Goal: Task Accomplishment & Management: Manage account settings

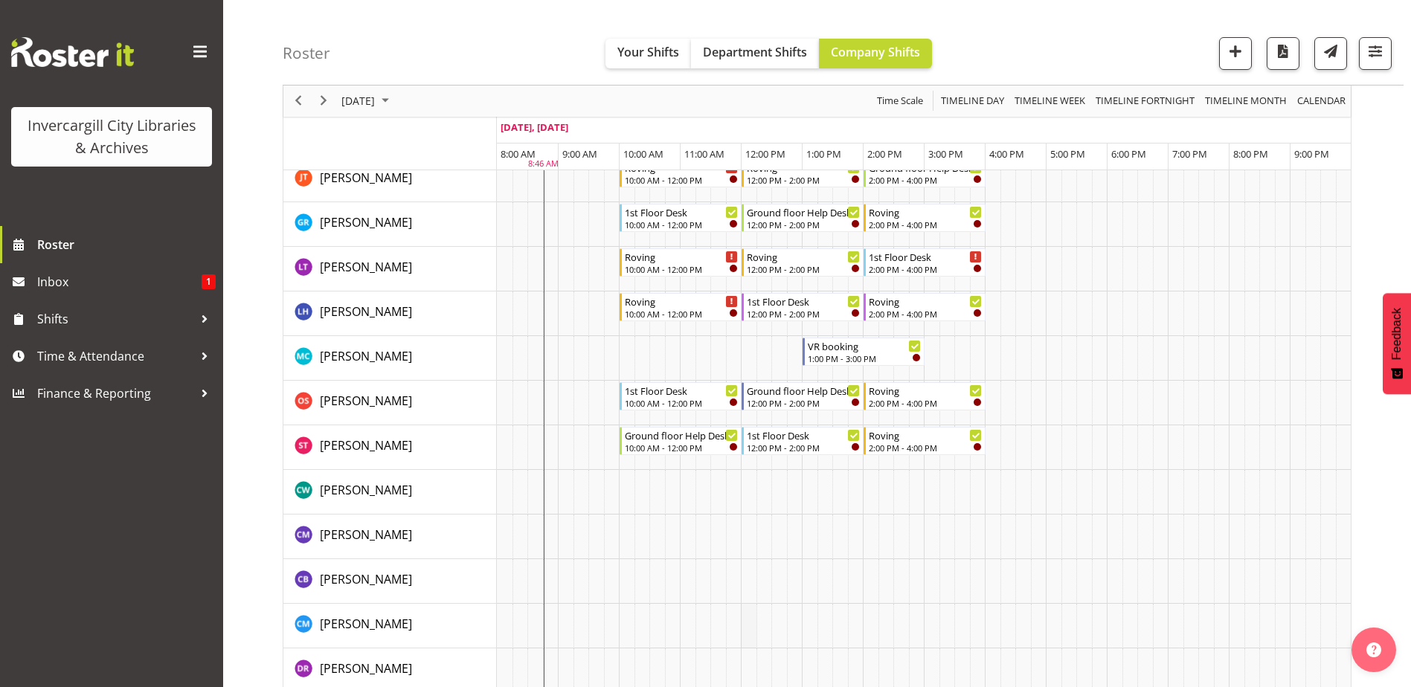
scroll to position [223, 0]
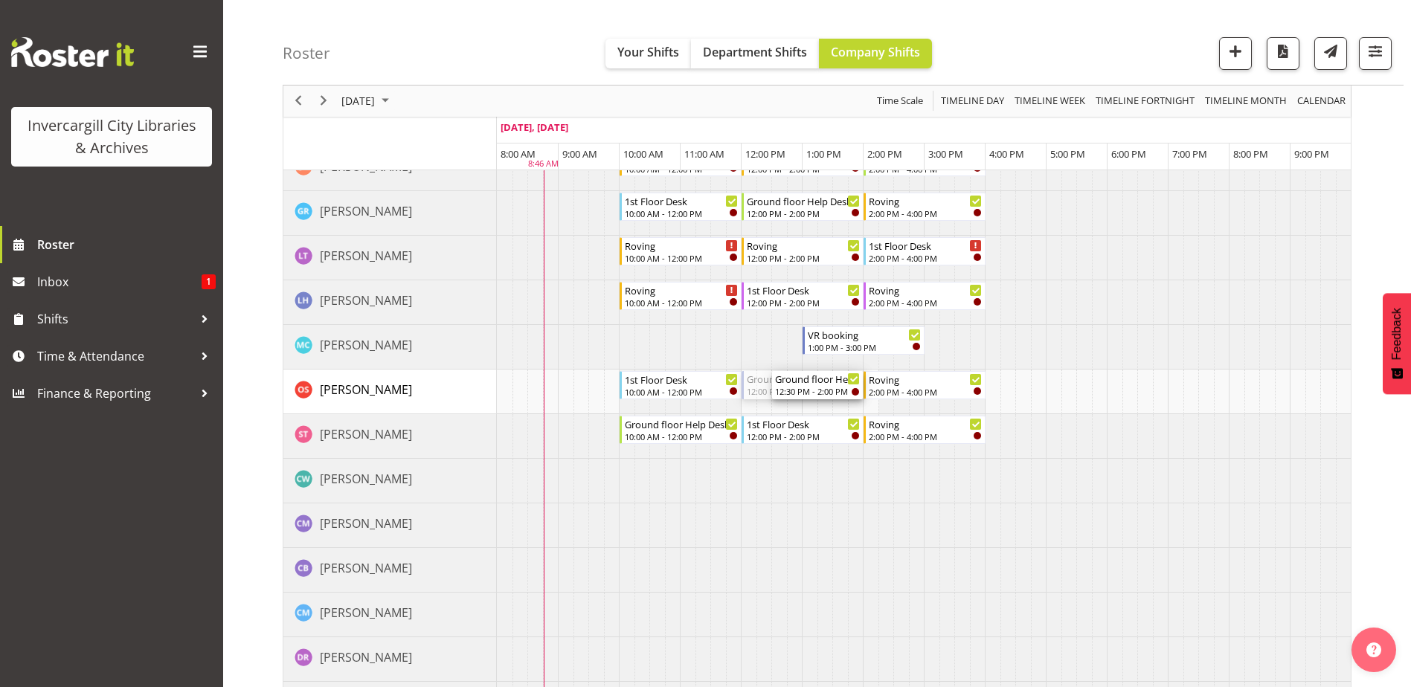
drag, startPoint x: 746, startPoint y: 389, endPoint x: 782, endPoint y: 382, distance: 36.5
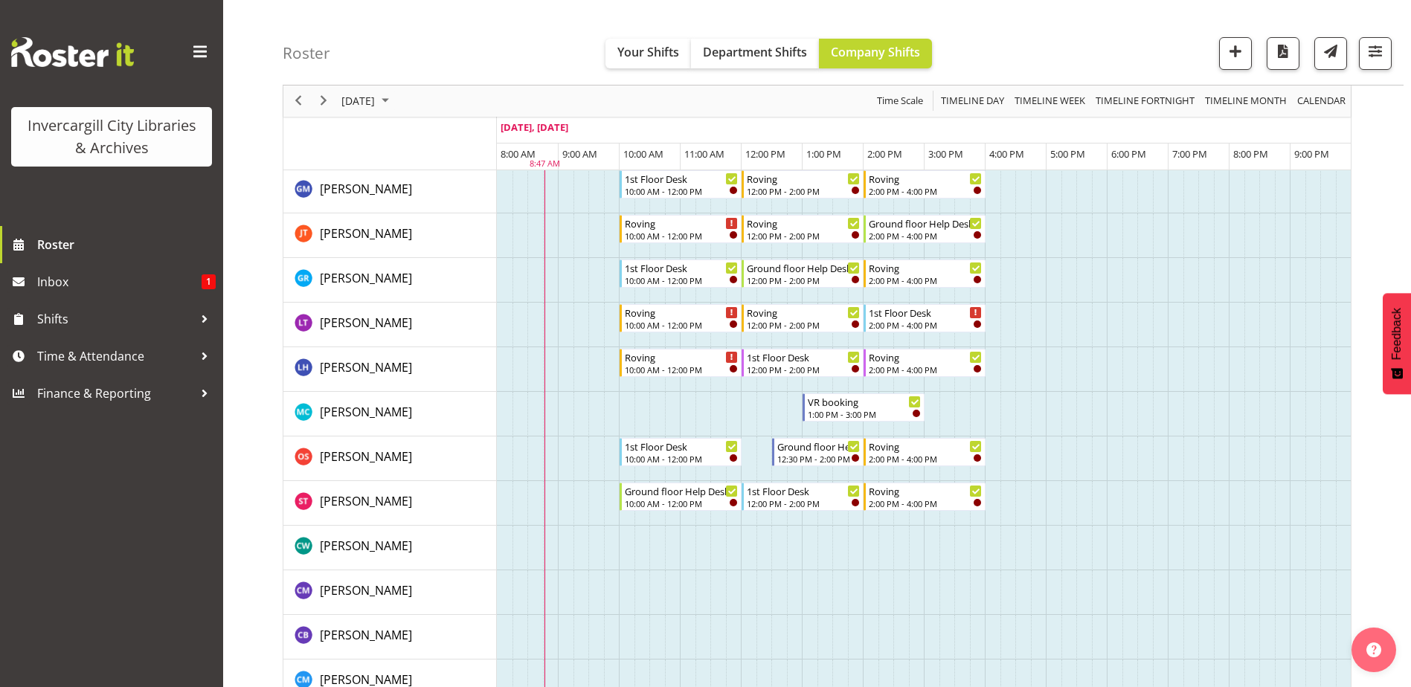
scroll to position [74, 0]
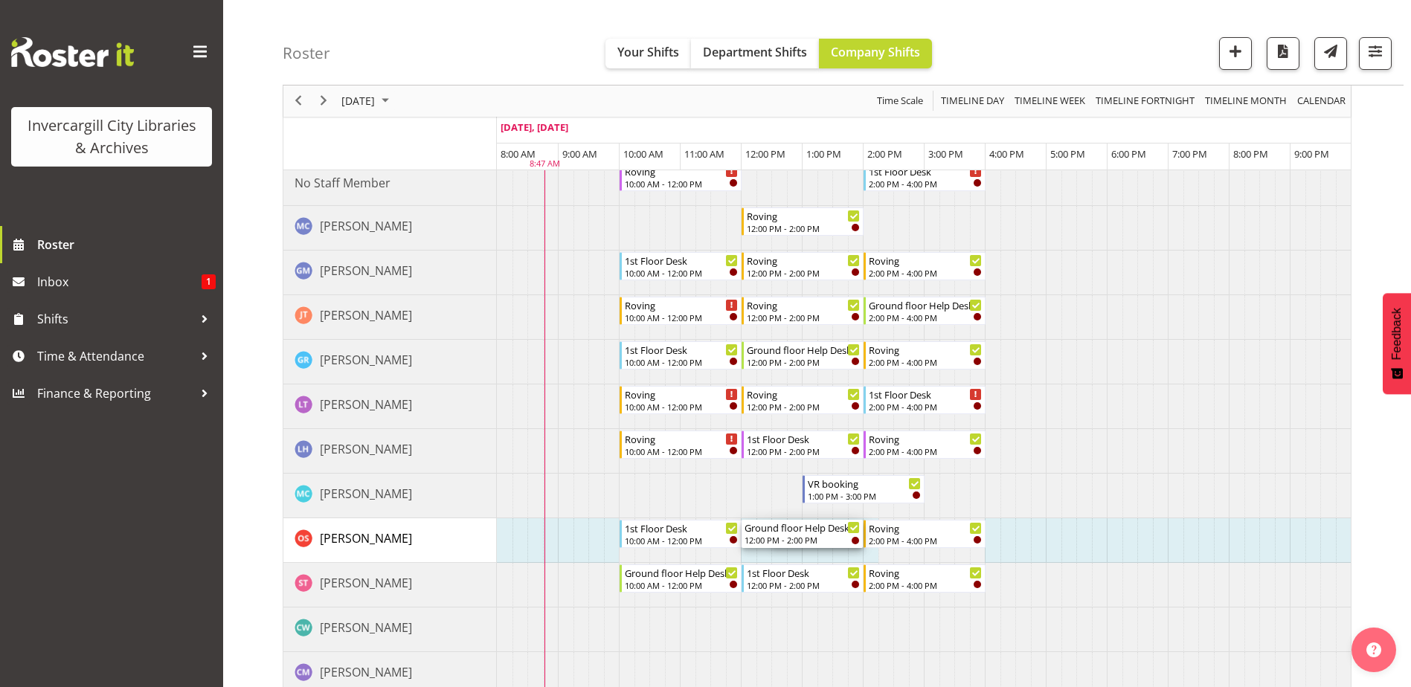
drag, startPoint x: 778, startPoint y: 536, endPoint x: 757, endPoint y: 538, distance: 20.9
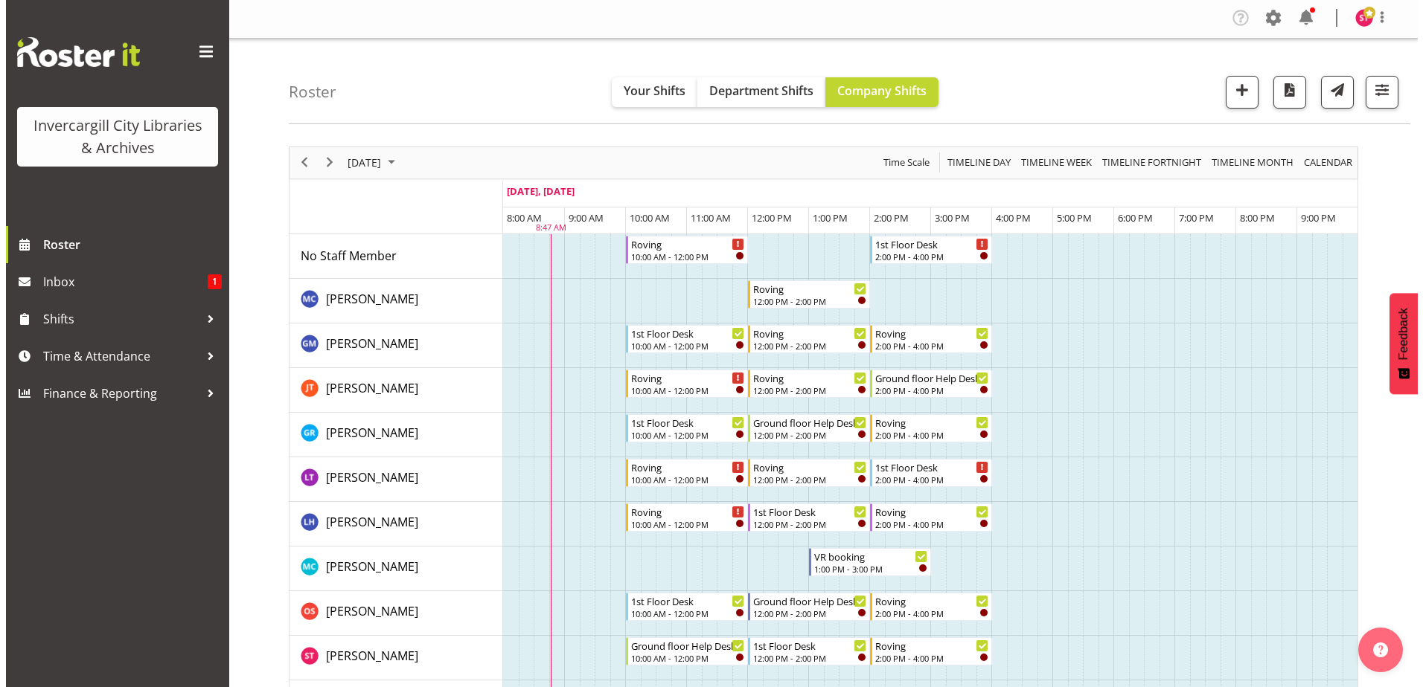
scroll to position [0, 0]
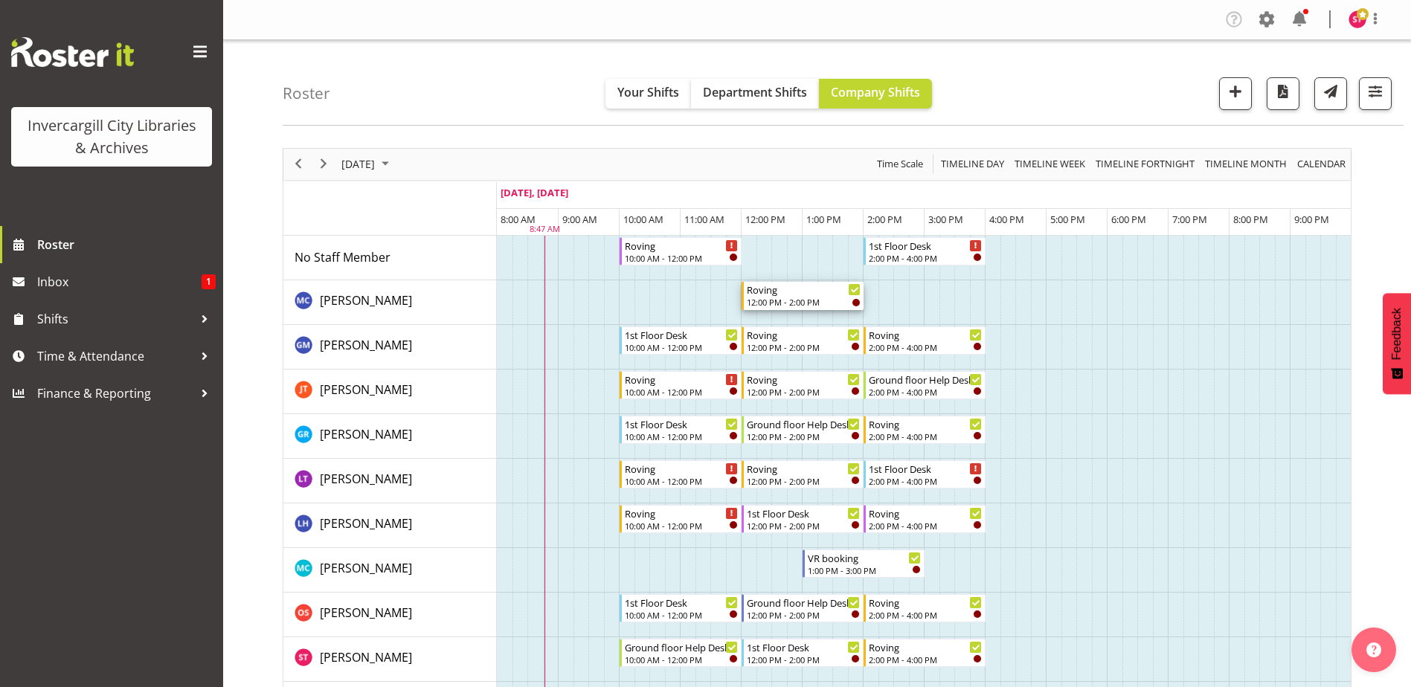
click at [772, 289] on div "Roving" at bounding box center [804, 289] width 114 height 15
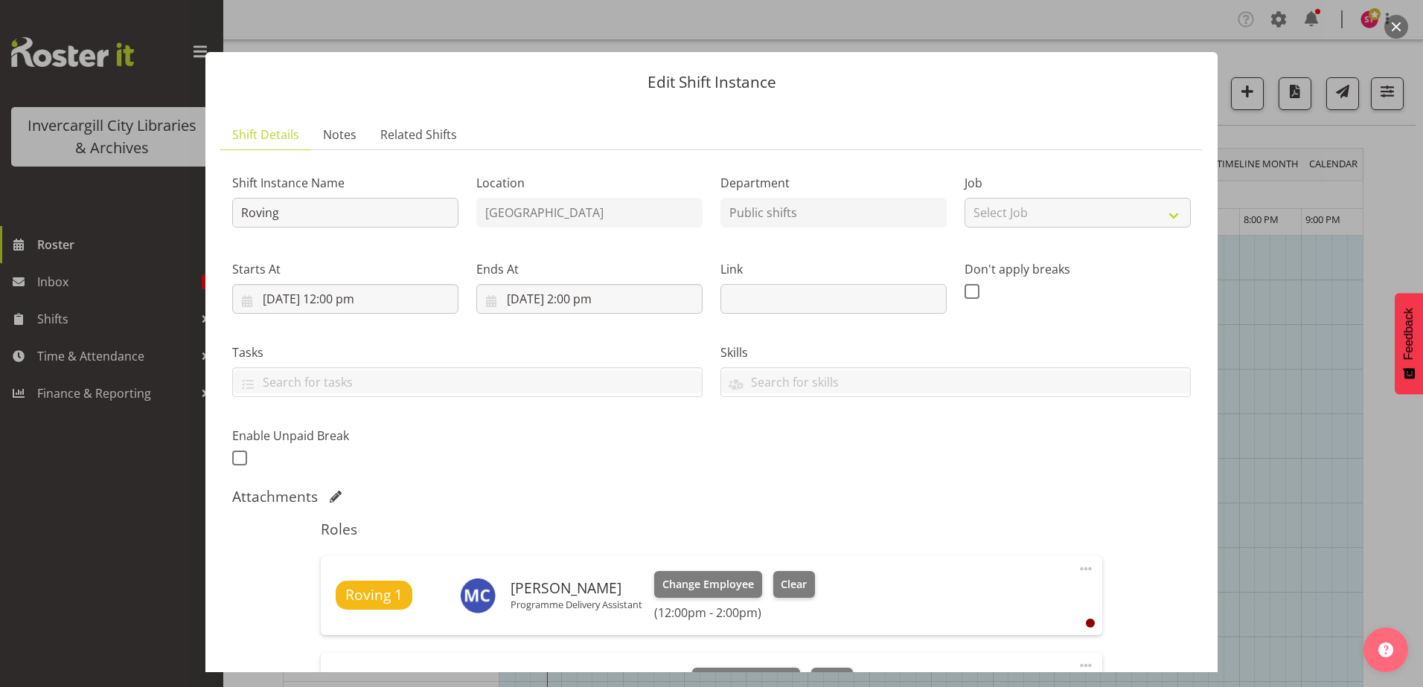
click at [1109, 26] on div "Edit Shift Instance Shift Details Notes Related Shifts Shift Instance Name Rovi…" at bounding box center [711, 344] width 1042 height 658
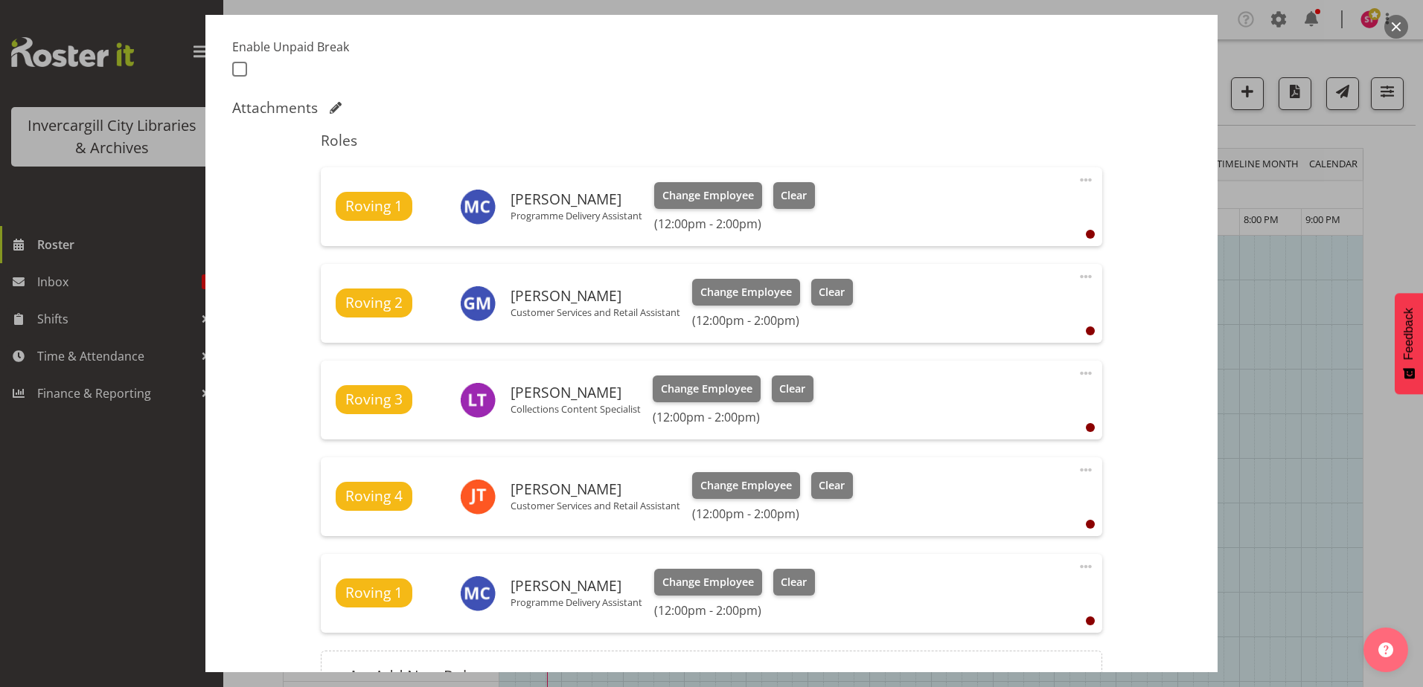
scroll to position [551, 0]
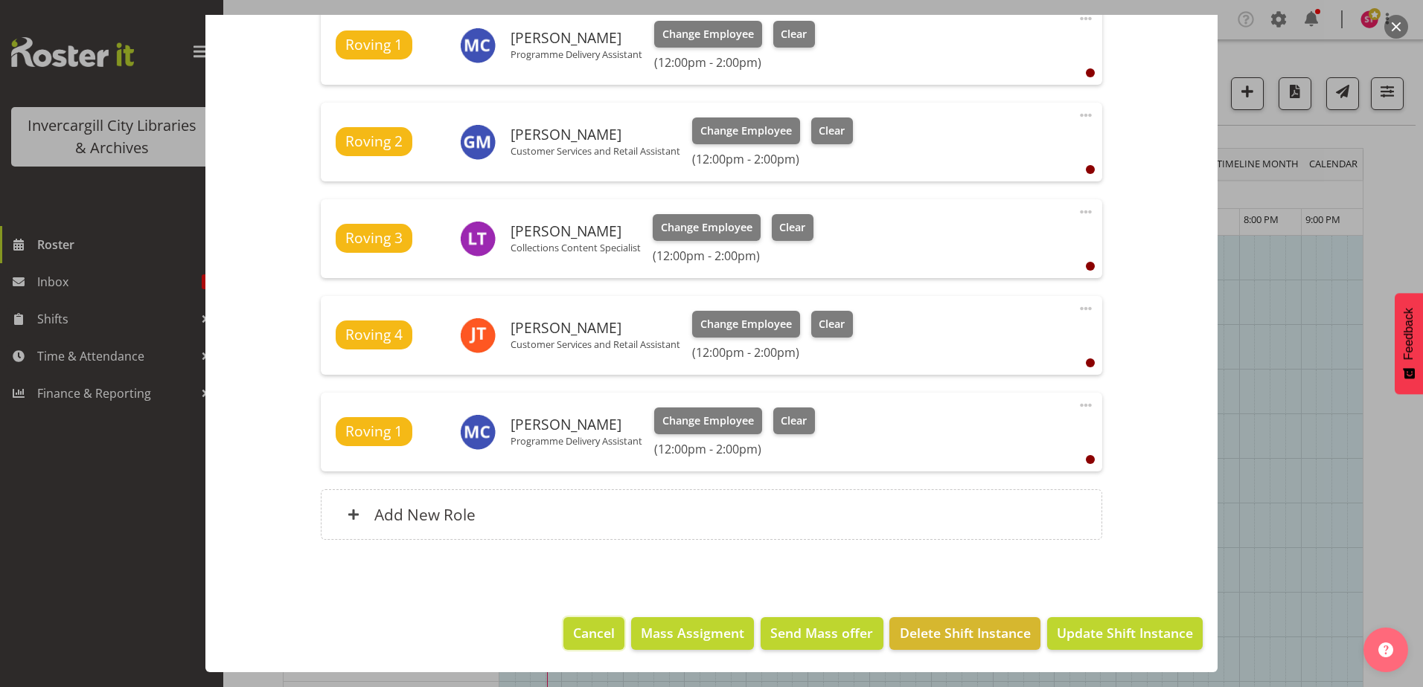
click at [576, 624] on span "Cancel" at bounding box center [594, 633] width 42 height 19
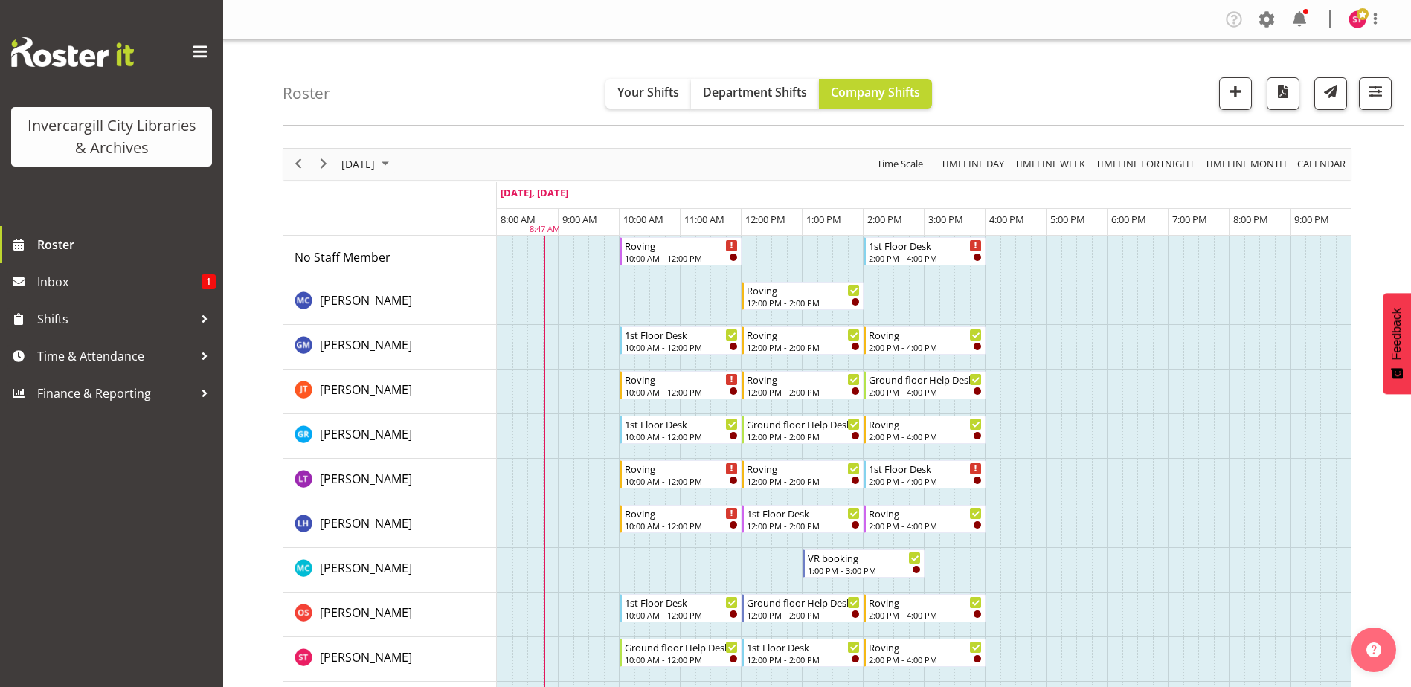
click at [798, 318] on td "Timeline Day of September 27, 2025" at bounding box center [795, 303] width 16 height 45
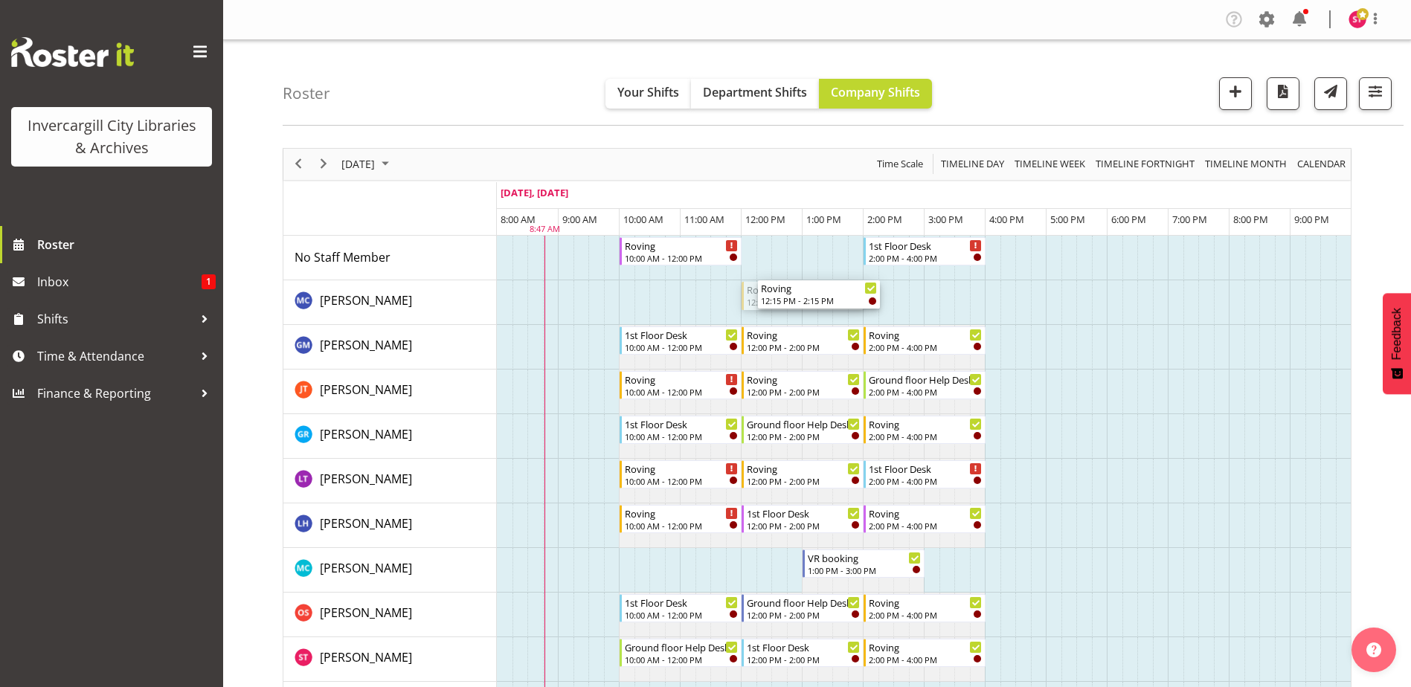
drag, startPoint x: 795, startPoint y: 295, endPoint x: 760, endPoint y: 295, distance: 35.0
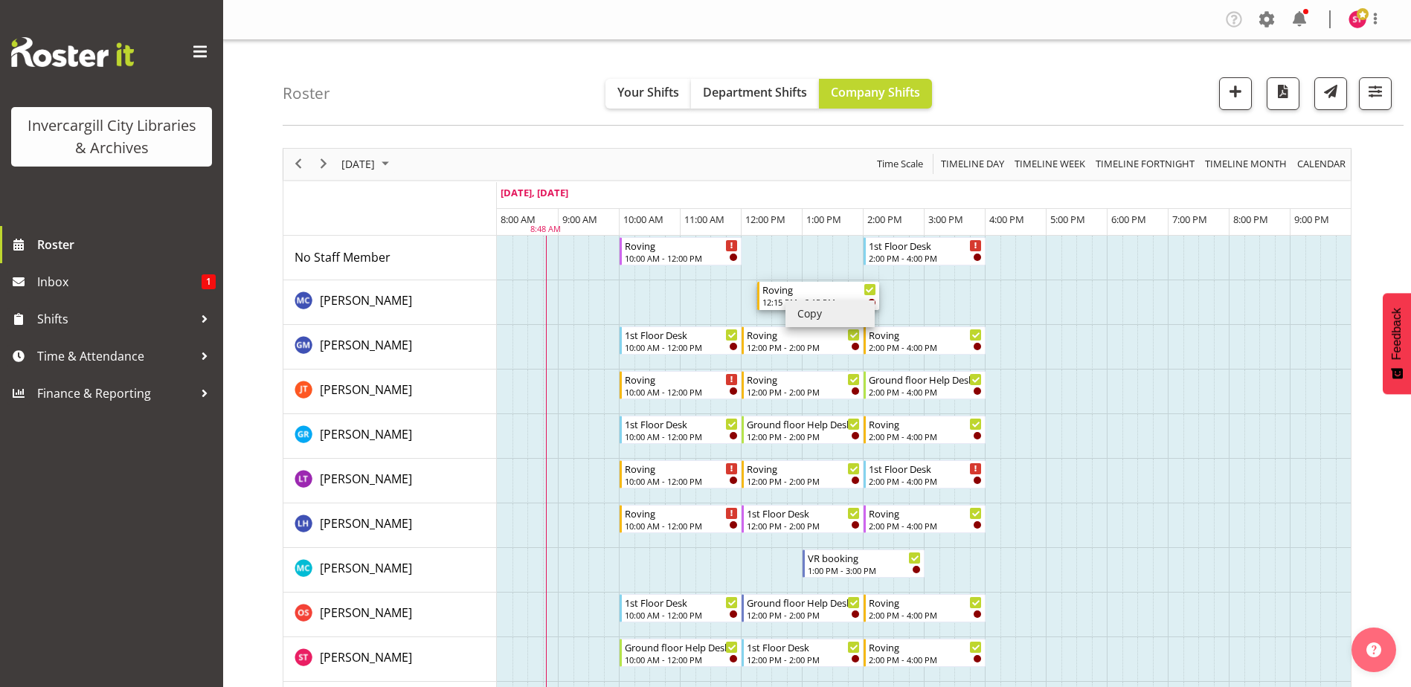
click at [772, 301] on div "12:15 PM - 2:15 PM" at bounding box center [820, 302] width 114 height 12
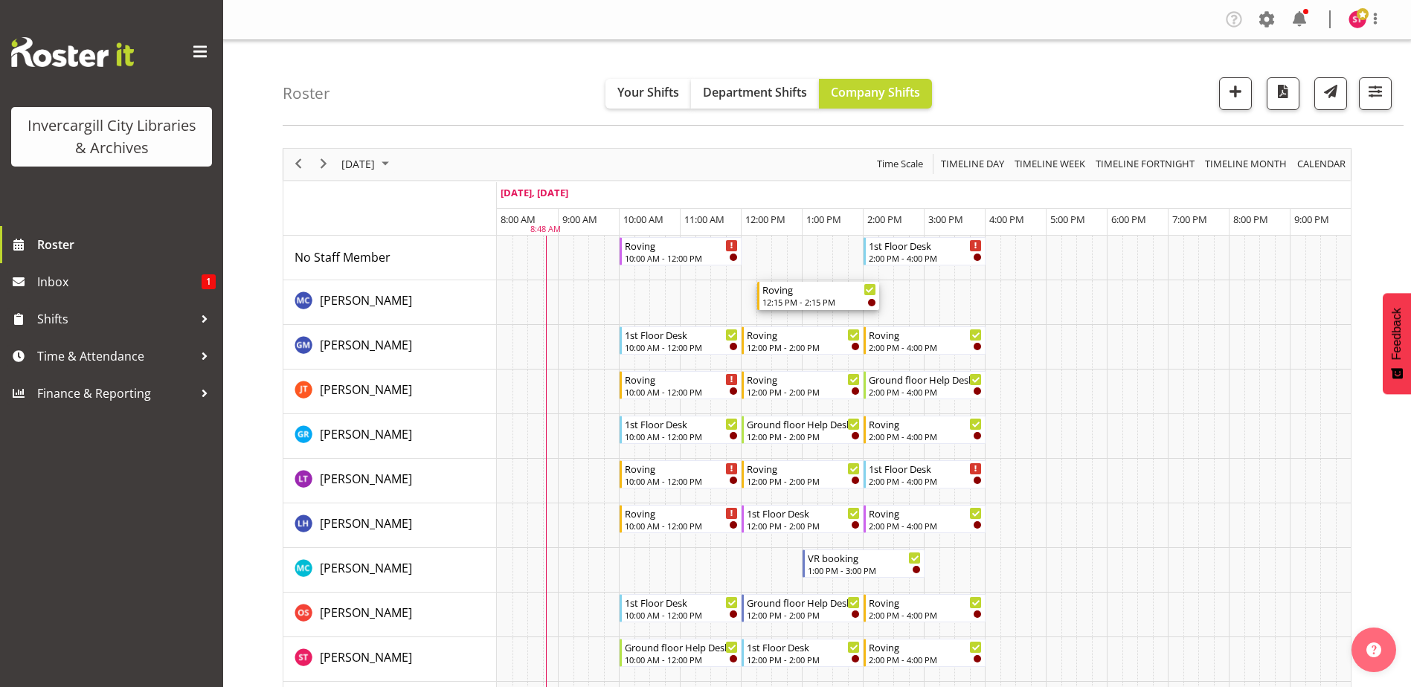
click at [870, 292] on icon "Timeline Day of September 27, 2025" at bounding box center [869, 289] width 7 height 5
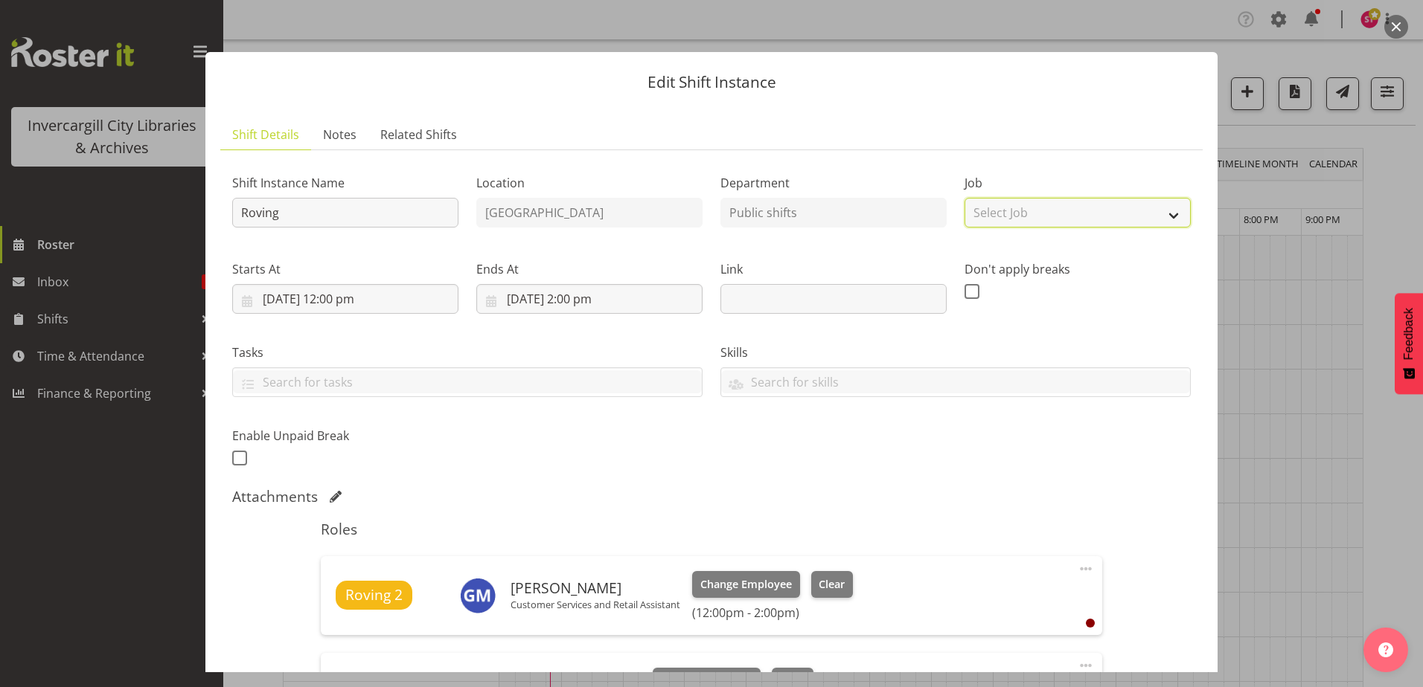
click at [1007, 214] on select "Select Job Create new job" at bounding box center [1077, 213] width 226 height 30
click at [929, 253] on div "Link" at bounding box center [833, 281] width 244 height 83
click at [306, 210] on input "Roving" at bounding box center [345, 213] width 226 height 30
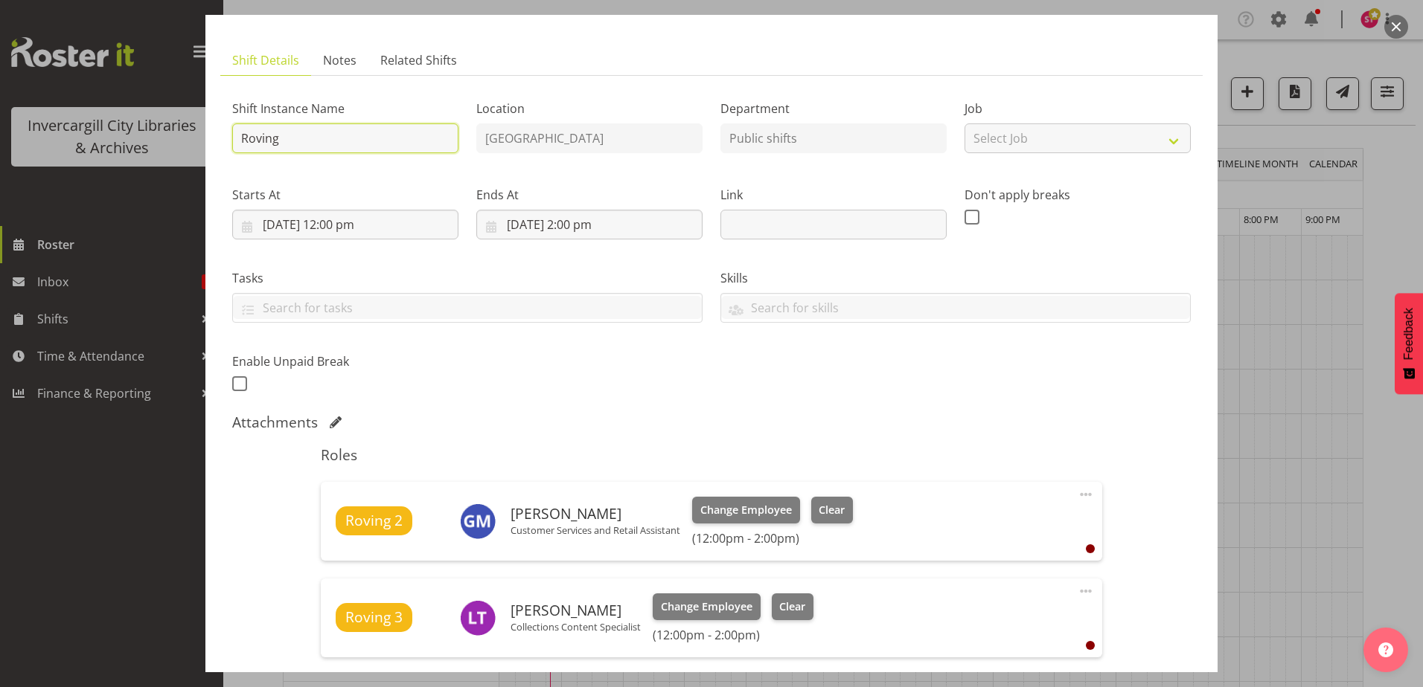
scroll to position [551, 0]
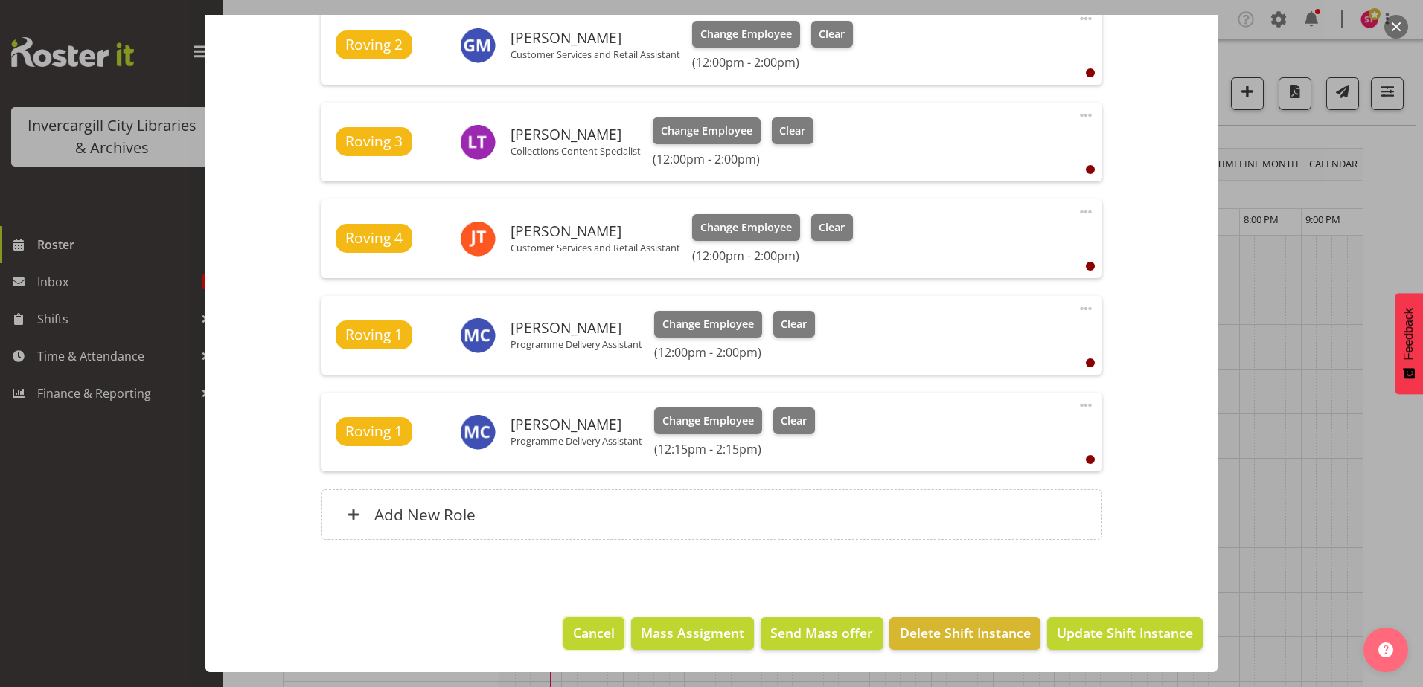
click at [574, 635] on span "Cancel" at bounding box center [594, 633] width 42 height 19
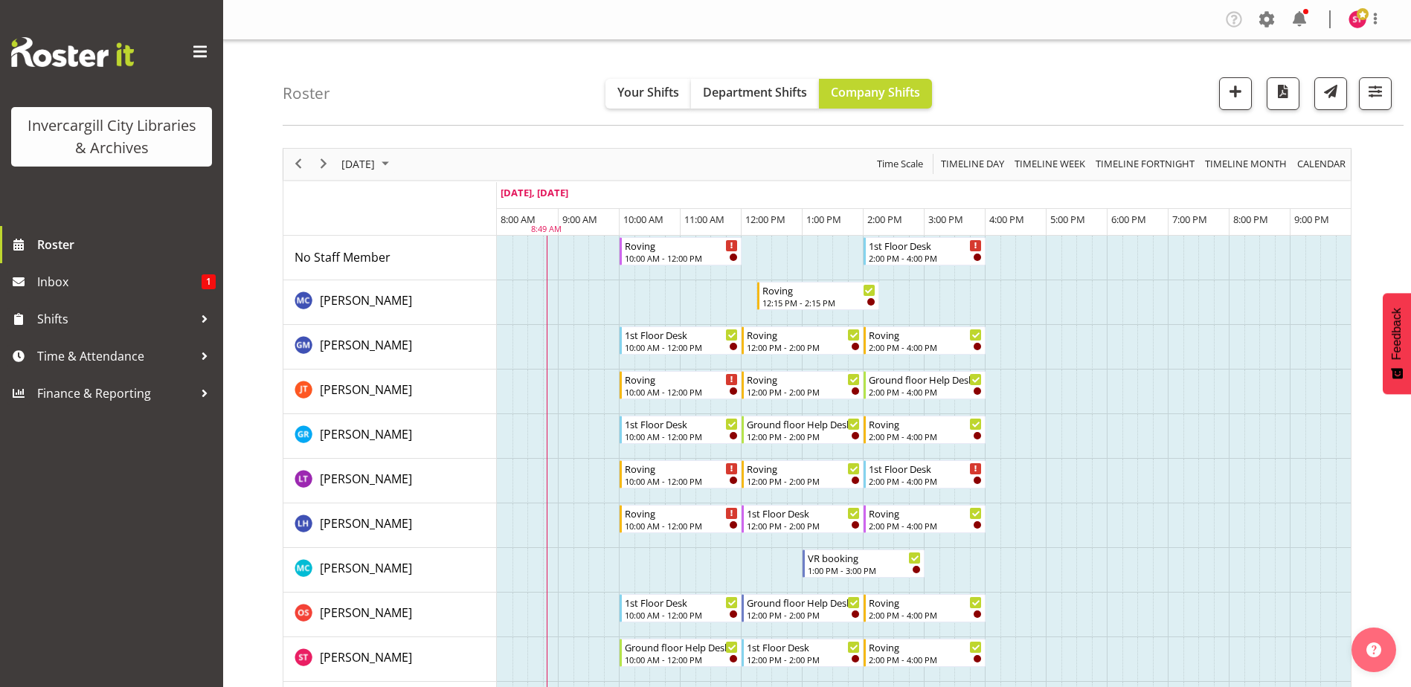
click at [993, 307] on td "Timeline Day of September 27, 2025" at bounding box center [993, 303] width 16 height 45
click at [996, 291] on td "Timeline Day of September 27, 2025" at bounding box center [993, 303] width 16 height 45
click at [817, 296] on div "Roving 12:15 PM - 2:15 PM" at bounding box center [820, 296] width 114 height 28
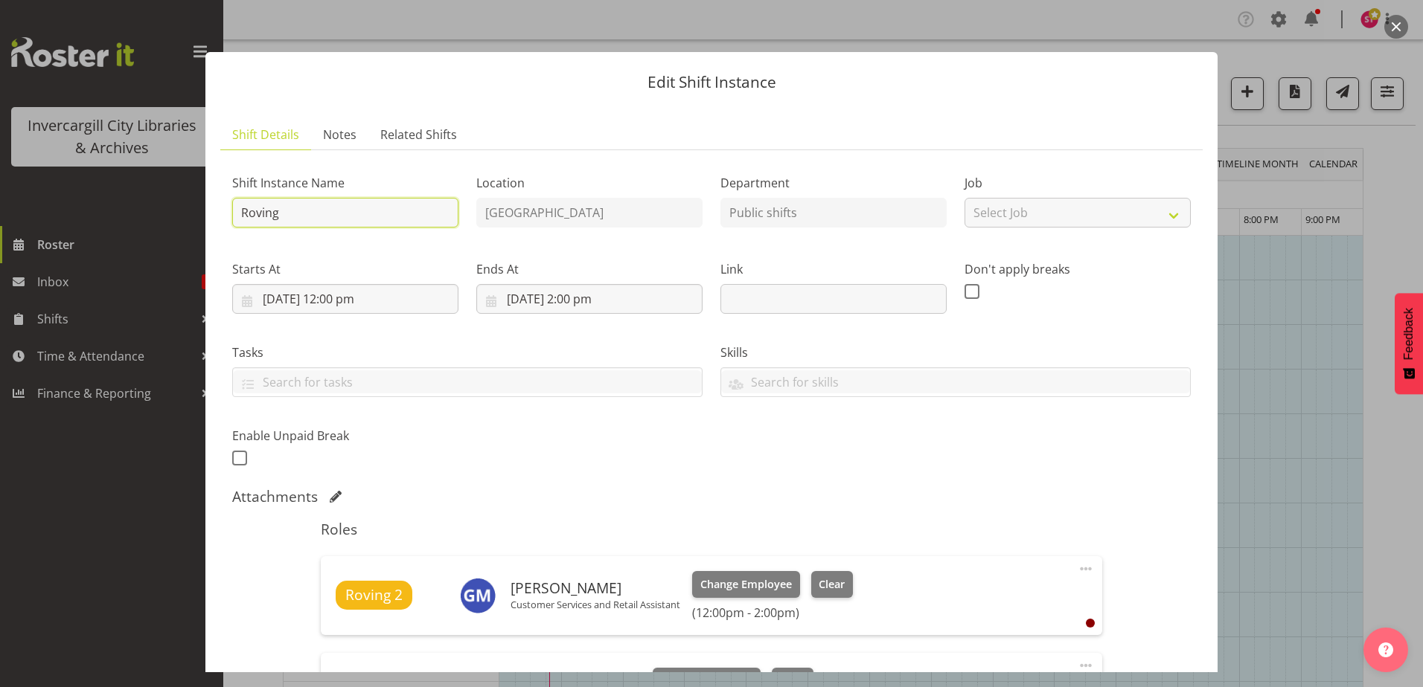
click at [358, 207] on input "Roving" at bounding box center [345, 213] width 226 height 30
type input "p"
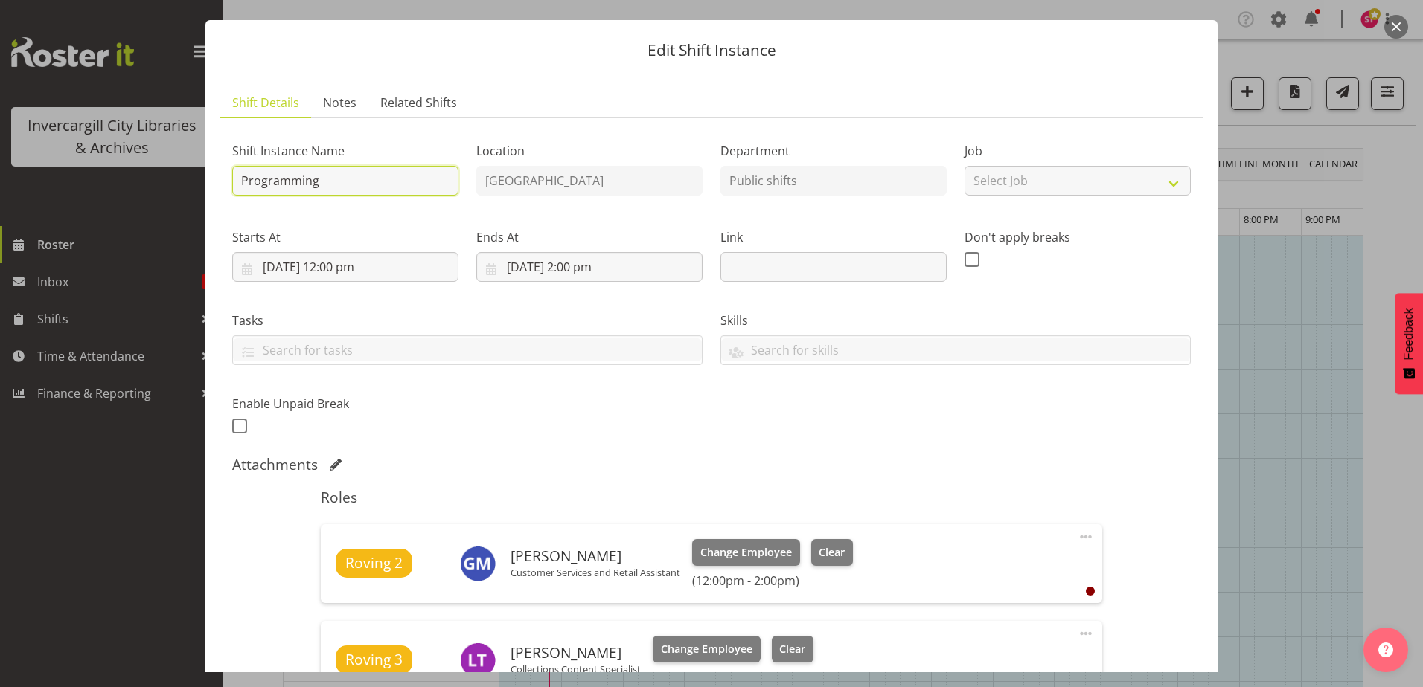
scroll to position [0, 0]
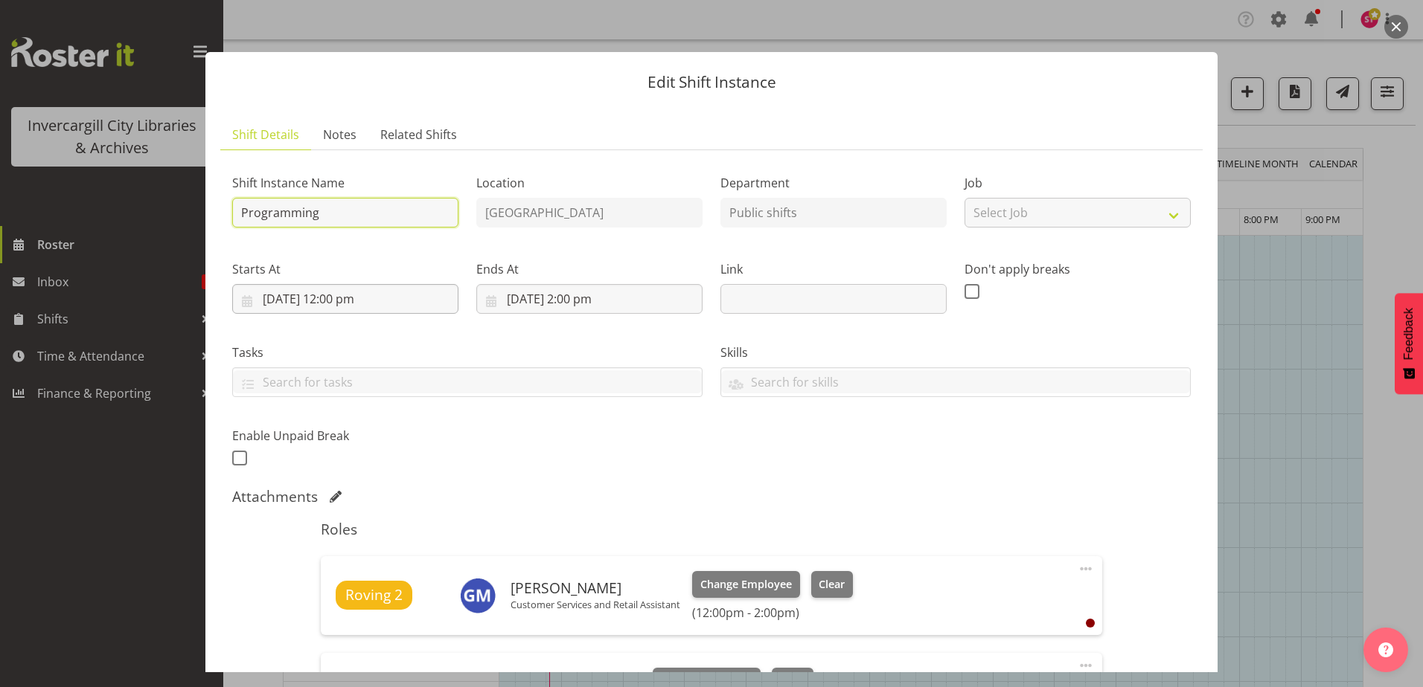
type input "Programming"
click at [338, 298] on input "27/09/2025, 12:00 pm" at bounding box center [345, 299] width 226 height 30
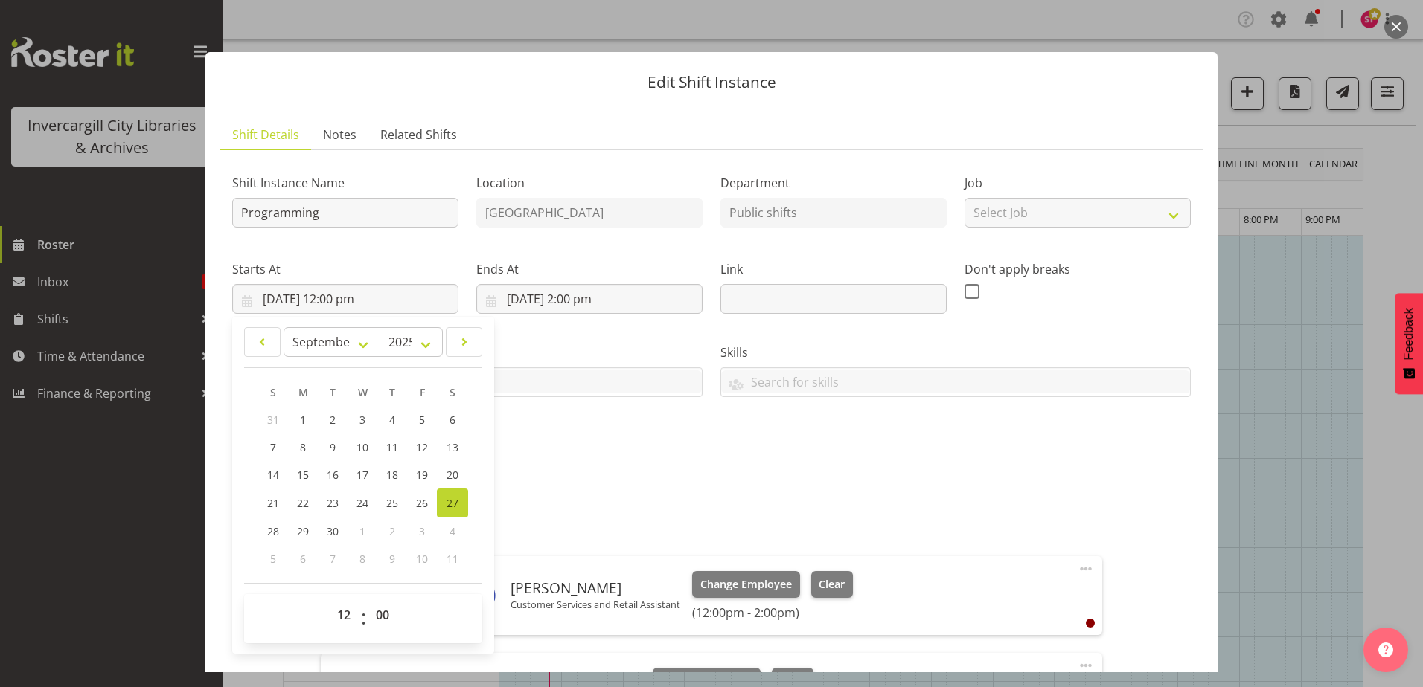
click at [456, 507] on span "27" at bounding box center [452, 503] width 12 height 14
type input "27/09/2025, 12:00 am"
click at [368, 295] on input "27/09/2025, 12:00 am" at bounding box center [345, 299] width 226 height 30
click at [353, 295] on input "27/09/2025, 12:00 am" at bounding box center [345, 299] width 226 height 30
click at [346, 621] on select "00 01 02 03 04 05 06 07 08 09 10 11 12 13 14 15 16 17 18 19 20 21 22 23" at bounding box center [345, 615] width 33 height 30
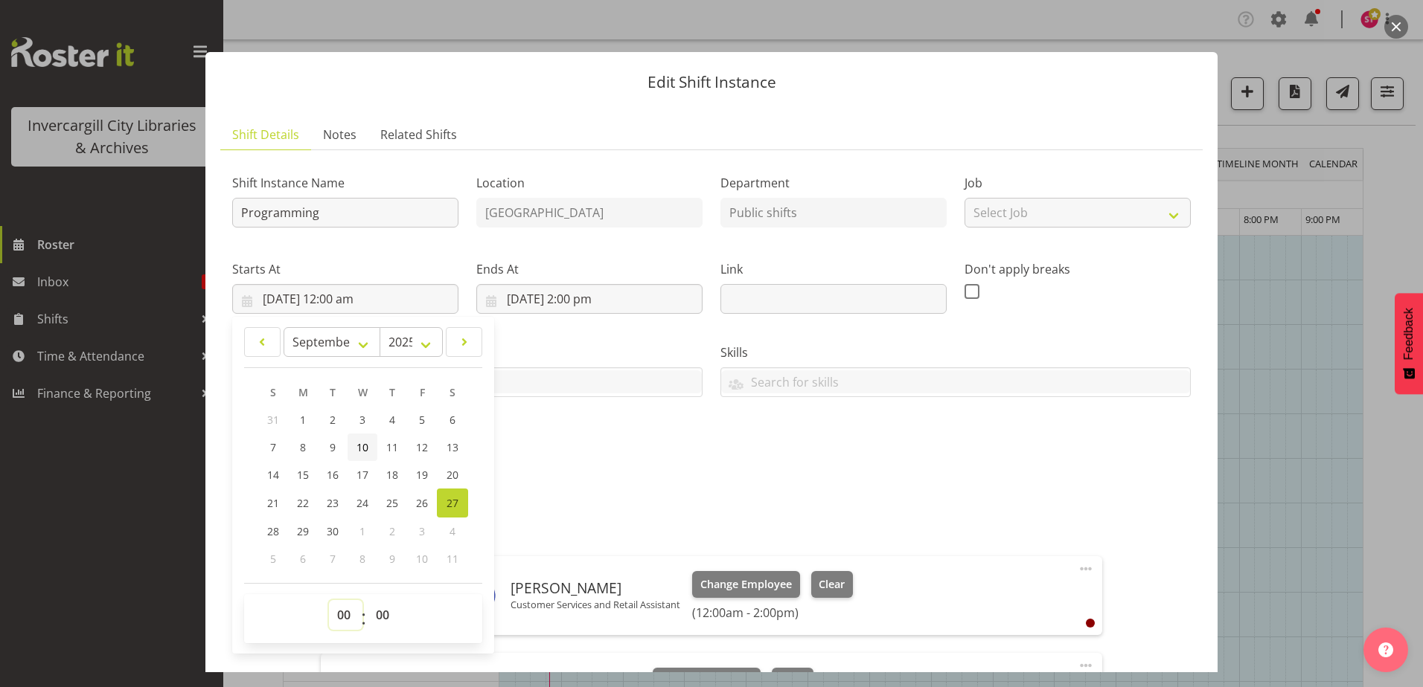
select select "12"
click at [329, 600] on select "00 01 02 03 04 05 06 07 08 09 10 11 12 13 14 15 16 17 18 19 20 21 22 23" at bounding box center [345, 615] width 33 height 30
type input "27/09/2025, 12:00 pm"
click at [385, 611] on select "00 01 02 03 04 05 06 07 08 09 10 11 12 13 14 15 16 17 18 19 20 21 22 23 24 25 2…" at bounding box center [384, 615] width 33 height 30
select select "30"
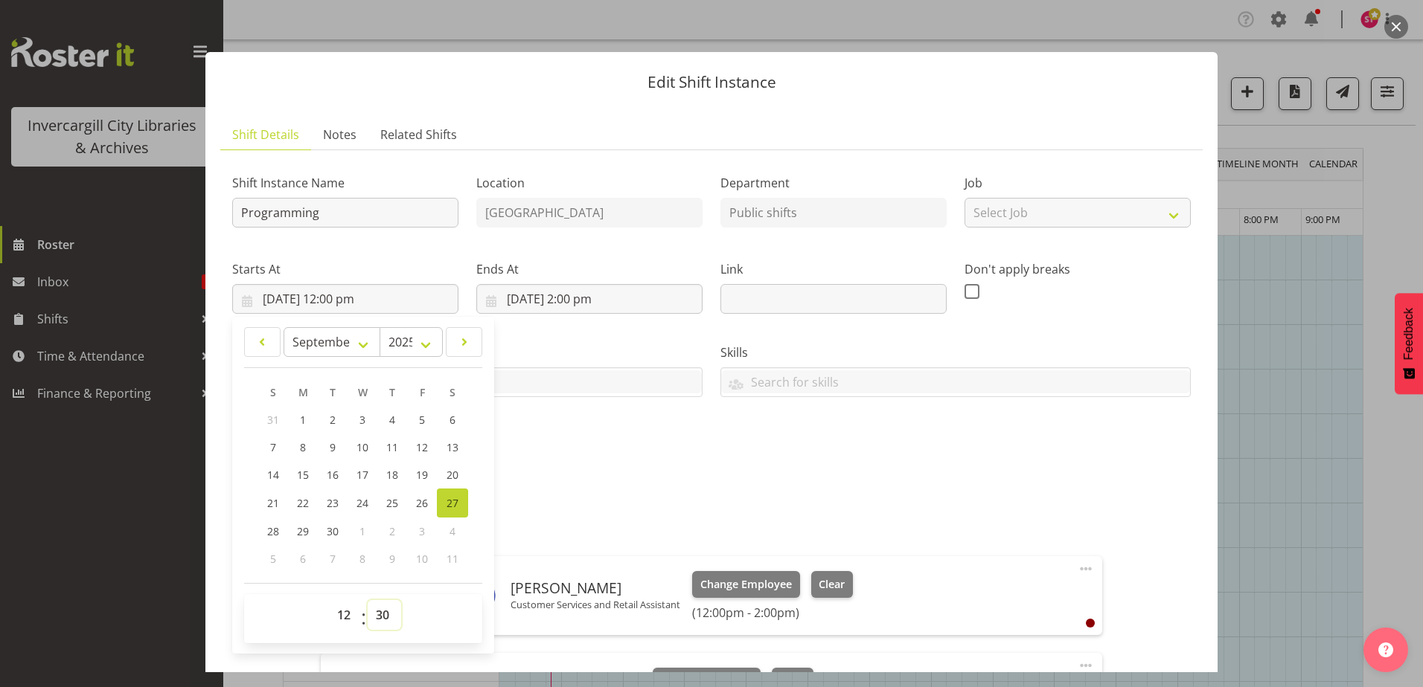
click at [368, 600] on select "00 01 02 03 04 05 06 07 08 09 10 11 12 13 14 15 16 17 18 19 20 21 22 23 24 25 2…" at bounding box center [384, 615] width 33 height 30
type input "27/09/2025, 12:30 pm"
click at [594, 485] on div "Shift Instance Name Programming Location Invercargill Library Department Public…" at bounding box center [711, 635] width 958 height 946
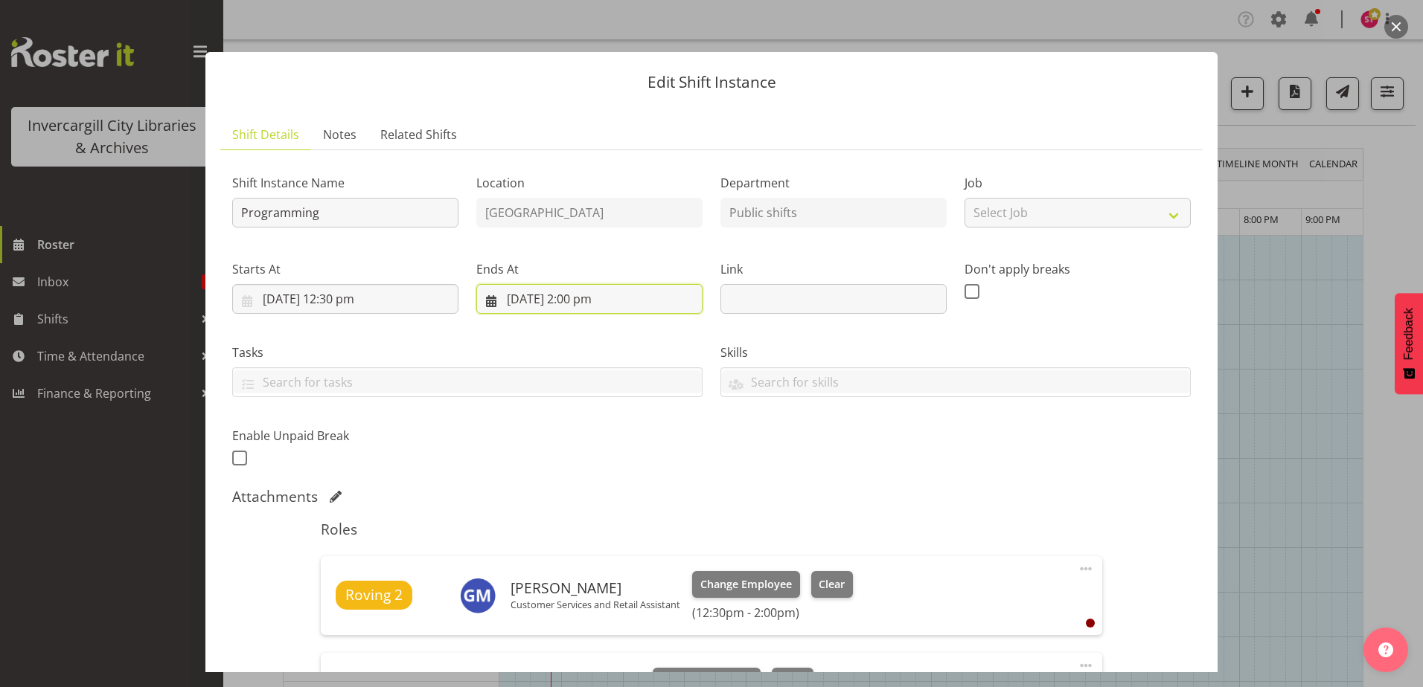
click at [588, 290] on input "27/09/2025, 2:00 pm" at bounding box center [589, 299] width 226 height 30
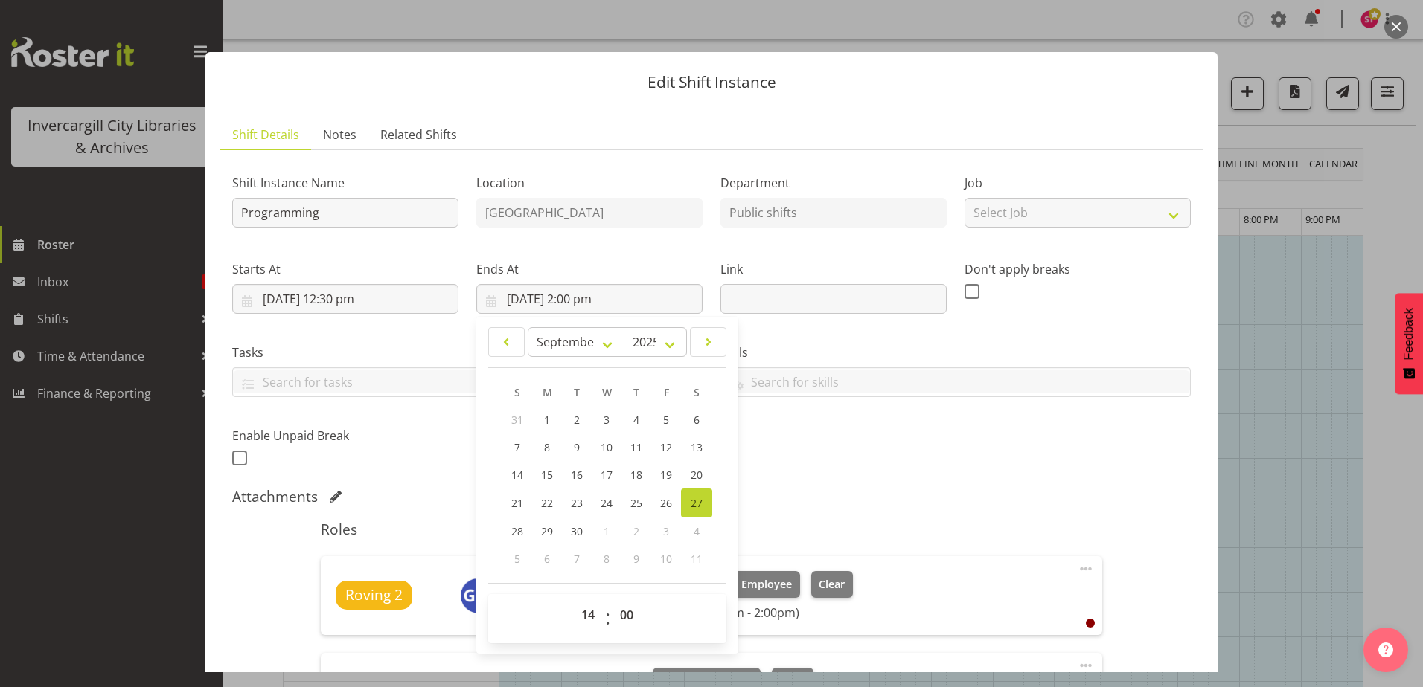
click at [690, 505] on span "27" at bounding box center [696, 503] width 12 height 14
type input "27/09/2025, 12:00 am"
click at [611, 289] on input "27/09/2025, 12:00 am" at bounding box center [589, 299] width 226 height 30
click at [586, 296] on input "27/09/2025, 12:00 am" at bounding box center [589, 299] width 226 height 30
click at [594, 618] on select "00 01 02 03 04 05 06 07 08 09 10 11 12 13 14 15 16 17 18 19 20 21 22 23" at bounding box center [589, 615] width 33 height 30
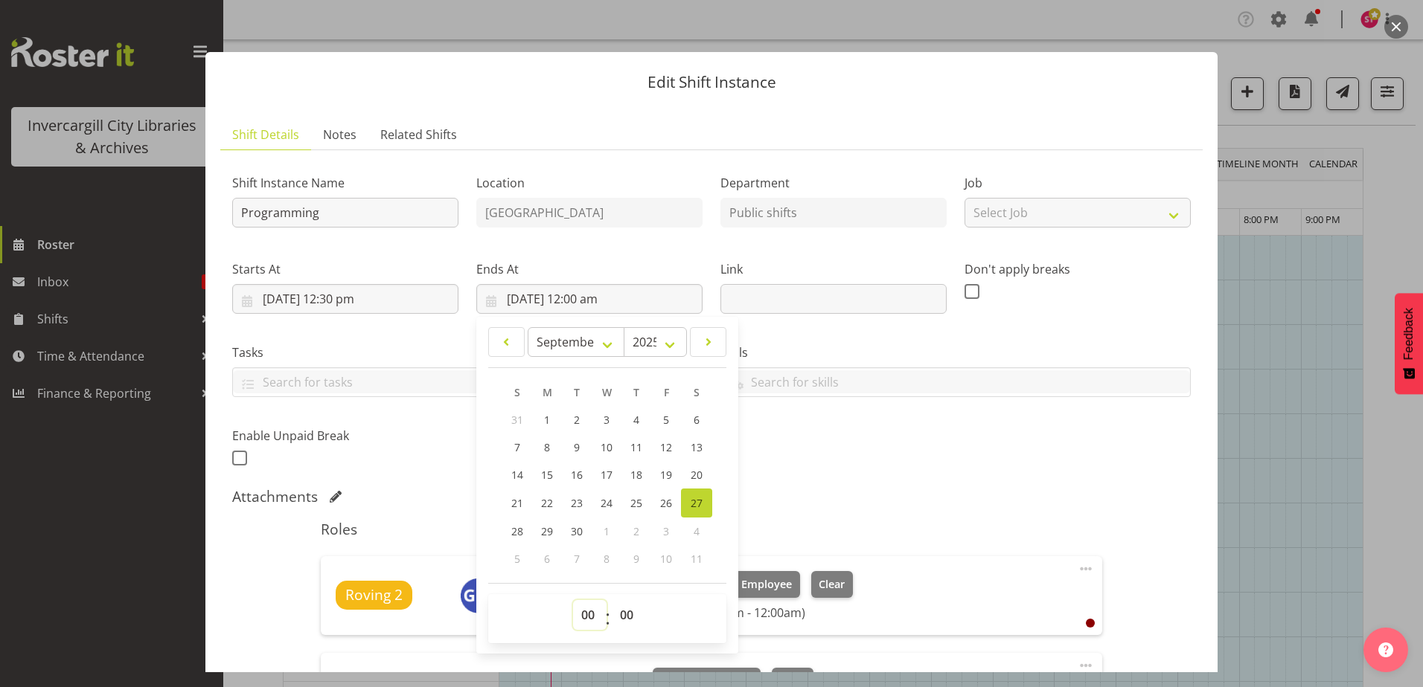
select select "14"
click at [573, 600] on select "00 01 02 03 04 05 06 07 08 09 10 11 12 13 14 15 16 17 18 19 20 21 22 23" at bounding box center [589, 615] width 33 height 30
type input "27/09/2025, 2:00 pm"
click at [622, 609] on select "00 01 02 03 04 05 06 07 08 09 10 11 12 13 14 15 16 17 18 19 20 21 22 23 24 25 2…" at bounding box center [628, 615] width 33 height 30
select select "30"
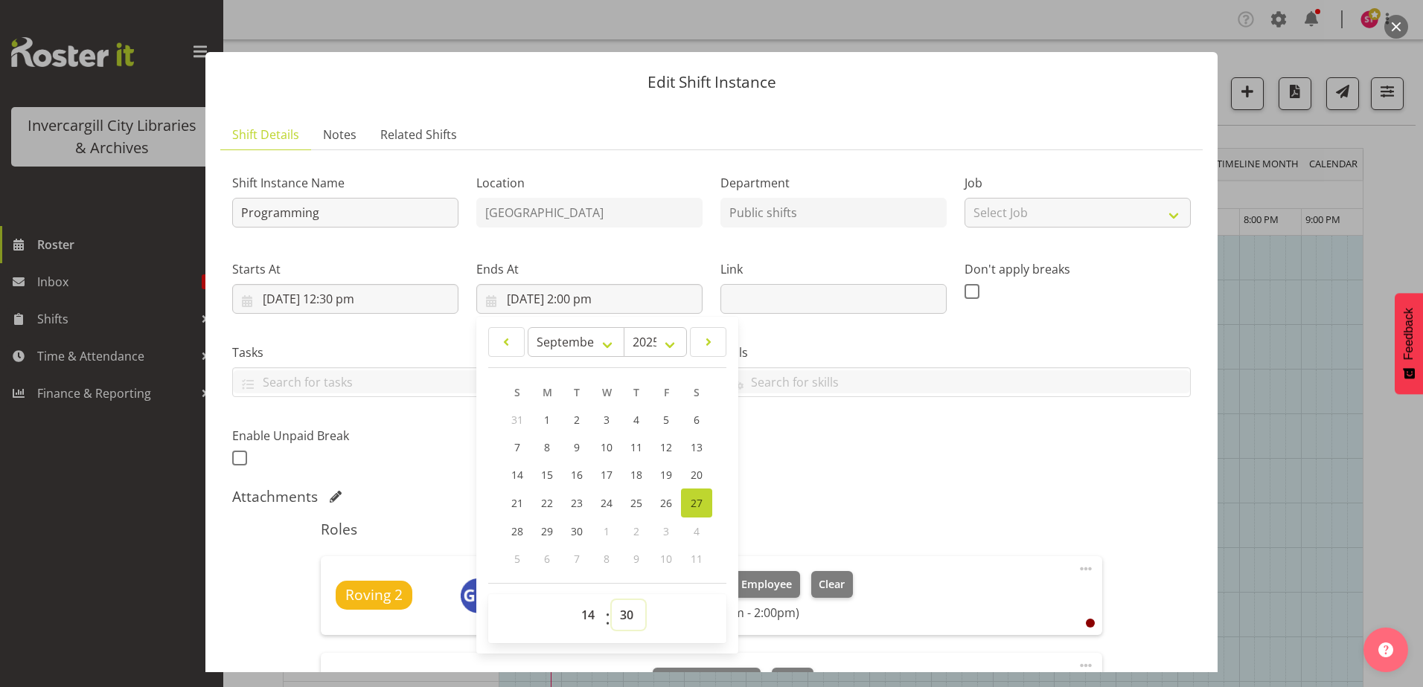
click at [612, 600] on select "00 01 02 03 04 05 06 07 08 09 10 11 12 13 14 15 16 17 18 19 20 21 22 23 24 25 2…" at bounding box center [628, 615] width 33 height 30
type input "27/09/2025, 2:30 pm"
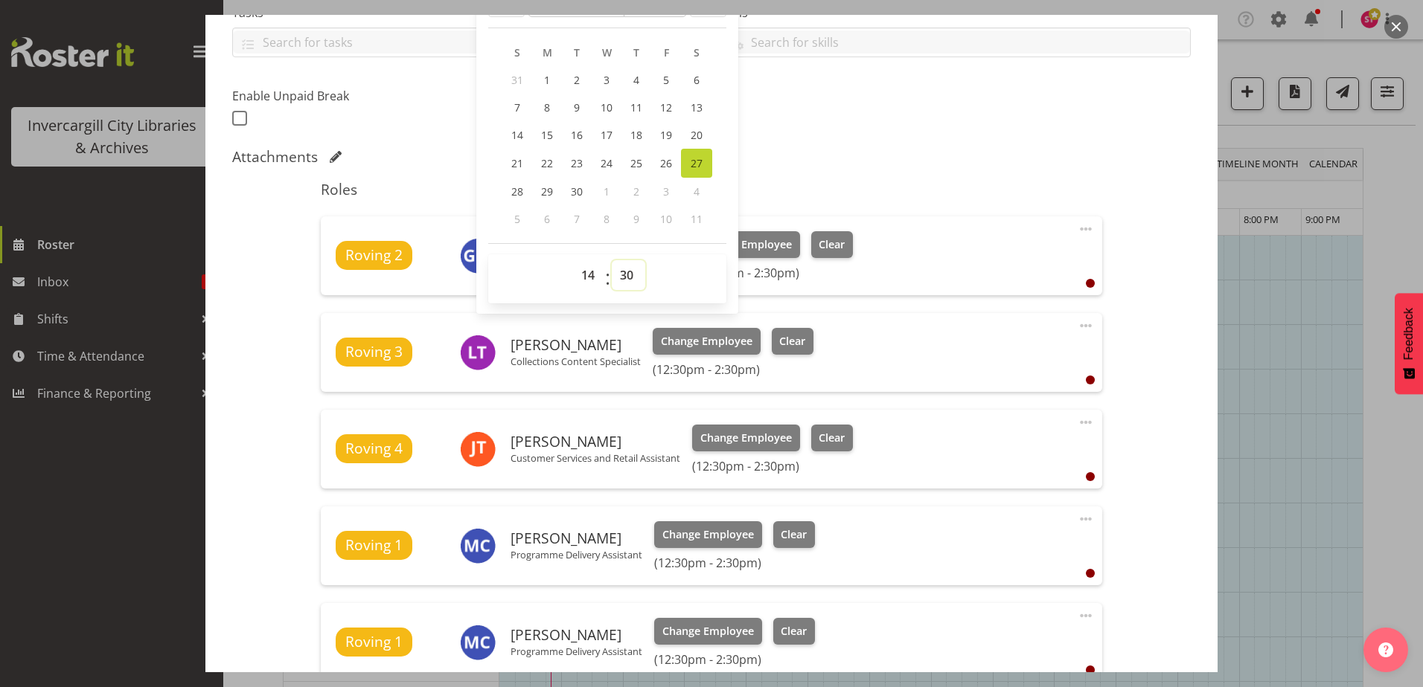
scroll to position [372, 0]
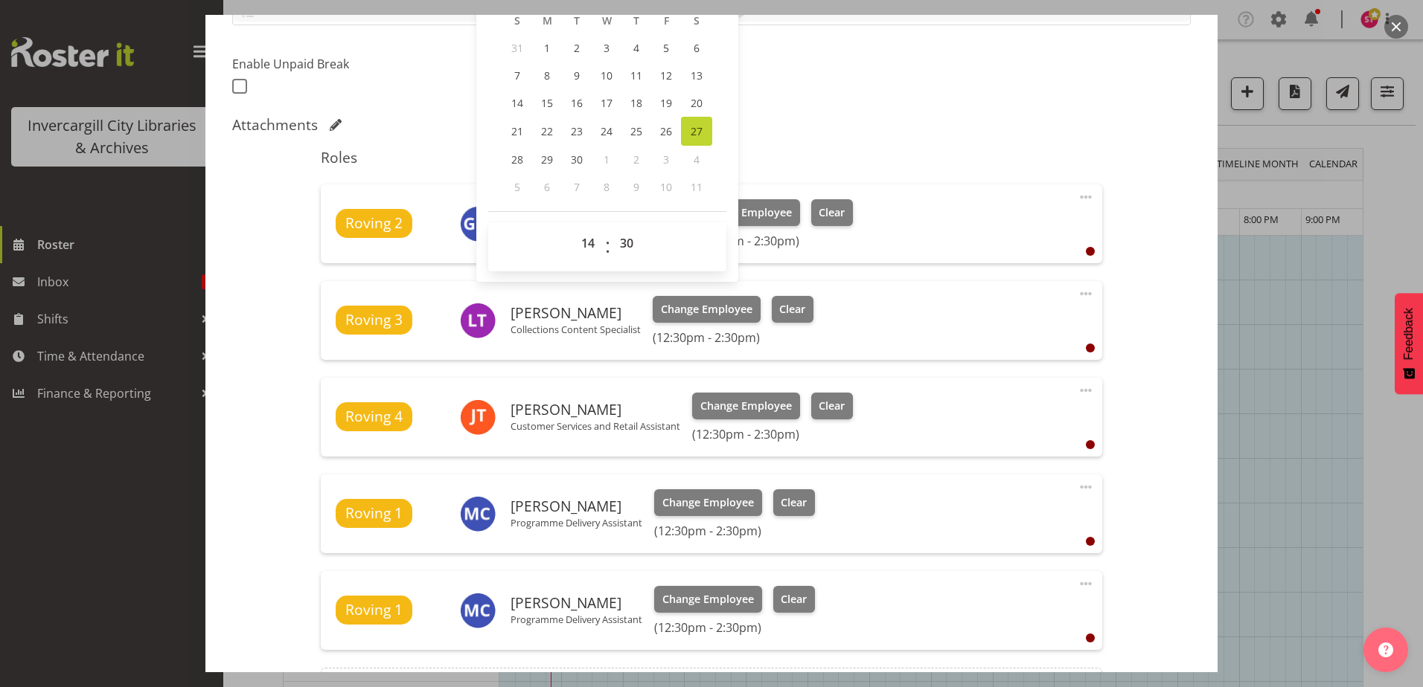
click at [1176, 369] on div "Shift Instance Name Programming Location Invercargill Library Department Public…" at bounding box center [711, 263] width 958 height 946
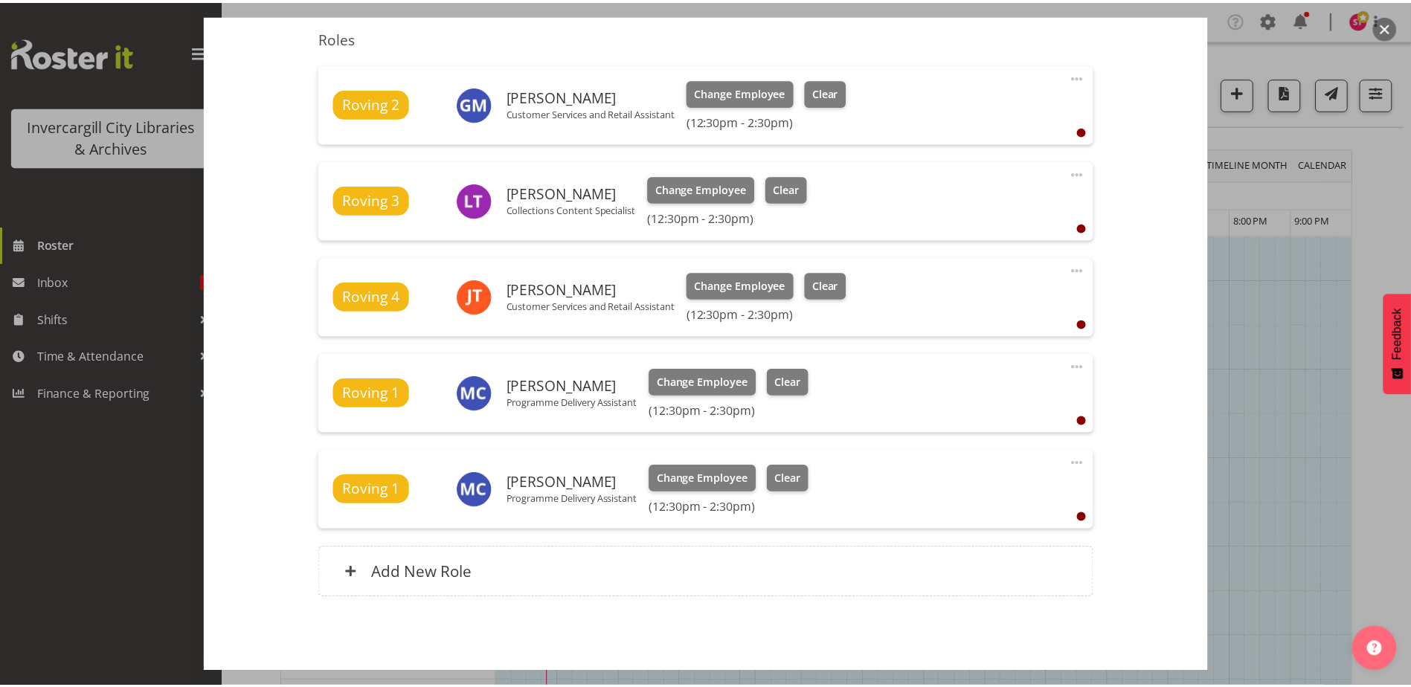
scroll to position [551, 0]
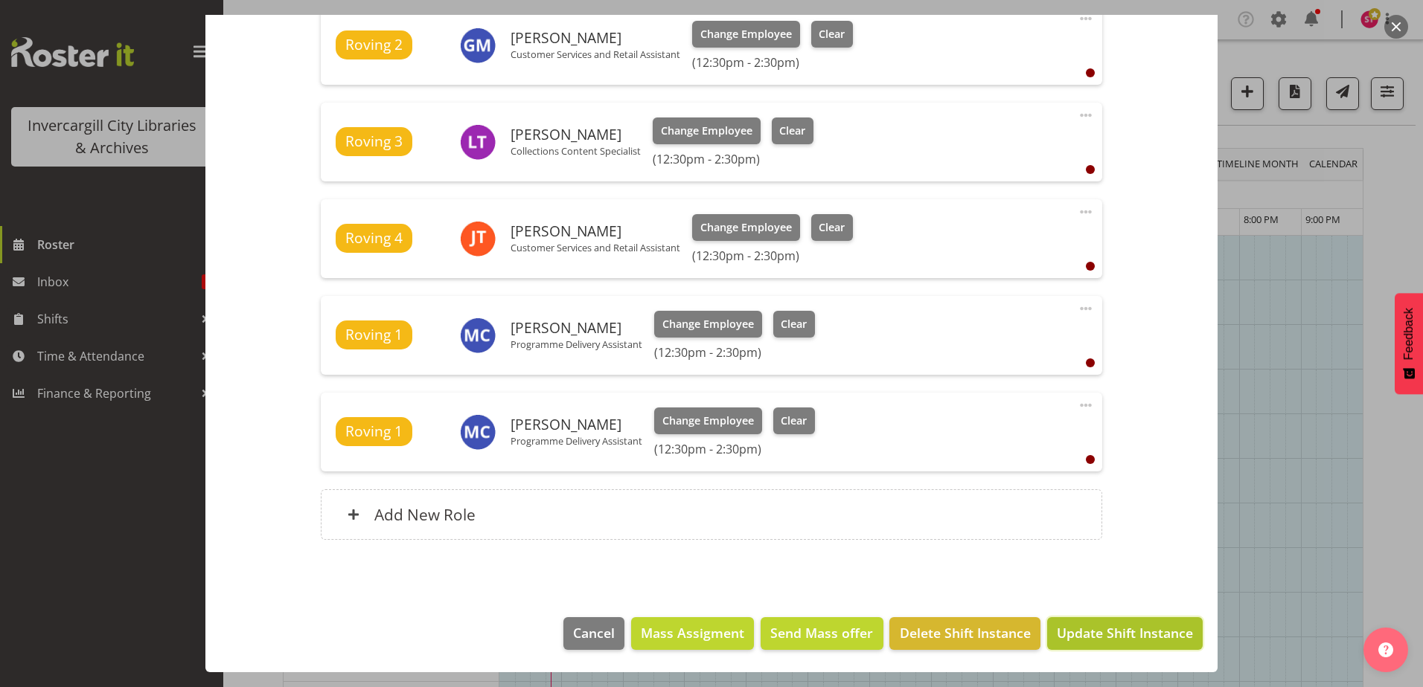
click at [1084, 639] on span "Update Shift Instance" at bounding box center [1125, 633] width 136 height 19
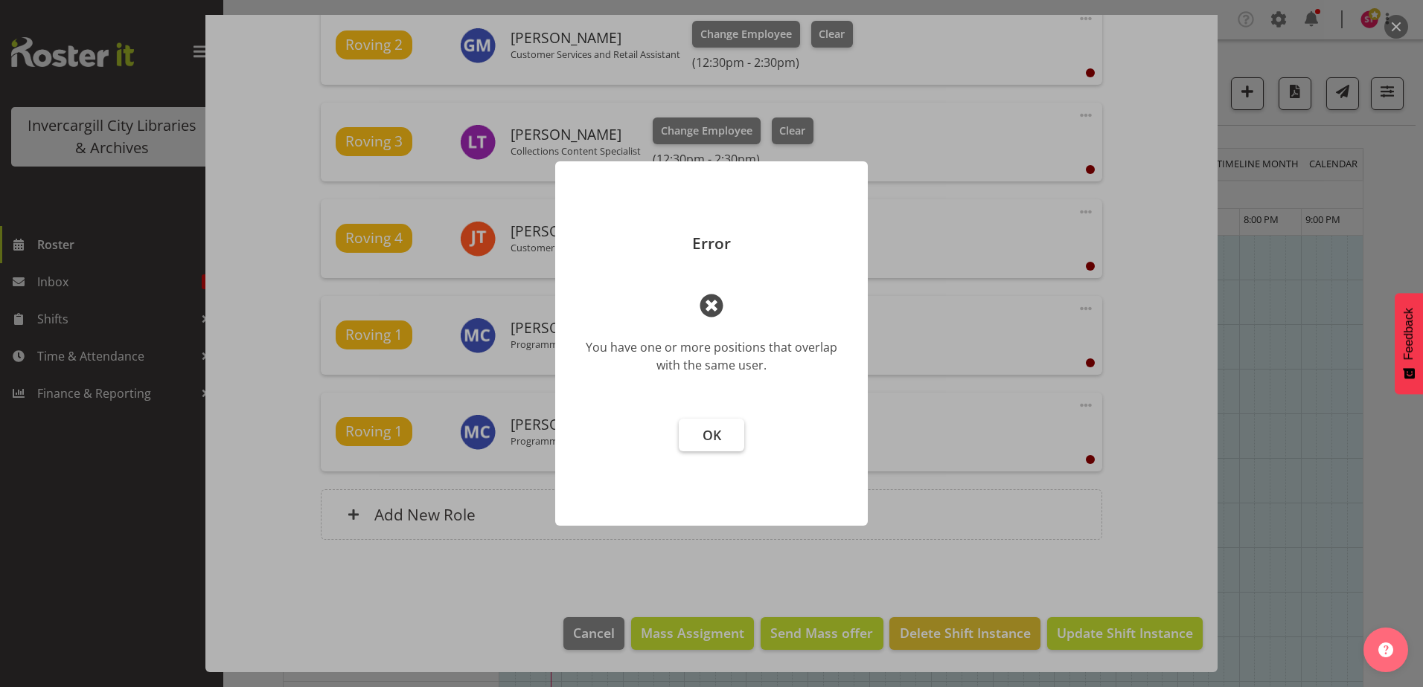
click at [727, 441] on button "OK" at bounding box center [711, 435] width 65 height 33
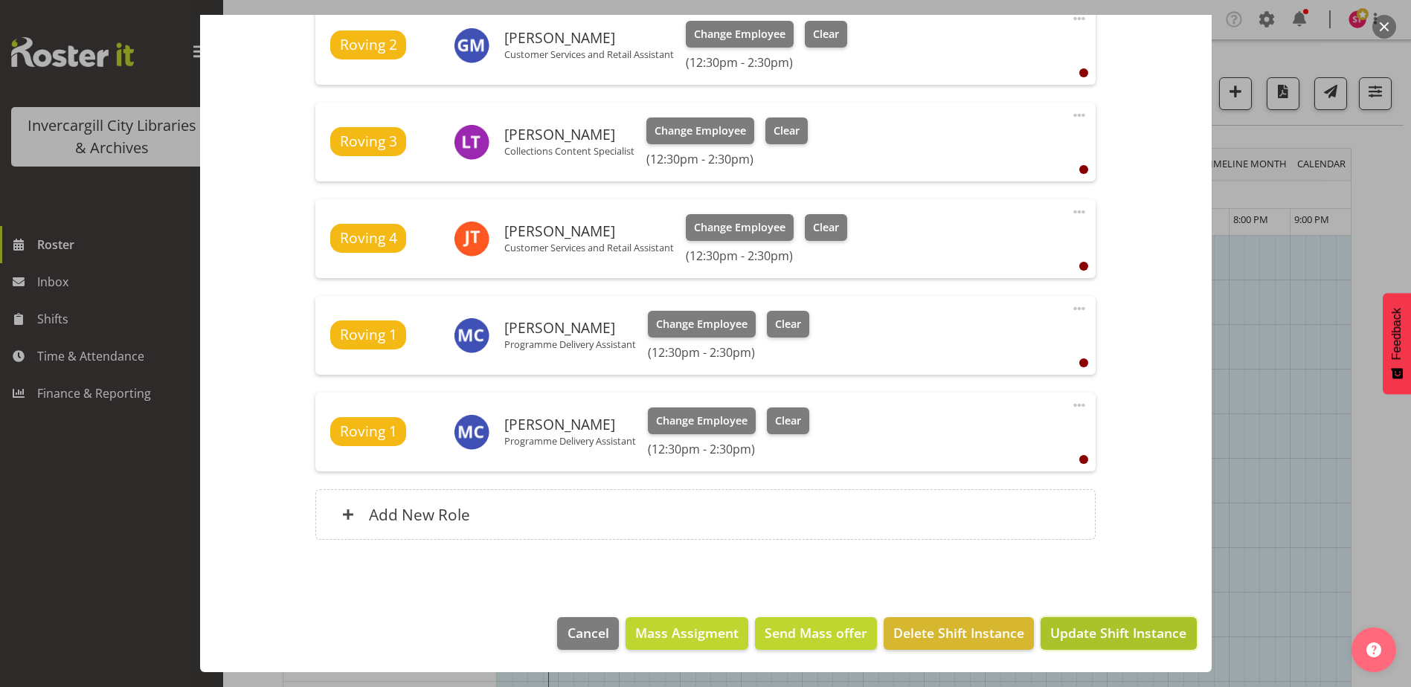
click at [1145, 629] on span "Update Shift Instance" at bounding box center [1119, 633] width 136 height 19
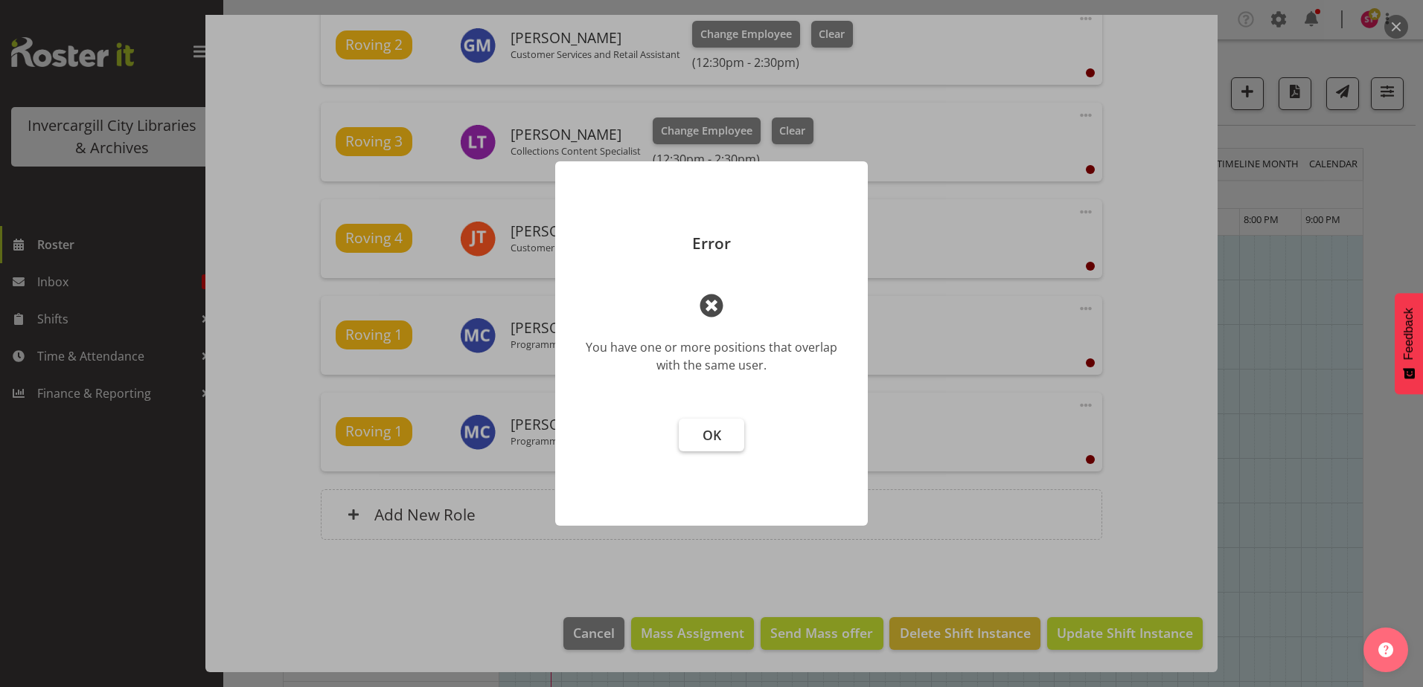
click at [697, 440] on button "OK" at bounding box center [711, 435] width 65 height 33
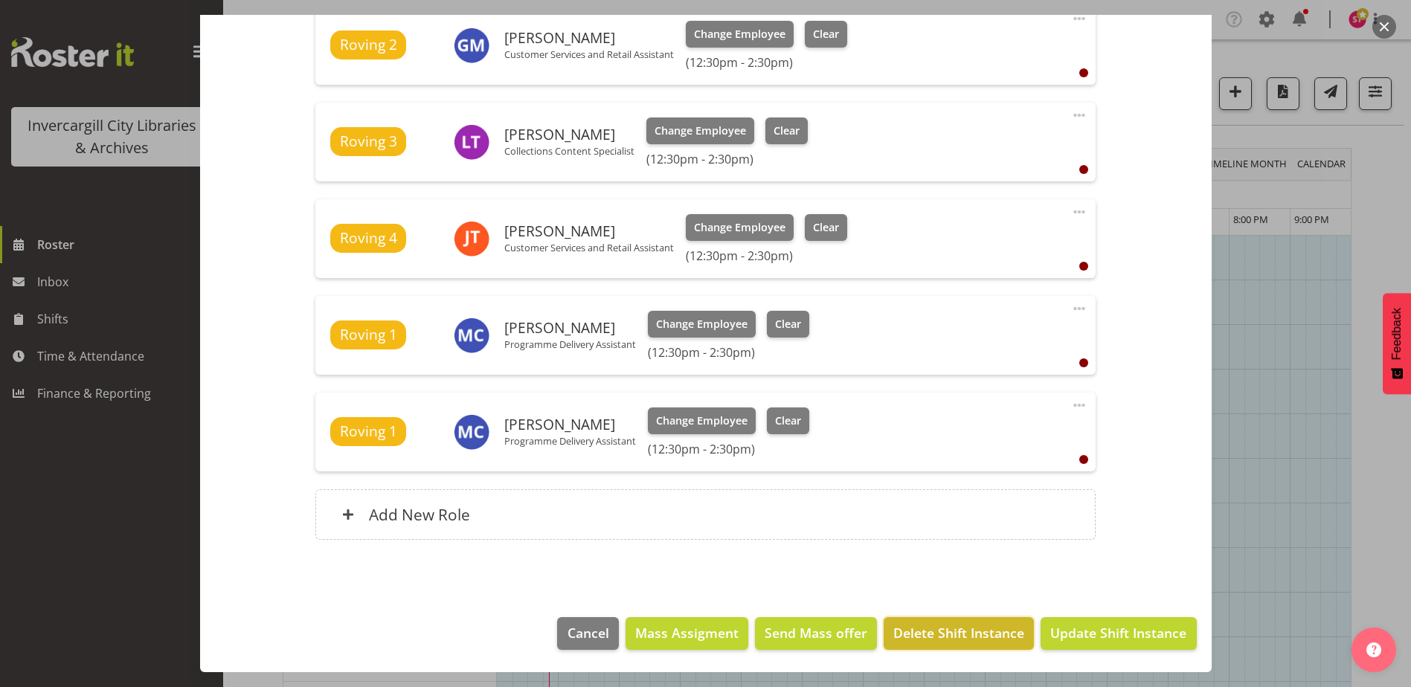
click at [978, 634] on span "Delete Shift Instance" at bounding box center [959, 633] width 131 height 19
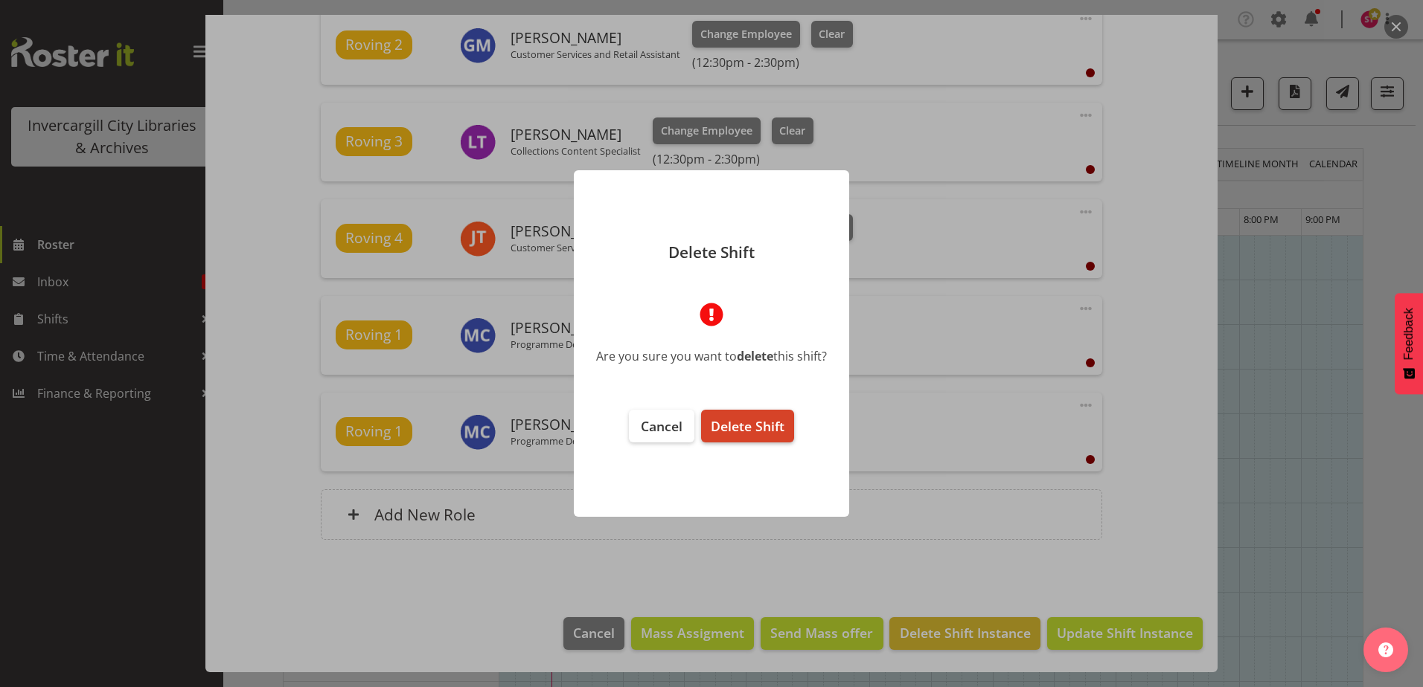
click at [763, 429] on span "Delete Shift" at bounding box center [748, 426] width 74 height 18
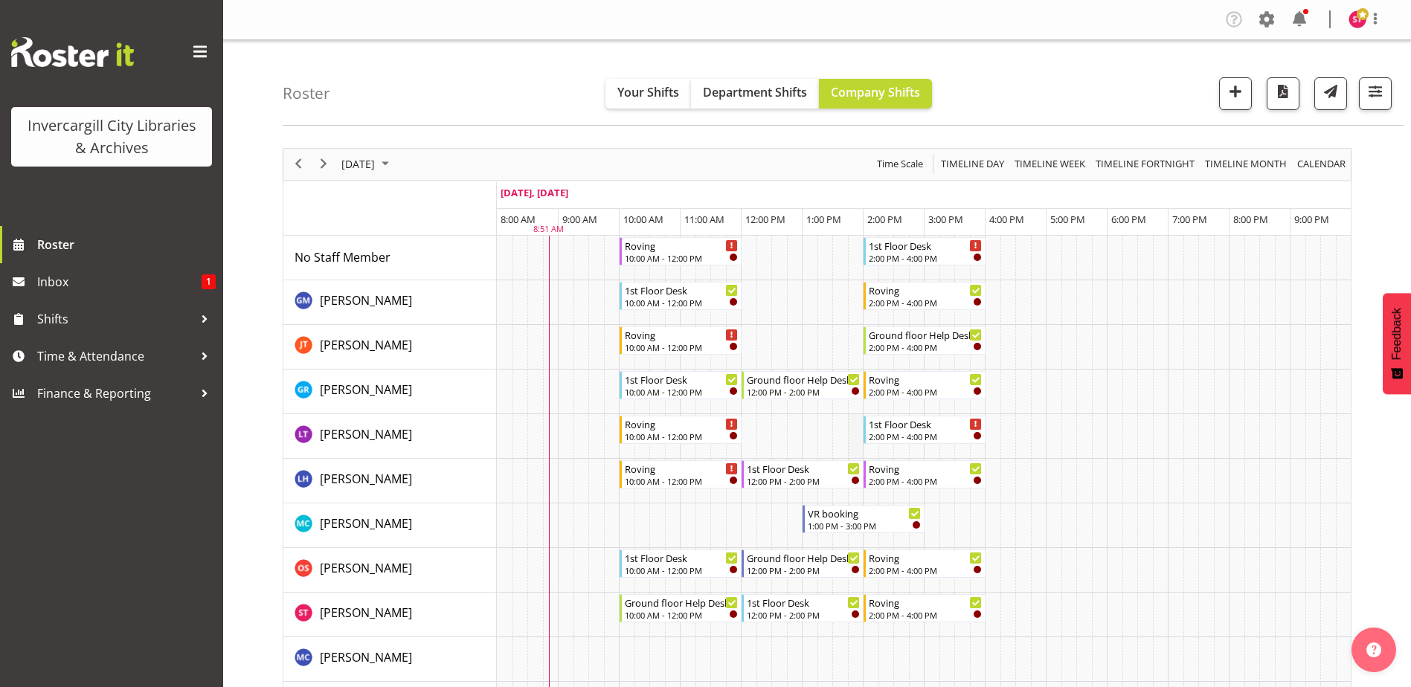
scroll to position [223, 0]
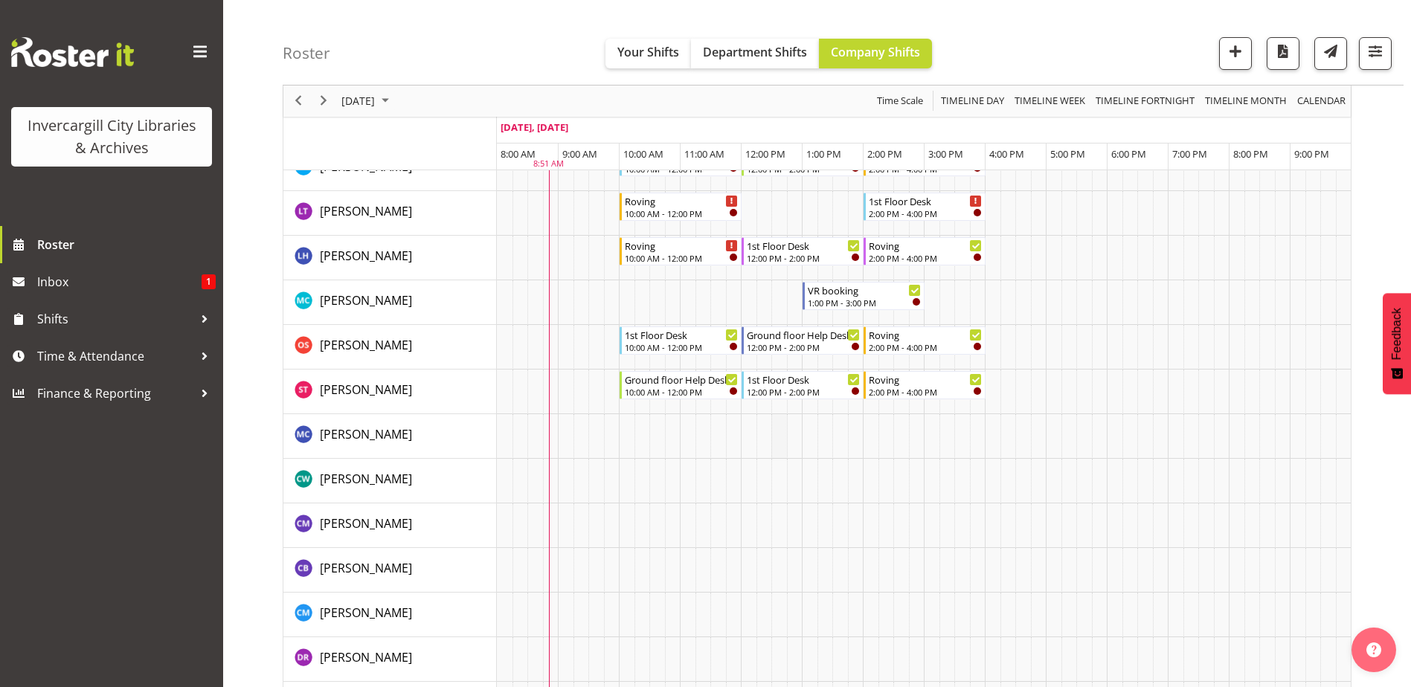
click at [784, 440] on td "Timeline Day of September 27, 2025" at bounding box center [780, 436] width 16 height 45
click at [1222, 51] on button "button" at bounding box center [1235, 53] width 33 height 33
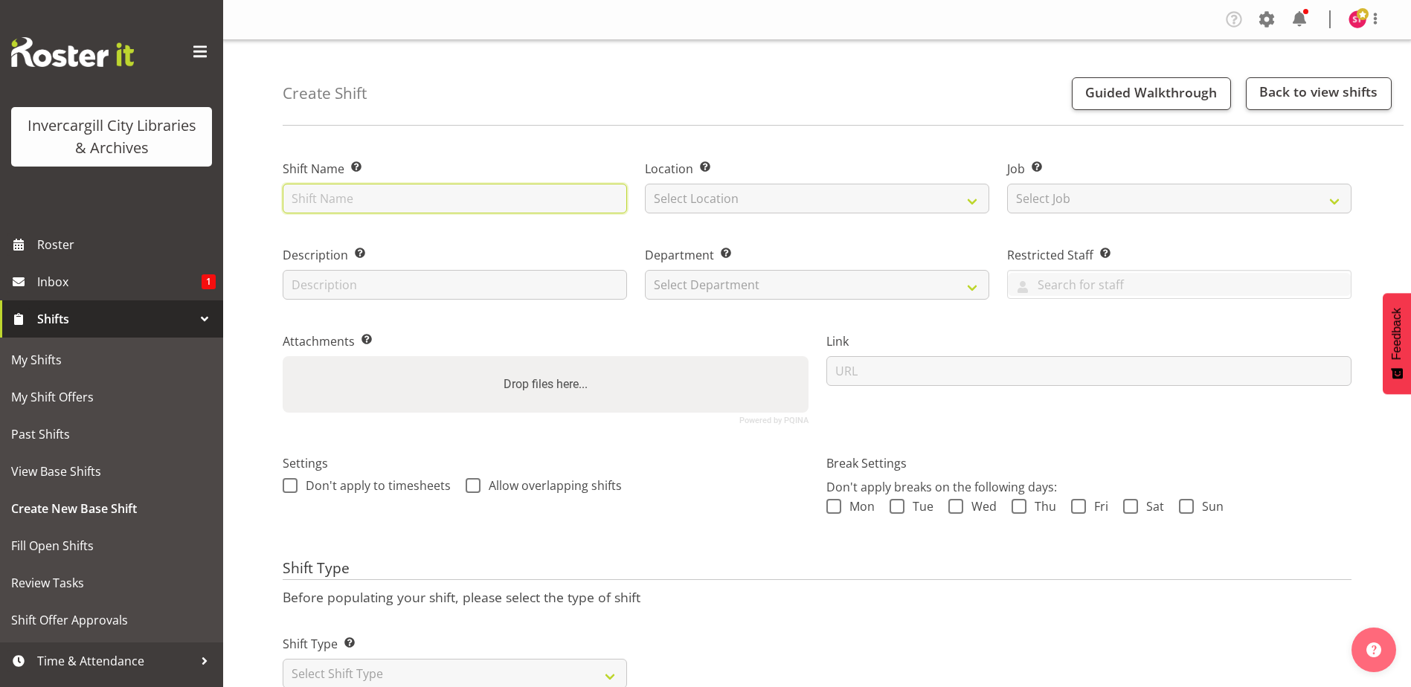
click at [367, 198] on input "text" at bounding box center [455, 199] width 344 height 30
type input "Programming"
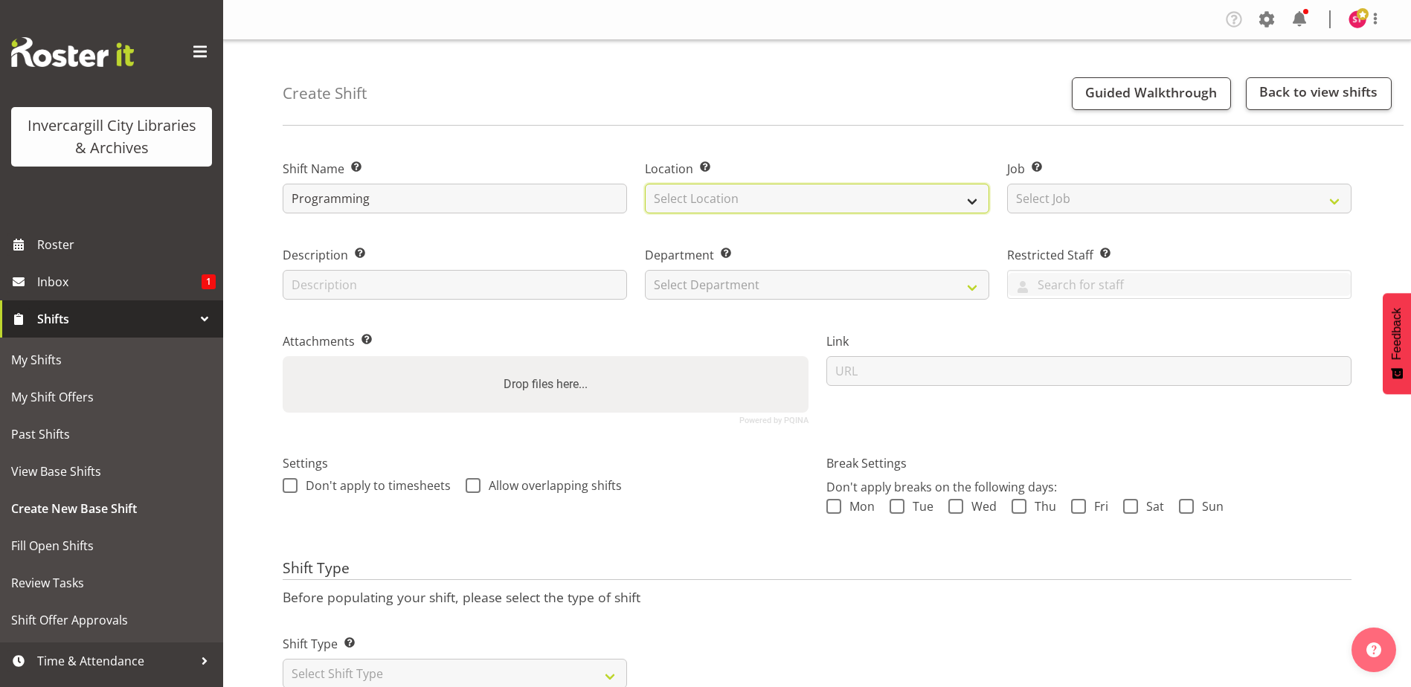
click at [717, 188] on select "Select Location Invercargill Library Bluff Library" at bounding box center [817, 199] width 344 height 30
select select "1276"
click at [645, 184] on select "Select Location Invercargill Library Bluff Library" at bounding box center [817, 199] width 344 height 30
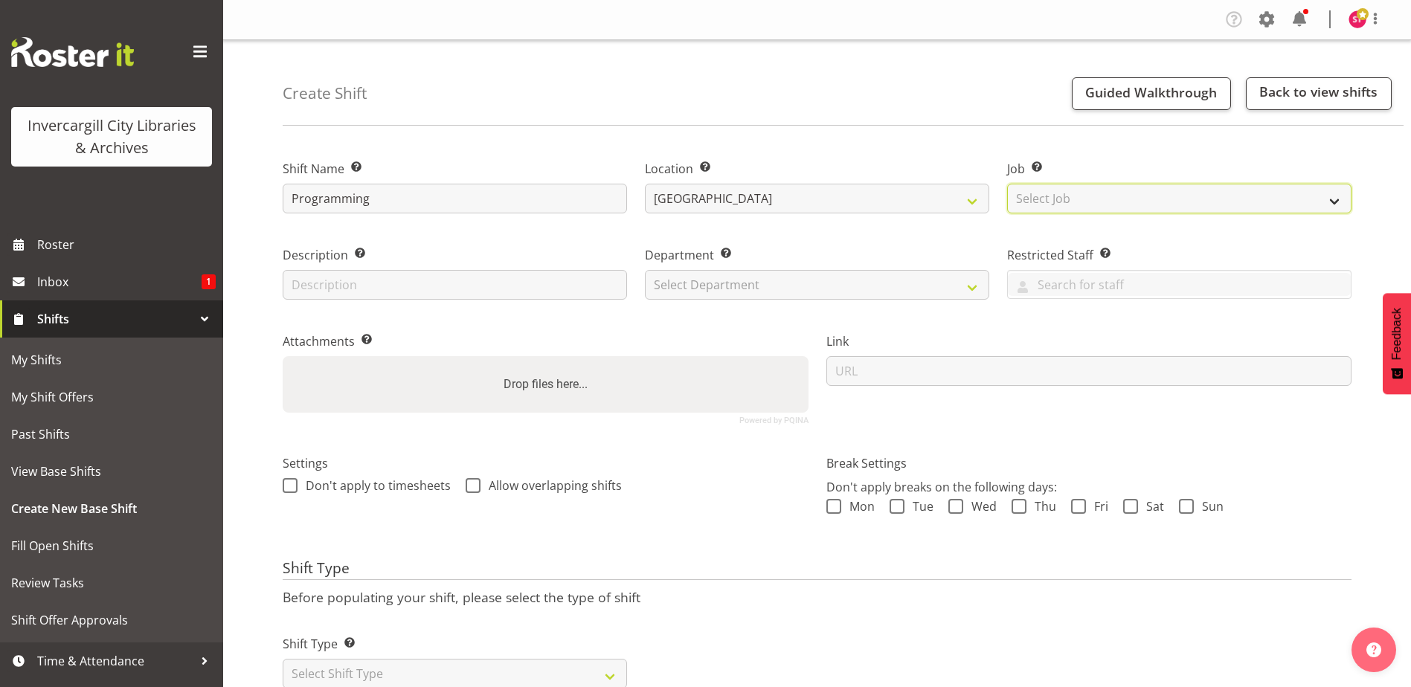
click at [1052, 194] on select "Select Job Create new job" at bounding box center [1179, 199] width 344 height 30
select select "0"
click at [1007, 184] on select "Select Job Create new job" at bounding box center [1179, 199] width 344 height 30
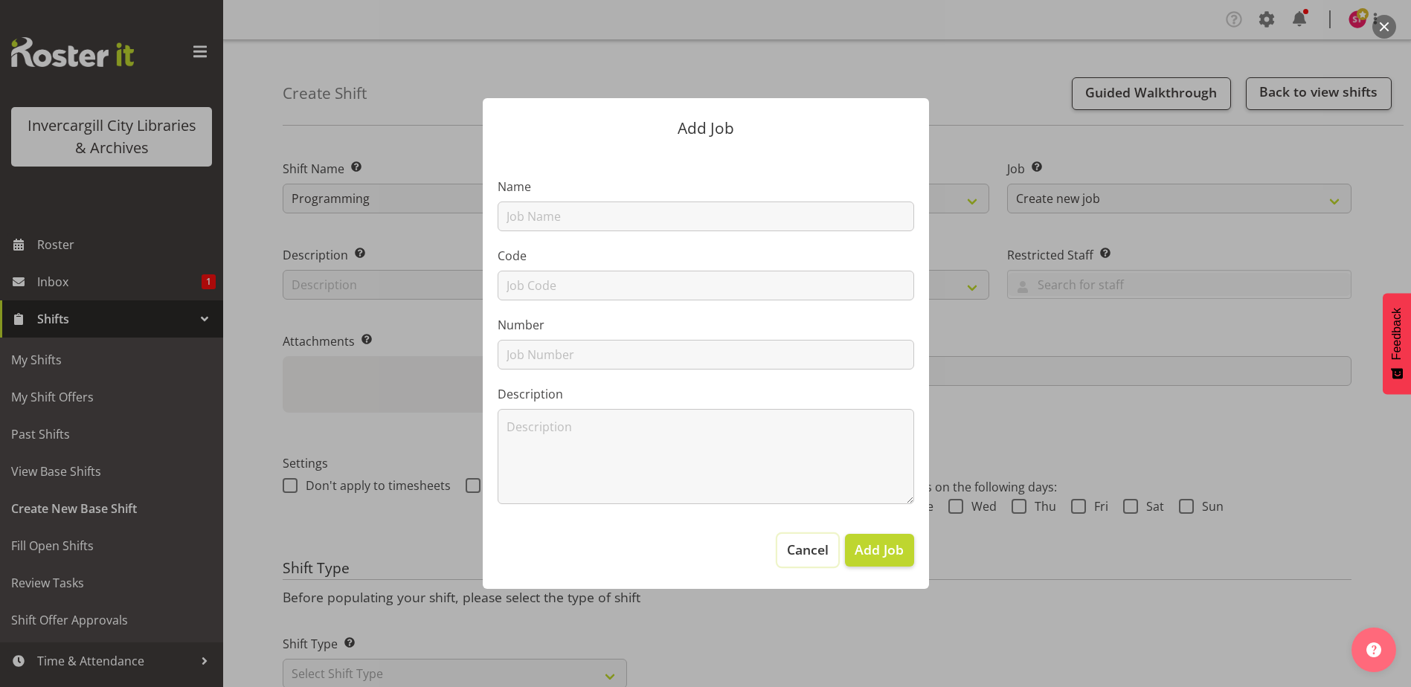
click at [815, 551] on span "Cancel" at bounding box center [808, 549] width 42 height 19
click at [795, 550] on span "Cancel" at bounding box center [808, 549] width 42 height 19
click at [810, 555] on span "Cancel" at bounding box center [808, 549] width 42 height 19
click at [985, 150] on div "Add Job Name Code Number Description Cancel Add Job" at bounding box center [706, 343] width 714 height 565
click at [1033, 169] on div "Add Job Name Code Number Description Cancel Add Job" at bounding box center [706, 343] width 714 height 565
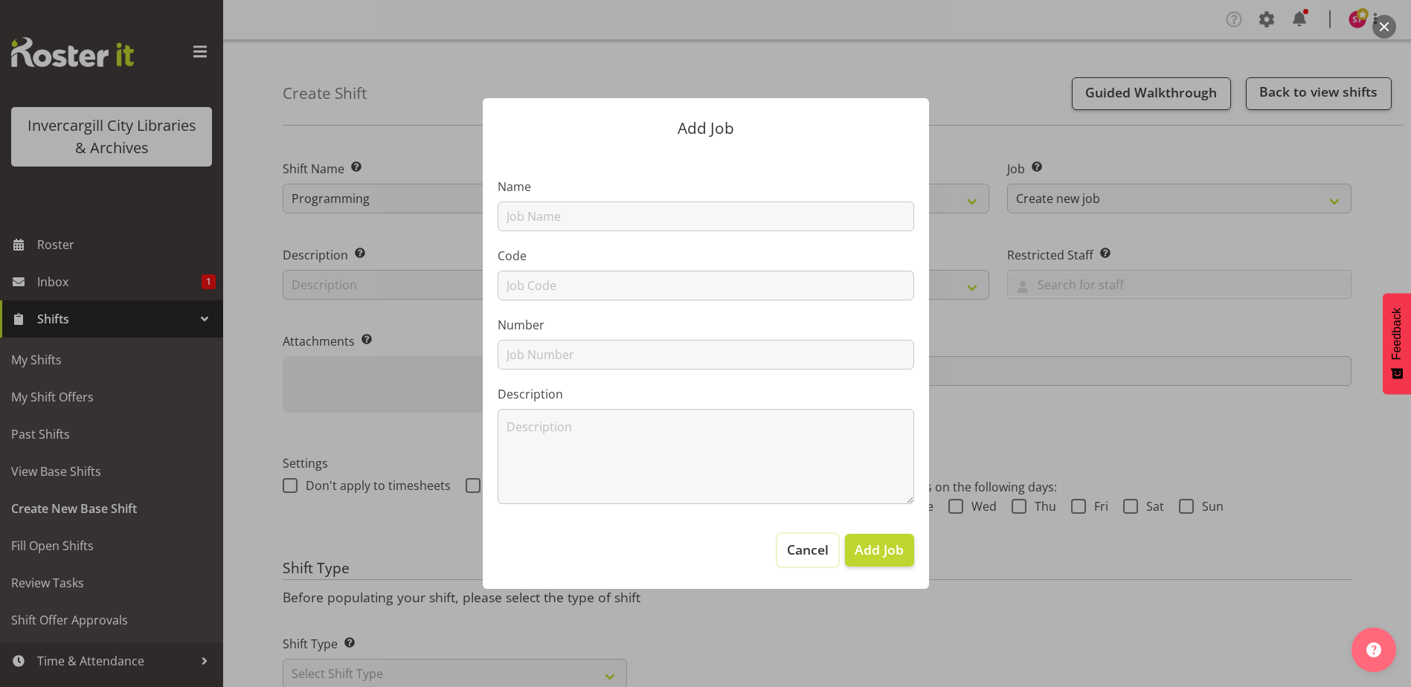
click at [787, 564] on button "Cancel" at bounding box center [808, 550] width 61 height 33
click at [871, 550] on span "Add Job" at bounding box center [879, 549] width 49 height 19
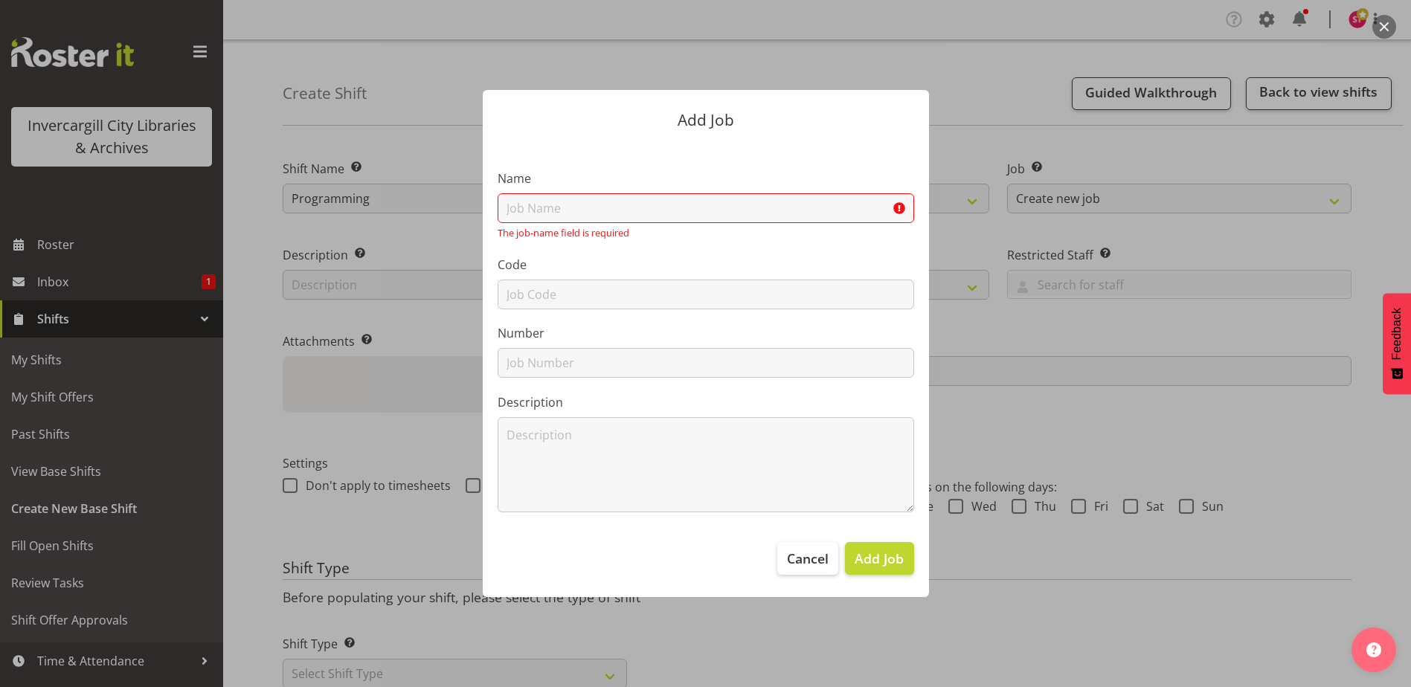
click at [882, 107] on header "Add Job" at bounding box center [706, 116] width 446 height 53
click at [1280, 220] on div at bounding box center [705, 343] width 1411 height 687
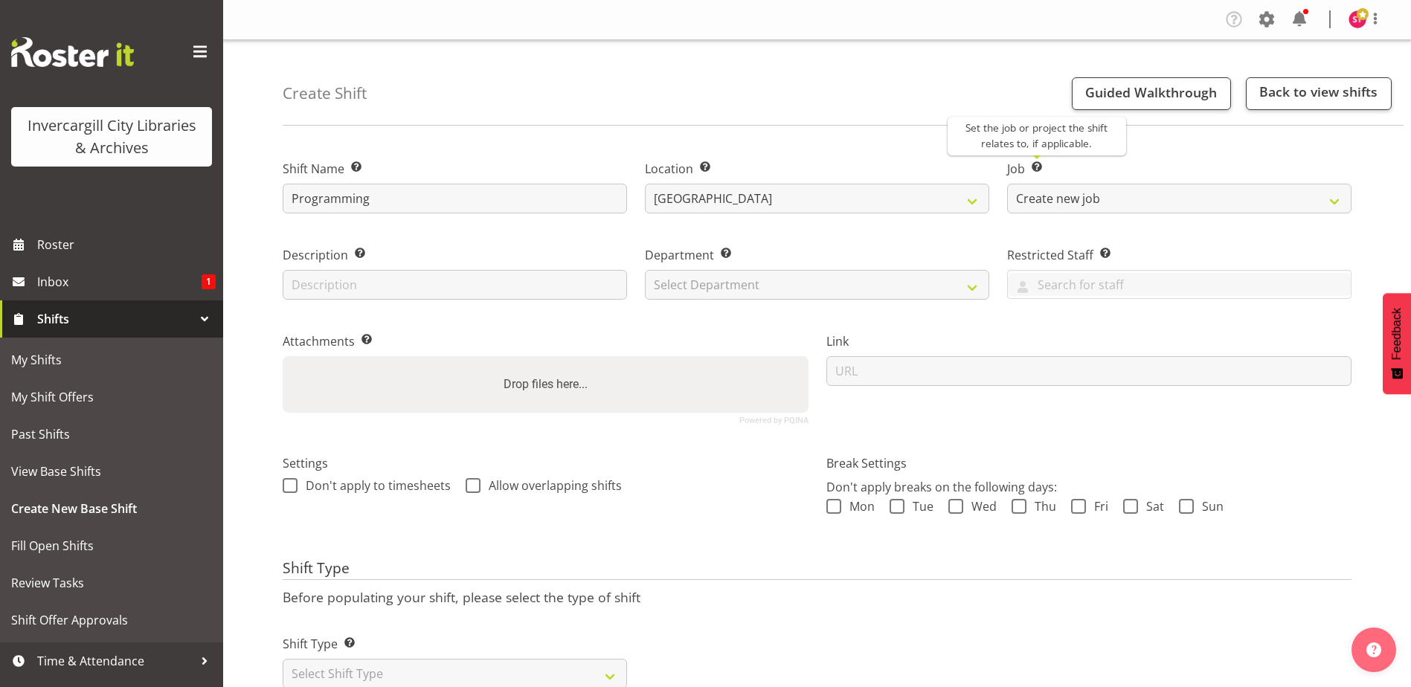
click at [1036, 162] on span at bounding box center [1037, 167] width 12 height 12
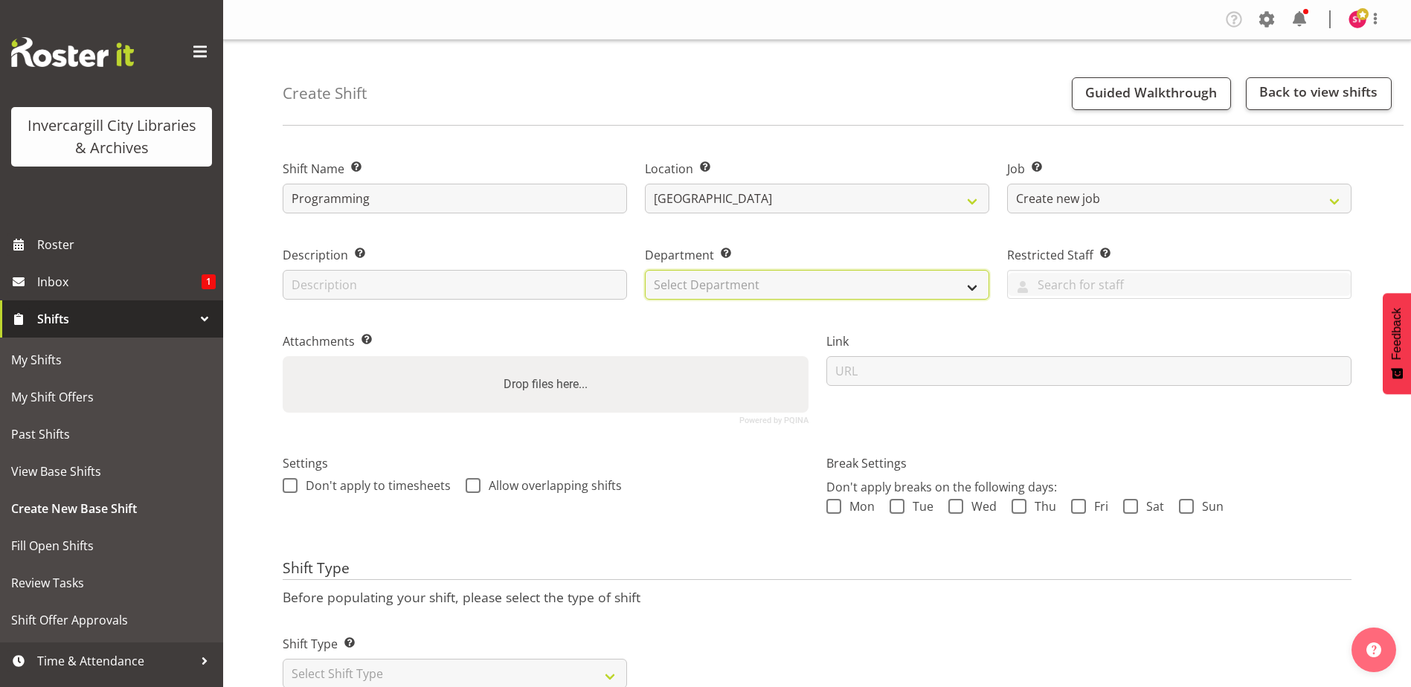
click at [833, 292] on select "Select Department Public shifts Off Desk" at bounding box center [817, 285] width 344 height 30
select select "920"
click at [645, 270] on select "Select Department Public shifts Off Desk" at bounding box center [817, 285] width 344 height 30
click at [1054, 287] on input "text" at bounding box center [1179, 284] width 343 height 23
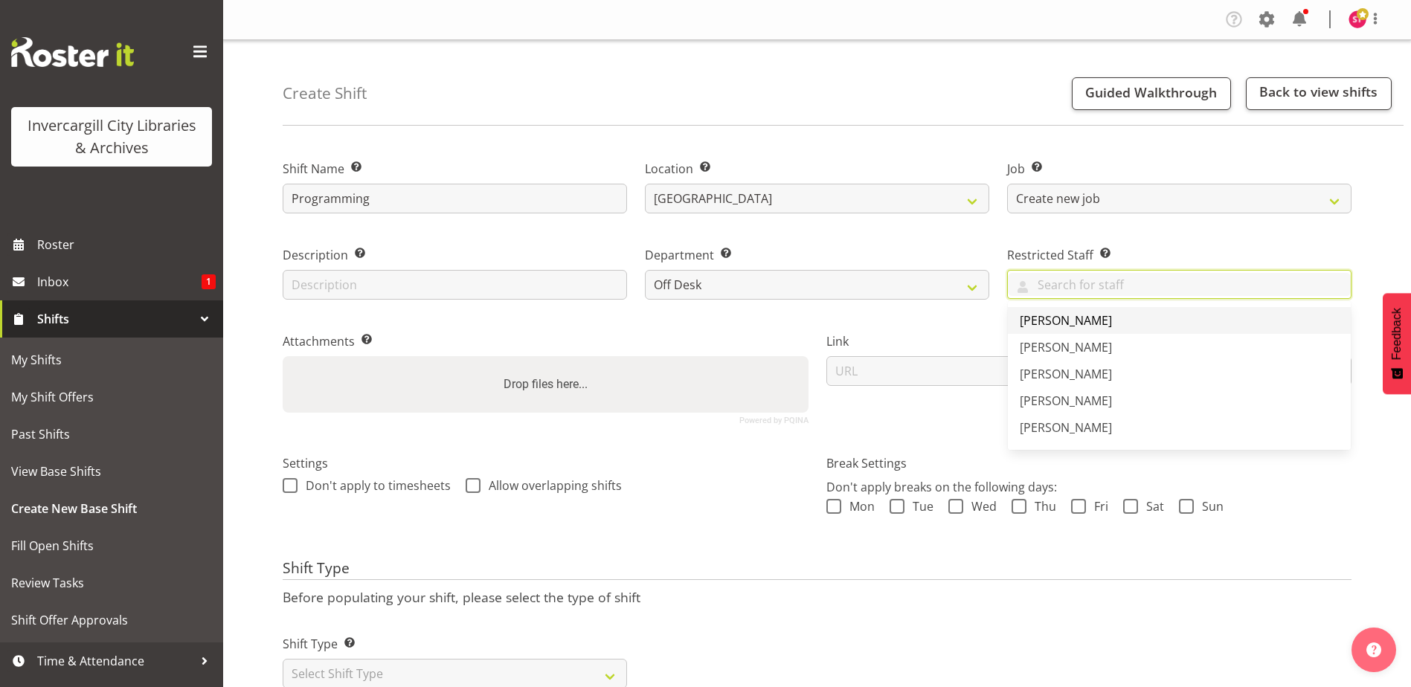
click at [1068, 324] on span "[PERSON_NAME]" at bounding box center [1066, 320] width 92 height 16
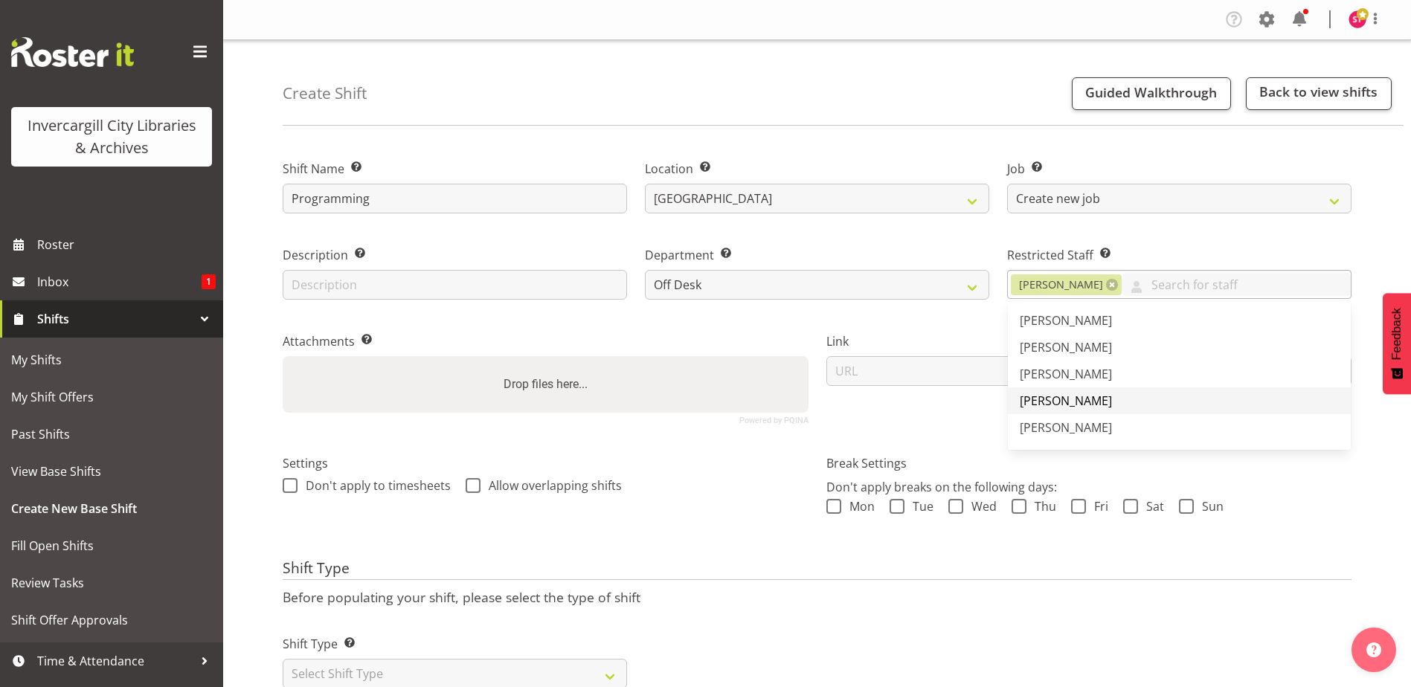
scroll to position [744, 0]
click at [1073, 381] on span "[PERSON_NAME]" at bounding box center [1066, 380] width 92 height 16
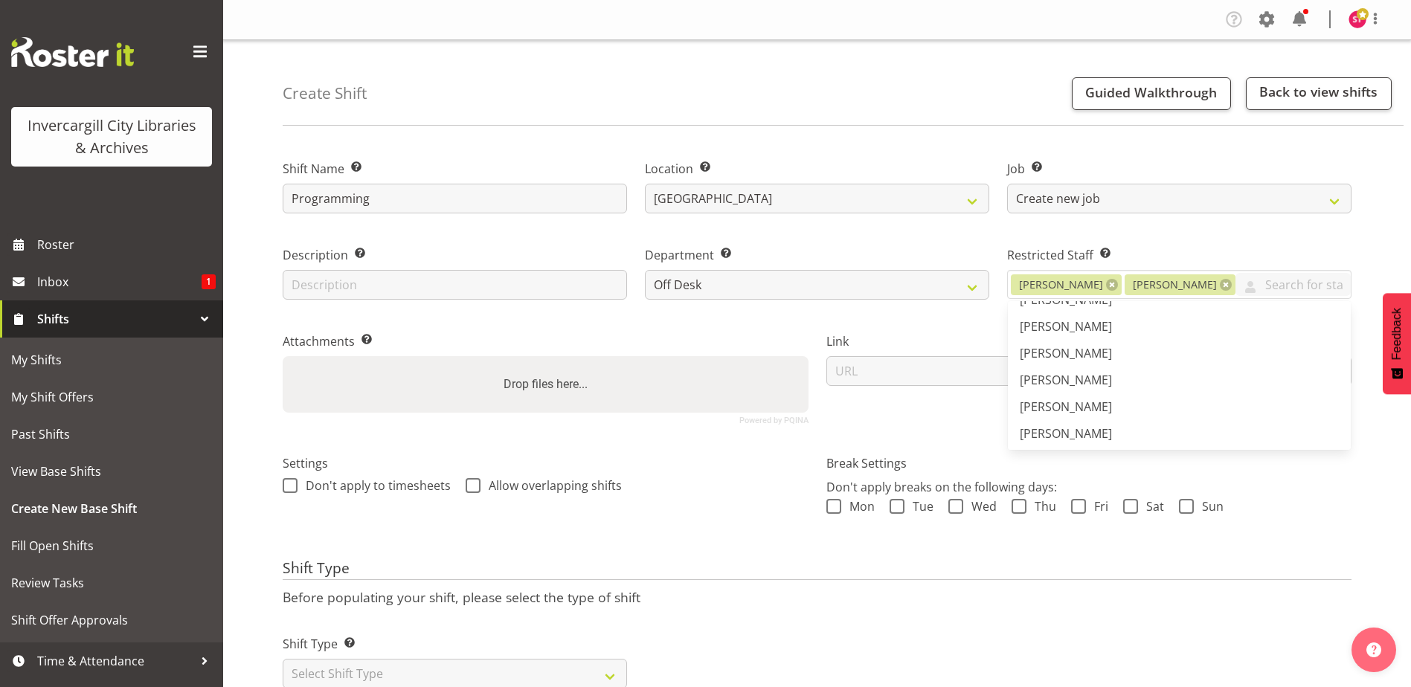
click at [755, 312] on div "Attachments Add any relevant attachments to the shift (e.g. Health & Safety Pla…" at bounding box center [546, 373] width 544 height 122
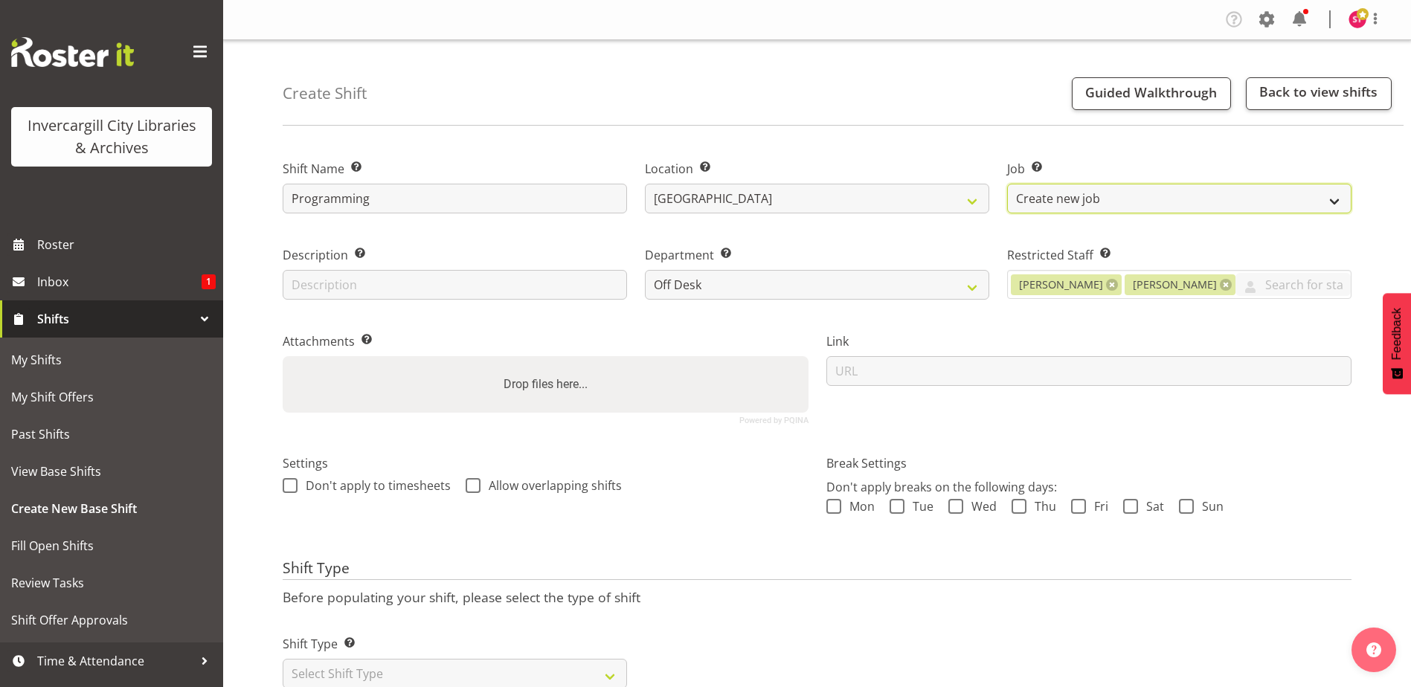
click at [1076, 200] on select "Create new job" at bounding box center [1179, 199] width 344 height 30
click at [1007, 184] on select "Create new job" at bounding box center [1179, 199] width 344 height 30
click at [1191, 199] on select "Create new job" at bounding box center [1179, 199] width 344 height 30
click at [1007, 184] on select "Create new job" at bounding box center [1179, 199] width 344 height 30
drag, startPoint x: 1276, startPoint y: 193, endPoint x: 1283, endPoint y: 195, distance: 7.6
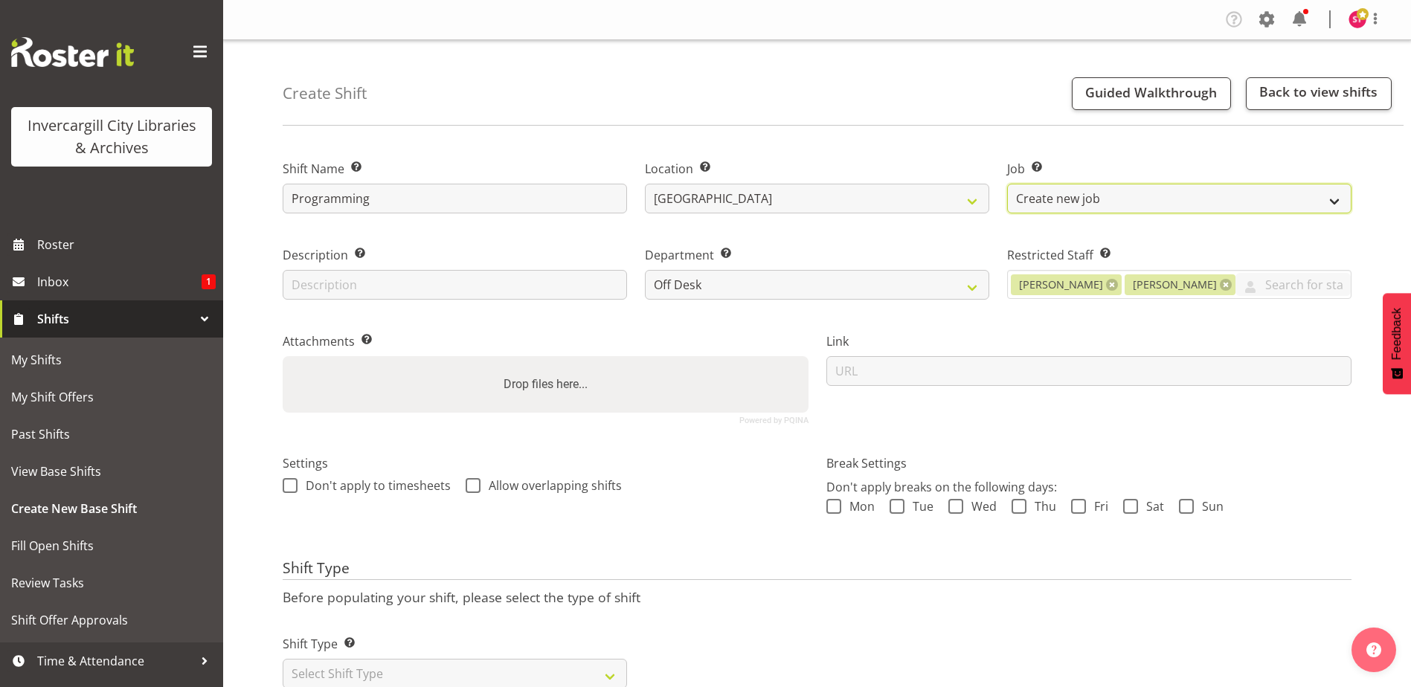
click at [1276, 193] on select "Create new job" at bounding box center [1179, 199] width 344 height 30
click at [1344, 199] on select "Create new job" at bounding box center [1179, 199] width 344 height 30
drag, startPoint x: 1181, startPoint y: 200, endPoint x: 1036, endPoint y: 193, distance: 145.2
click at [1036, 193] on select "Create new job" at bounding box center [1179, 199] width 344 height 30
click at [1167, 194] on select "Create new job" at bounding box center [1179, 199] width 344 height 30
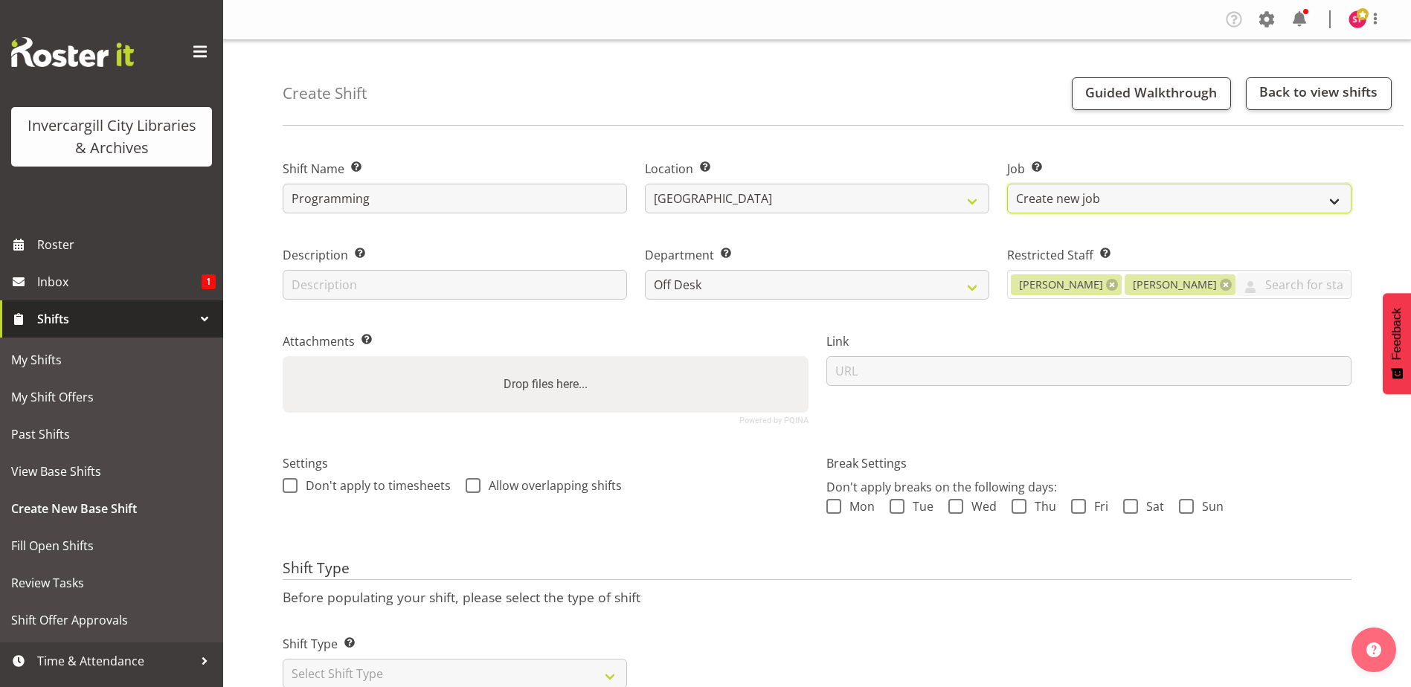
click at [1104, 193] on select "Create new job" at bounding box center [1179, 199] width 344 height 30
click at [1007, 184] on select "Create new job" at bounding box center [1179, 199] width 344 height 30
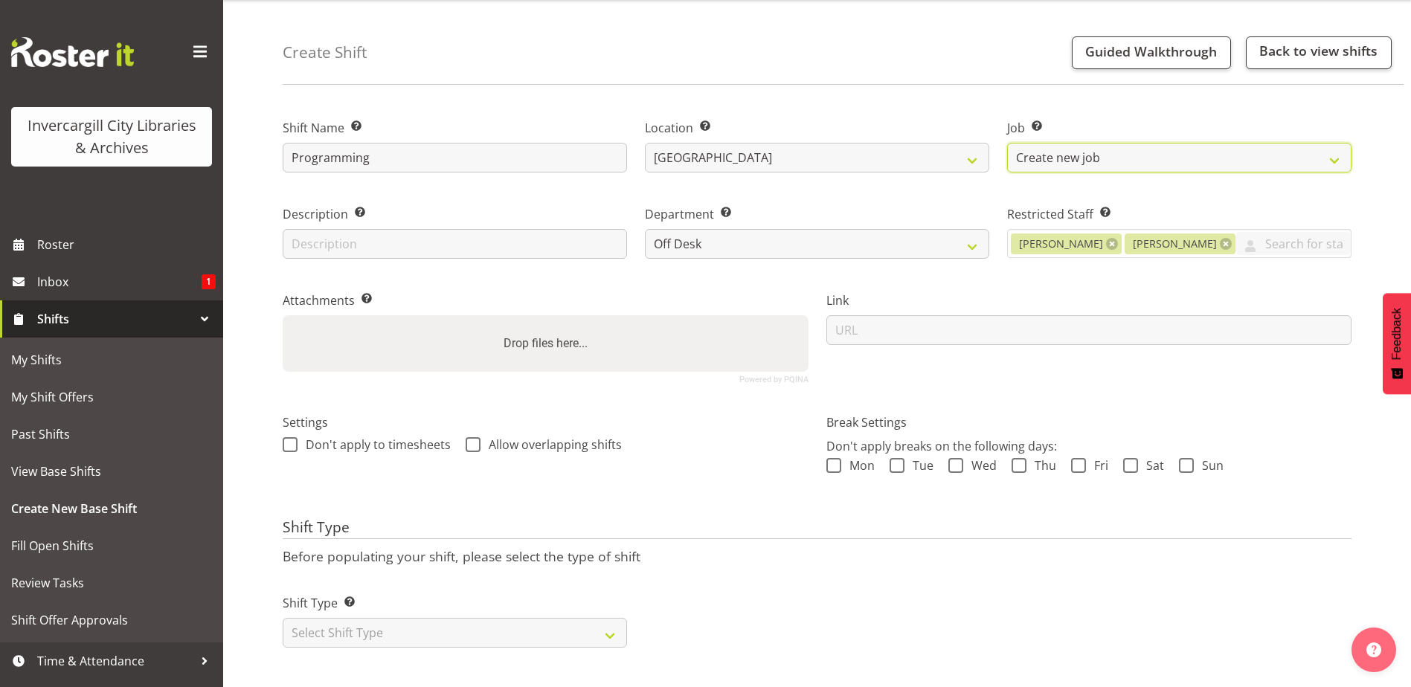
scroll to position [56, 0]
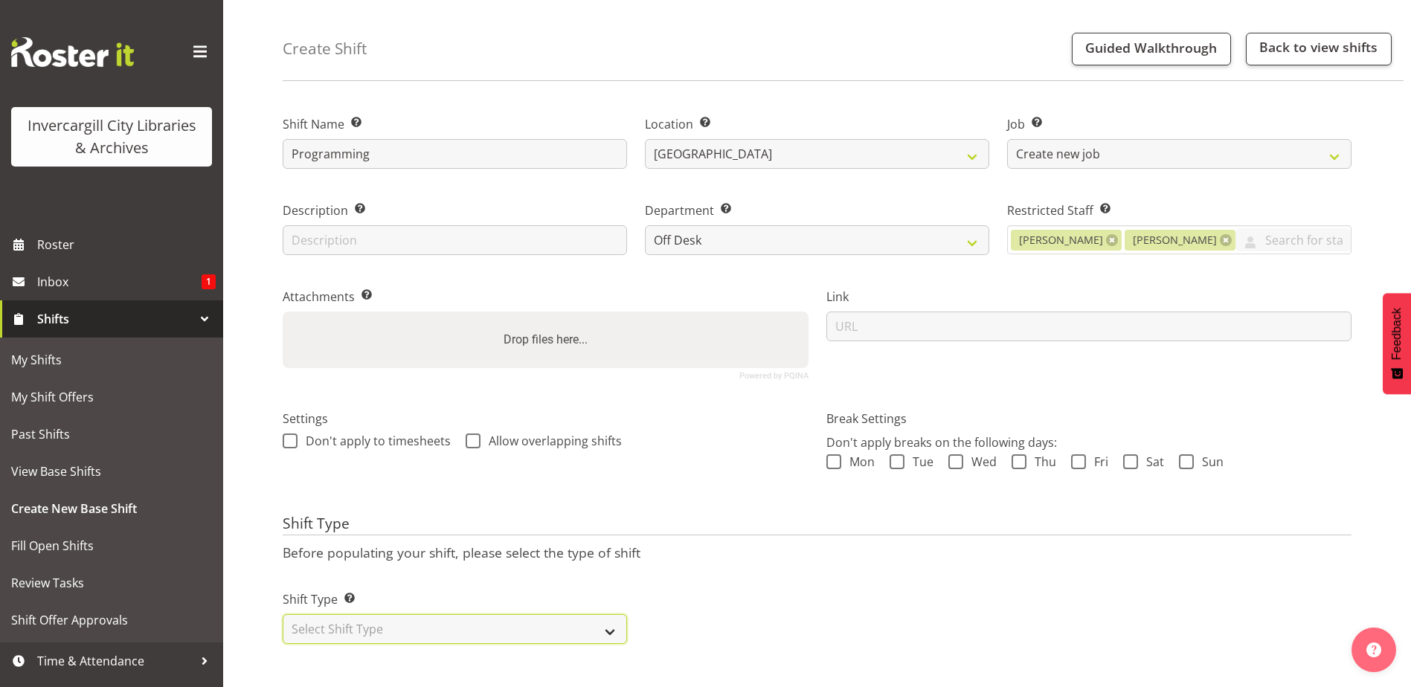
click at [609, 618] on select "Select Shift Type One Off Shift Recurring Shift Rotating Shift" at bounding box center [455, 630] width 344 height 30
select select "one_off"
click at [283, 615] on select "Select Shift Type One Off Shift Recurring Shift Rotating Shift" at bounding box center [455, 630] width 344 height 30
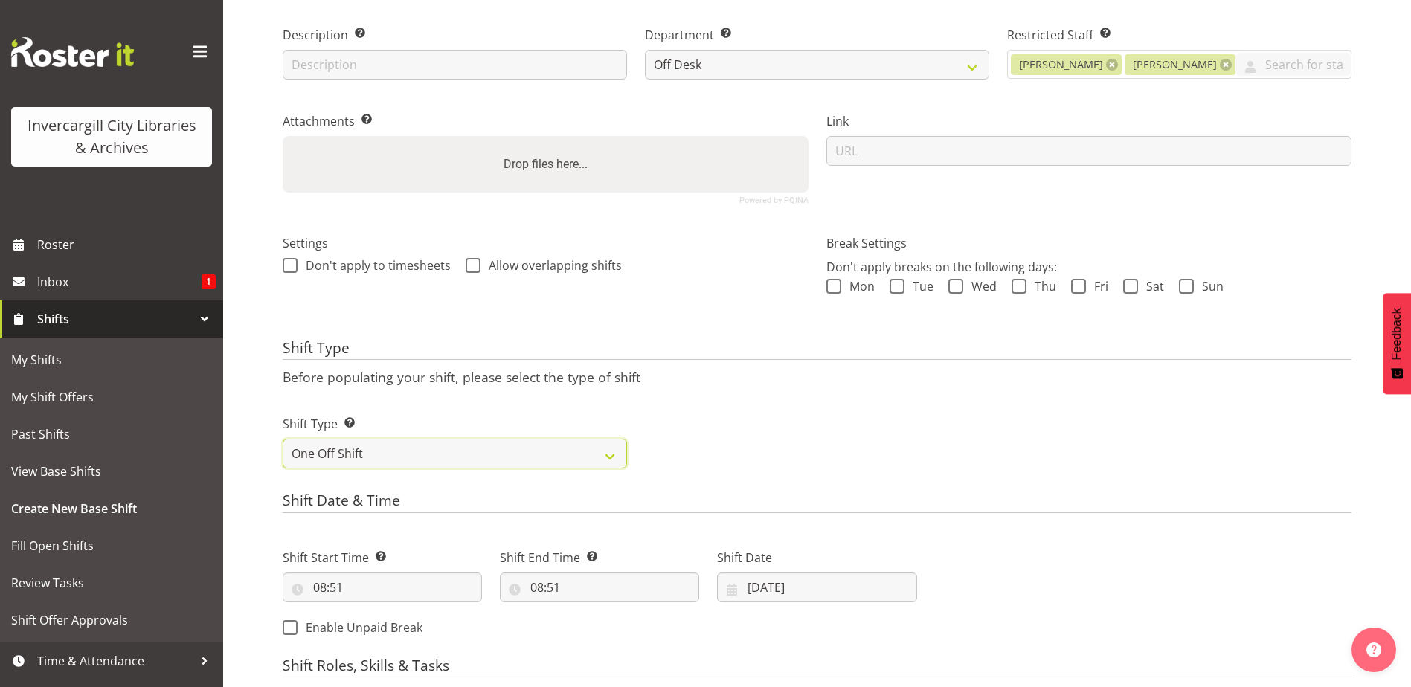
scroll to position [502, 0]
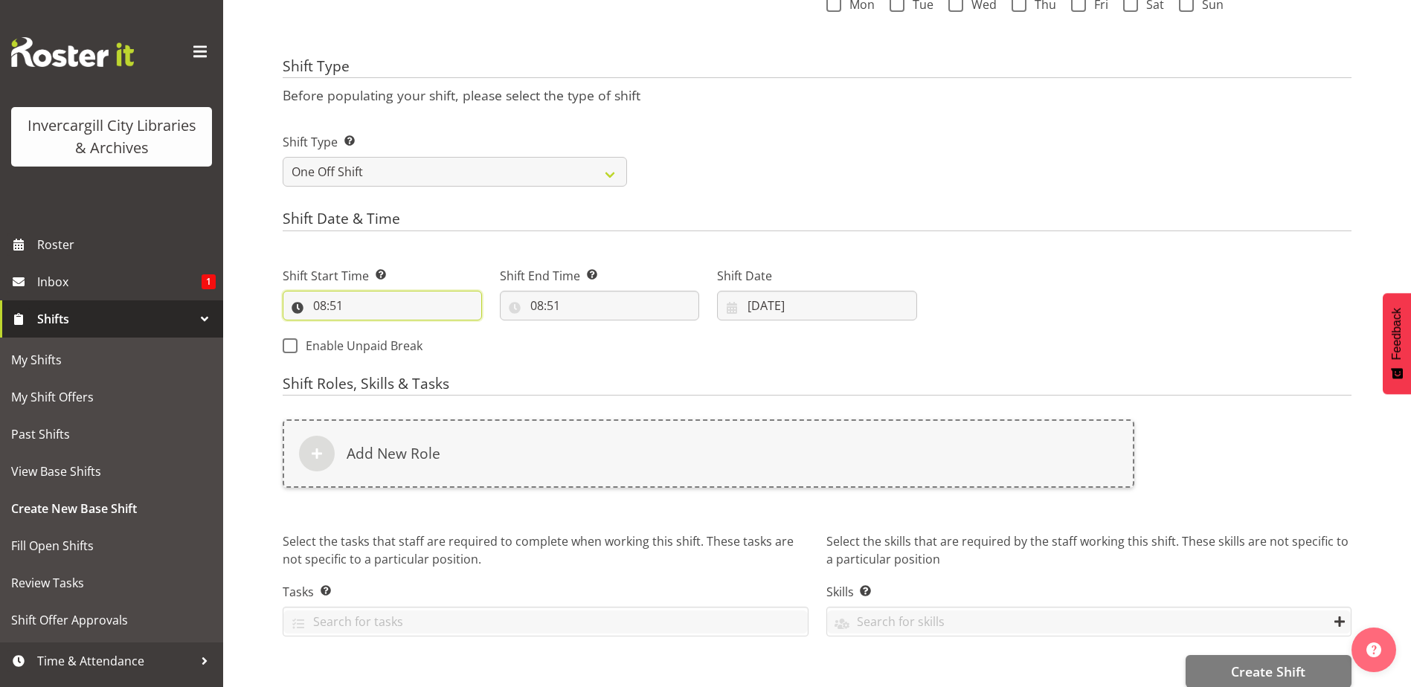
click at [388, 306] on input "08:51" at bounding box center [382, 306] width 199 height 30
click at [371, 350] on select "00 01 02 03 04 05 06 07 08 09 10 11 12 13 14 15 16 17 18 19 20 21 22 23" at bounding box center [384, 345] width 33 height 30
select select "12"
click at [368, 330] on select "00 01 02 03 04 05 06 07 08 09 10 11 12 13 14 15 16 17 18 19 20 21 22 23" at bounding box center [384, 345] width 33 height 30
type input "12:51"
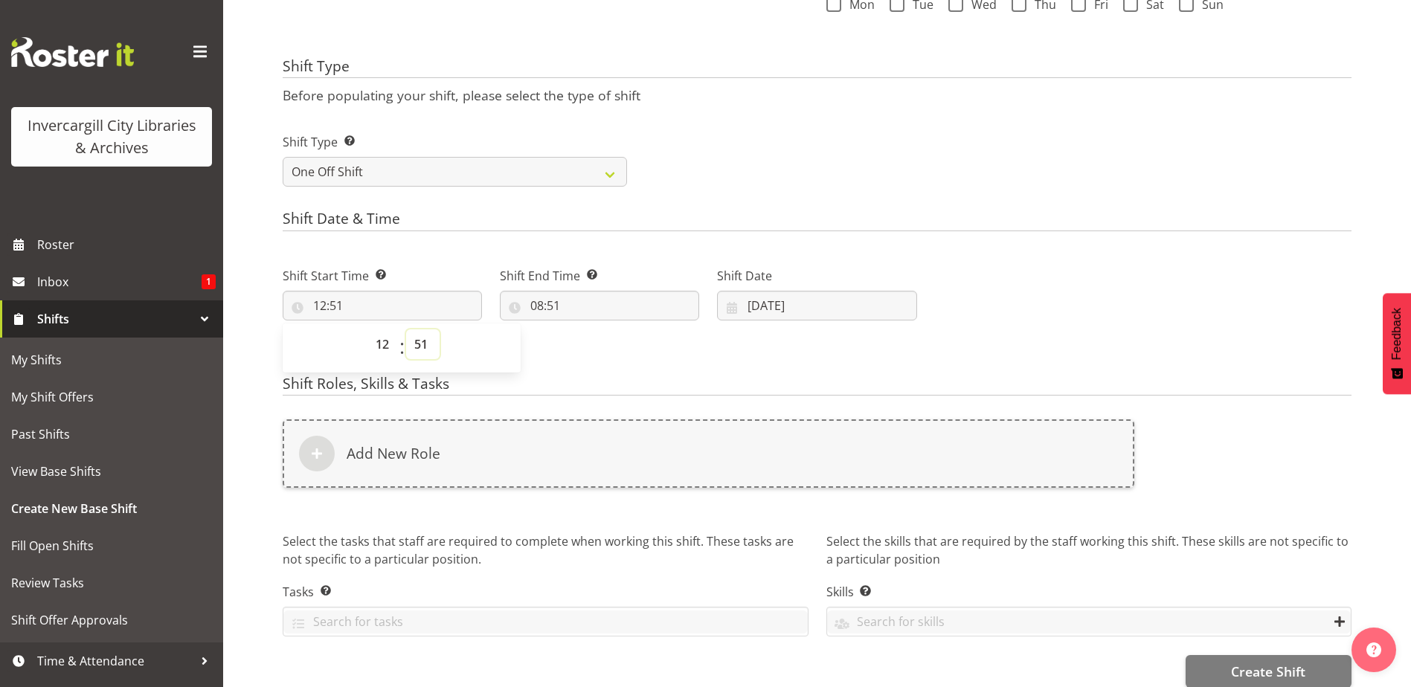
click at [416, 348] on select "00 01 02 03 04 05 06 07 08 09 10 11 12 13 14 15 16 17 18 19 20 21 22 23 24 25 2…" at bounding box center [422, 345] width 33 height 30
select select "30"
click at [406, 330] on select "00 01 02 03 04 05 06 07 08 09 10 11 12 13 14 15 16 17 18 19 20 21 22 23 24 25 2…" at bounding box center [422, 345] width 33 height 30
type input "12:30"
click at [556, 306] on input "08:51" at bounding box center [599, 306] width 199 height 30
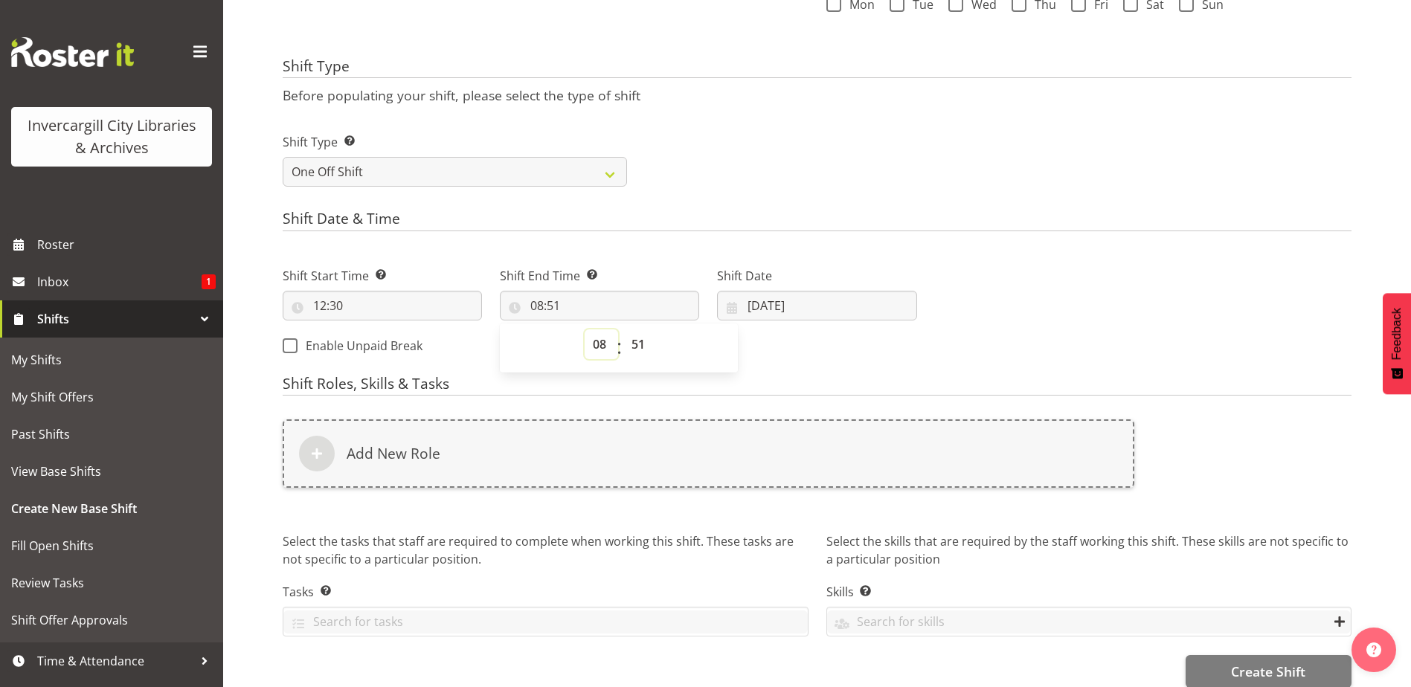
click at [598, 348] on select "00 01 02 03 04 05 06 07 08 09 10 11 12 13 14 15 16 17 18 19 20 21 22 23" at bounding box center [601, 345] width 33 height 30
select select "14"
click at [585, 330] on select "00 01 02 03 04 05 06 07 08 09 10 11 12 13 14 15 16 17 18 19 20 21 22 23" at bounding box center [601, 345] width 33 height 30
type input "14:51"
click at [639, 342] on select "00 01 02 03 04 05 06 07 08 09 10 11 12 13 14 15 16 17 18 19 20 21 22 23 24 25 2…" at bounding box center [640, 345] width 33 height 30
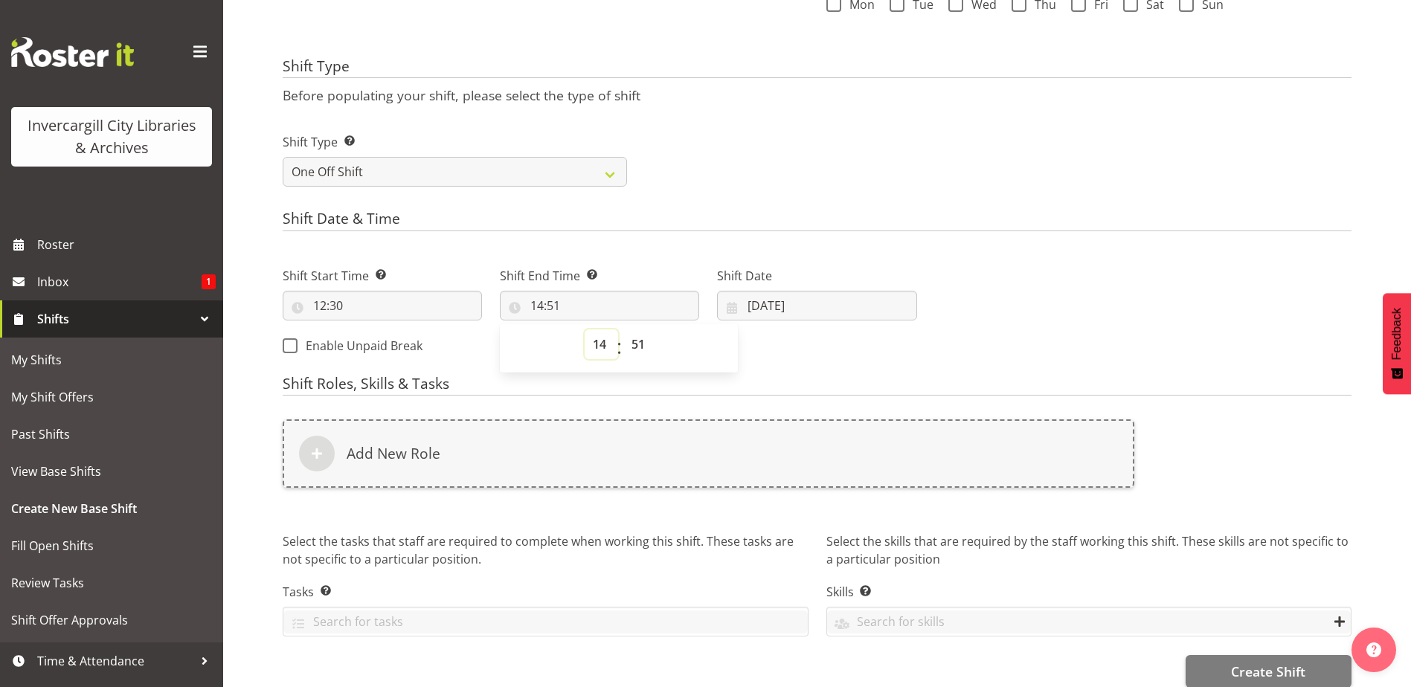
click at [600, 344] on select "00 01 02 03 04 05 06 07 08 09 10 11 12 13 14 15 16 17 18 19 20 21 22 23" at bounding box center [601, 345] width 33 height 30
select select "15"
click at [585, 330] on select "00 01 02 03 04 05 06 07 08 09 10 11 12 13 14 15 16 17 18 19 20 21 22 23" at bounding box center [601, 345] width 33 height 30
type input "15:51"
click at [637, 346] on select "00 01 02 03 04 05 06 07 08 09 10 11 12 13 14 15 16 17 18 19 20 21 22 23 24 25 2…" at bounding box center [640, 345] width 33 height 30
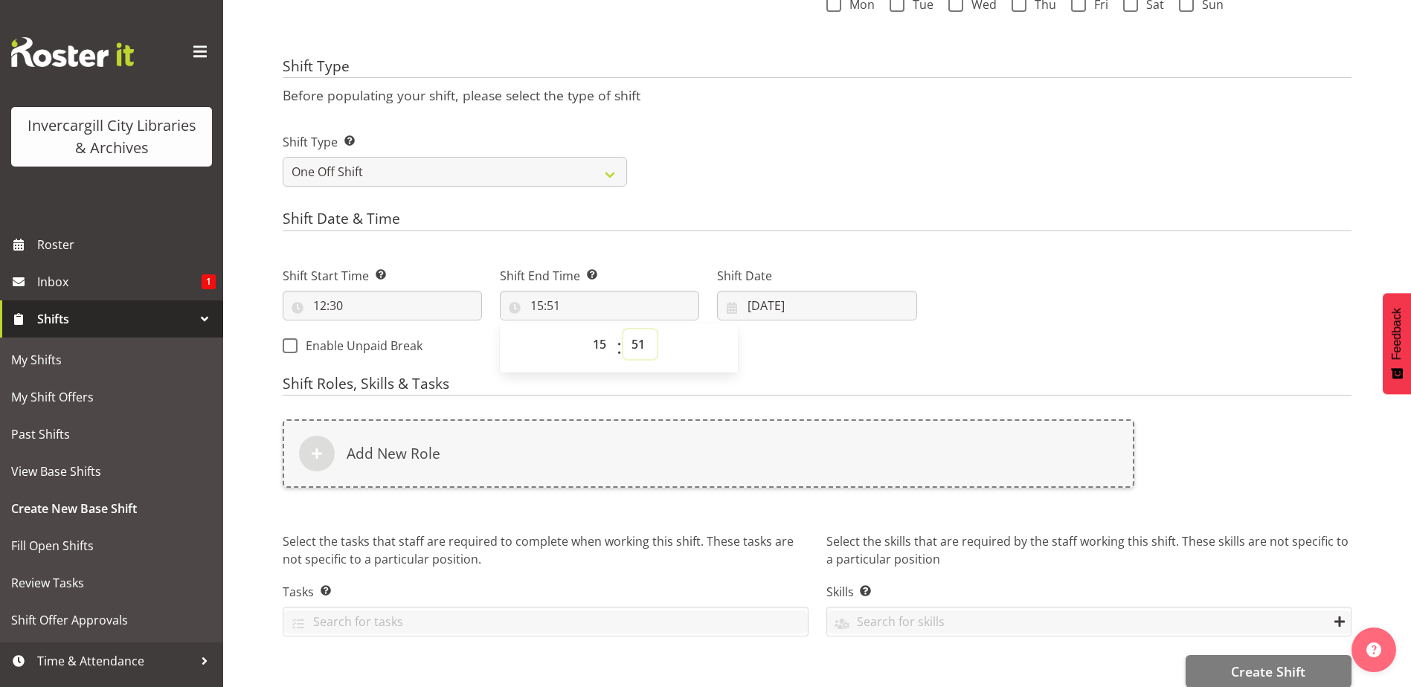
select select "0"
click at [624, 330] on select "00 01 02 03 04 05 06 07 08 09 10 11 12 13 14 15 16 17 18 19 20 21 22 23 24 25 2…" at bounding box center [640, 345] width 33 height 30
type input "15:00"
click at [820, 250] on div "Shift Date 27/09/2025 January February March April May June July August Septemb…" at bounding box center [816, 287] width 217 height 83
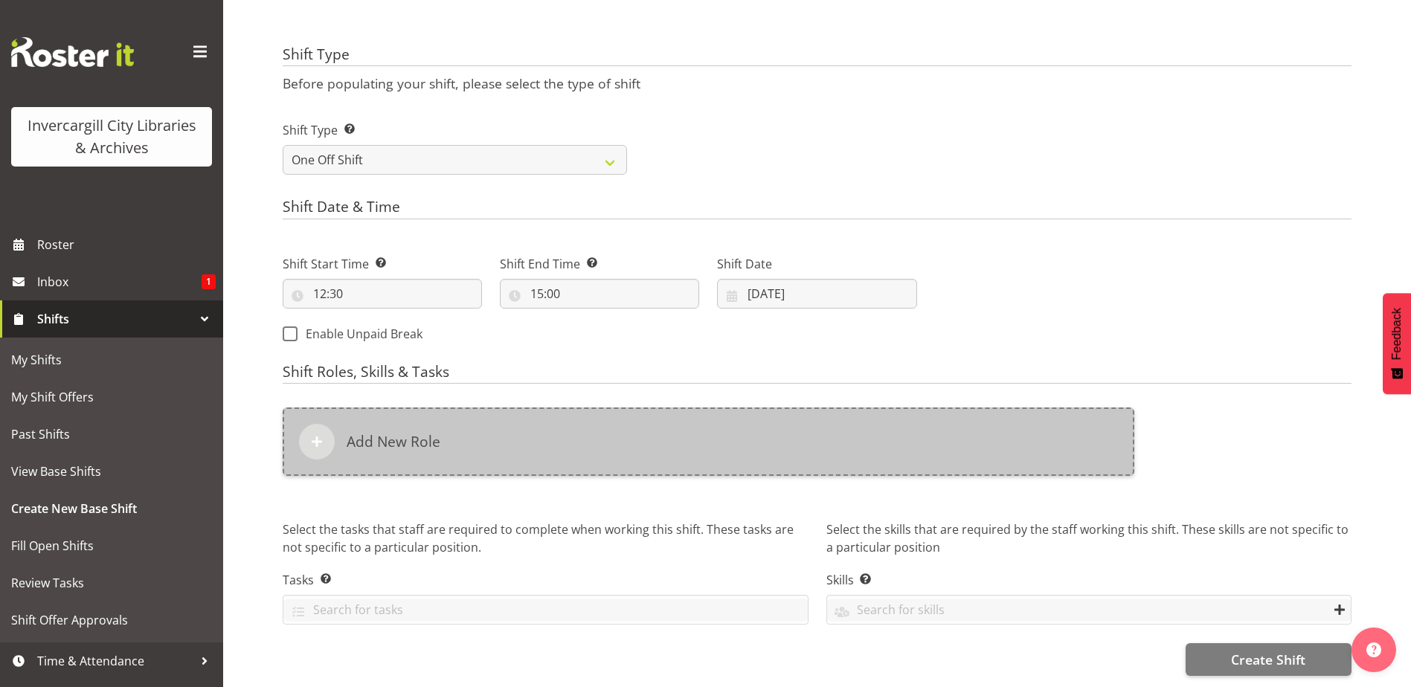
scroll to position [525, 0]
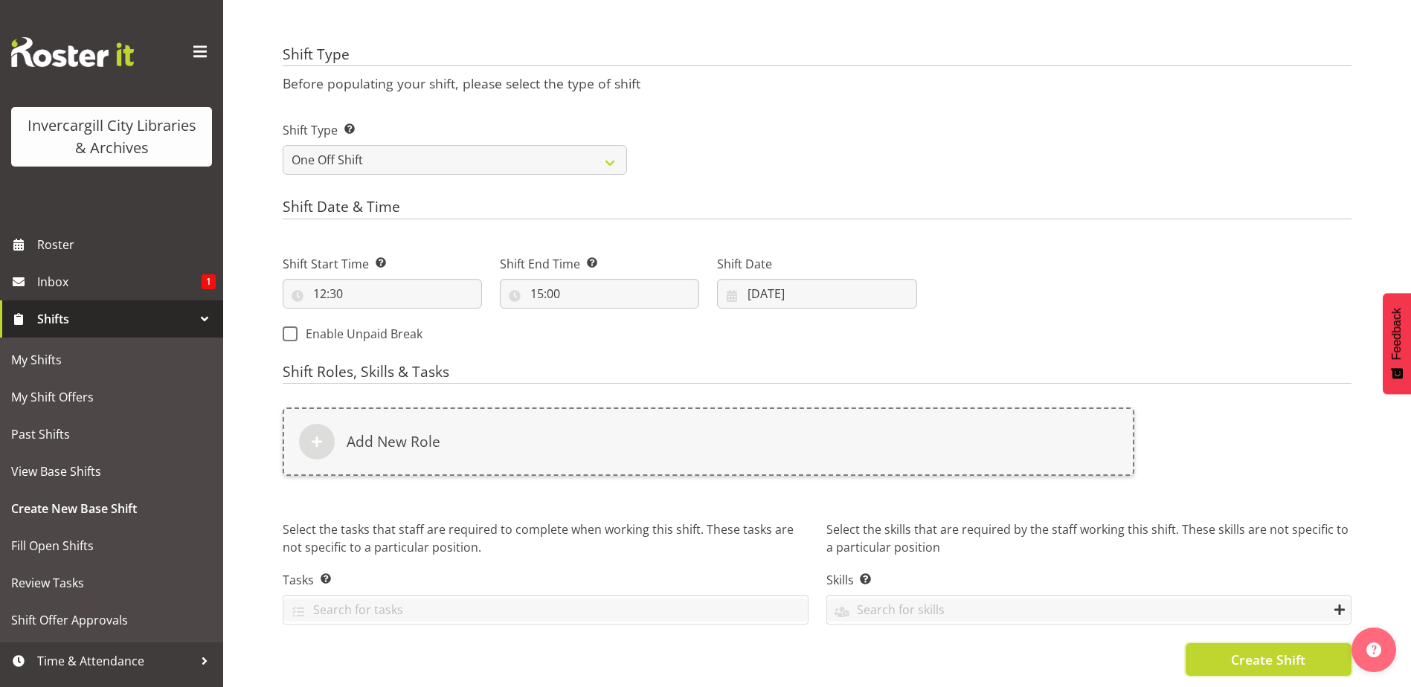
click at [1246, 650] on span "Create Shift" at bounding box center [1268, 659] width 74 height 19
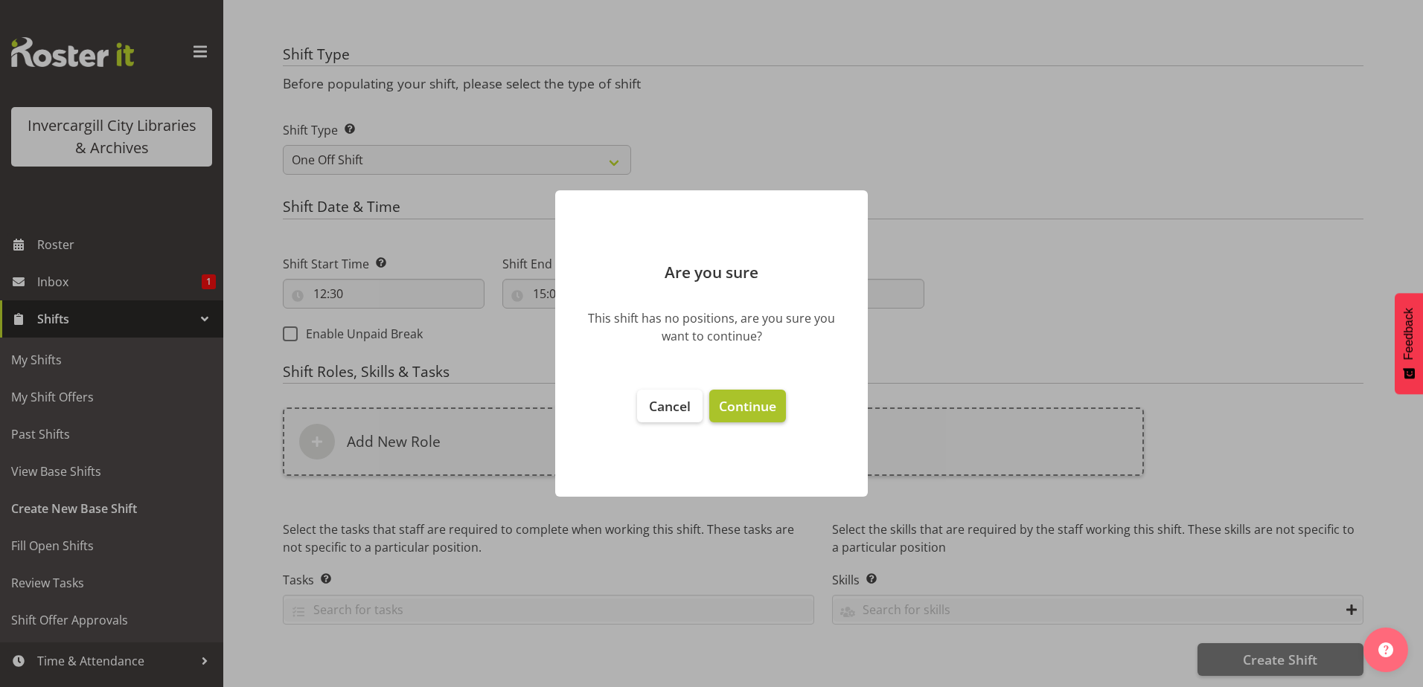
click at [760, 400] on span "Continue" at bounding box center [747, 406] width 57 height 18
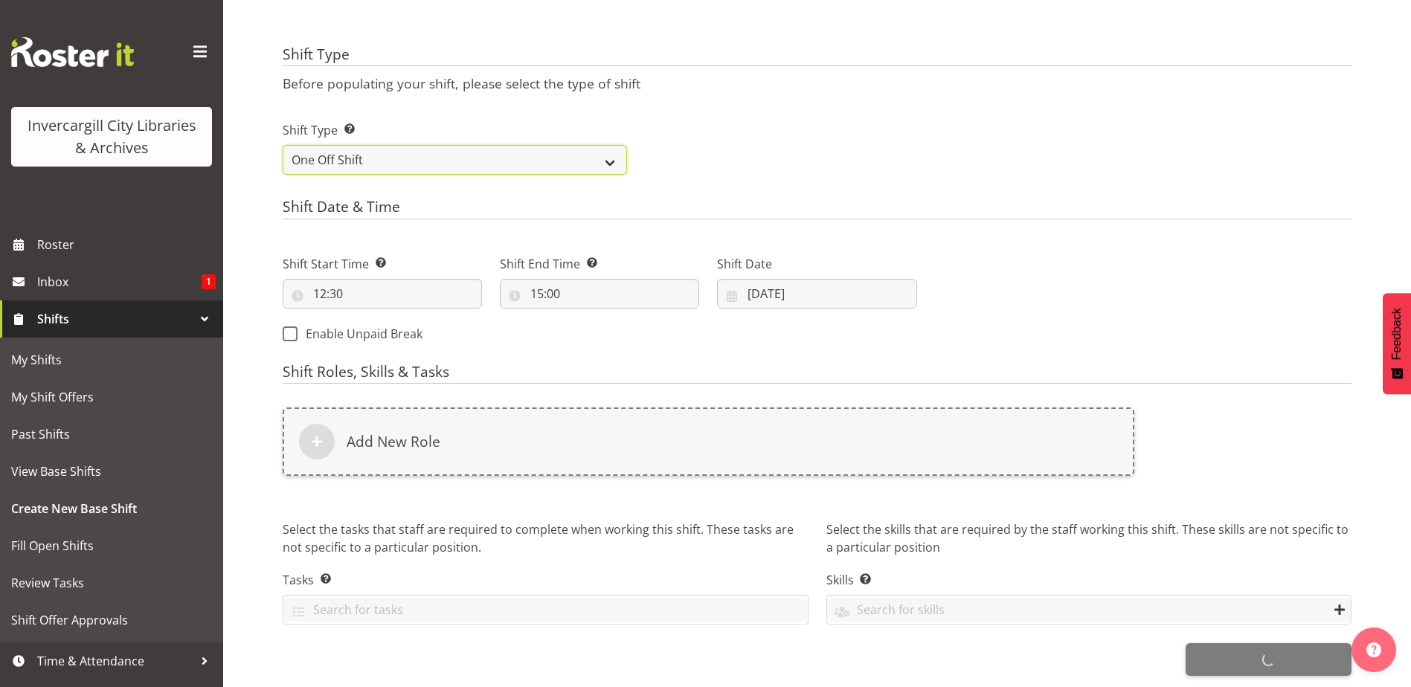
click at [530, 151] on select "One Off Shift Recurring Shift Rotating Shift" at bounding box center [455, 160] width 344 height 30
click at [743, 143] on div "Shift Type Shift Types: One Off – Select this if you would like a single shift …" at bounding box center [817, 141] width 1087 height 83
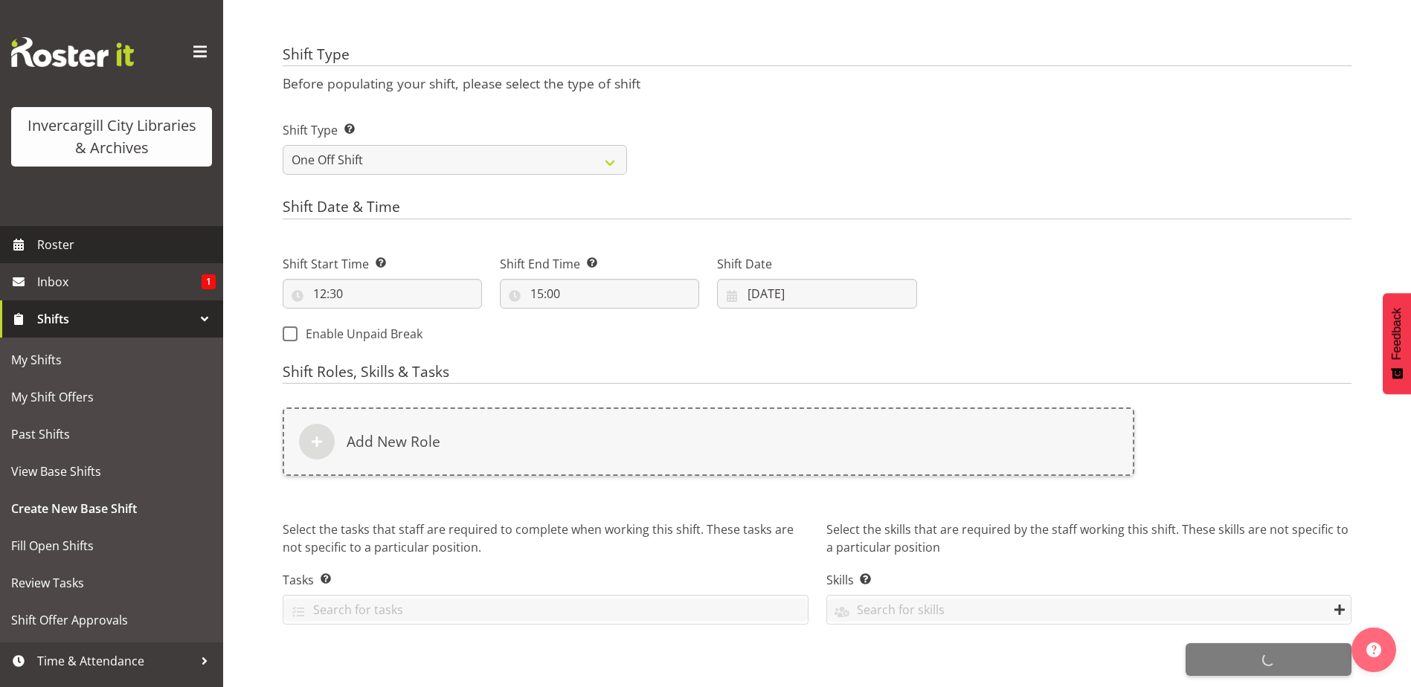
click at [96, 242] on span "Roster" at bounding box center [126, 245] width 179 height 22
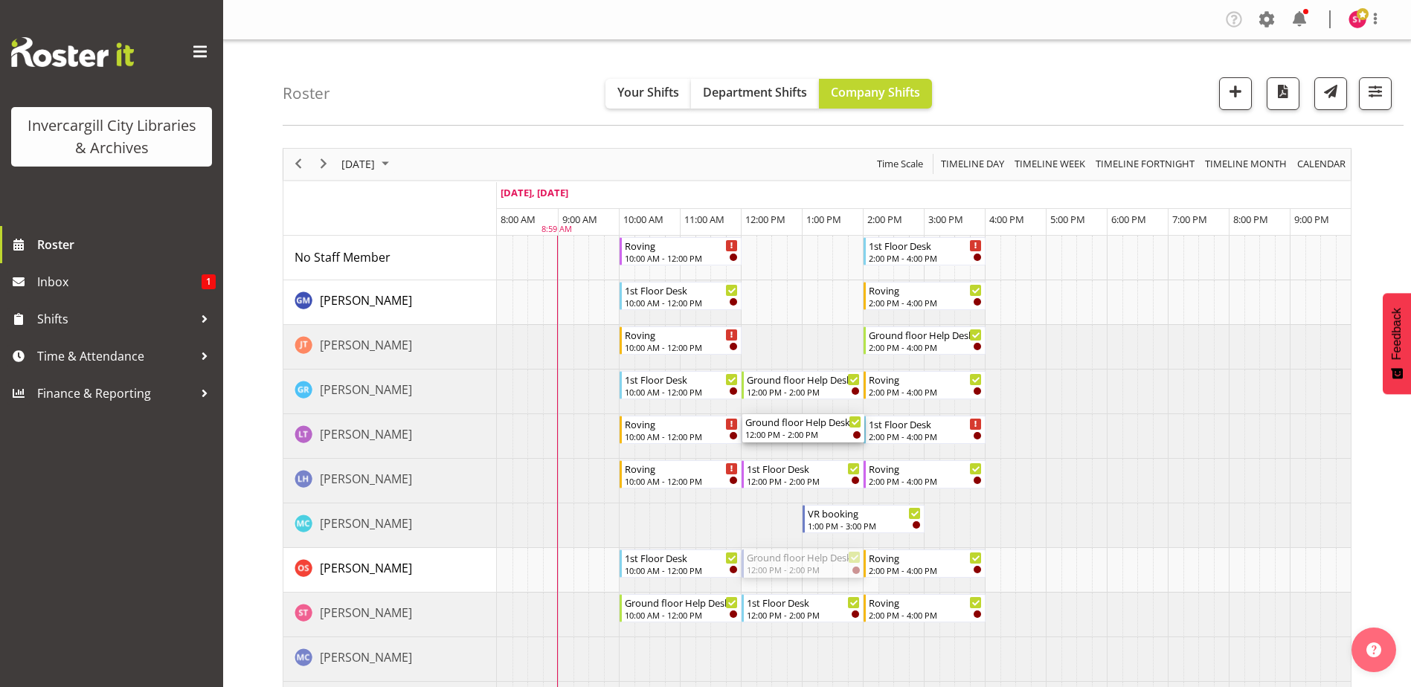
drag, startPoint x: 778, startPoint y: 570, endPoint x: 756, endPoint y: 451, distance: 121.1
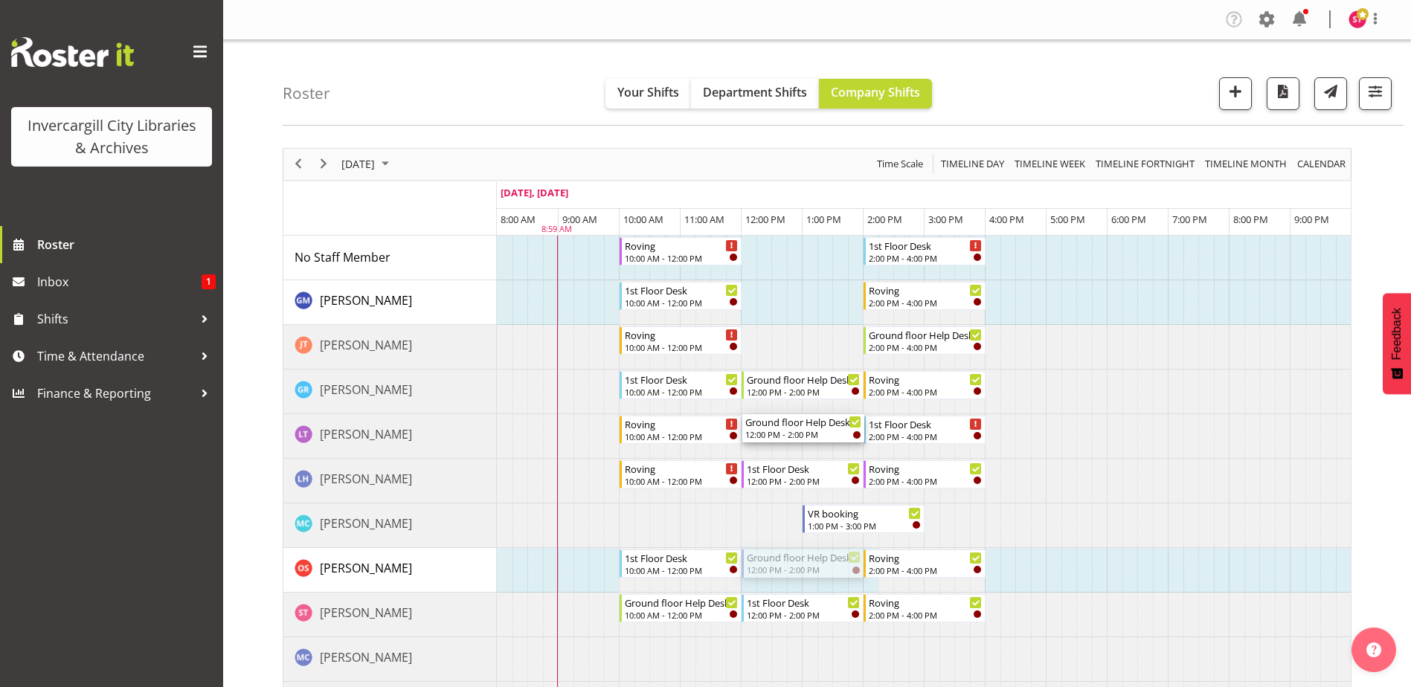
drag, startPoint x: 776, startPoint y: 562, endPoint x: 753, endPoint y: 445, distance: 119.1
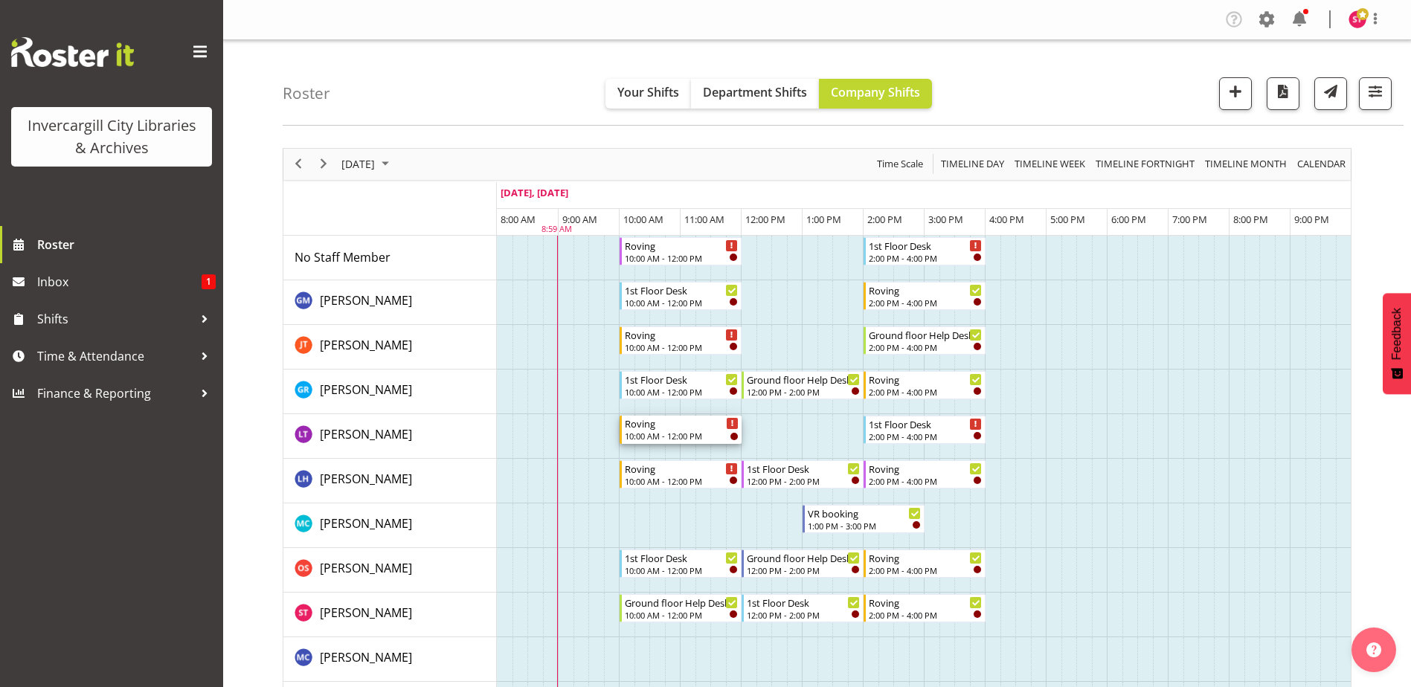
click at [731, 423] on icon "Timeline Day of September 27, 2025" at bounding box center [732, 423] width 3 height 7
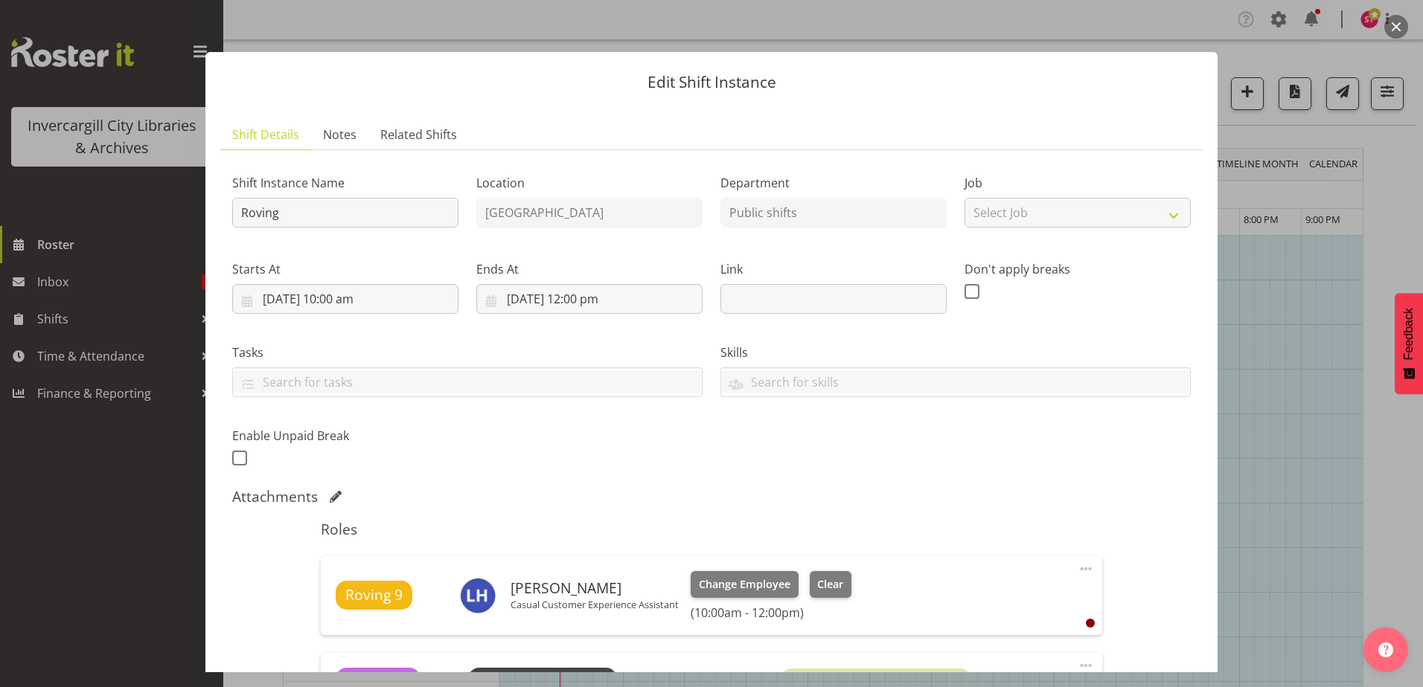
click at [1324, 345] on div at bounding box center [711, 343] width 1423 height 687
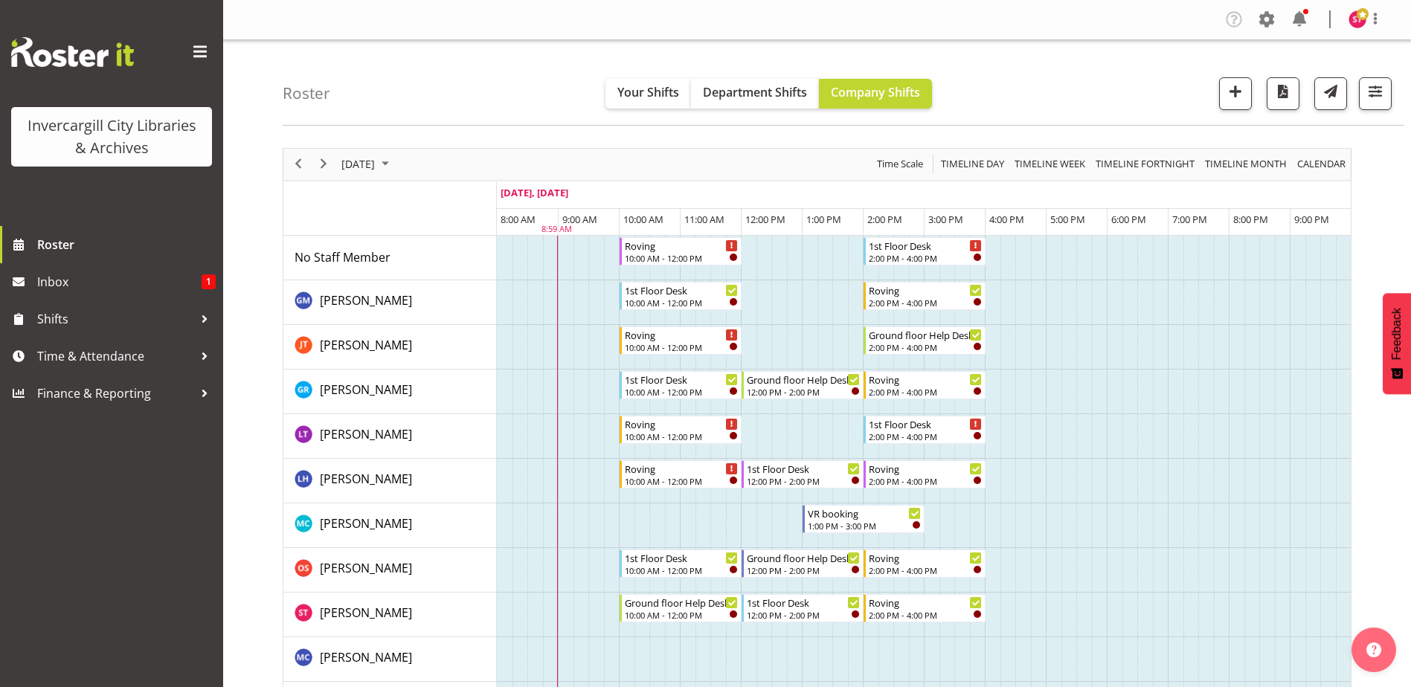
click at [810, 658] on td "Timeline Day of September 27, 2025" at bounding box center [810, 660] width 16 height 45
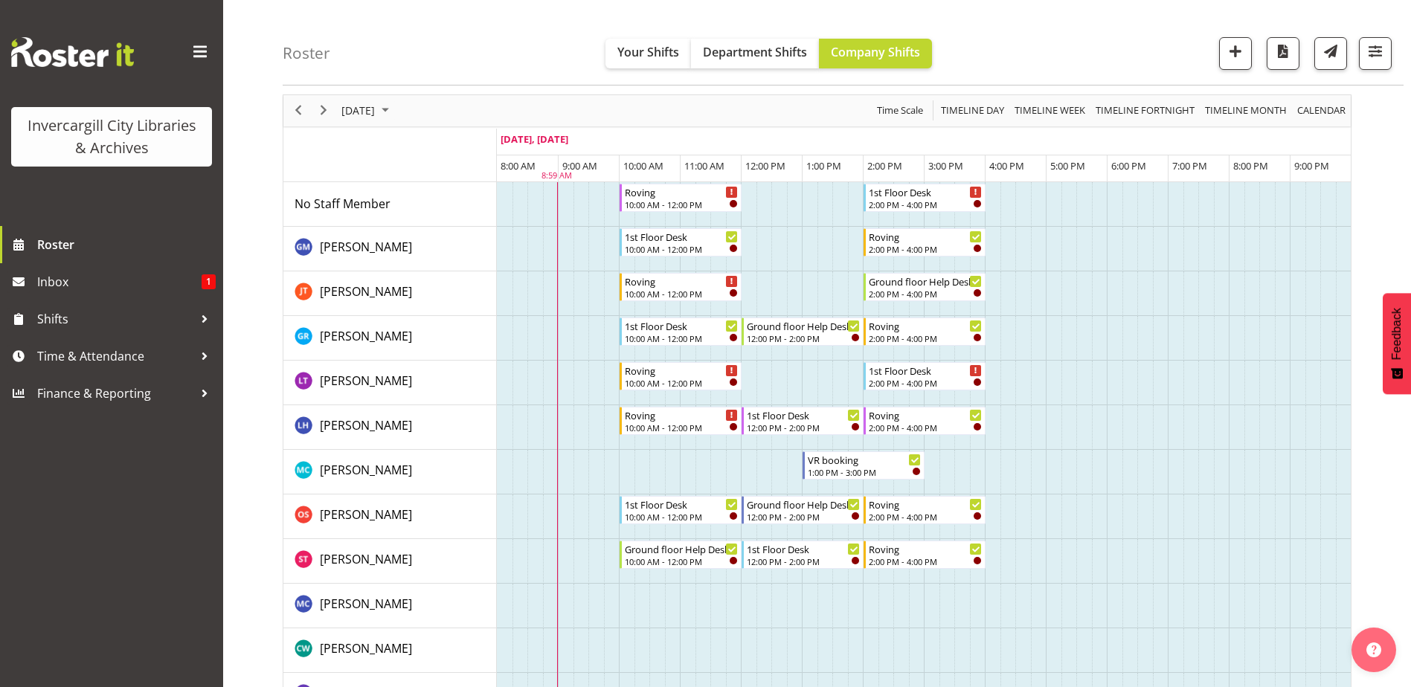
scroll to position [74, 0]
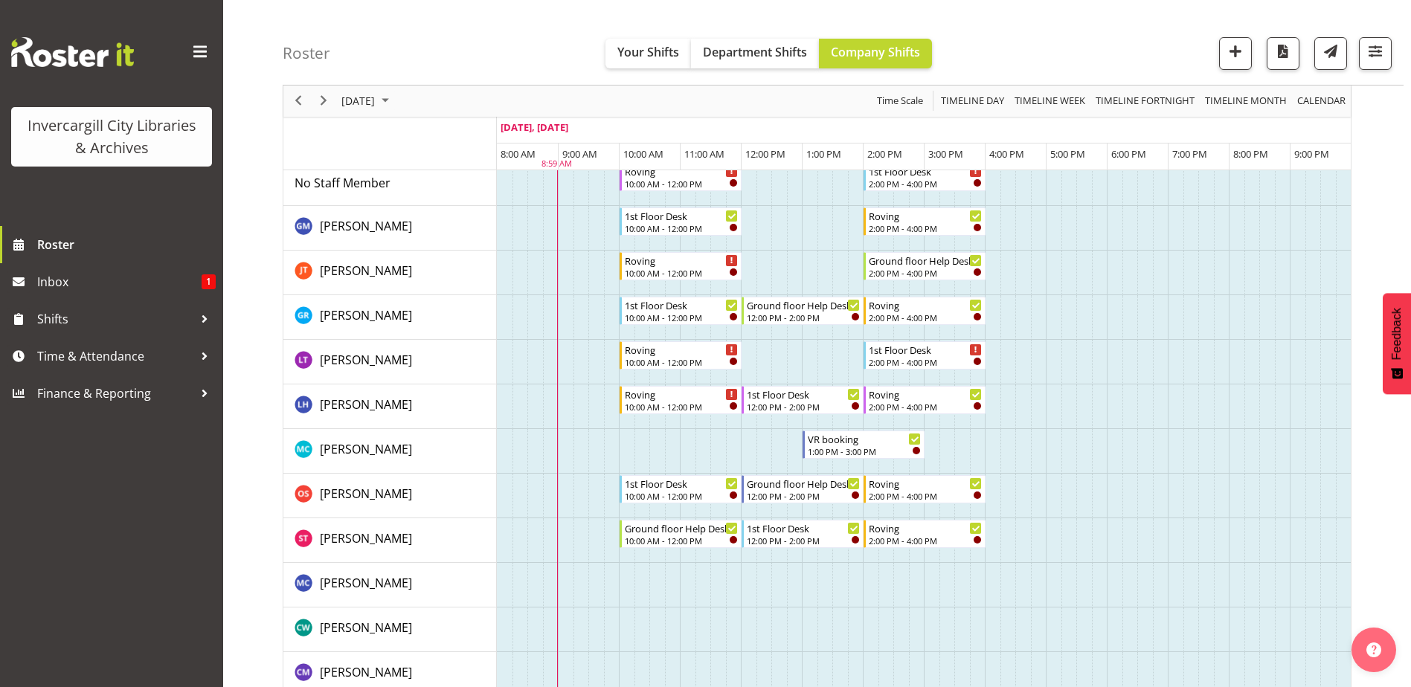
click at [782, 583] on td "Timeline Day of September 27, 2025" at bounding box center [780, 585] width 16 height 45
click at [769, 594] on td "Timeline Day of September 27, 2025" at bounding box center [765, 585] width 16 height 45
click at [783, 586] on td "Timeline Day of September 27, 2025" at bounding box center [780, 585] width 16 height 45
click at [1243, 44] on span "button" at bounding box center [1235, 51] width 19 height 19
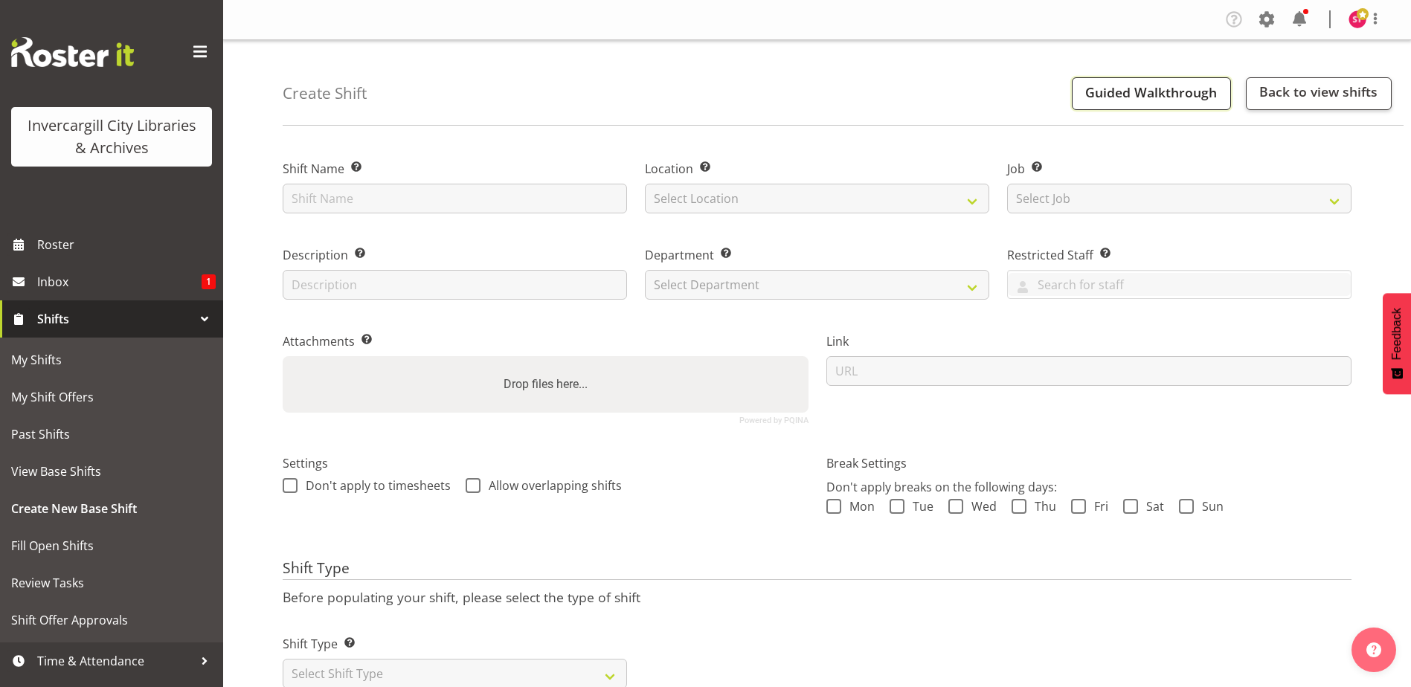
click at [1165, 92] on span "Guided Walkthrough" at bounding box center [1152, 92] width 132 height 18
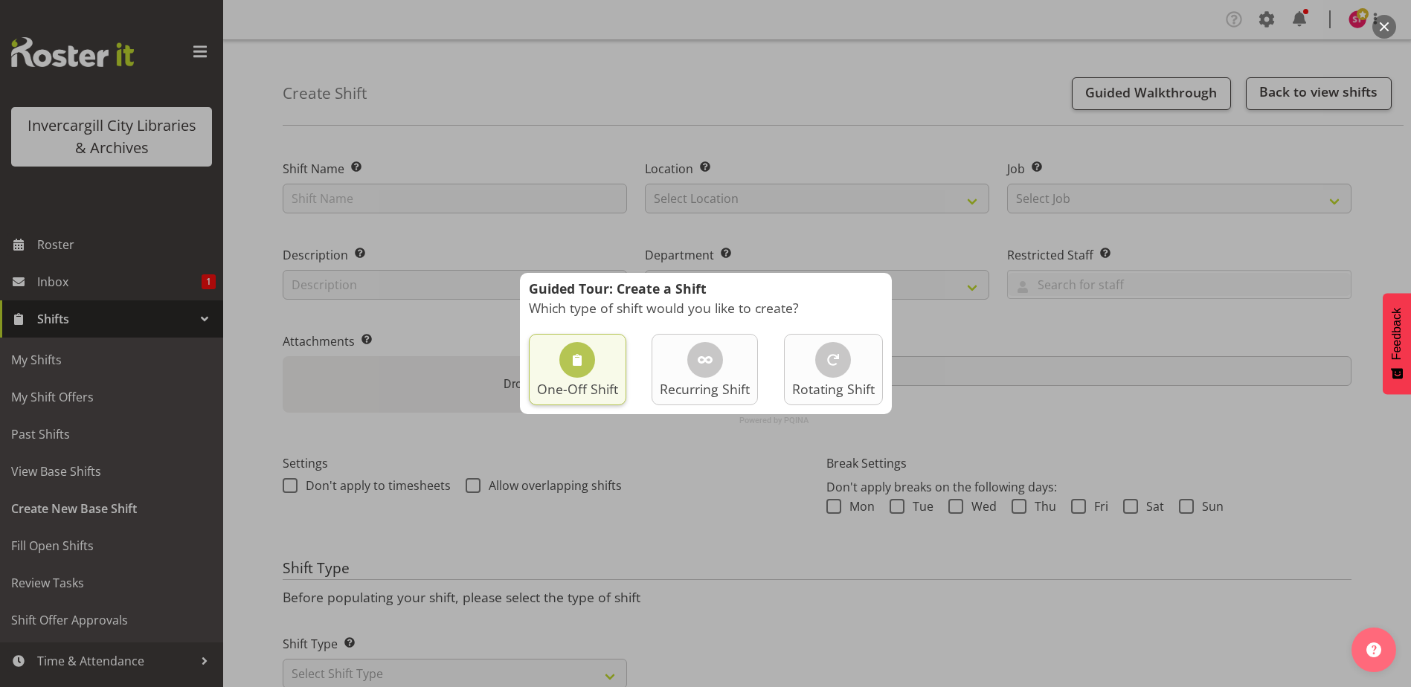
click at [589, 371] on div at bounding box center [578, 360] width 36 height 36
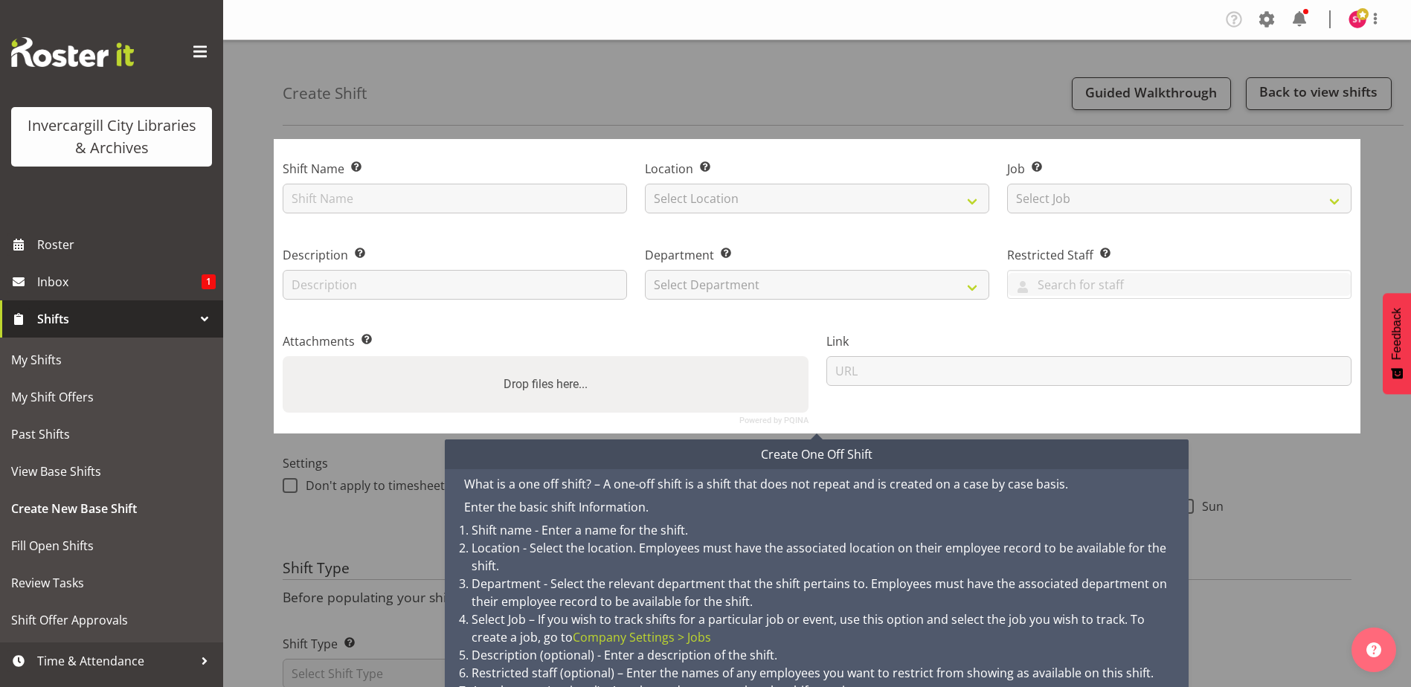
scroll to position [58, 0]
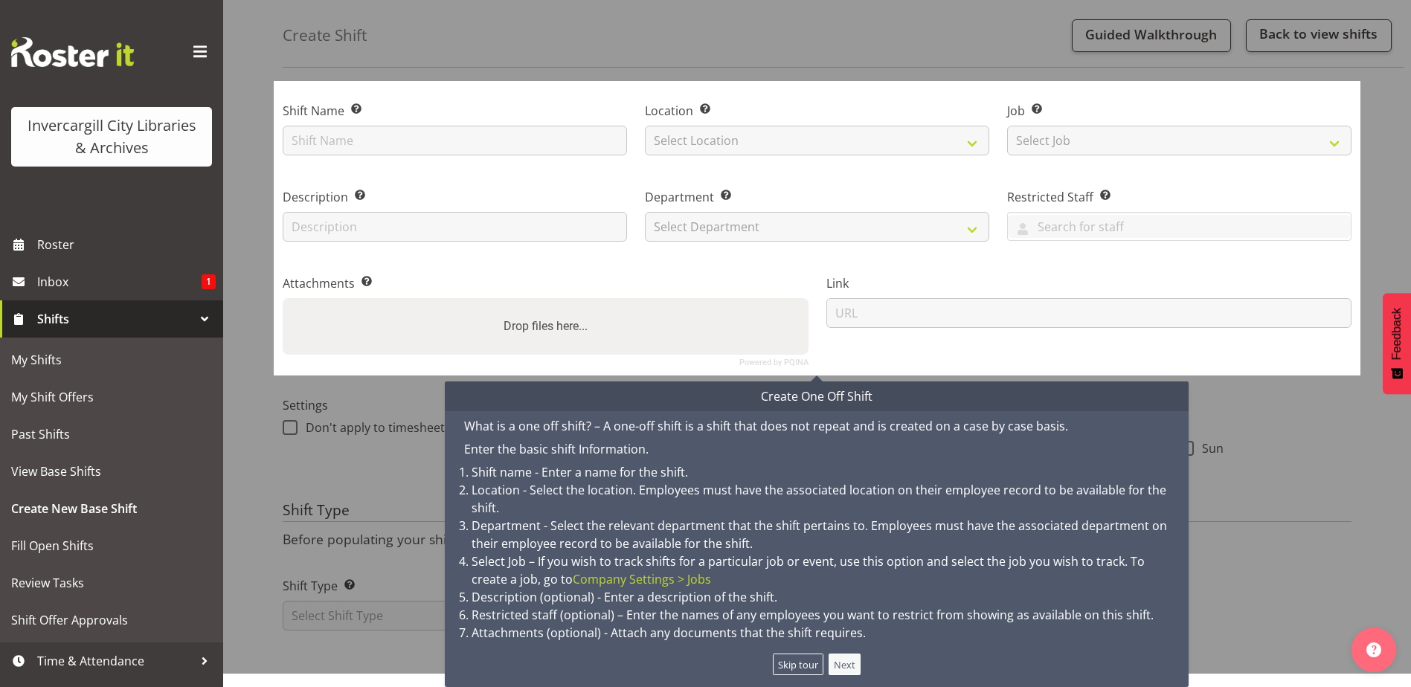
click at [839, 663] on button "Next" at bounding box center [845, 665] width 33 height 22
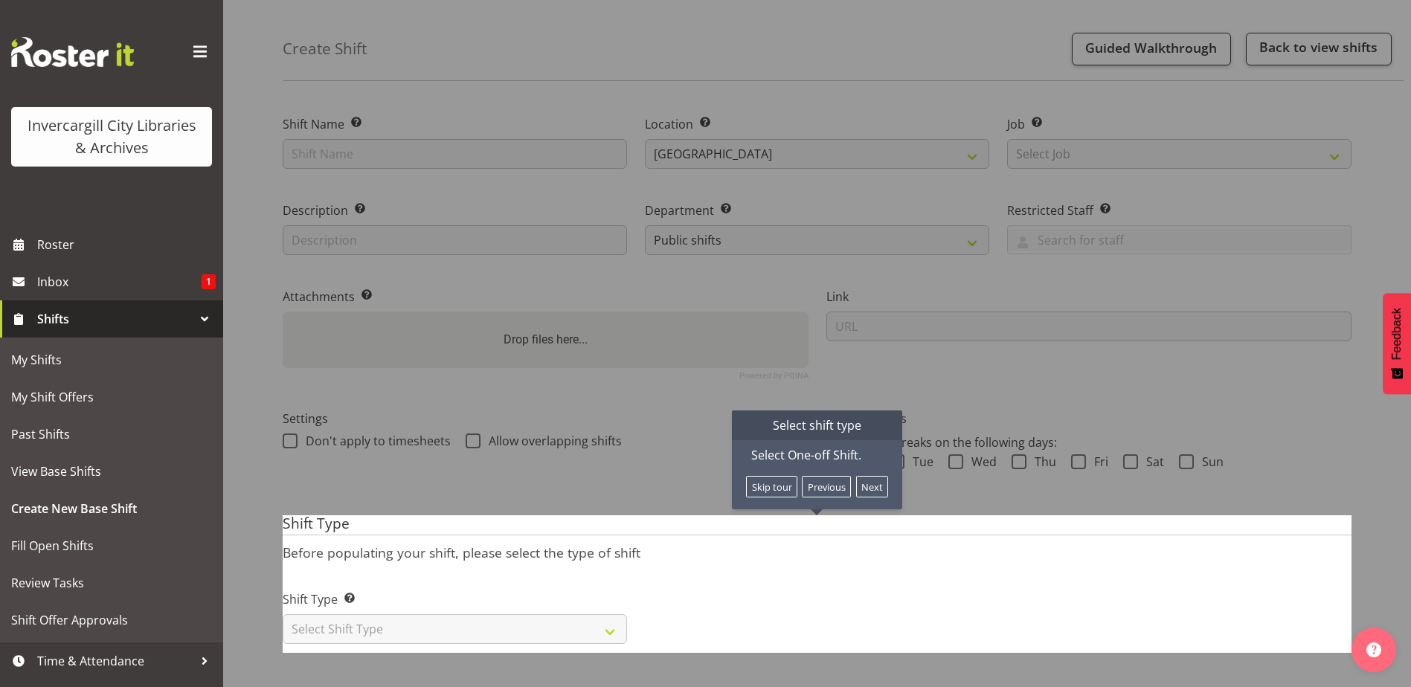
scroll to position [56, 0]
click at [866, 476] on button "Next" at bounding box center [872, 487] width 33 height 22
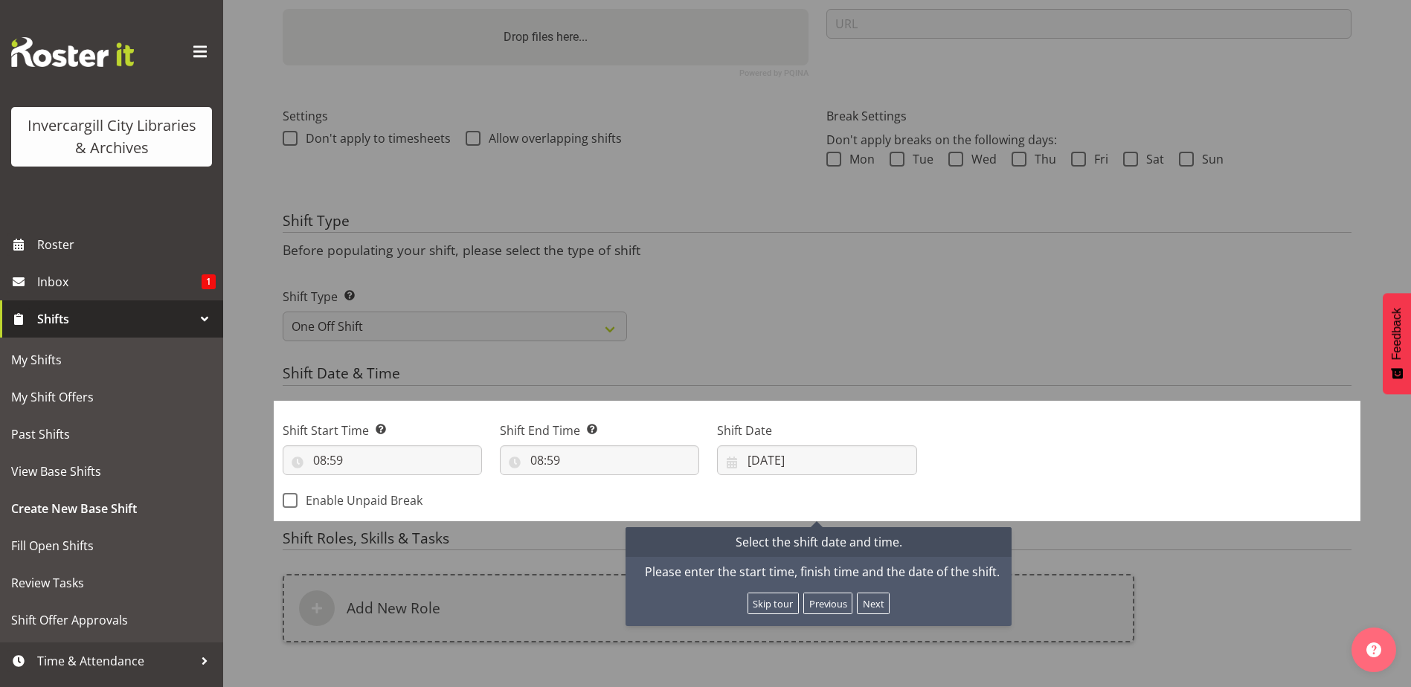
scroll to position [525, 0]
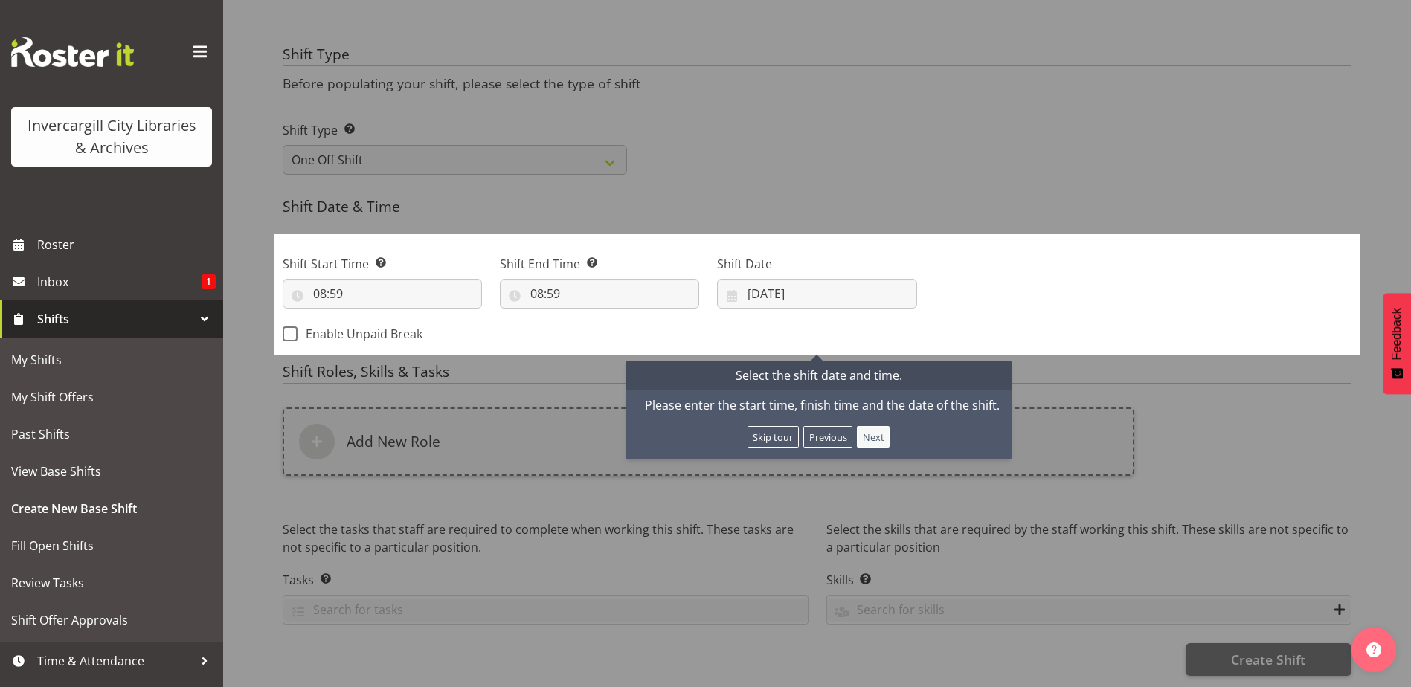
click at [860, 426] on button "Next" at bounding box center [873, 437] width 33 height 22
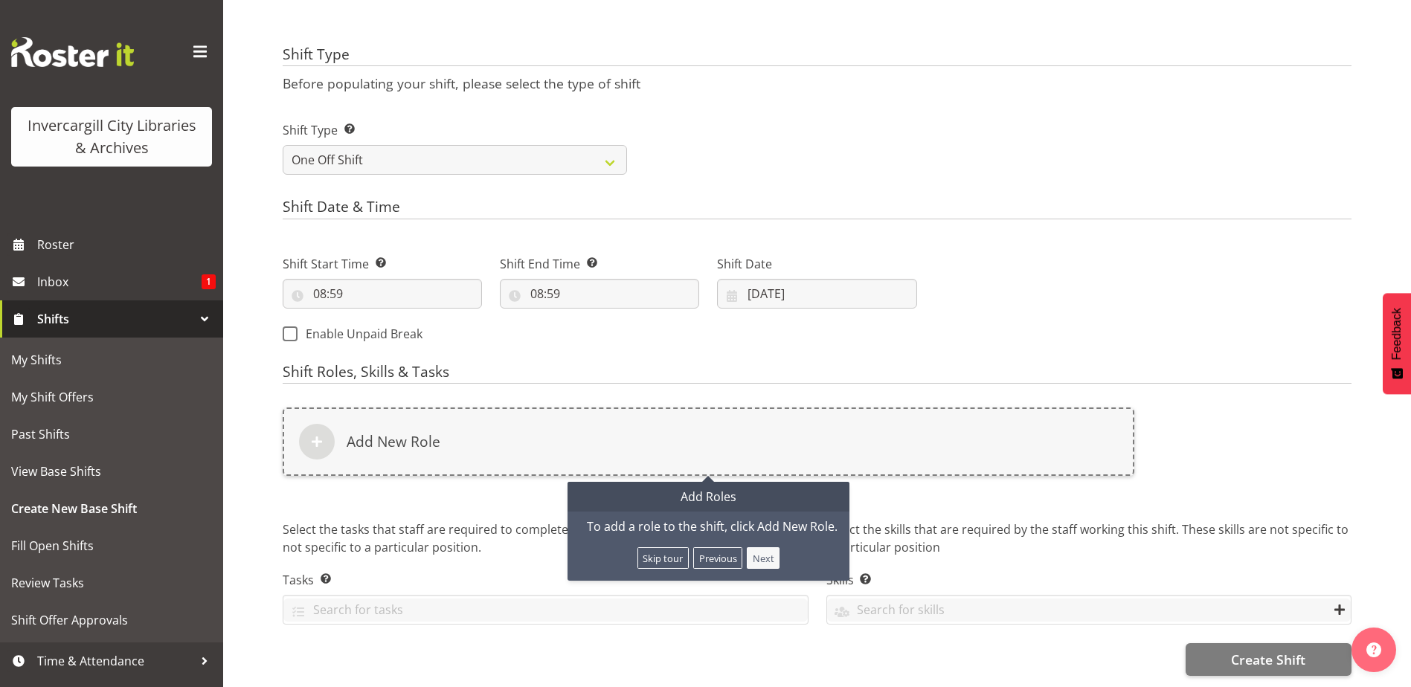
click at [771, 549] on button "Next" at bounding box center [763, 559] width 33 height 22
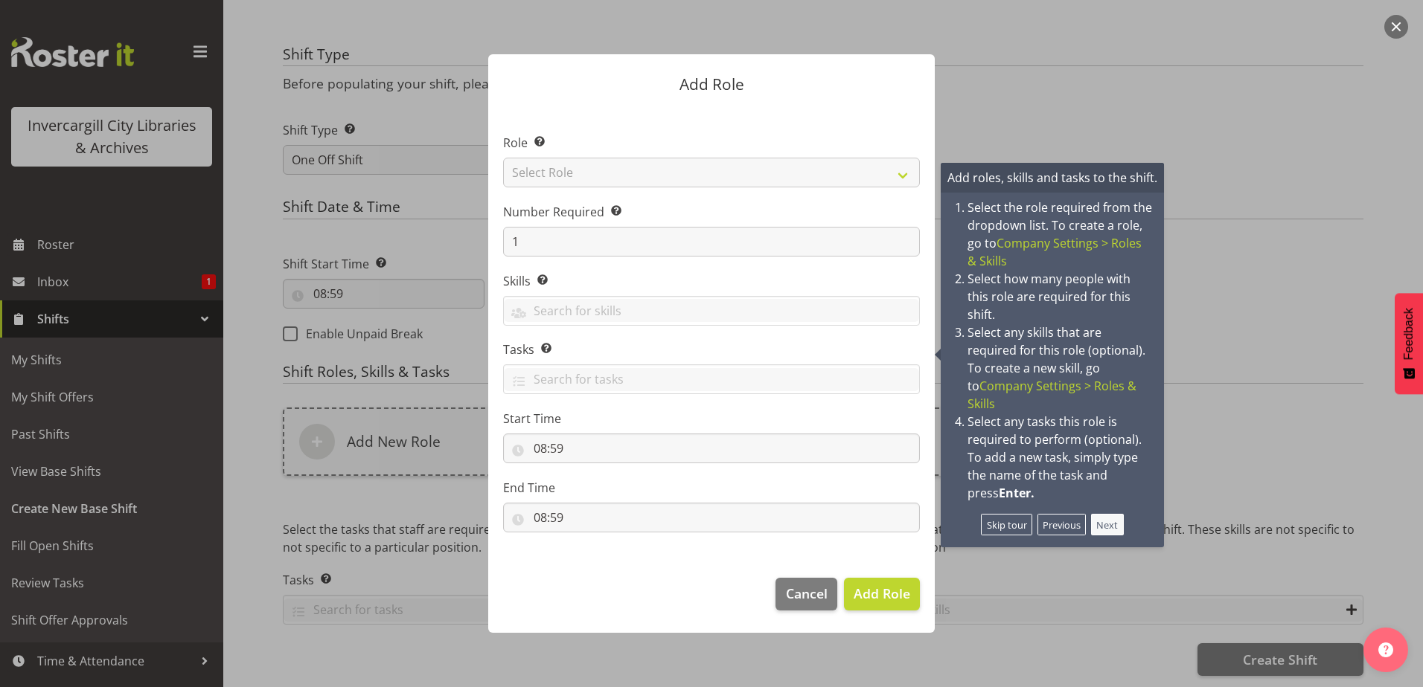
click at [1109, 514] on button "Next" at bounding box center [1107, 525] width 33 height 22
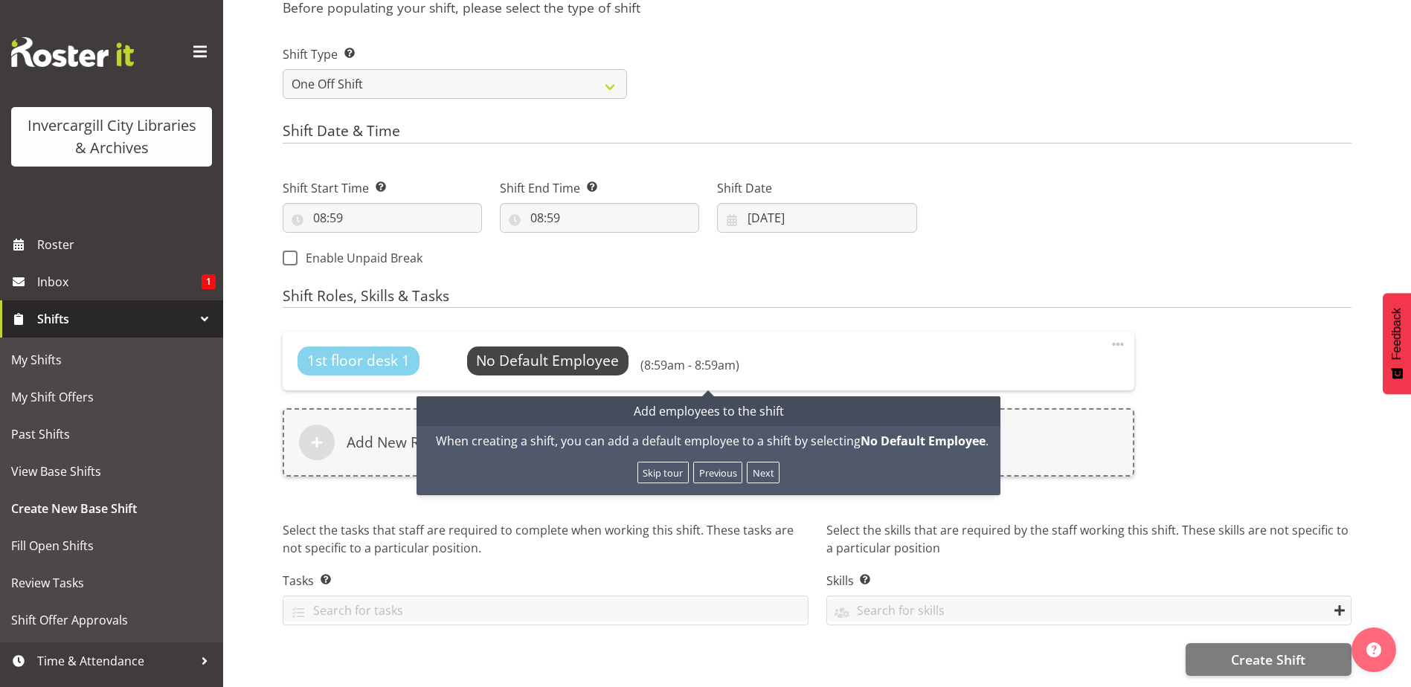
scroll to position [601, 0]
click at [760, 469] on button "Next" at bounding box center [763, 473] width 33 height 22
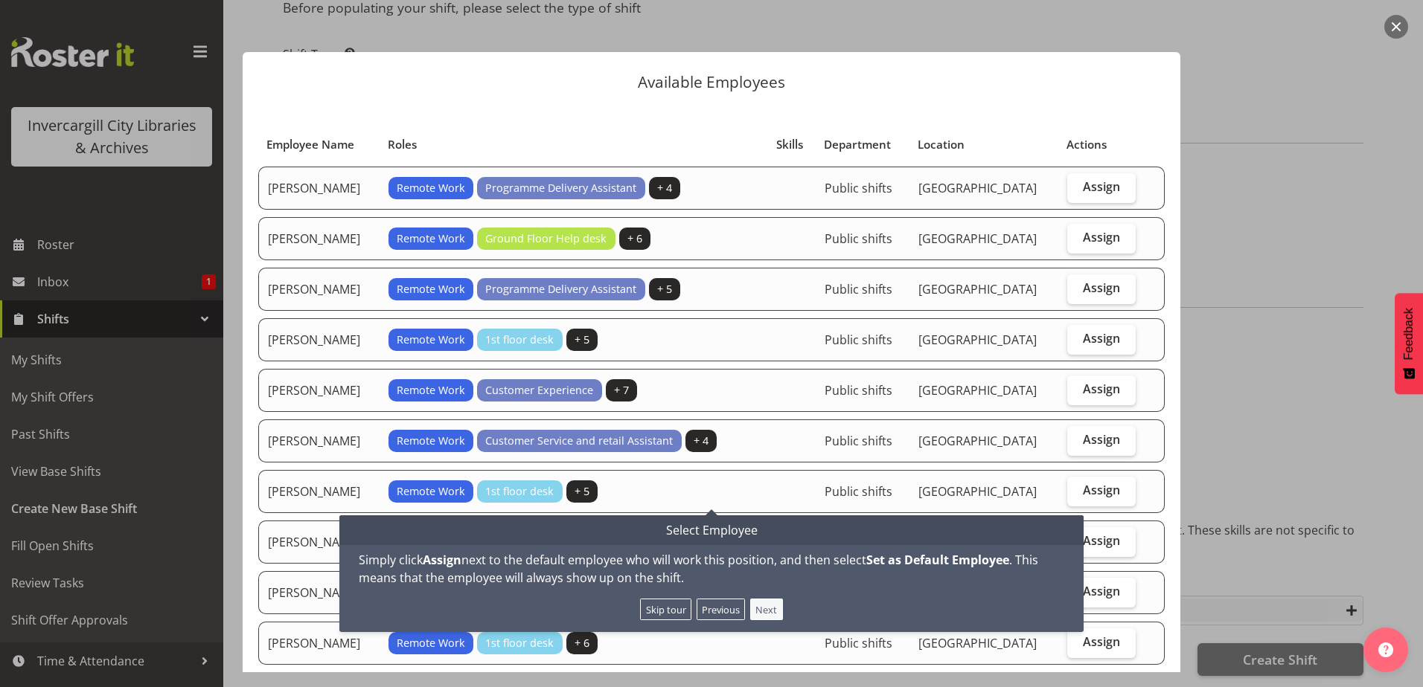
click at [775, 600] on button "Next" at bounding box center [766, 610] width 33 height 22
checkbox input "true"
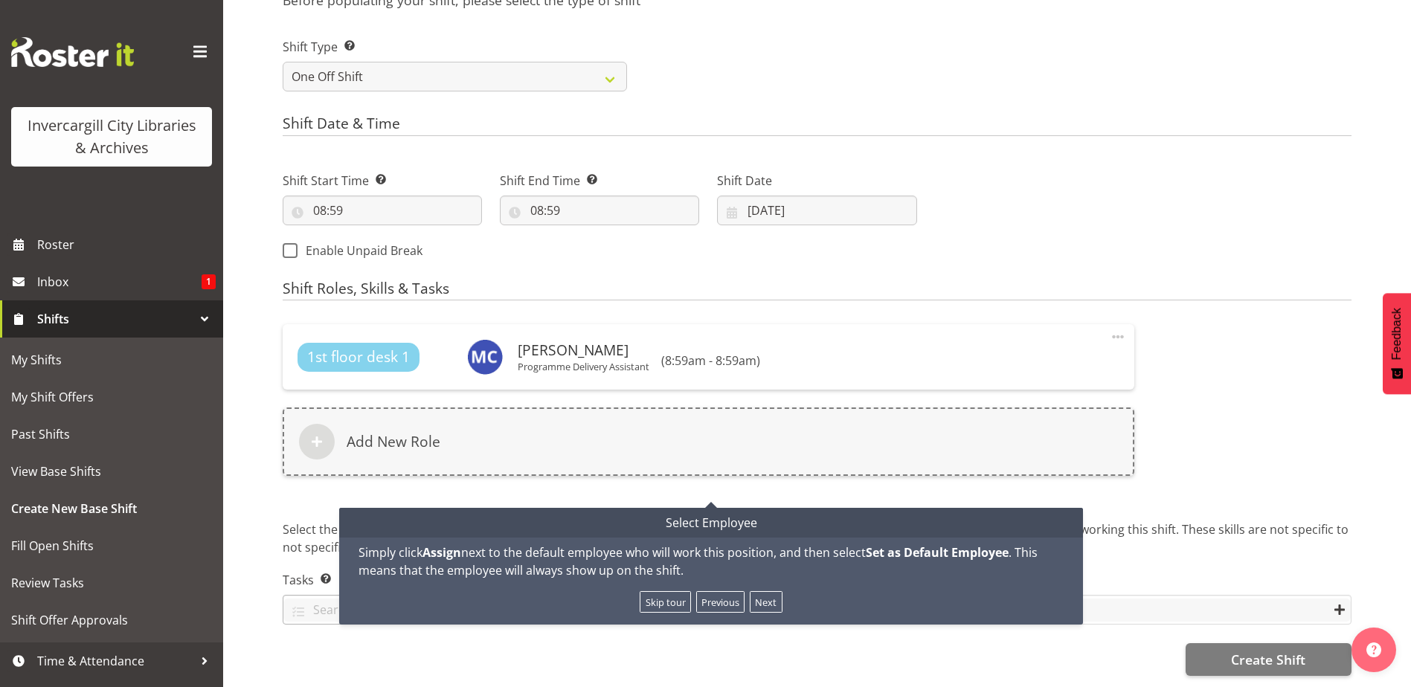
scroll to position [609, 0]
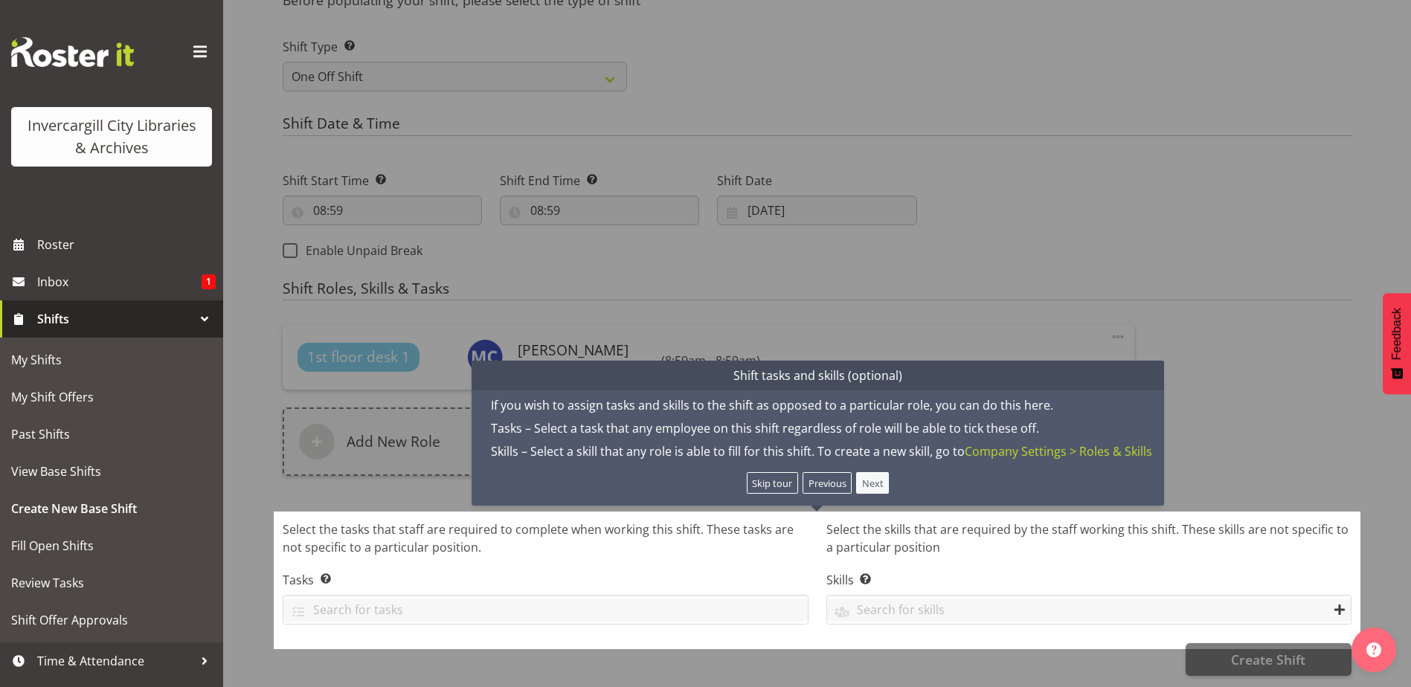
click at [875, 472] on button "Next" at bounding box center [872, 483] width 33 height 22
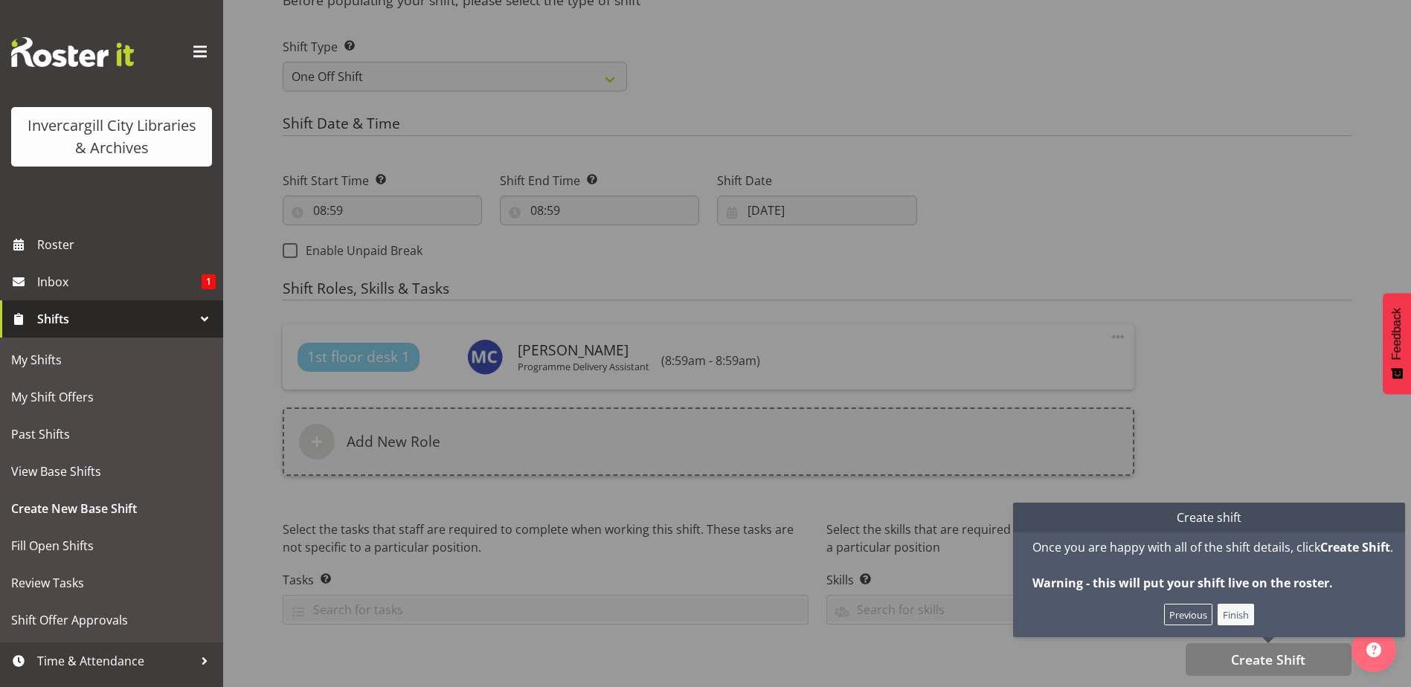
click at [1251, 604] on button "Finish" at bounding box center [1236, 615] width 37 height 22
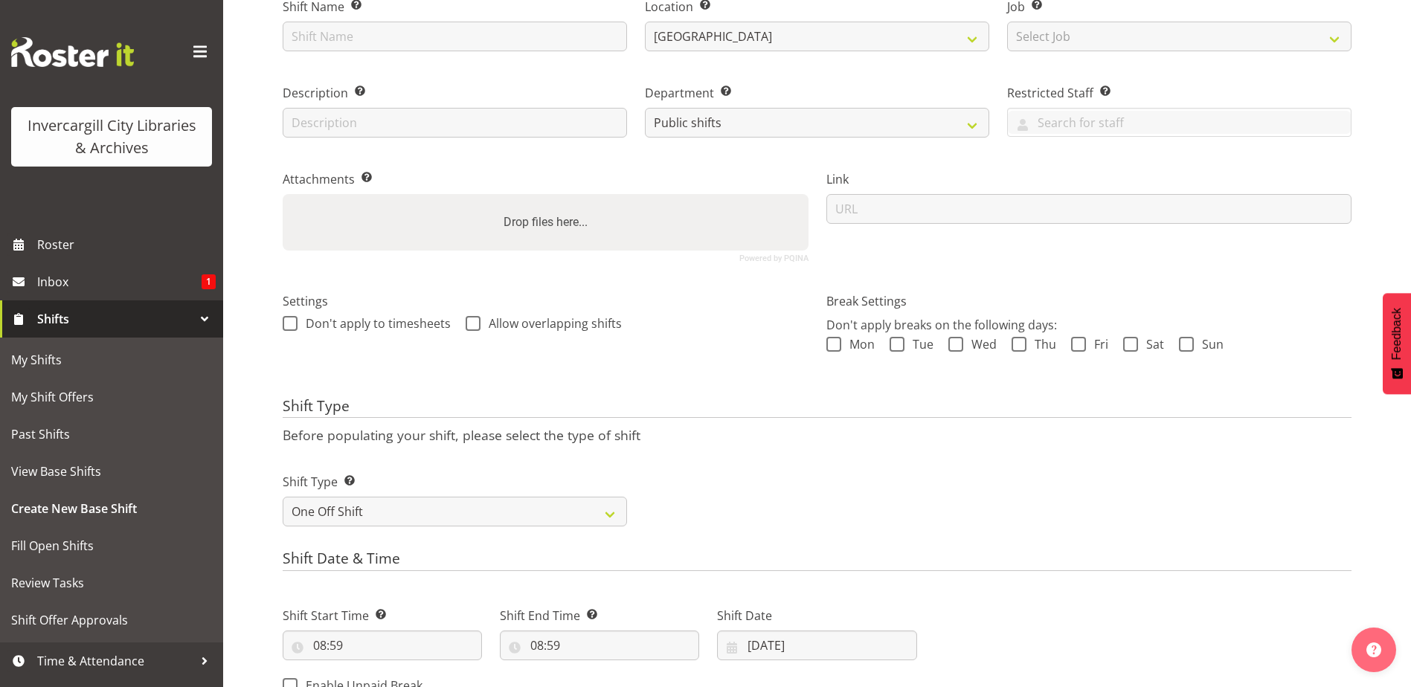
scroll to position [0, 0]
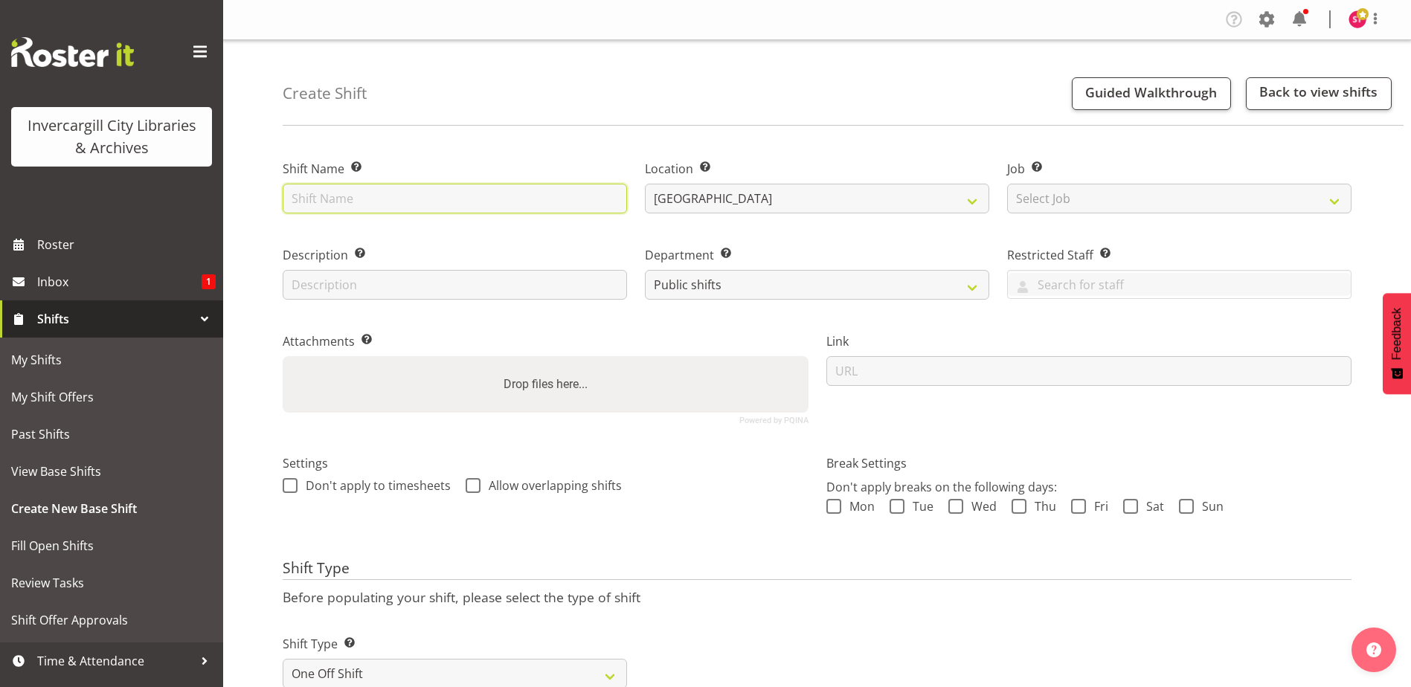
click at [474, 197] on input "text" at bounding box center [455, 199] width 344 height 30
type input "Programming"
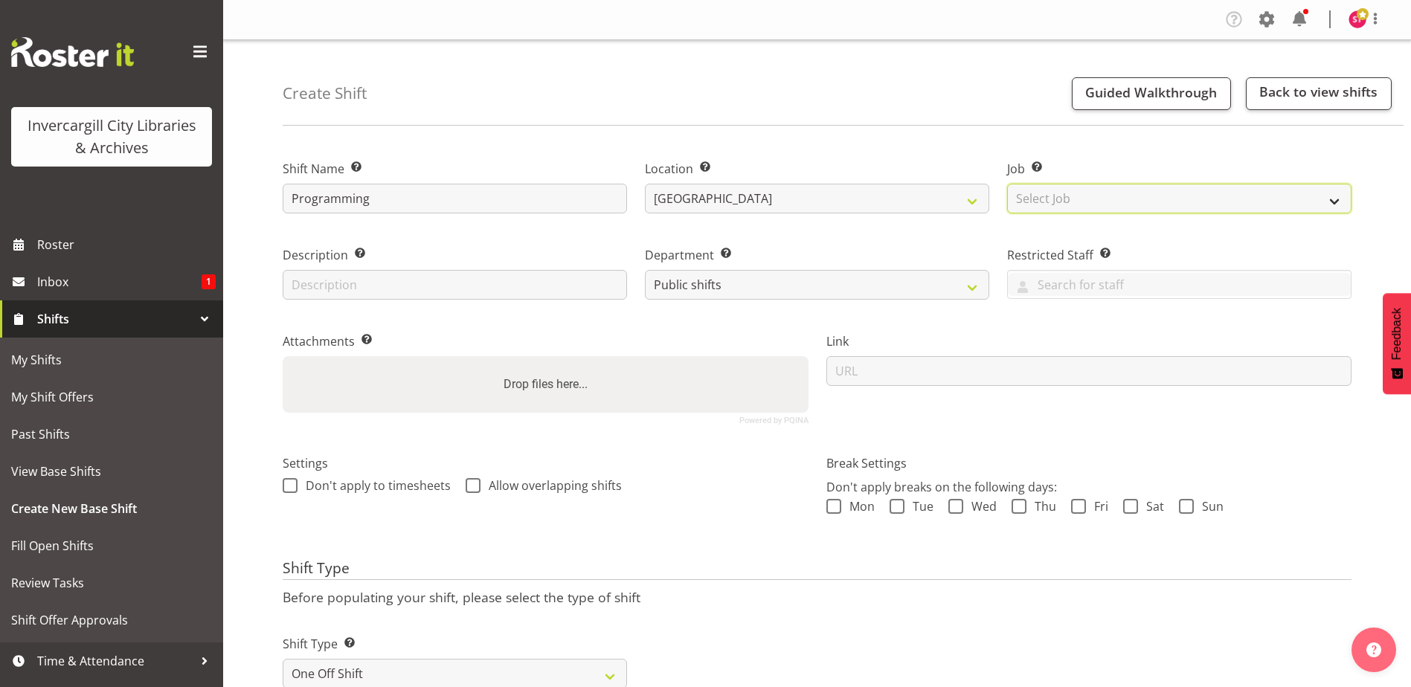
click at [1182, 201] on select "Select Job Create new job" at bounding box center [1179, 199] width 344 height 30
click at [1066, 139] on div "Job Set the job or project the shift relates to, if applicable. Select Job Crea…" at bounding box center [1179, 182] width 362 height 86
click at [1028, 197] on select "Select Job Create new job" at bounding box center [1179, 199] width 344 height 30
select select "0"
click at [1007, 184] on select "Select Job Create new job" at bounding box center [1179, 199] width 344 height 30
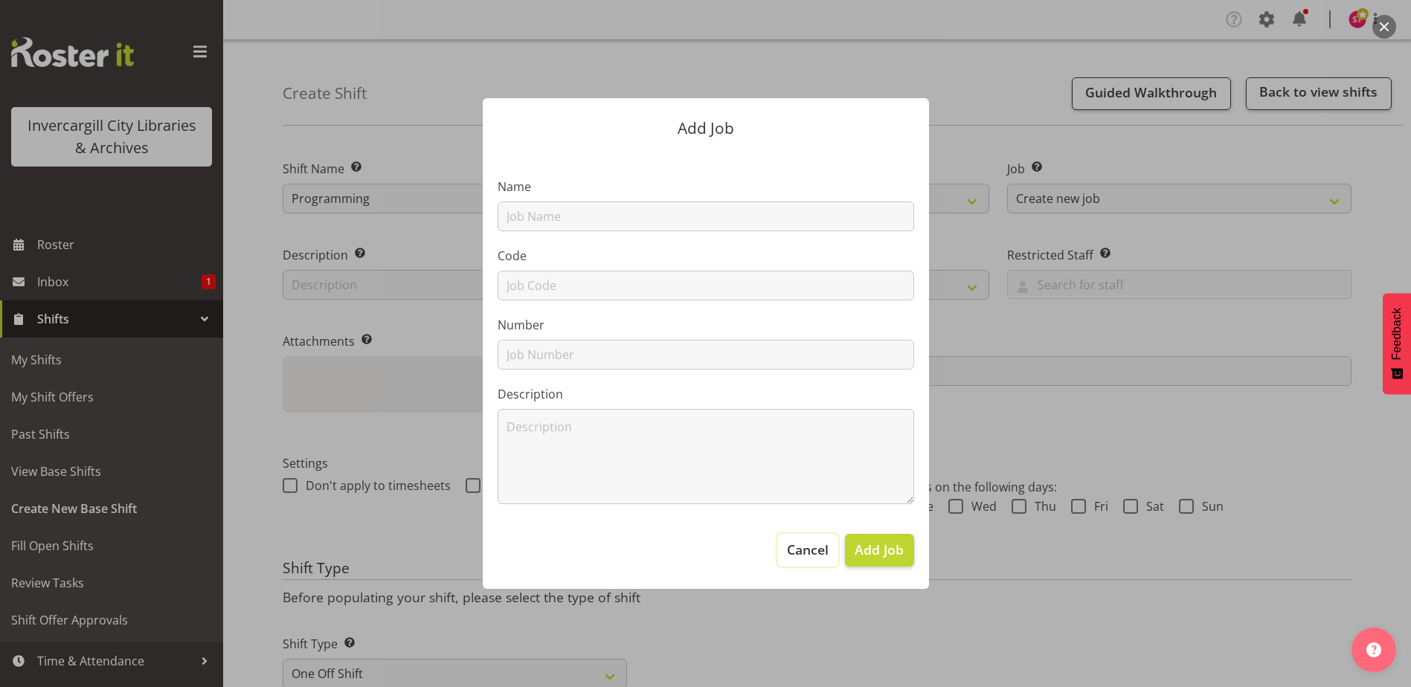
click at [801, 544] on span "Cancel" at bounding box center [808, 549] width 42 height 19
click at [821, 557] on span "Cancel" at bounding box center [808, 549] width 42 height 19
click at [789, 544] on span "Cancel" at bounding box center [808, 549] width 42 height 19
click at [1164, 548] on div at bounding box center [705, 343] width 1411 height 687
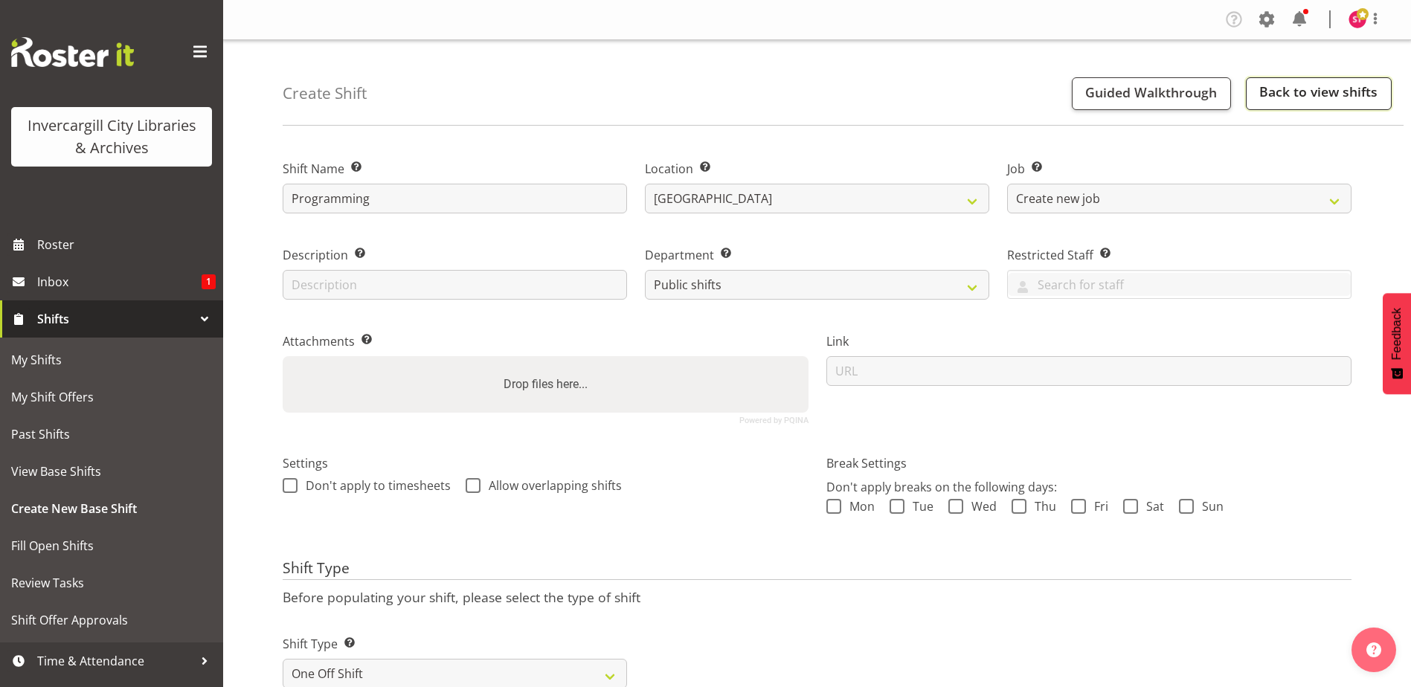
click at [1331, 92] on link "Back to view shifts" at bounding box center [1319, 93] width 146 height 33
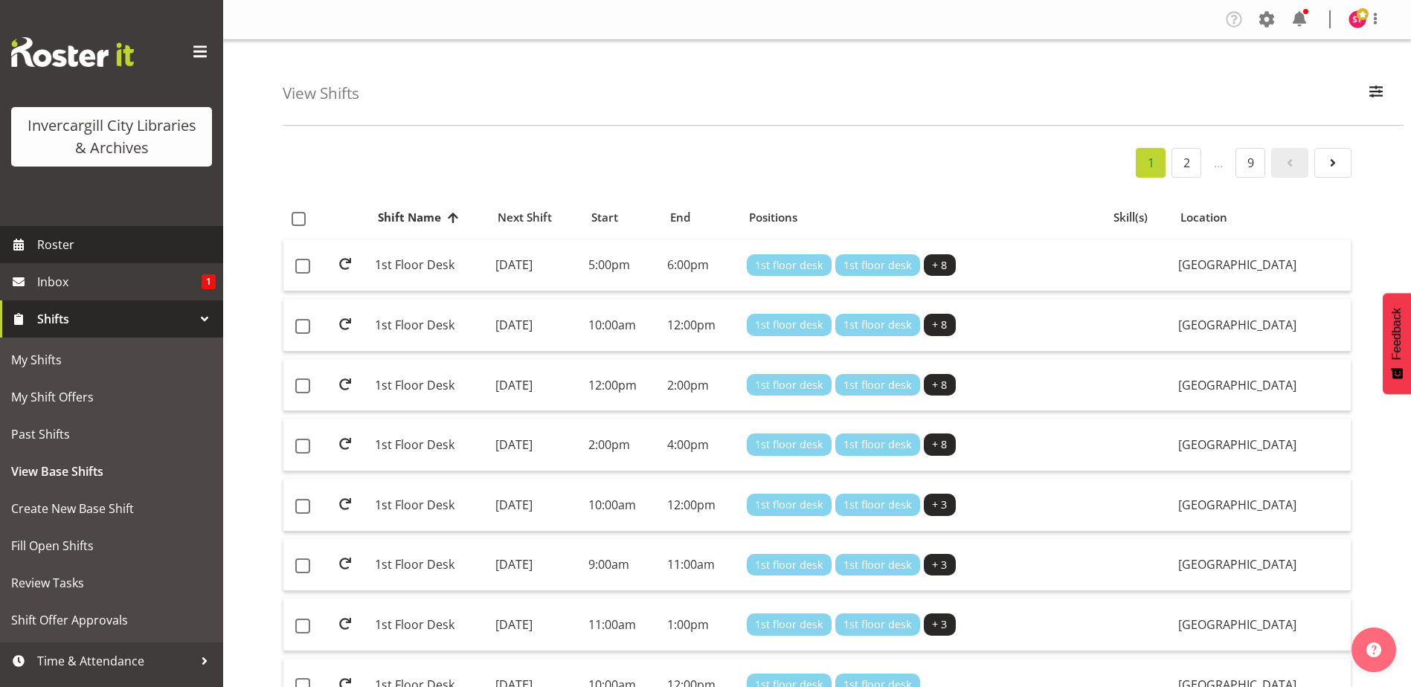
click at [67, 238] on span "Roster" at bounding box center [126, 245] width 179 height 22
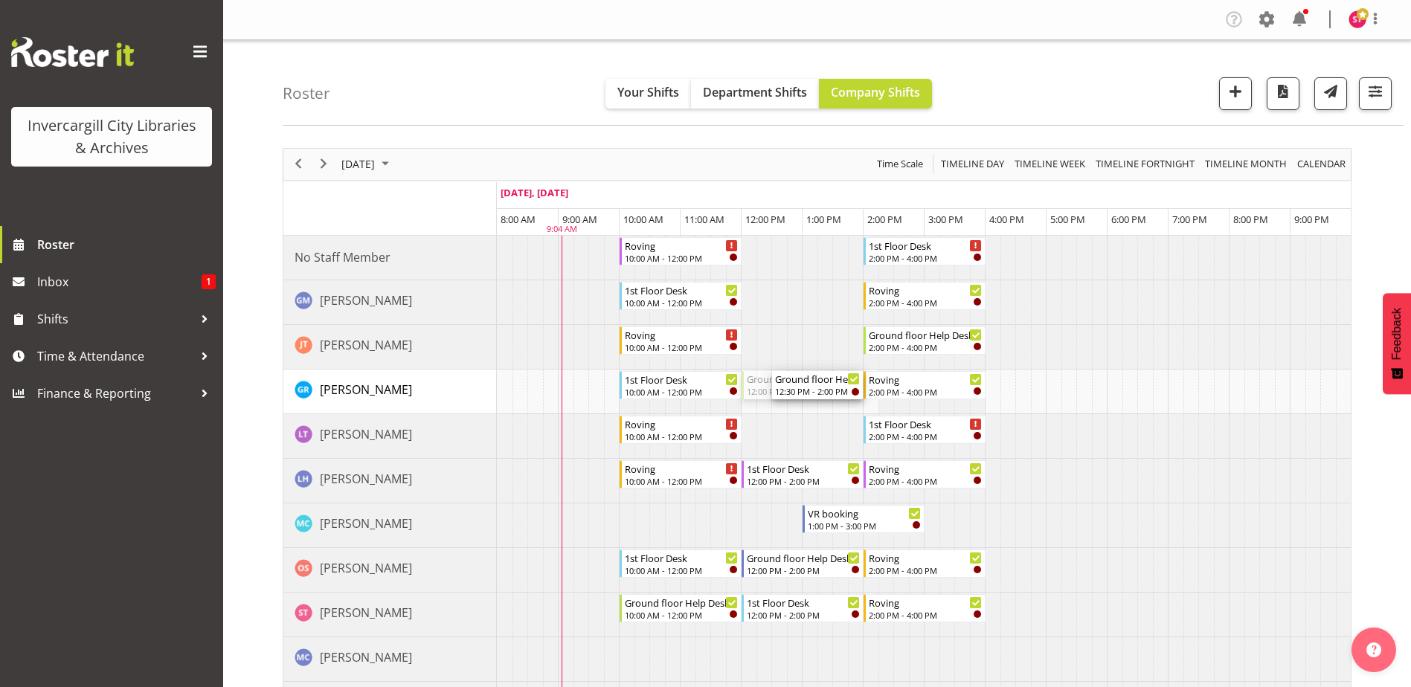
drag, startPoint x: 746, startPoint y: 380, endPoint x: 788, endPoint y: 382, distance: 42.5
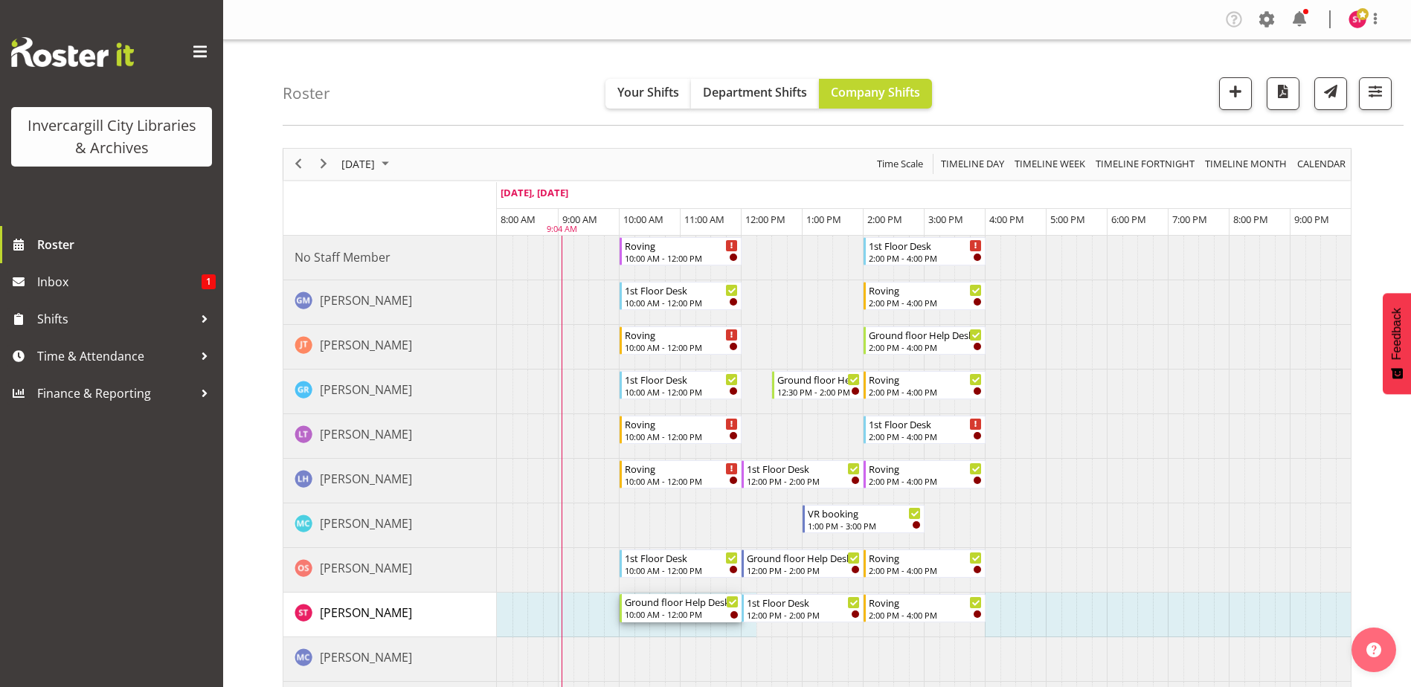
drag, startPoint x: 749, startPoint y: 616, endPoint x: 820, endPoint y: 614, distance: 71.5
drag, startPoint x: 740, startPoint y: 612, endPoint x: 760, endPoint y: 612, distance: 20.1
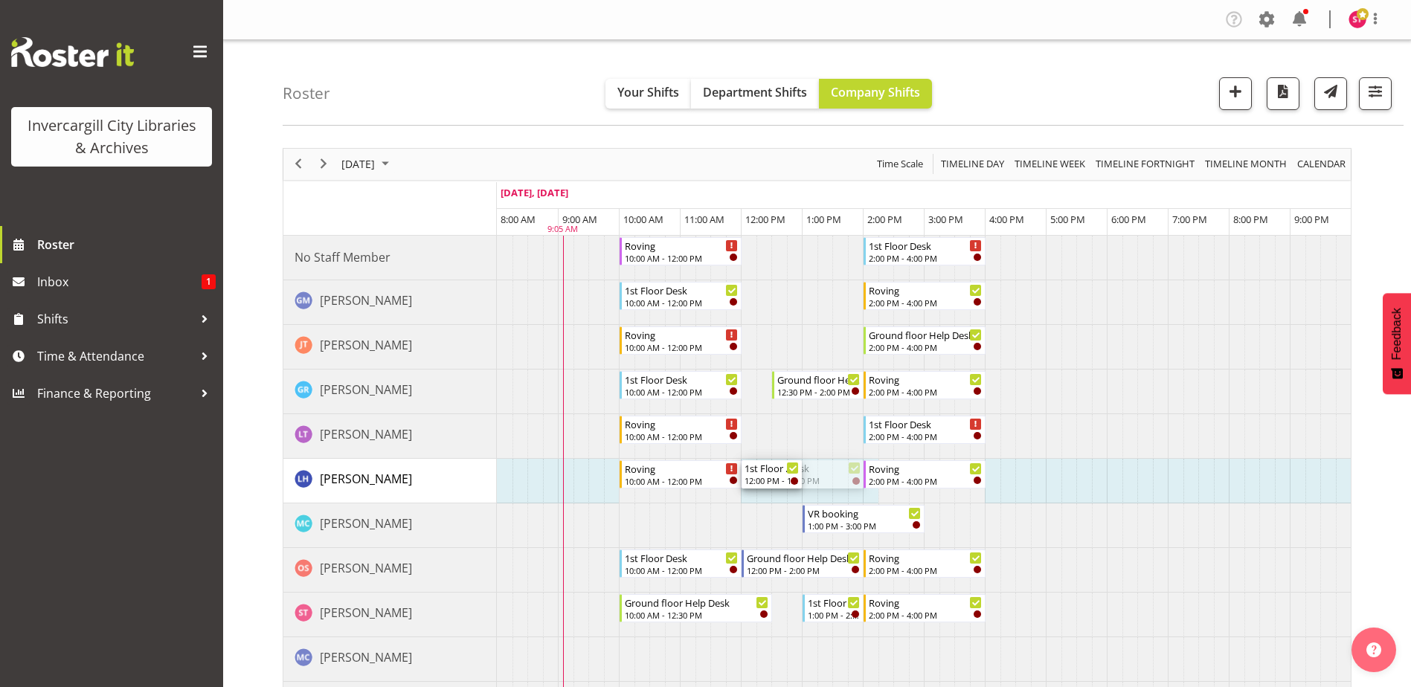
drag, startPoint x: 861, startPoint y: 481, endPoint x: 794, endPoint y: 481, distance: 67.0
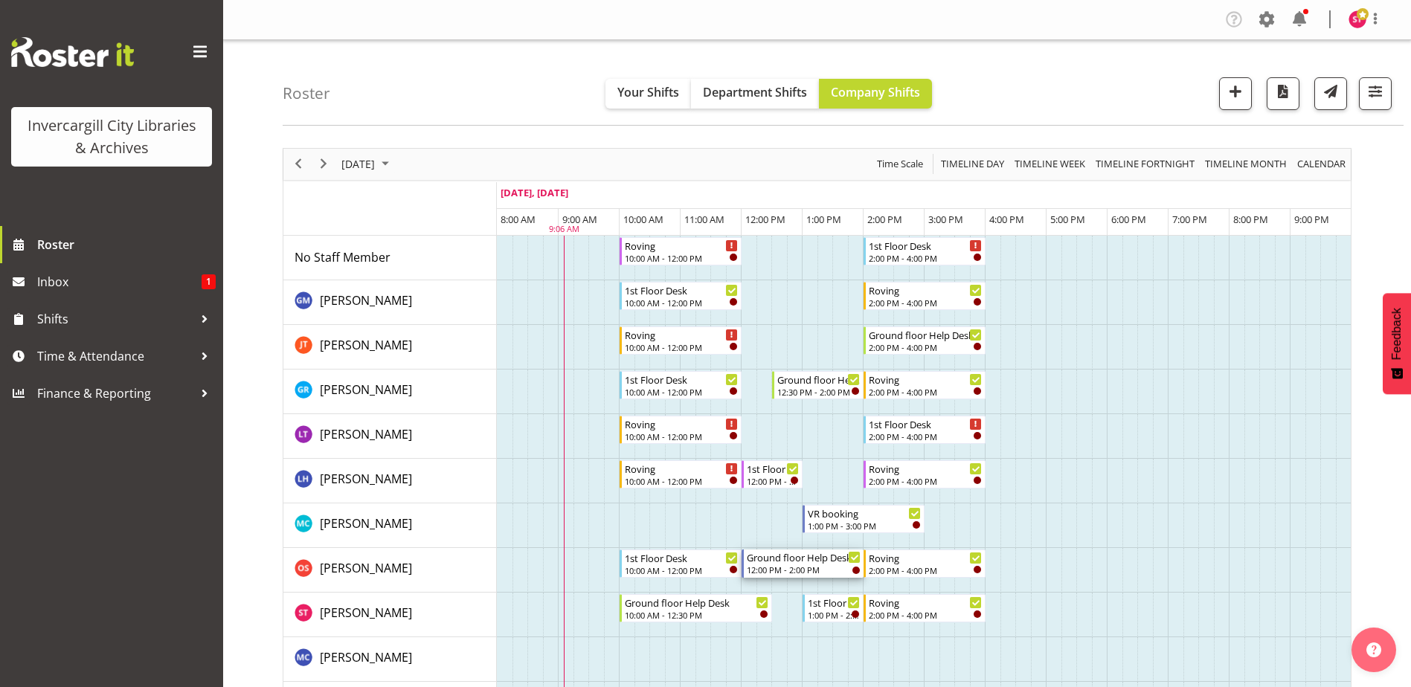
click at [816, 565] on div "Ground floor Help Desk 12:00 PM - 2:00 PM" at bounding box center [804, 564] width 114 height 28
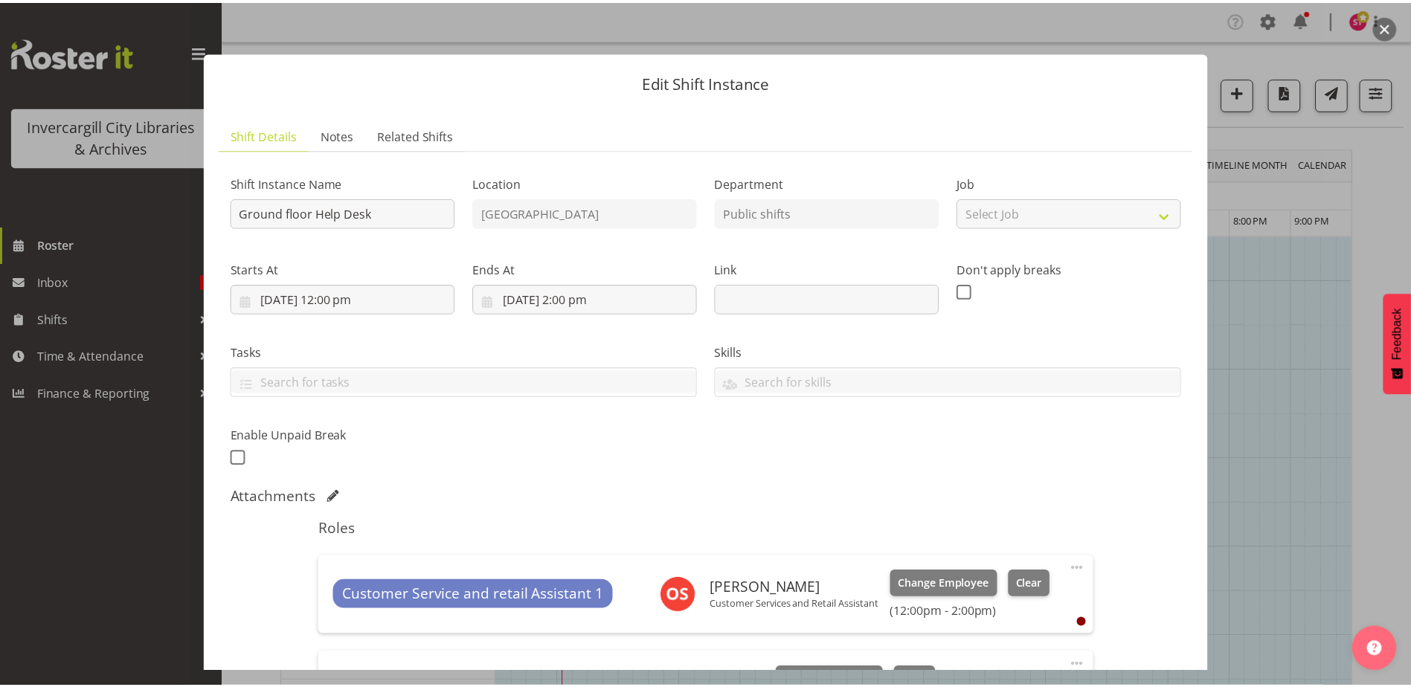
scroll to position [260, 0]
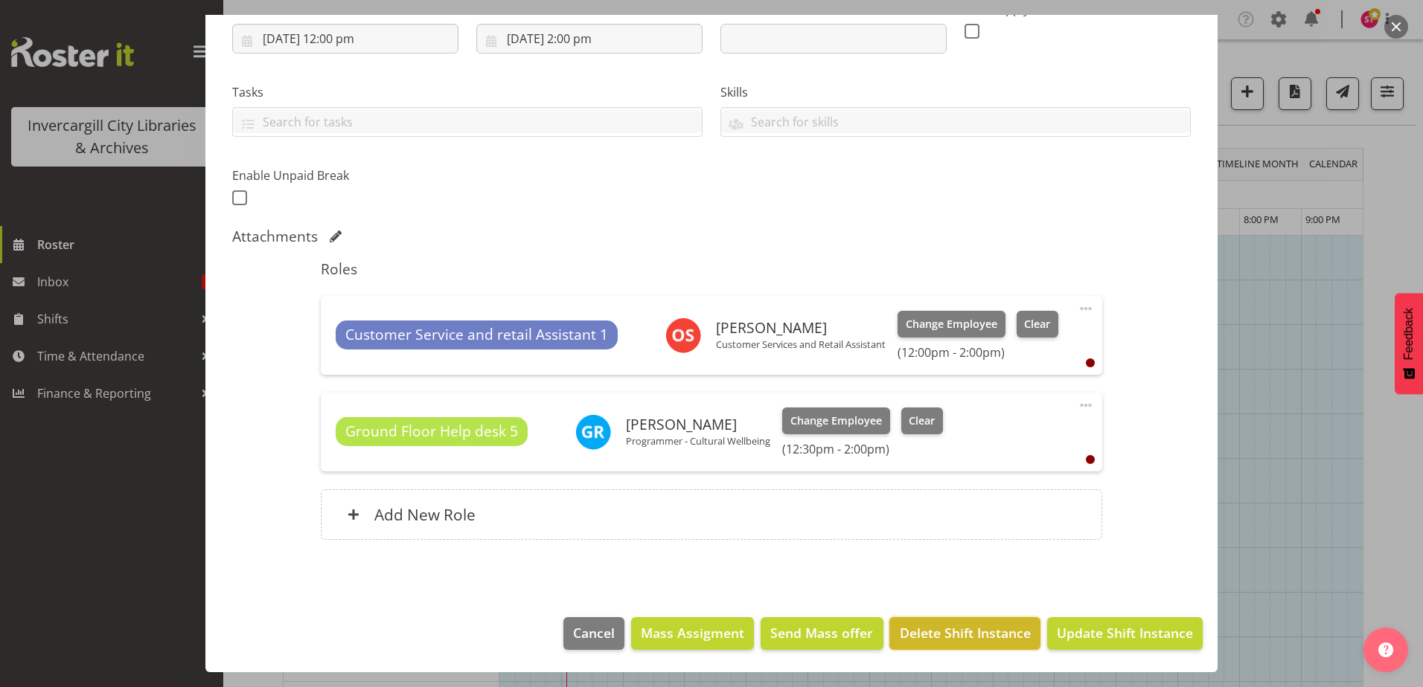
click at [979, 641] on span "Delete Shift Instance" at bounding box center [965, 633] width 131 height 19
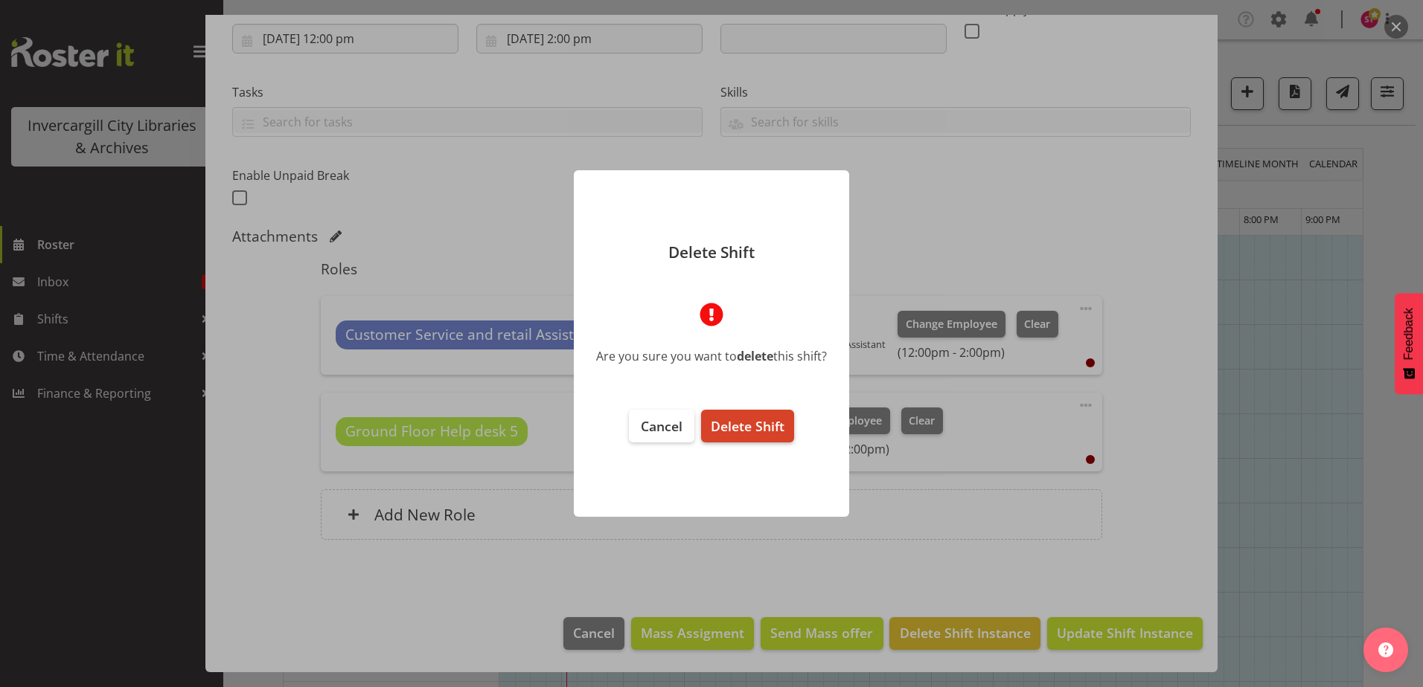
click at [778, 431] on span "Delete Shift" at bounding box center [748, 426] width 74 height 18
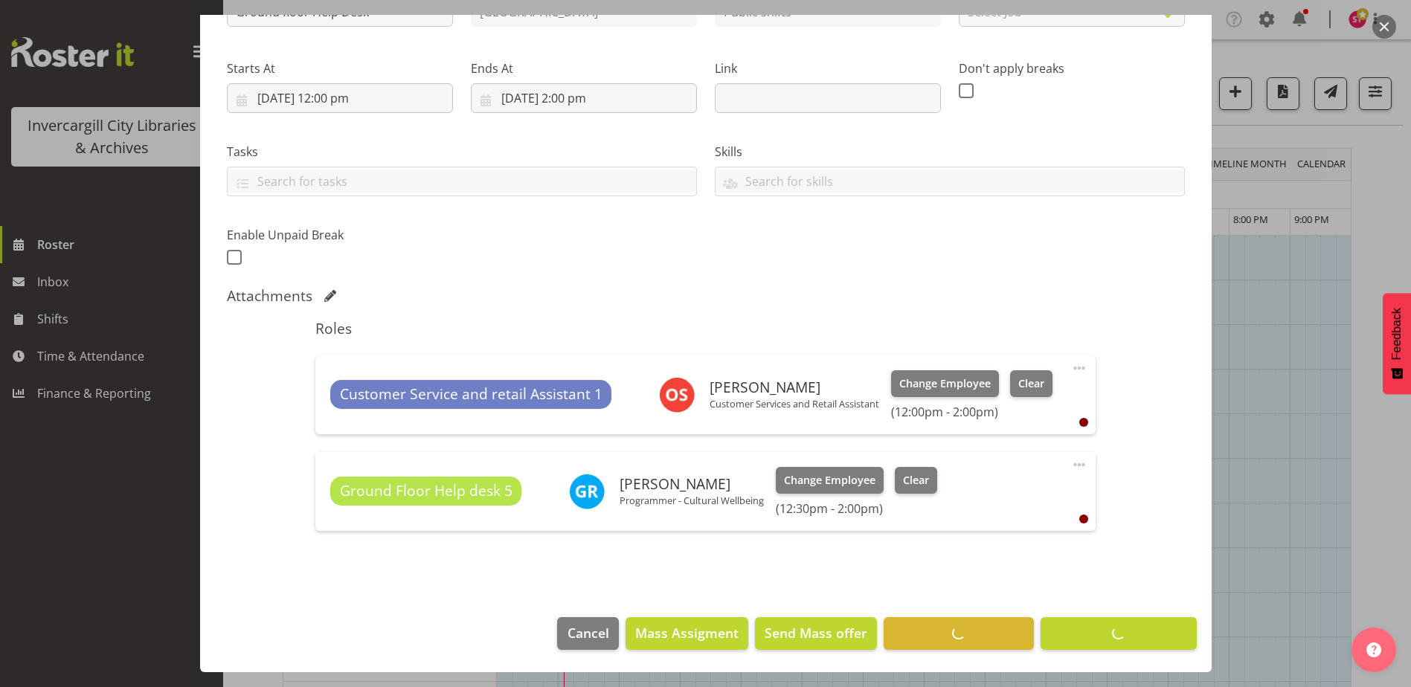
scroll to position [201, 0]
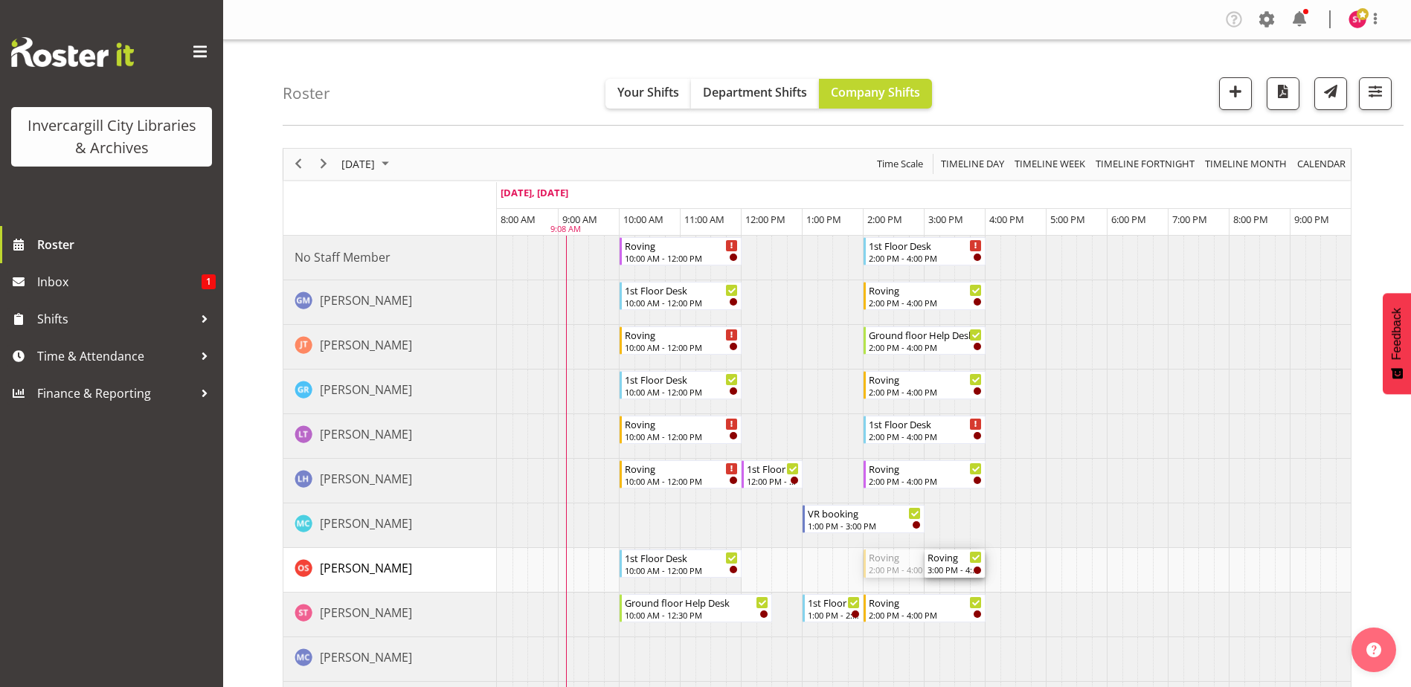
drag, startPoint x: 869, startPoint y: 567, endPoint x: 934, endPoint y: 565, distance: 64.8
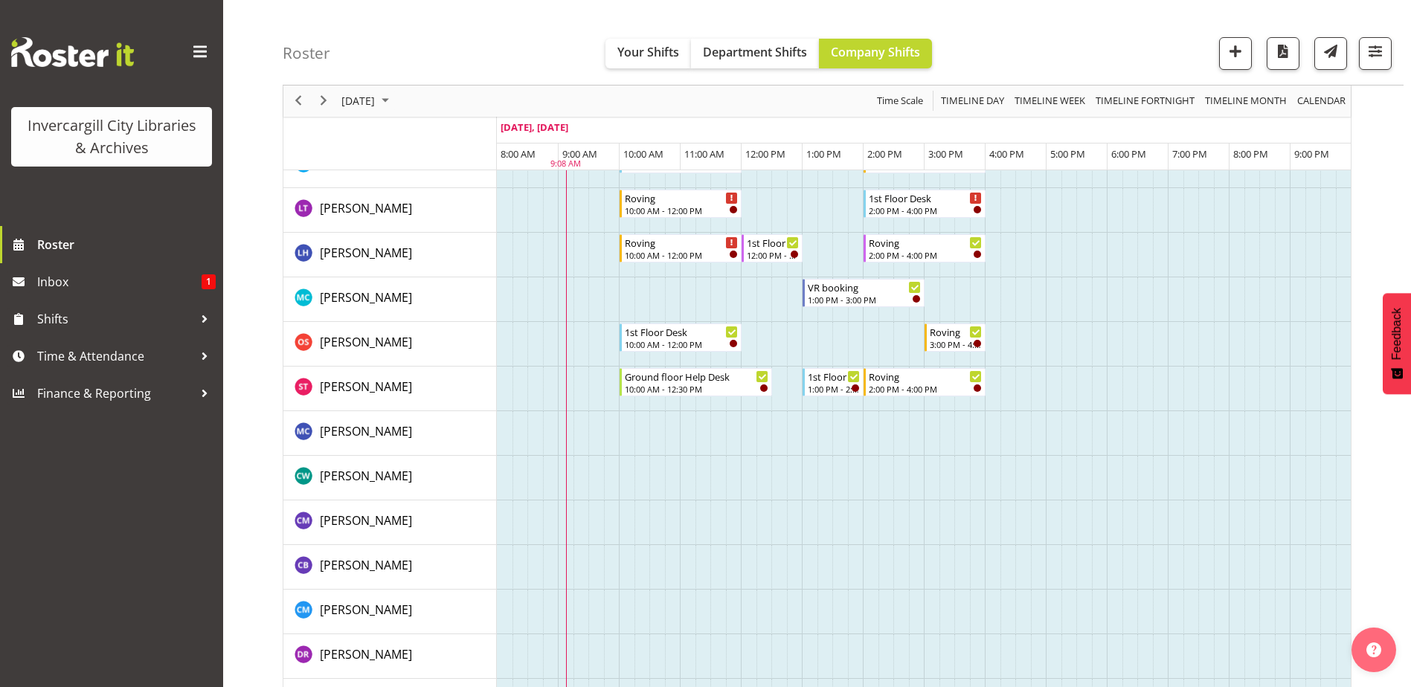
scroll to position [298, 0]
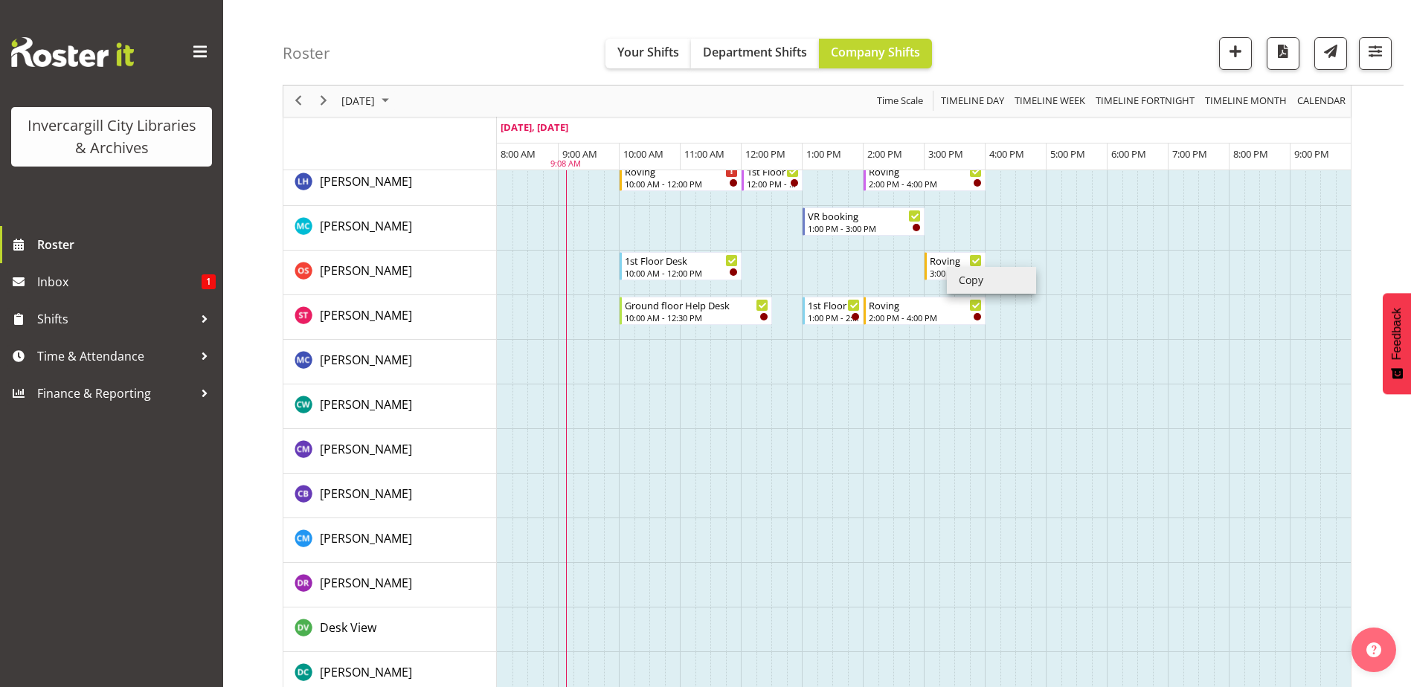
click at [964, 278] on li "Copy" at bounding box center [991, 280] width 89 height 27
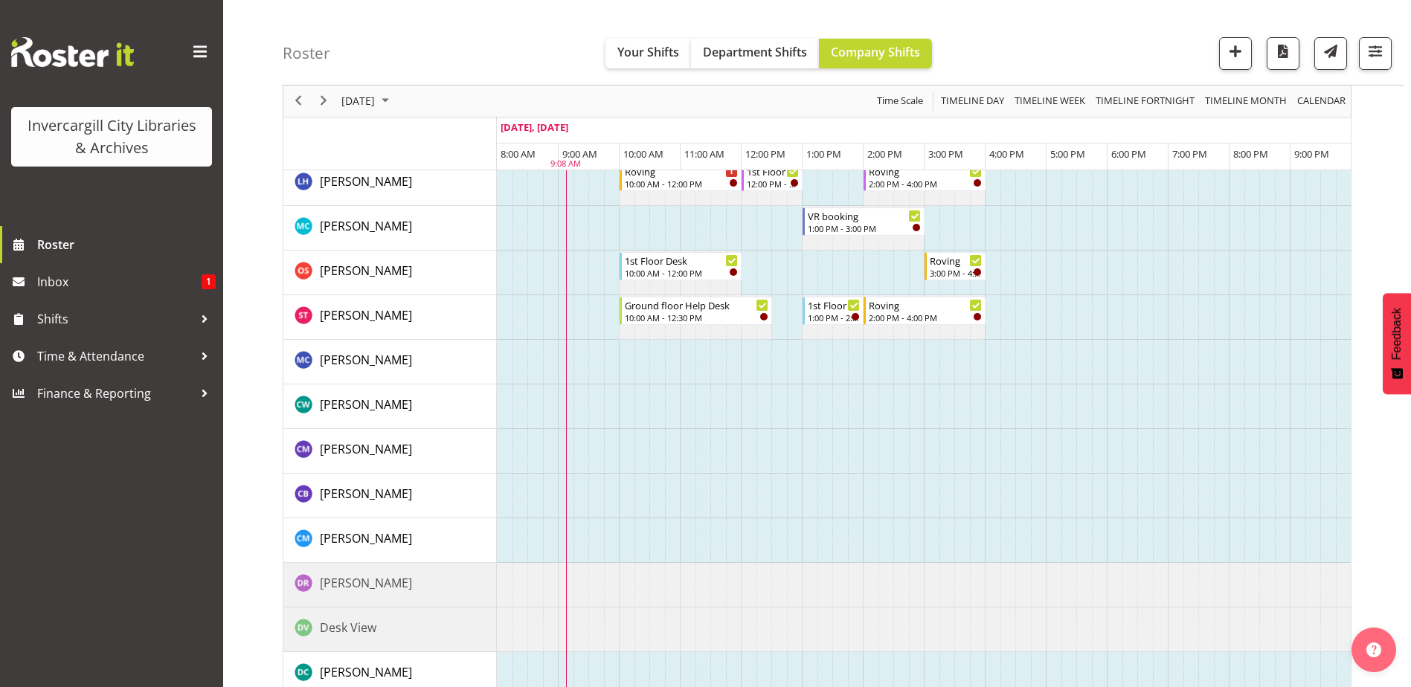
click at [940, 362] on td "Timeline Day of September 27, 2025" at bounding box center [948, 362] width 16 height 45
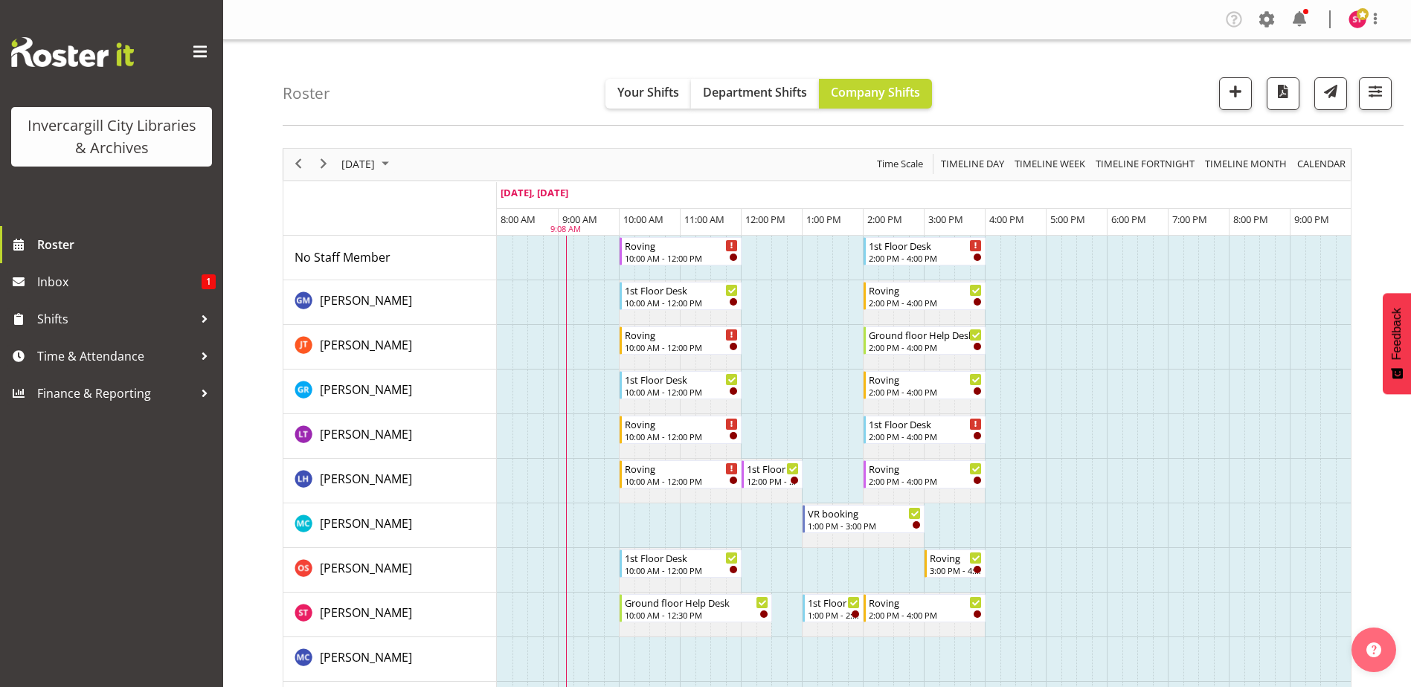
scroll to position [372, 0]
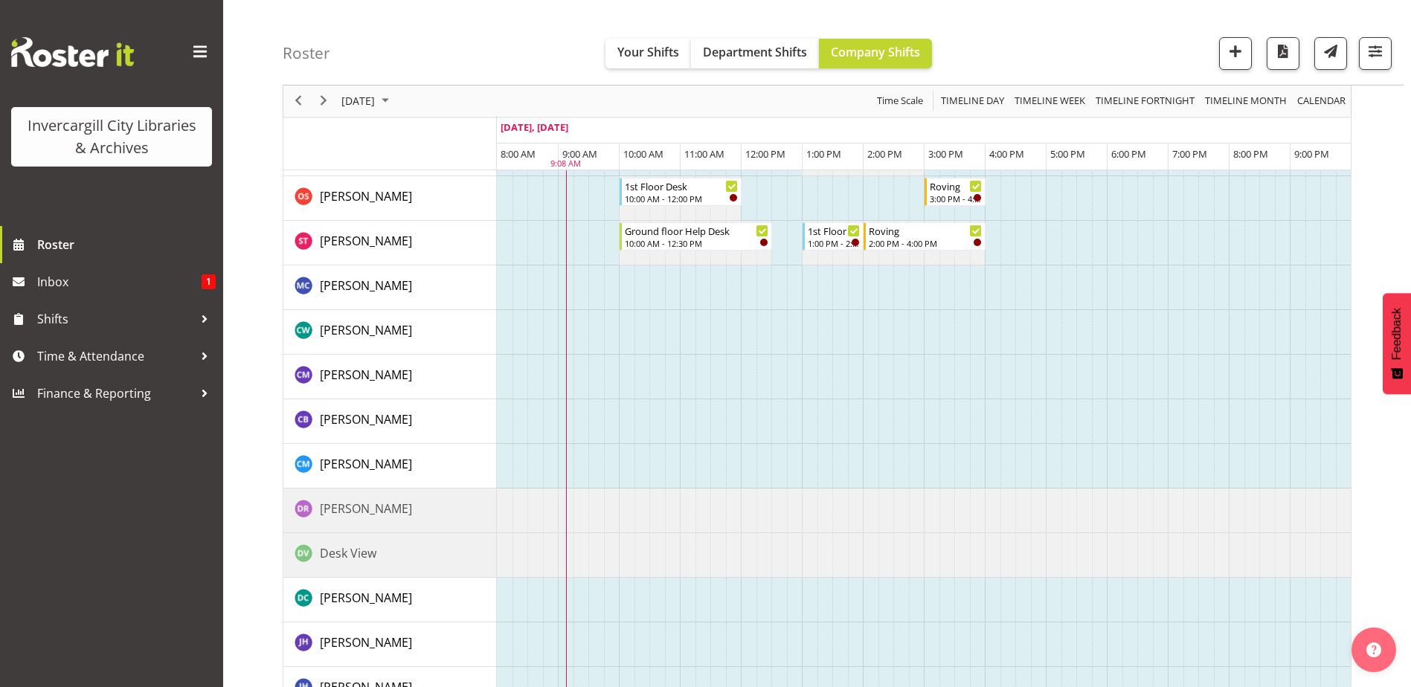
click at [920, 275] on td "Timeline Day of September 27, 2025" at bounding box center [917, 288] width 16 height 45
click at [931, 281] on td "Timeline Day of September 27, 2025" at bounding box center [932, 288] width 16 height 45
click at [940, 292] on li "Paste" at bounding box center [976, 294] width 89 height 27
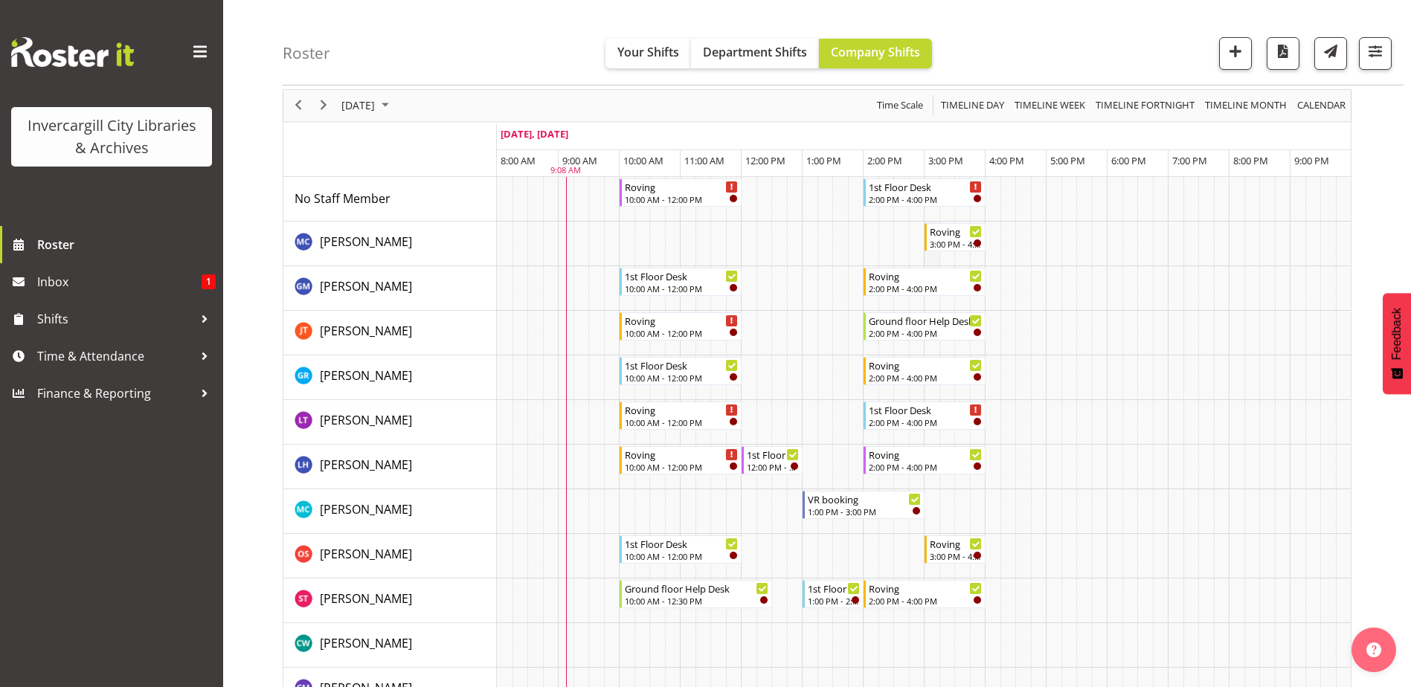
scroll to position [298, 0]
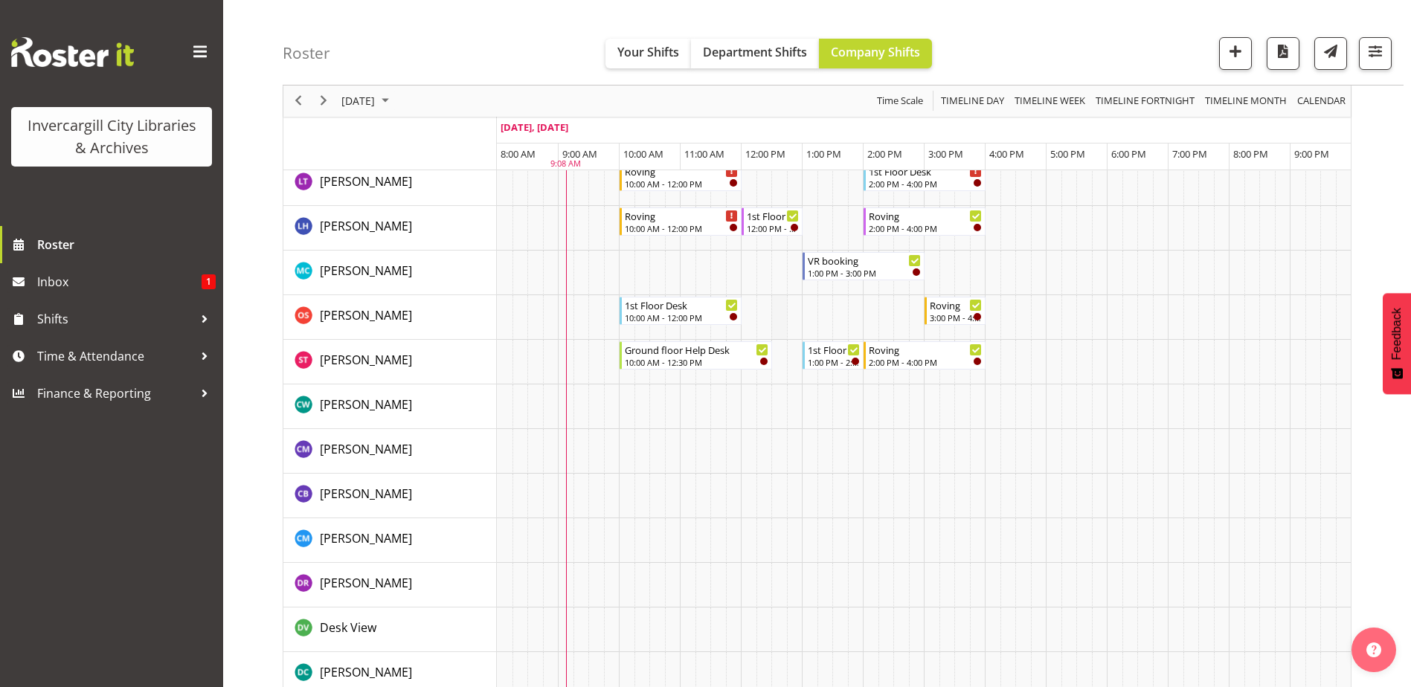
click at [781, 321] on td "Timeline Day of September 27, 2025" at bounding box center [780, 317] width 16 height 45
click at [1094, 51] on div "Roster Your Shifts Department Shifts Company Shifts All Locations Clear Bluff L…" at bounding box center [843, 43] width 1121 height 86
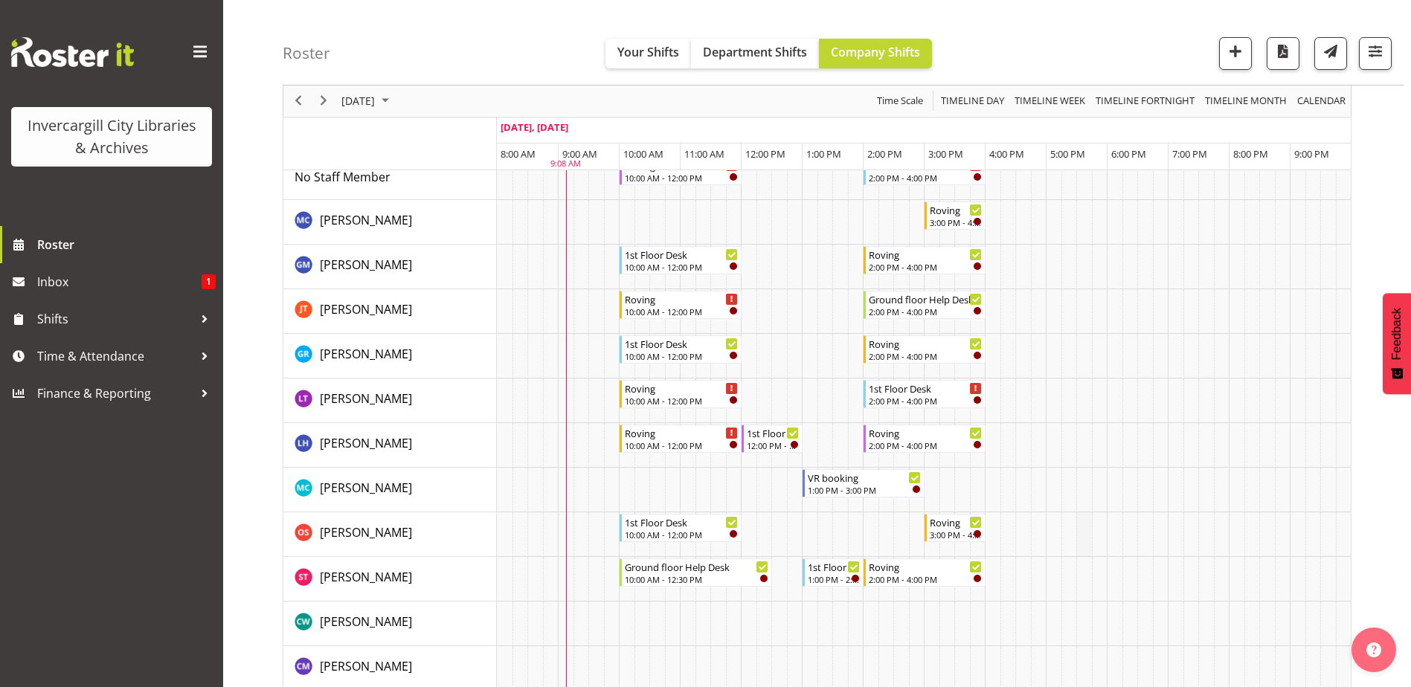
scroll to position [0, 0]
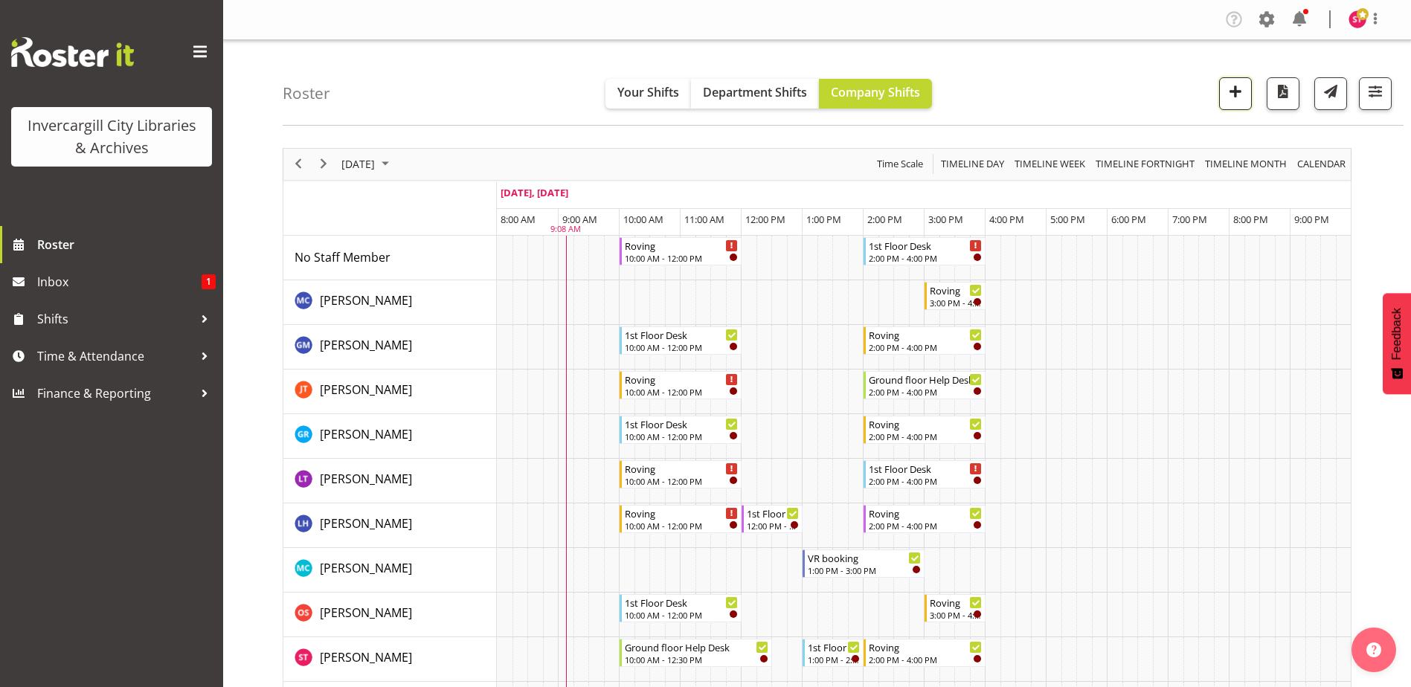
click at [1232, 97] on span "button" at bounding box center [1235, 91] width 19 height 19
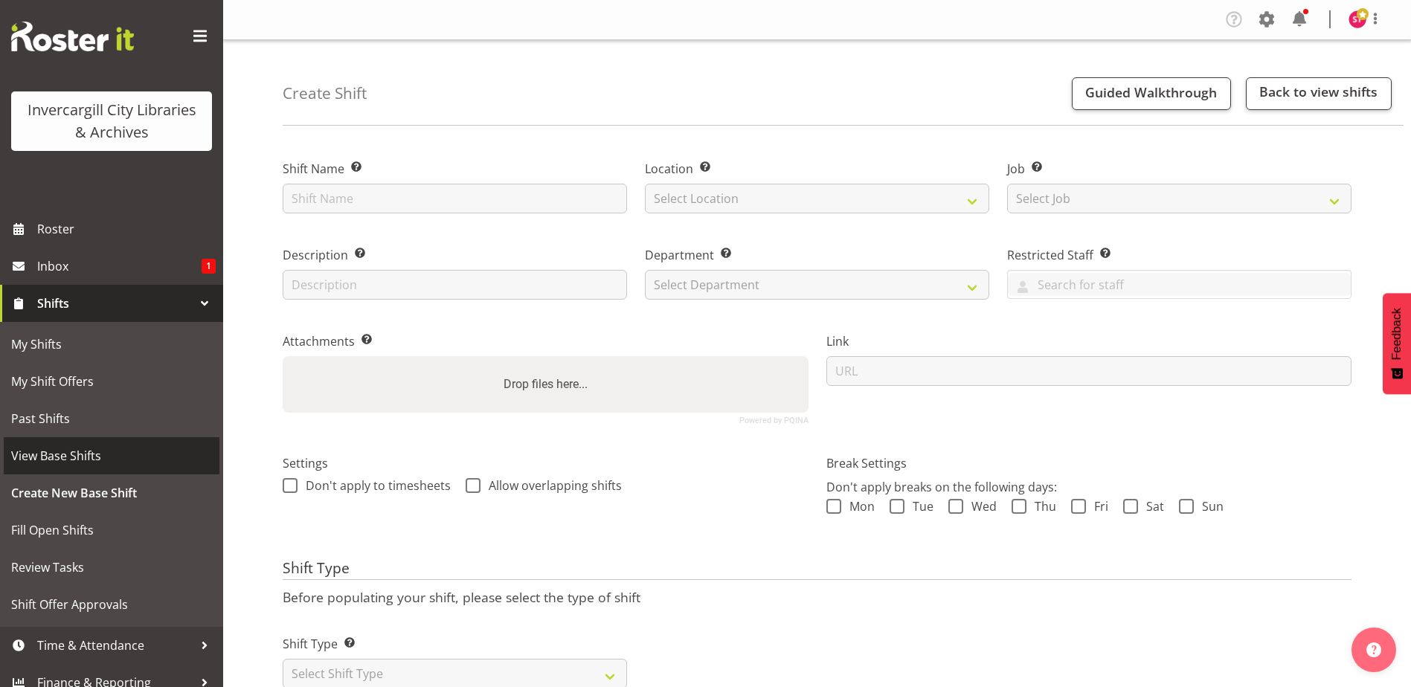
scroll to position [30, 0]
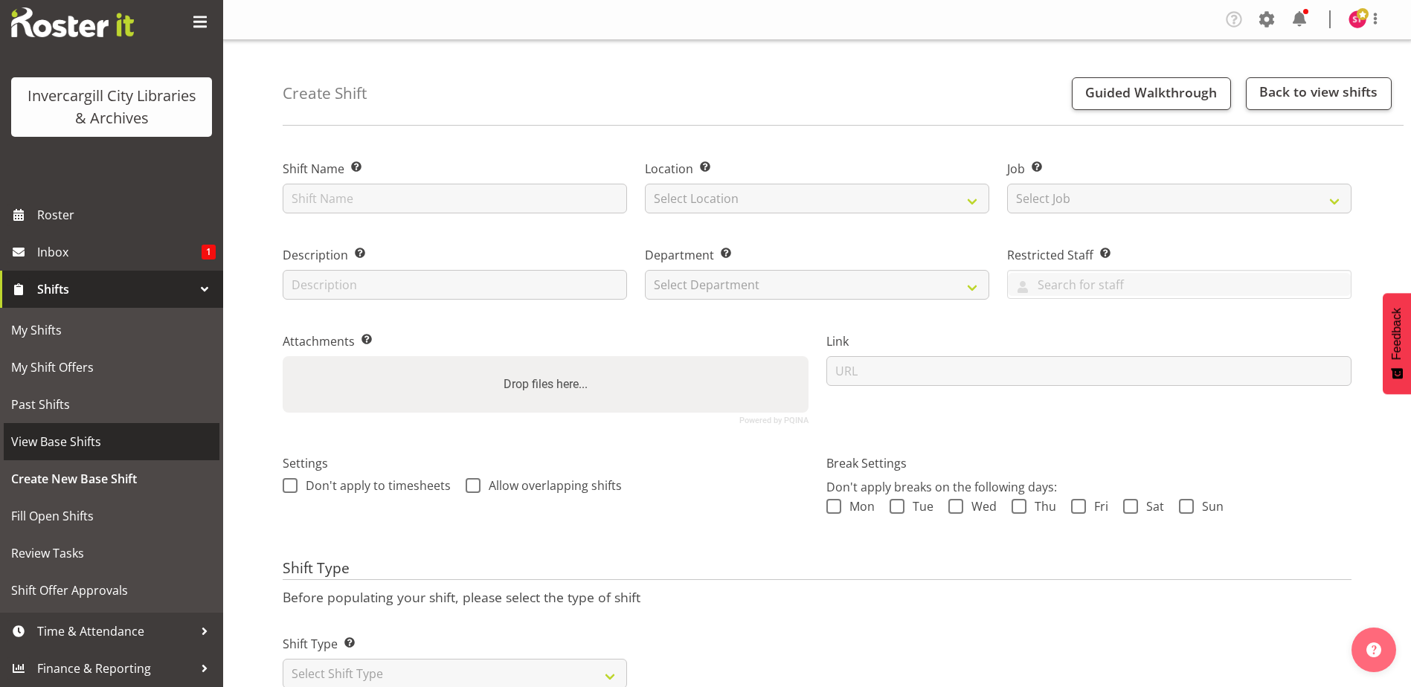
click at [91, 438] on span "View Base Shifts" at bounding box center [111, 442] width 201 height 22
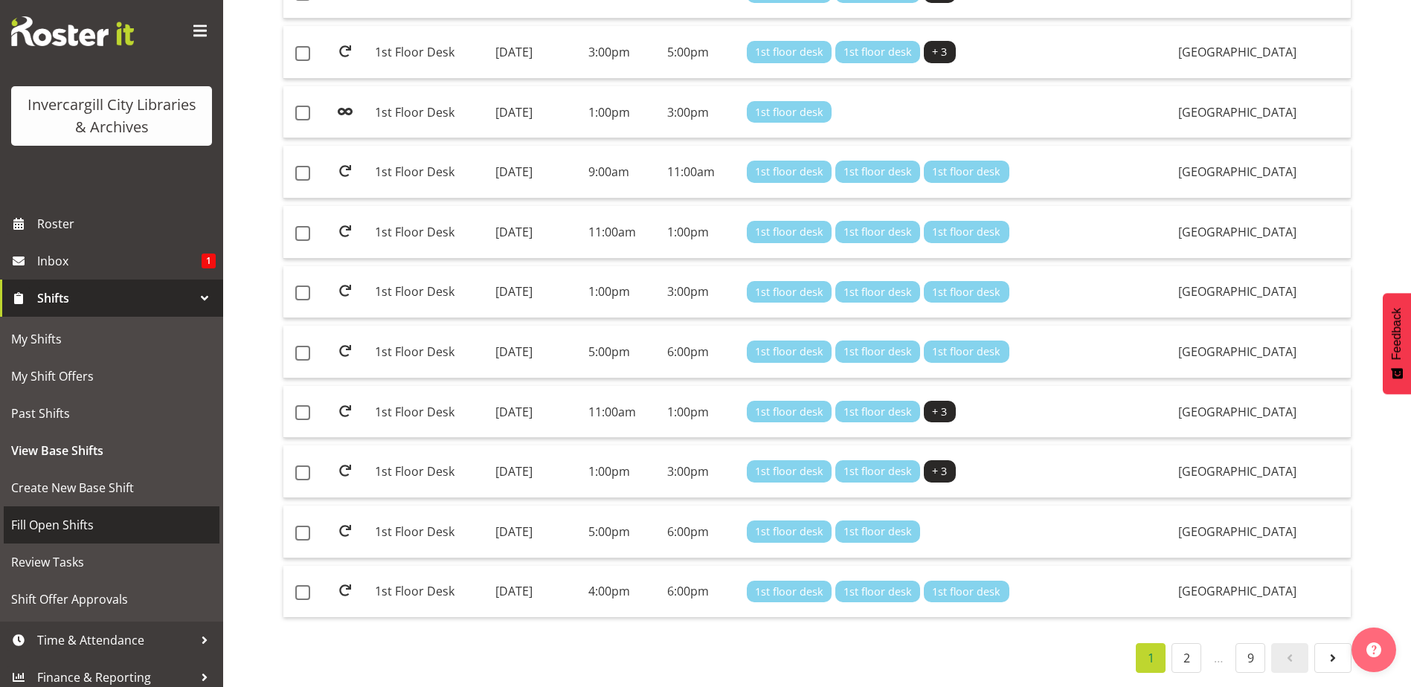
scroll to position [30, 0]
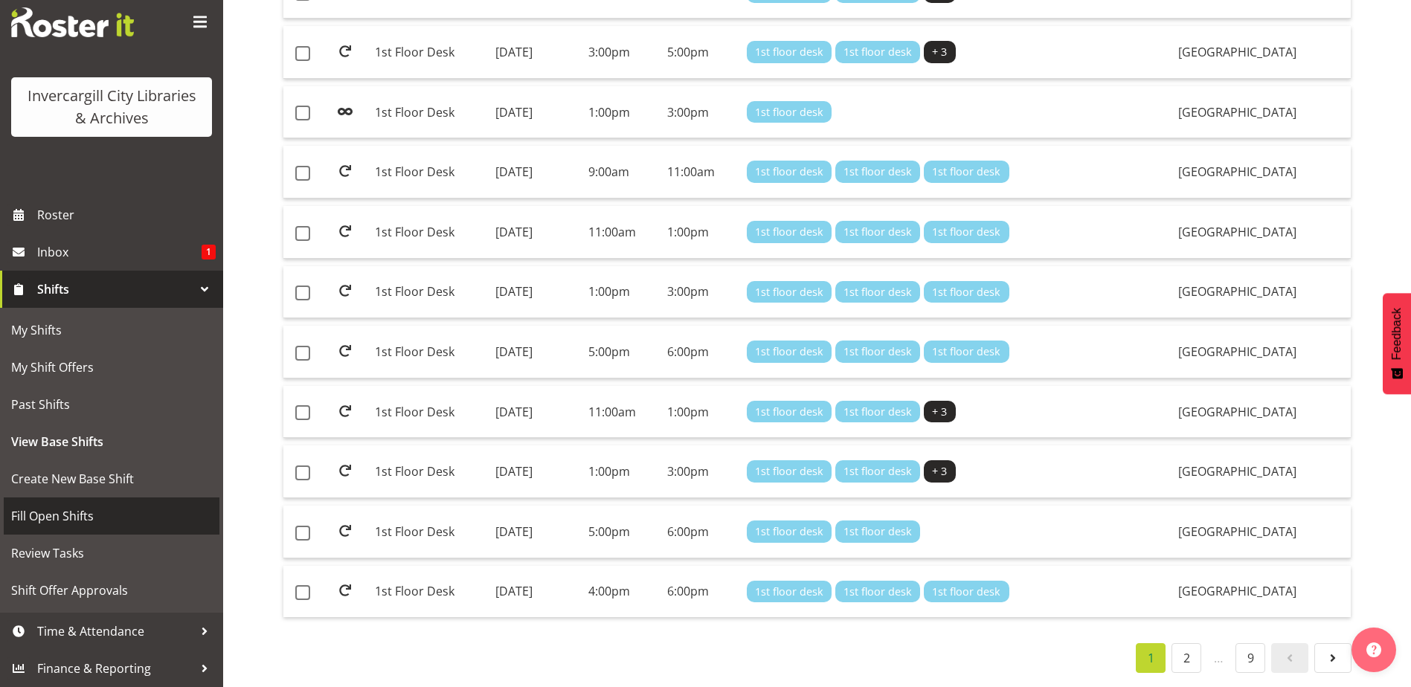
click at [65, 512] on span "Fill Open Shifts" at bounding box center [111, 516] width 201 height 22
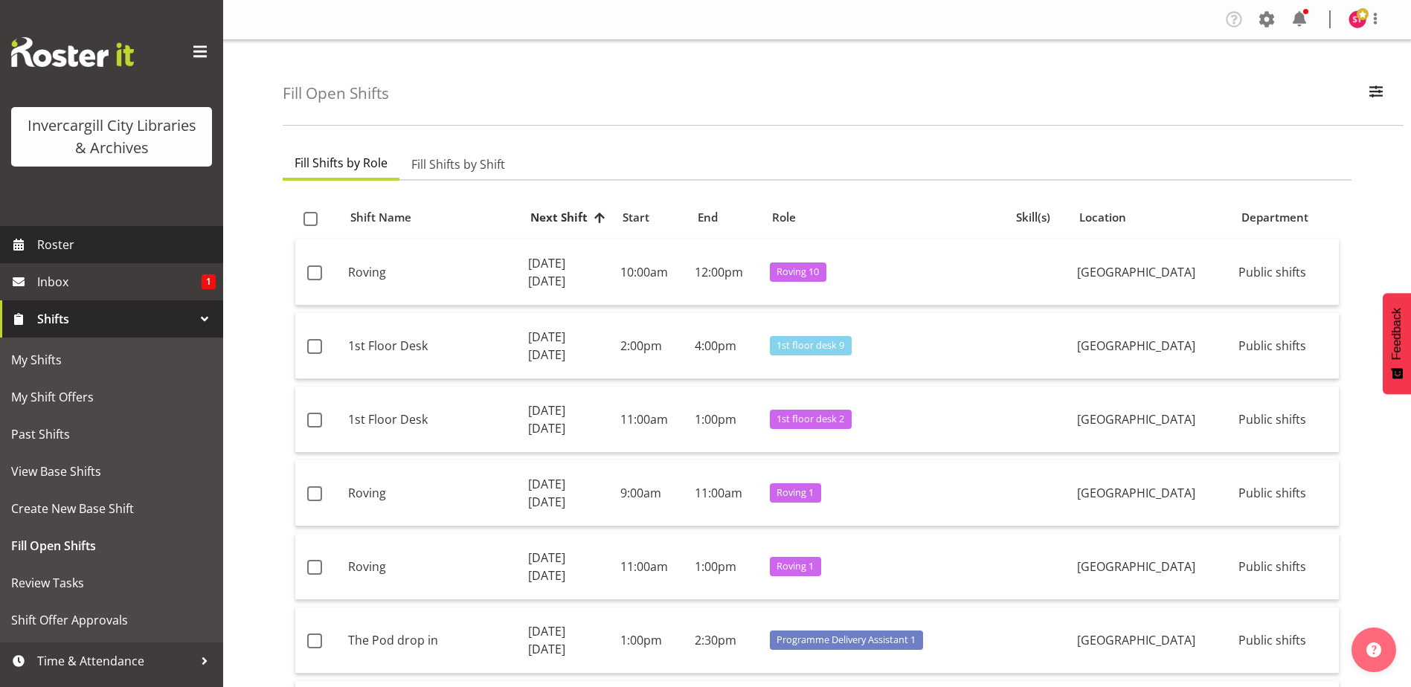
click at [68, 246] on span "Roster" at bounding box center [126, 245] width 179 height 22
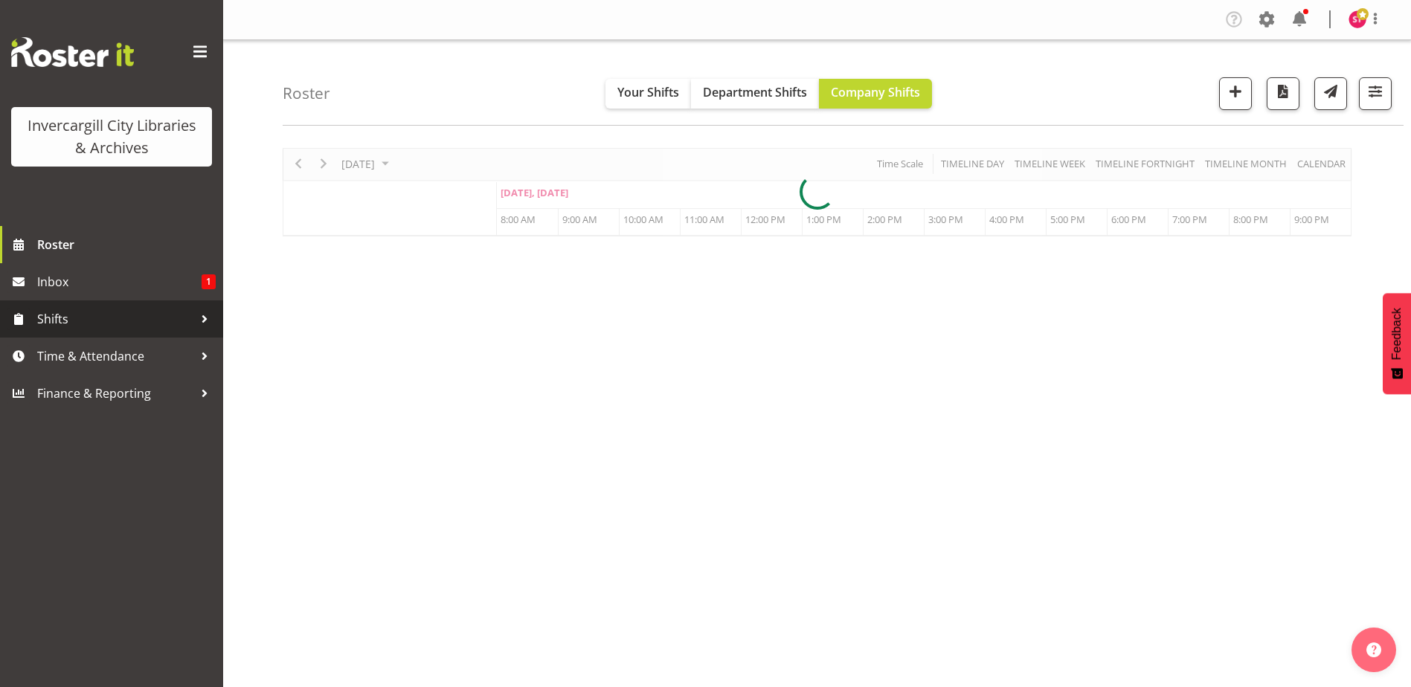
click at [80, 321] on span "Shifts" at bounding box center [115, 319] width 156 height 22
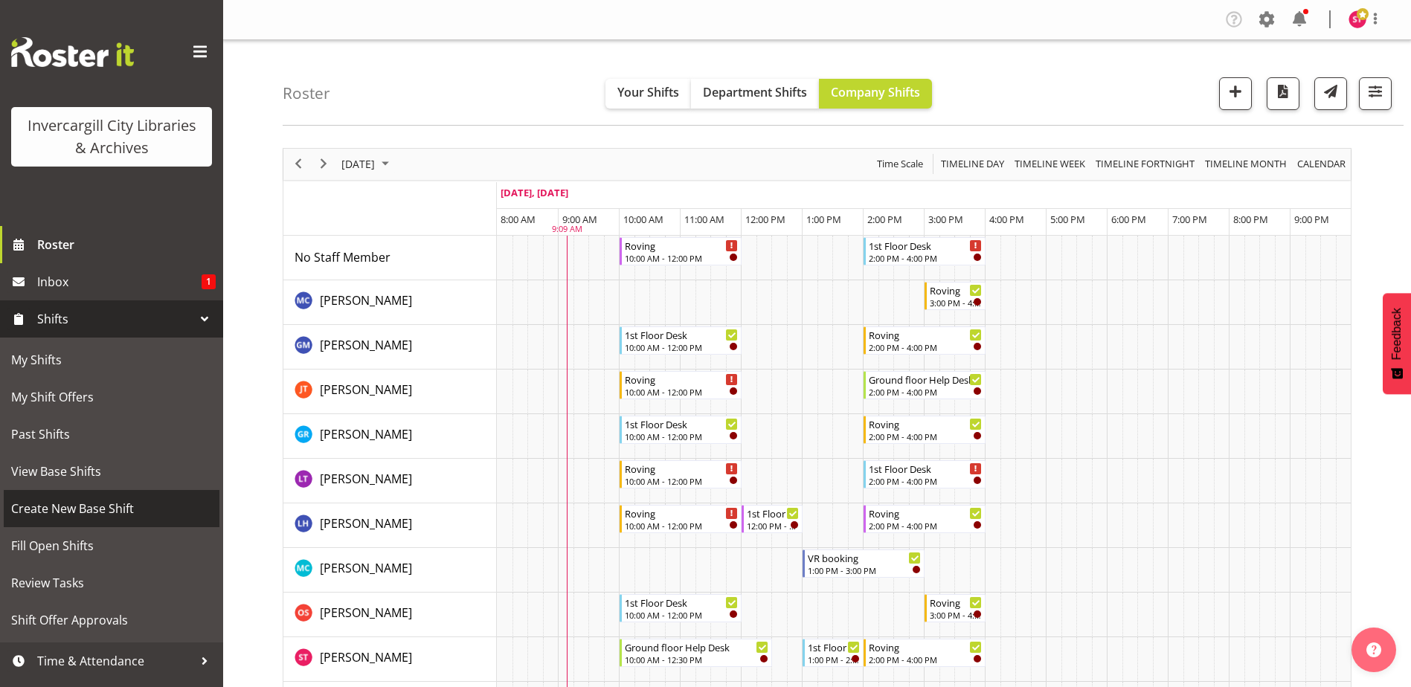
scroll to position [30, 0]
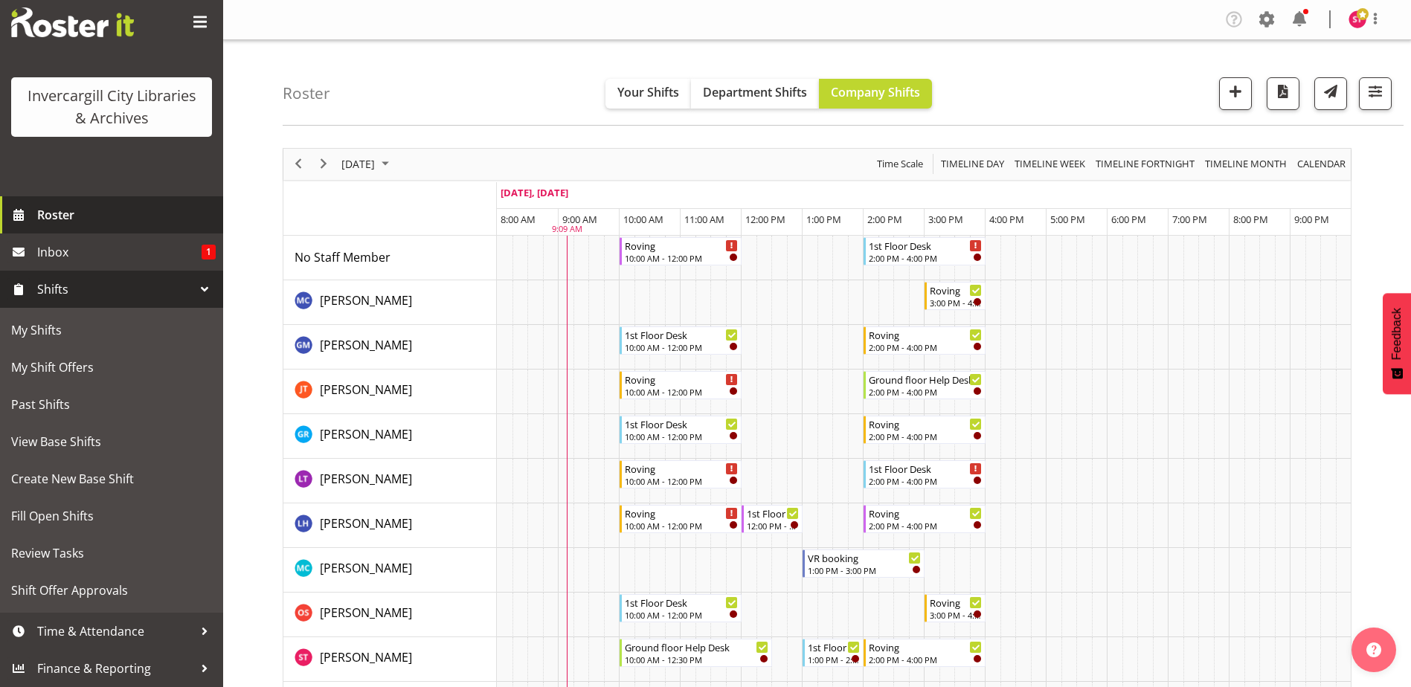
click at [99, 196] on link "Roster" at bounding box center [111, 214] width 223 height 37
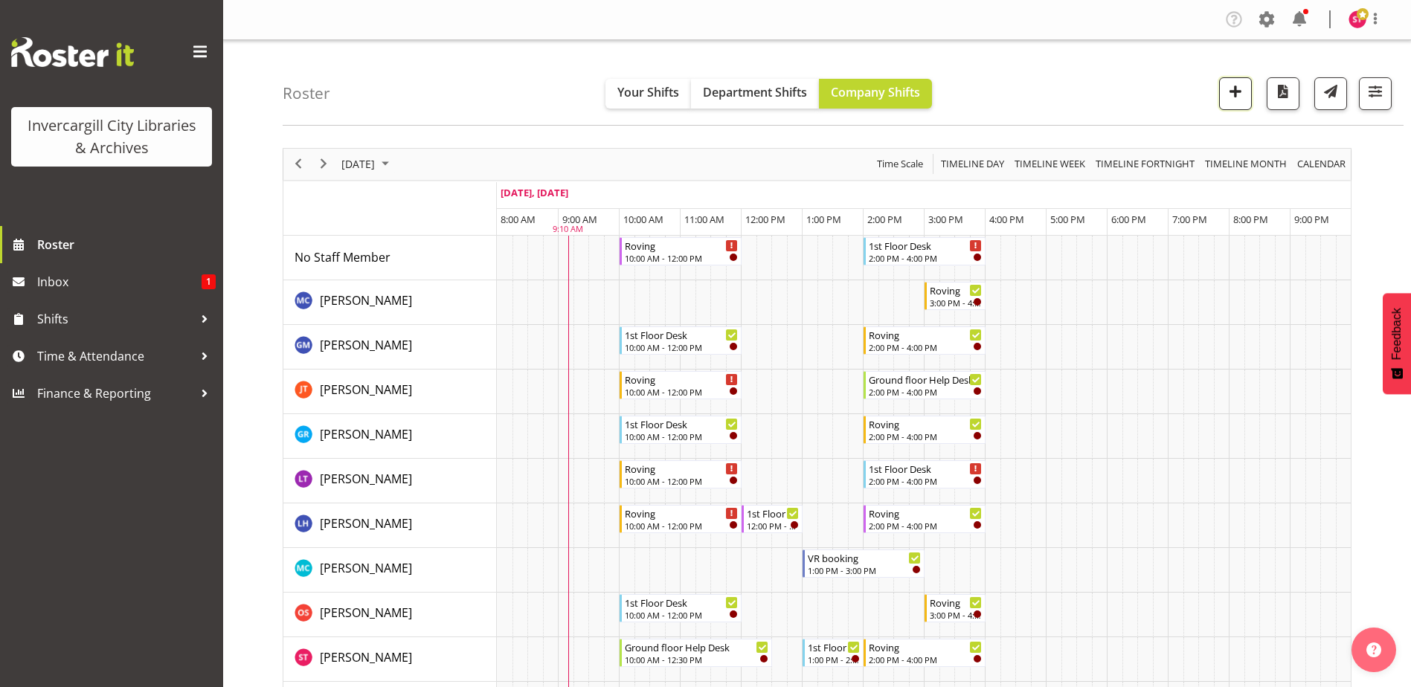
click at [1247, 92] on button "button" at bounding box center [1235, 93] width 33 height 33
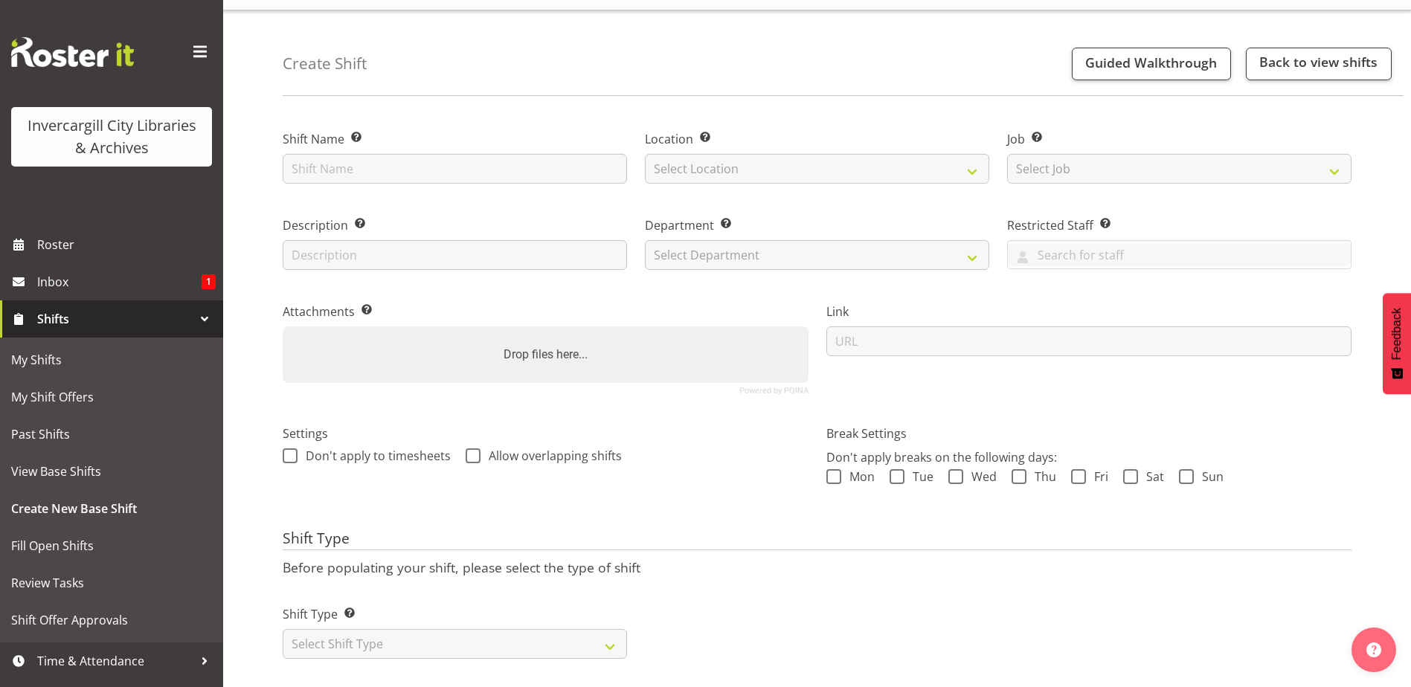
scroll to position [56, 0]
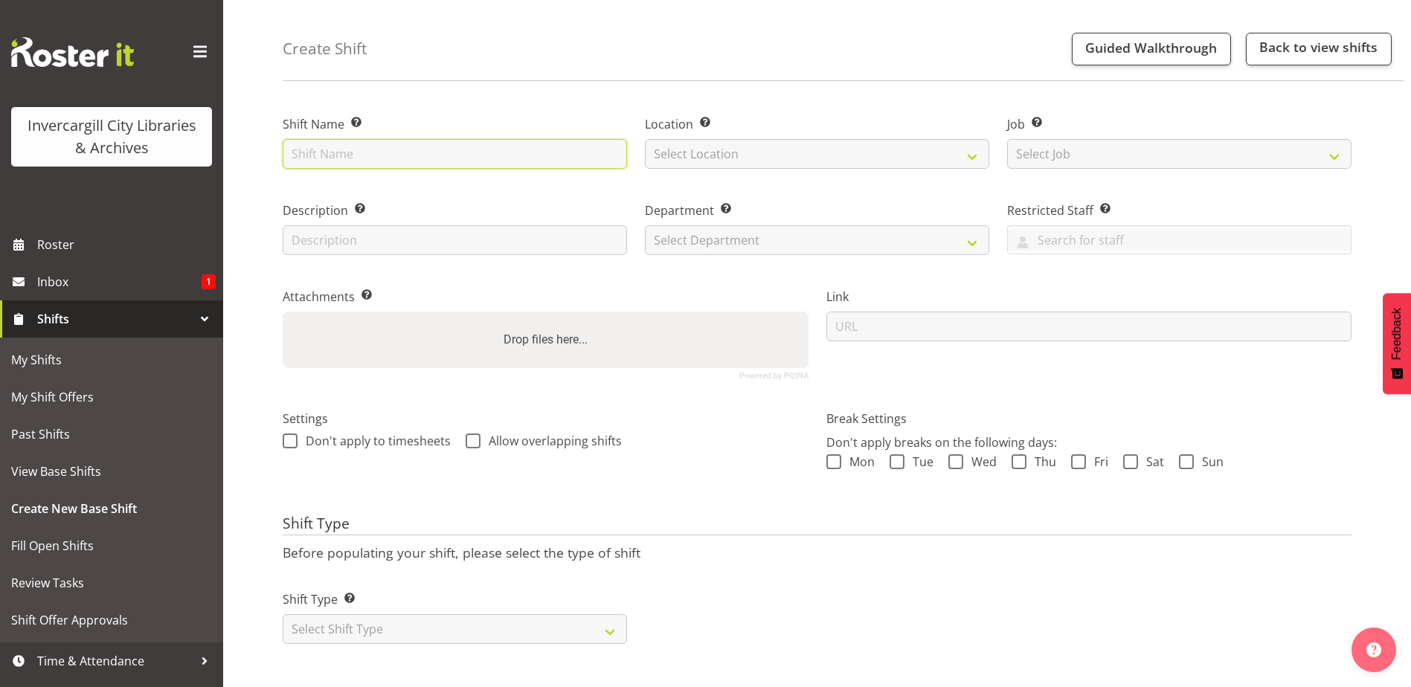
click at [428, 140] on input "text" at bounding box center [455, 154] width 344 height 30
type input "Programming"
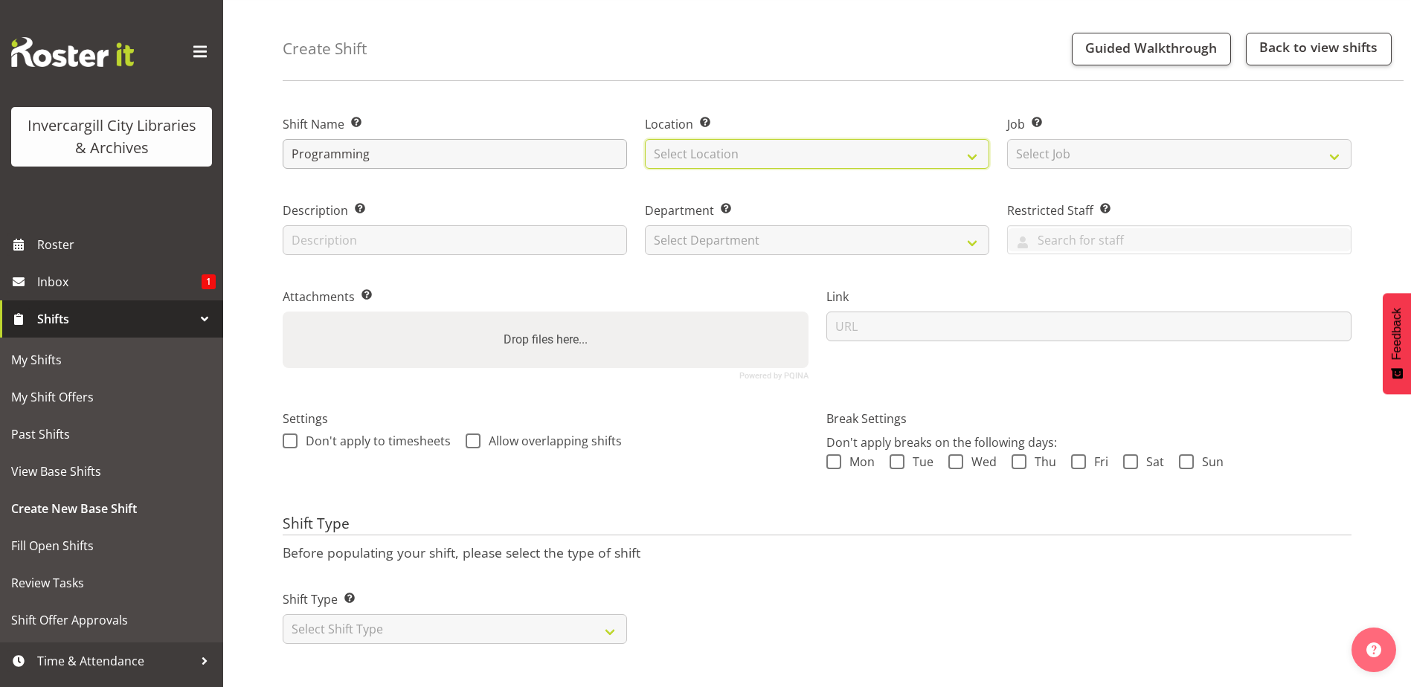
select select "1276"
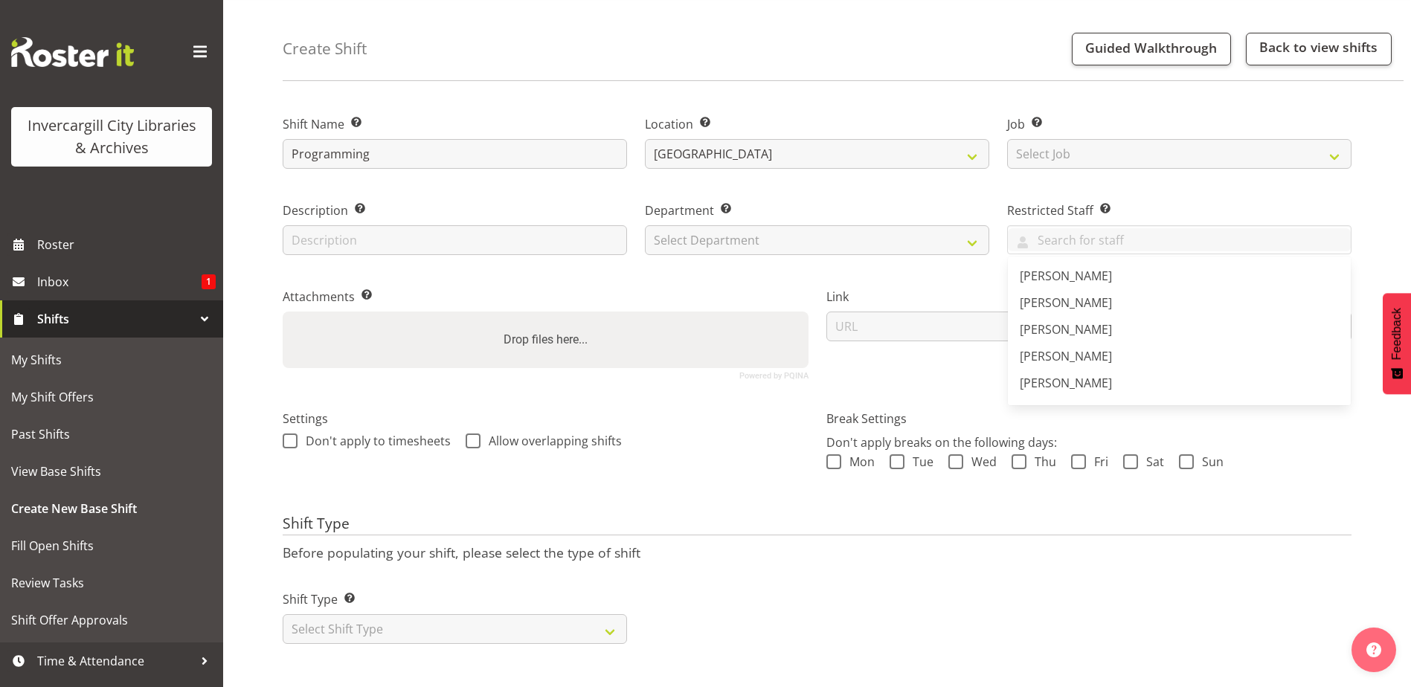
click at [1118, 182] on div "Restricted Staff Select any staff whom you wish to restrict from this shift. Au…" at bounding box center [1179, 224] width 362 height 86
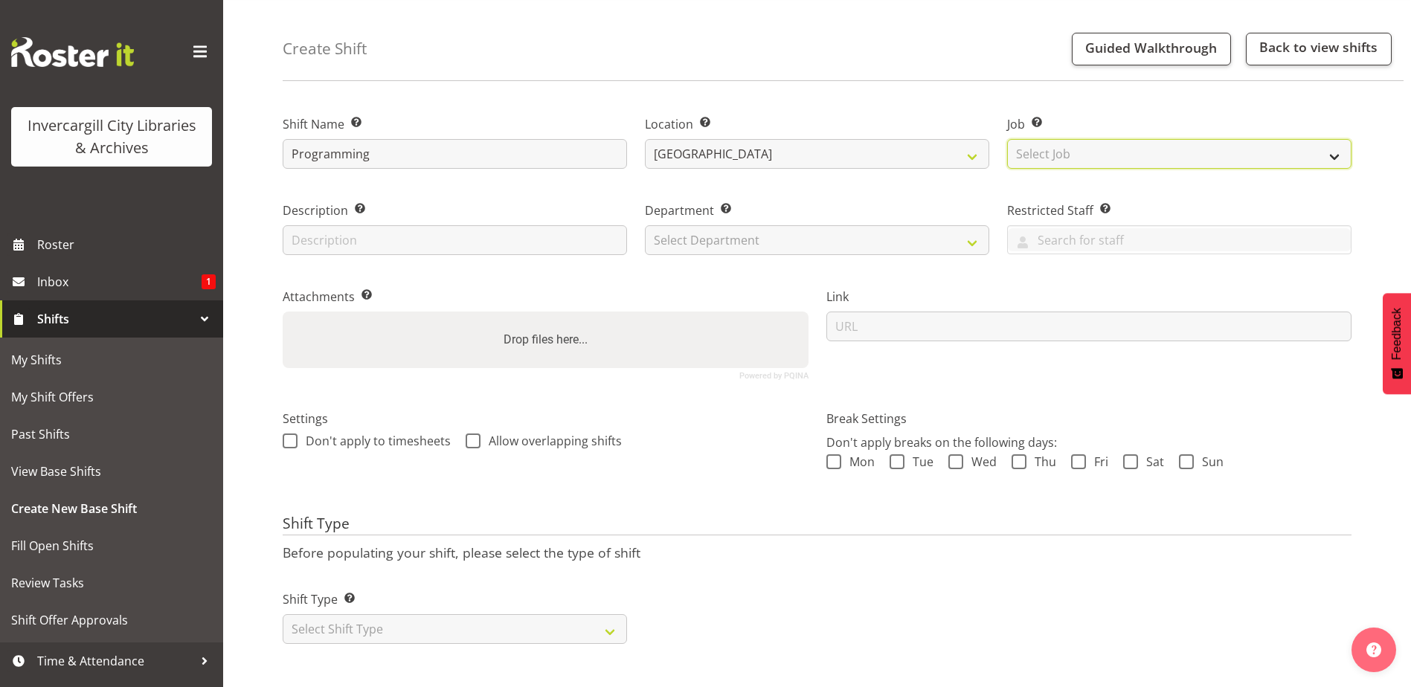
click at [1176, 142] on select "Select Job Create new job" at bounding box center [1179, 154] width 344 height 30
select select "0"
click at [1007, 139] on select "Select Job Create new job" at bounding box center [1179, 154] width 344 height 30
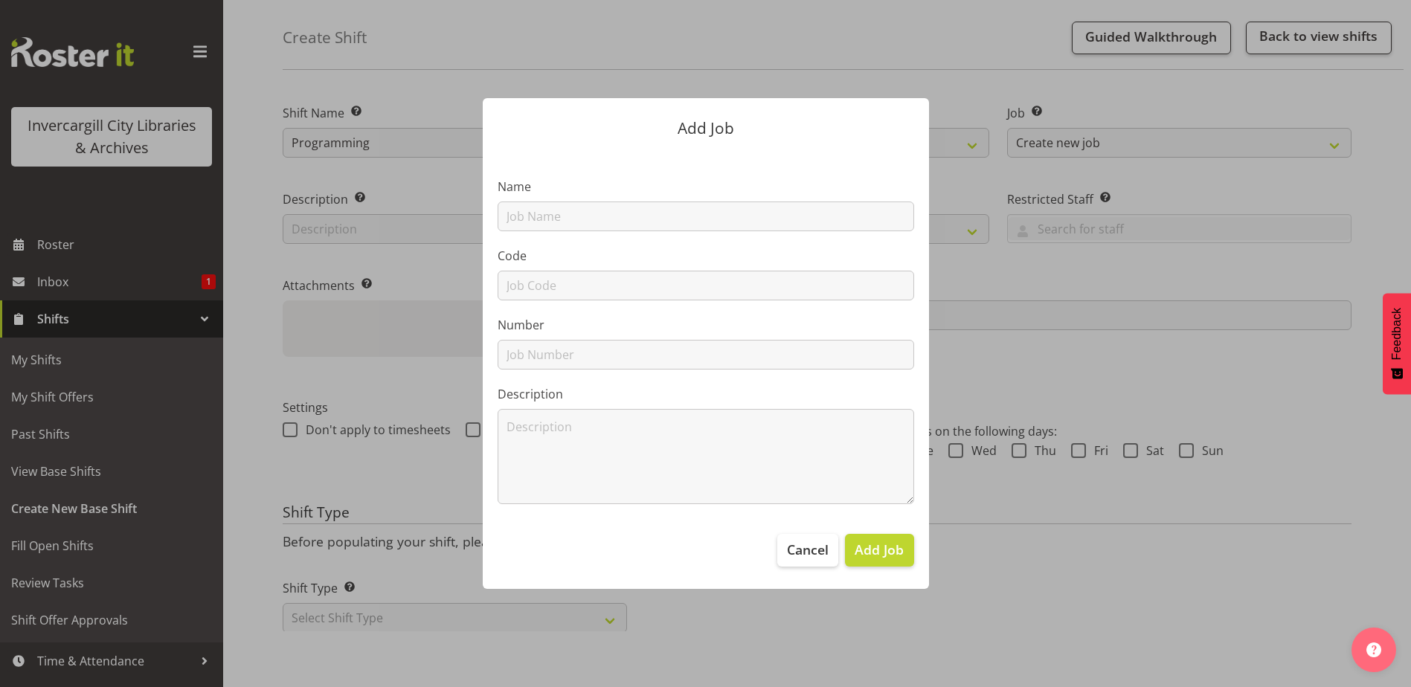
scroll to position [0, 0]
click at [801, 548] on span "Cancel" at bounding box center [808, 549] width 42 height 19
click at [1077, 267] on div at bounding box center [705, 343] width 1411 height 687
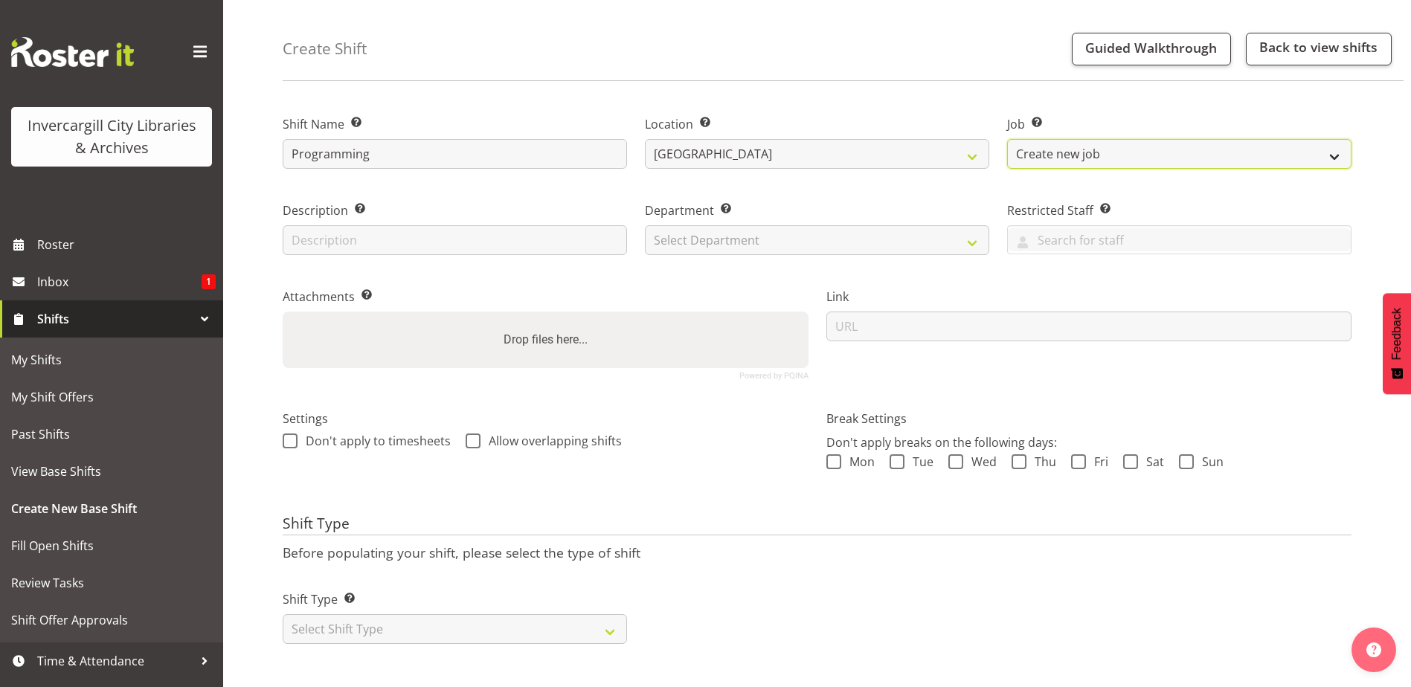
drag, startPoint x: 1039, startPoint y: 153, endPoint x: 1036, endPoint y: 142, distance: 11.6
click at [1039, 153] on select "Create new job" at bounding box center [1179, 154] width 344 height 30
click at [999, 68] on div "Create Shift Guided Walkthrough Back to view shifts" at bounding box center [843, 39] width 1121 height 86
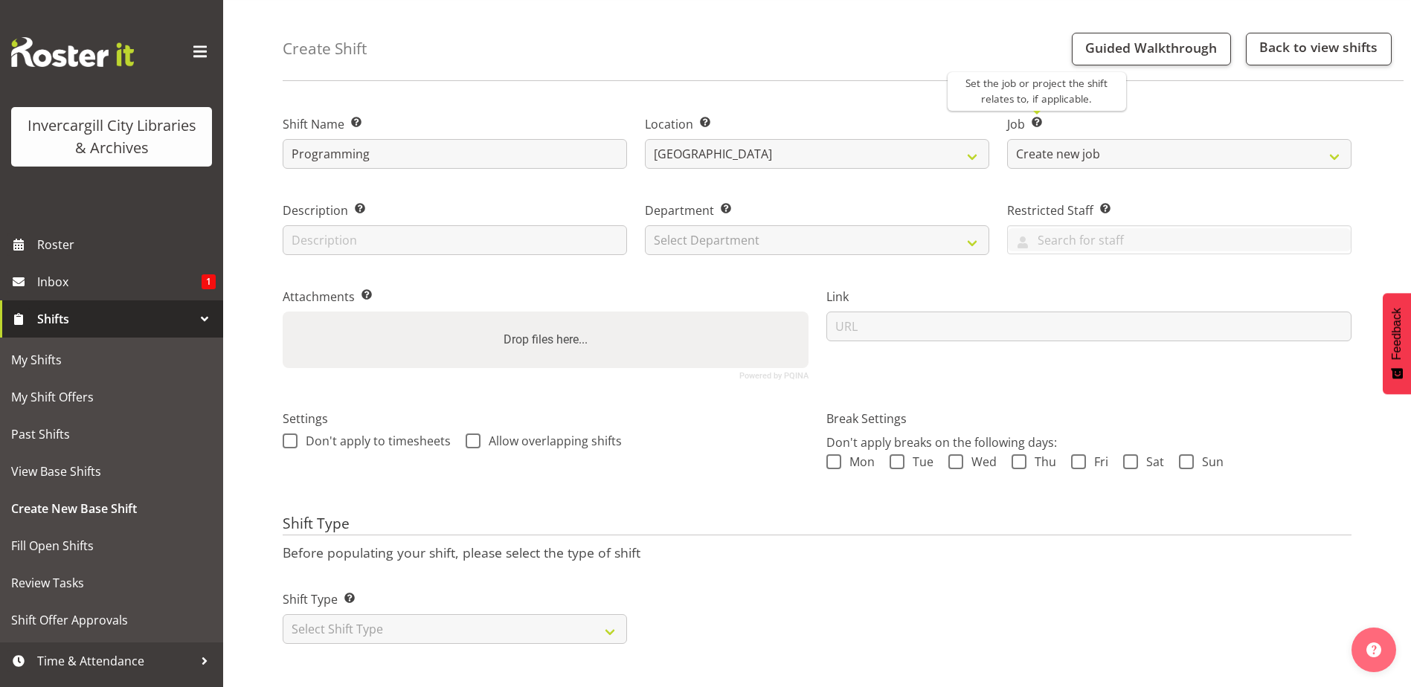
click at [1035, 117] on span at bounding box center [1037, 123] width 12 height 12
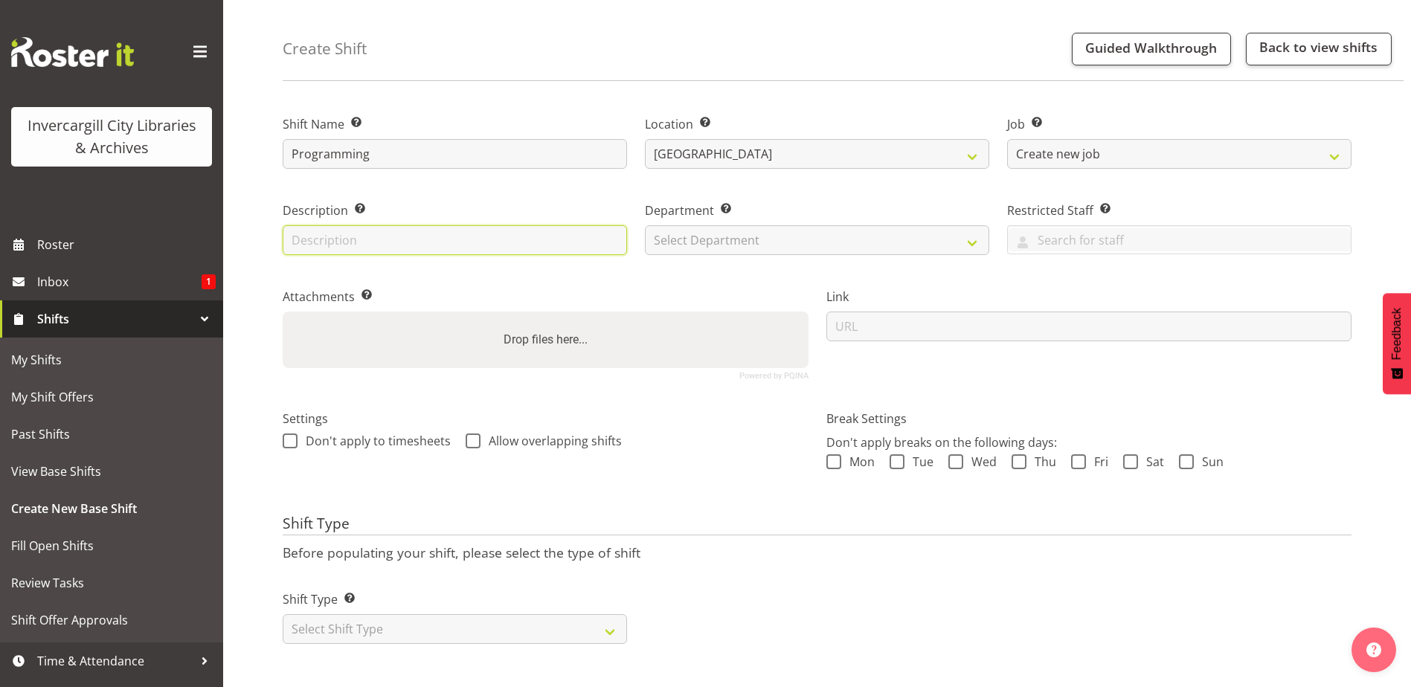
click at [513, 228] on input "text" at bounding box center [455, 240] width 344 height 30
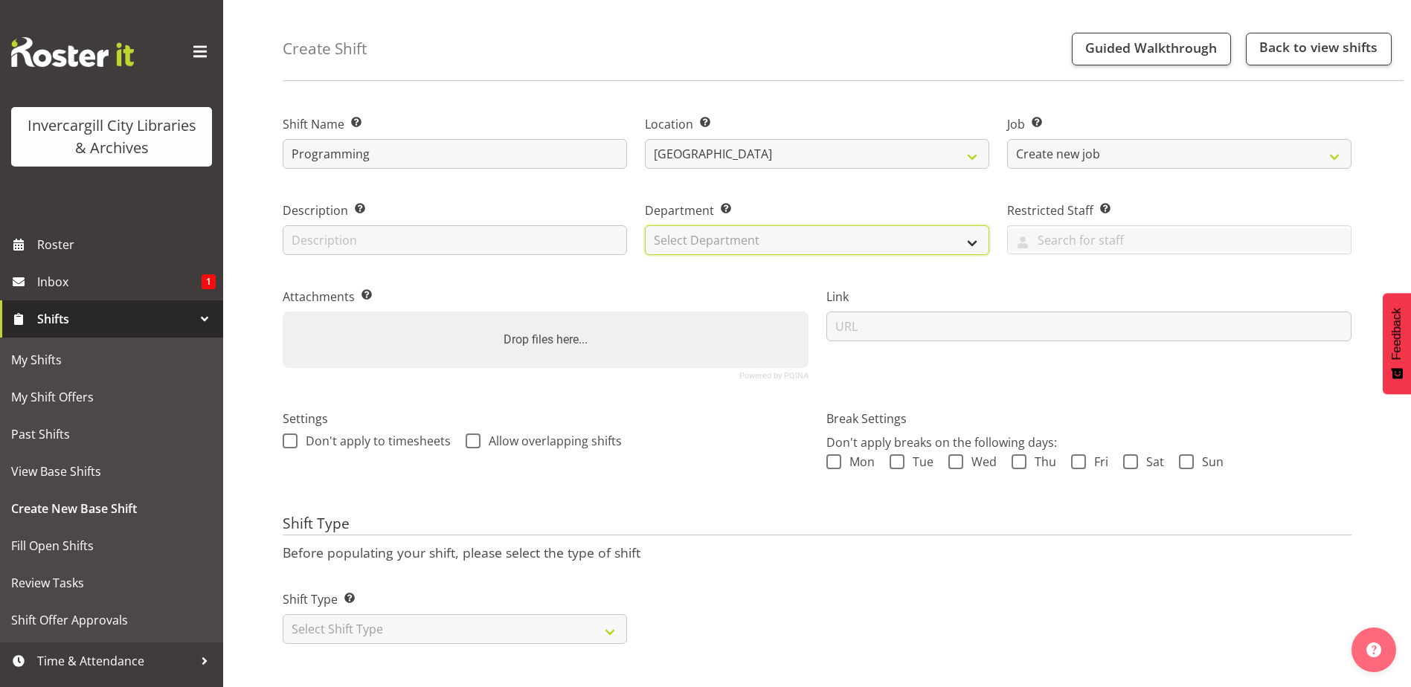
click at [783, 233] on select "Select Department Public shifts Off Desk" at bounding box center [817, 240] width 344 height 30
select select "920"
click at [645, 225] on select "Select Department Public shifts Off Desk" at bounding box center [817, 240] width 344 height 30
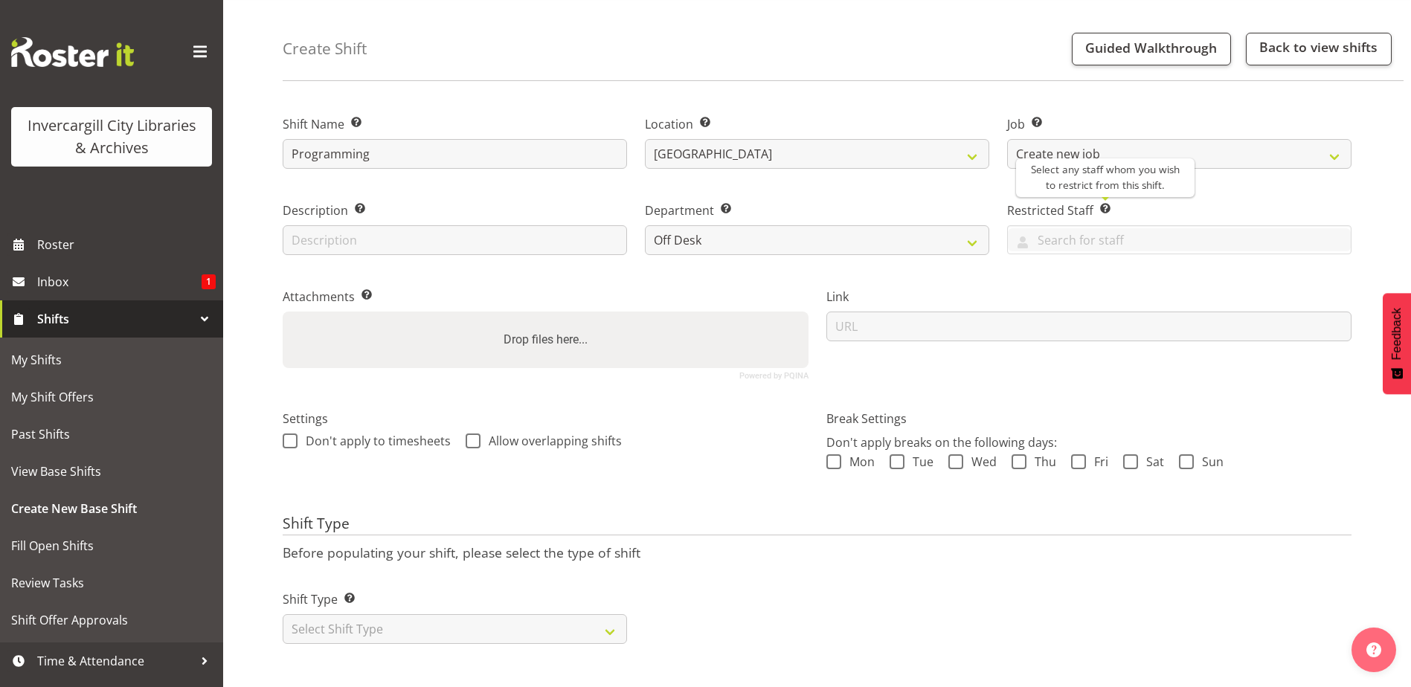
click at [1100, 203] on span at bounding box center [1106, 209] width 12 height 12
click at [620, 625] on select "Select Shift Type One Off Shift Recurring Shift Rotating Shift" at bounding box center [455, 630] width 344 height 30
select select "one_off"
click at [283, 615] on select "Select Shift Type One Off Shift Recurring Shift Rotating Shift" at bounding box center [455, 630] width 344 height 30
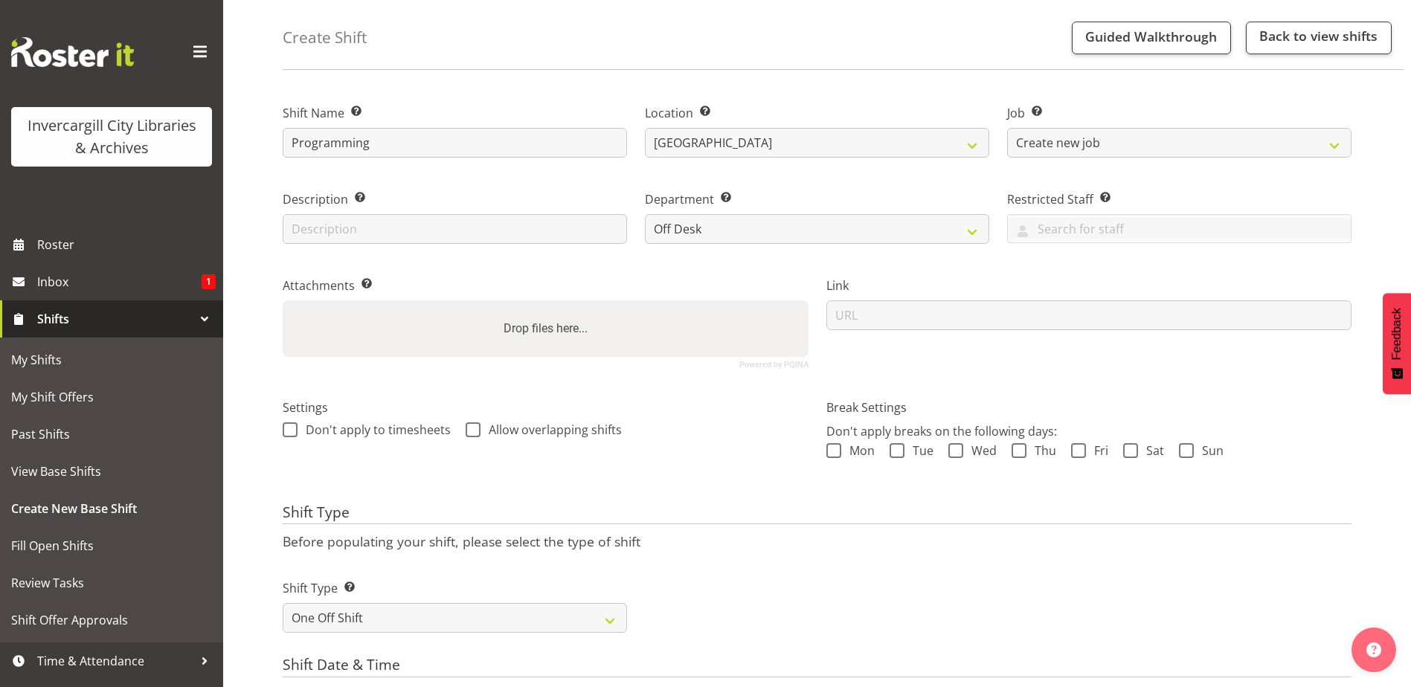
click at [1009, 596] on div "Shift Type Shift Types: One Off – Select this if you would like a single shift …" at bounding box center [817, 600] width 1087 height 83
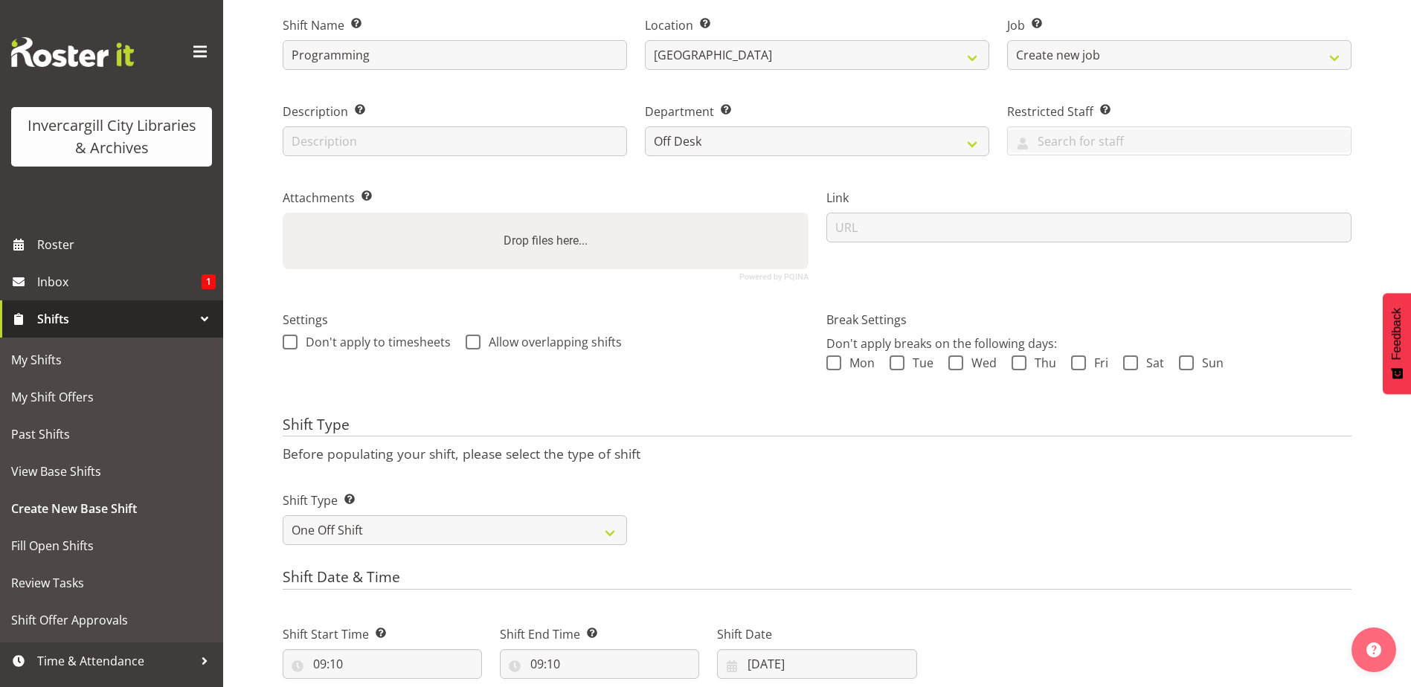
scroll to position [279, 0]
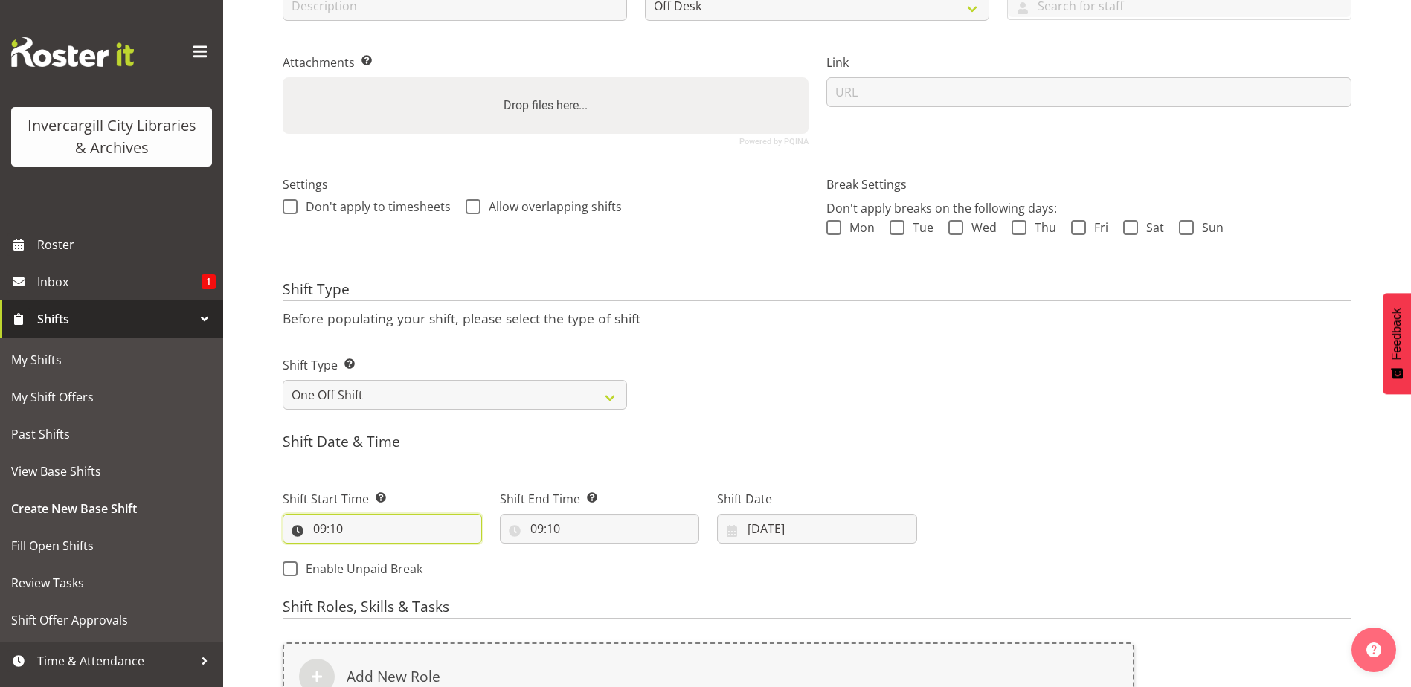
click at [402, 517] on input "09:10" at bounding box center [382, 529] width 199 height 30
click at [382, 572] on select "00 01 02 03 04 05 06 07 08 09 10 11 12 13 14 15 16 17 18 19 20 21 22 23" at bounding box center [384, 568] width 33 height 30
select select "12"
click at [368, 553] on select "00 01 02 03 04 05 06 07 08 09 10 11 12 13 14 15 16 17 18 19 20 21 22 23" at bounding box center [384, 568] width 33 height 30
type input "12:10"
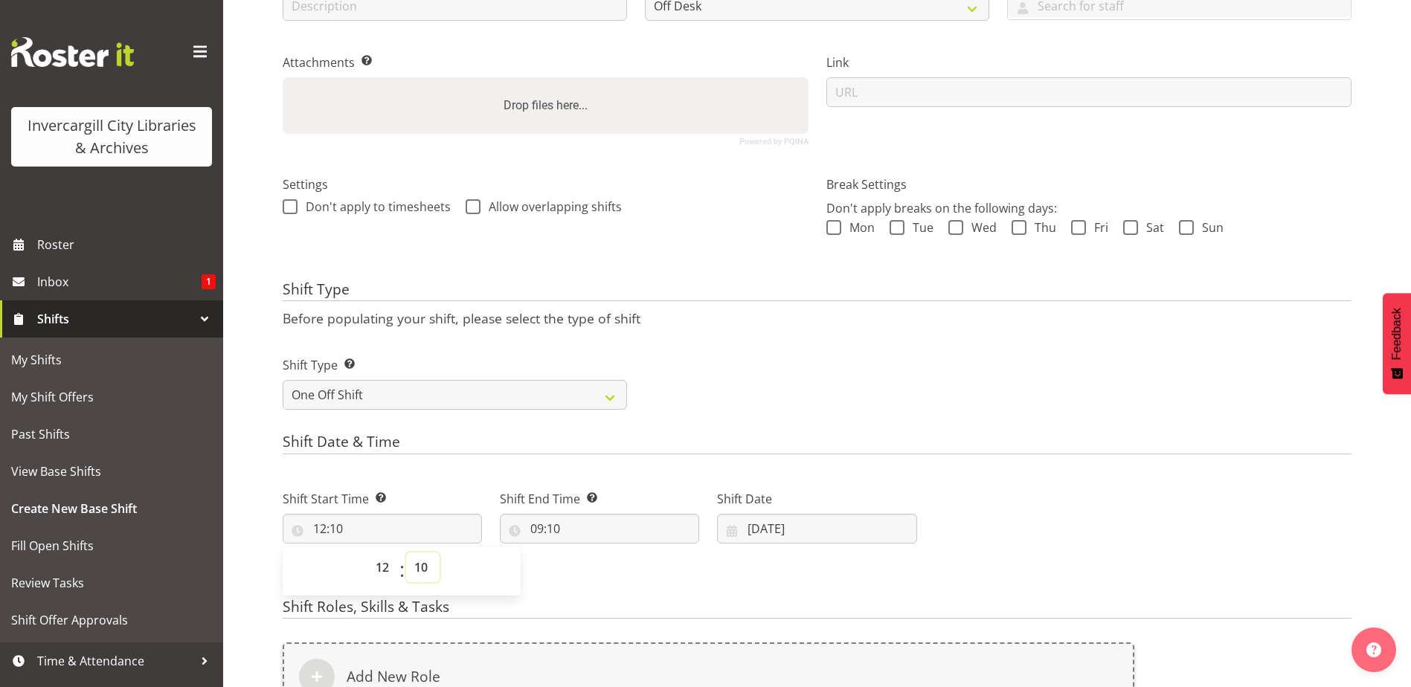
click at [429, 574] on select "00 01 02 03 04 05 06 07 08 09 10 11 12 13 14 15 16 17 18 19 20 21 22 23 24 25 2…" at bounding box center [422, 568] width 33 height 30
select select "30"
click at [406, 553] on select "00 01 02 03 04 05 06 07 08 09 10 11 12 13 14 15 16 17 18 19 20 21 22 23 24 25 2…" at bounding box center [422, 568] width 33 height 30
type input "12:30"
click at [546, 522] on input "09:10" at bounding box center [599, 529] width 199 height 30
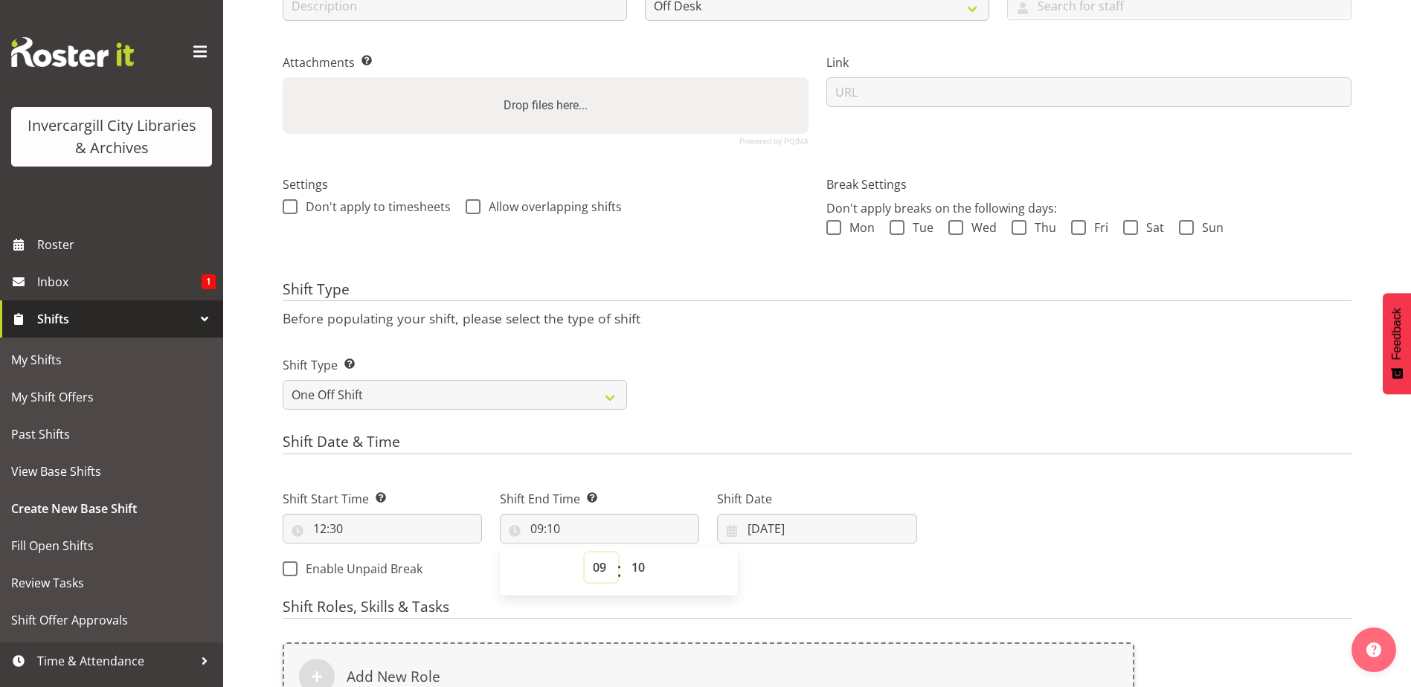
click at [600, 567] on select "00 01 02 03 04 05 06 07 08 09 10 11 12 13 14 15 16 17 18 19 20 21 22 23" at bounding box center [601, 568] width 33 height 30
select select "14"
click at [585, 553] on select "00 01 02 03 04 05 06 07 08 09 10 11 12 13 14 15 16 17 18 19 20 21 22 23" at bounding box center [601, 568] width 33 height 30
type input "14:10"
click at [543, 520] on input "14:10" at bounding box center [599, 529] width 199 height 30
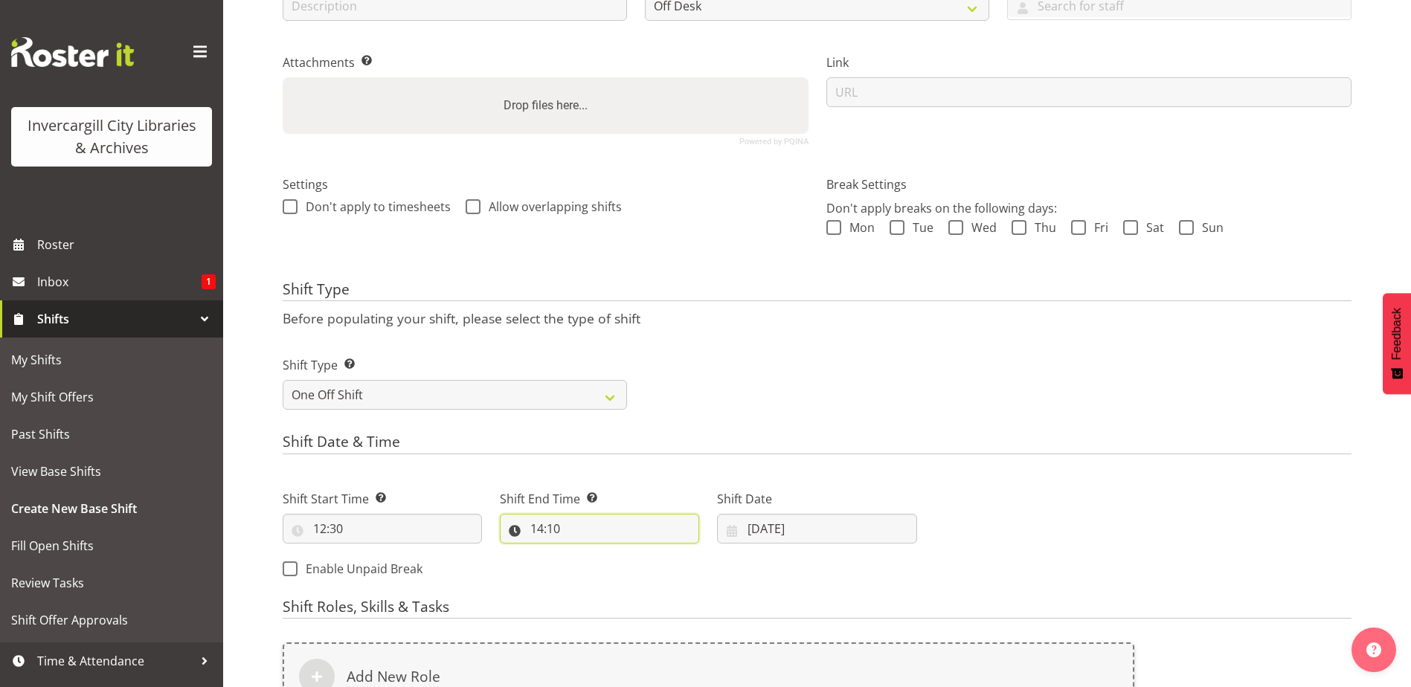
click at [544, 522] on input "14:10" at bounding box center [599, 529] width 199 height 30
click at [593, 574] on select "00 01 02 03 04 05 06 07 08 09 10 11 12 13 14 15 16 17 18 19 20 21 22 23" at bounding box center [601, 568] width 33 height 30
select select "15"
click at [585, 553] on select "00 01 02 03 04 05 06 07 08 09 10 11 12 13 14 15 16 17 18 19 20 21 22 23" at bounding box center [601, 568] width 33 height 30
type input "15:10"
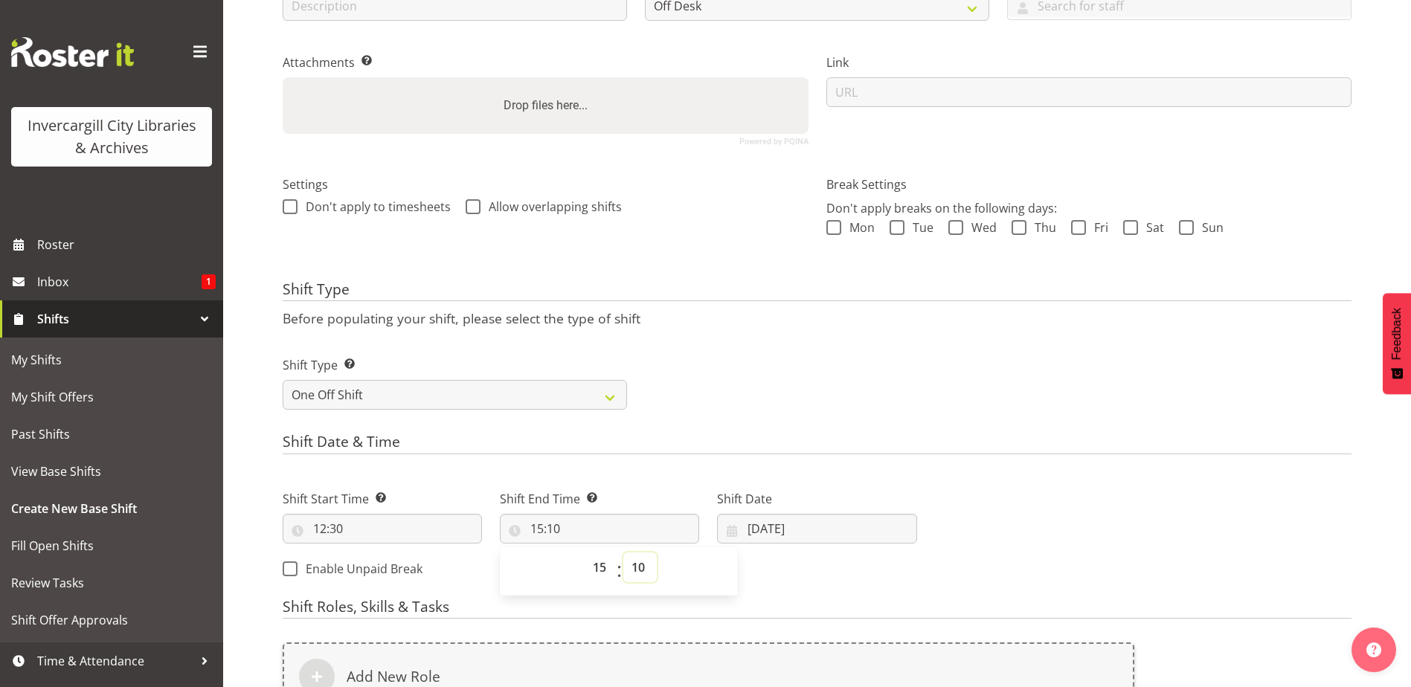
click at [643, 571] on select "00 01 02 03 04 05 06 07 08 09 10 11 12 13 14 15 16 17 18 19 20 21 22 23 24 25 2…" at bounding box center [640, 568] width 33 height 30
select select "0"
click at [624, 553] on select "00 01 02 03 04 05 06 07 08 09 10 11 12 13 14 15 16 17 18 19 20 21 22 23 24 25 2…" at bounding box center [640, 568] width 33 height 30
type input "15:00"
click at [817, 454] on h4 "Shift Date & Time" at bounding box center [817, 444] width 1069 height 21
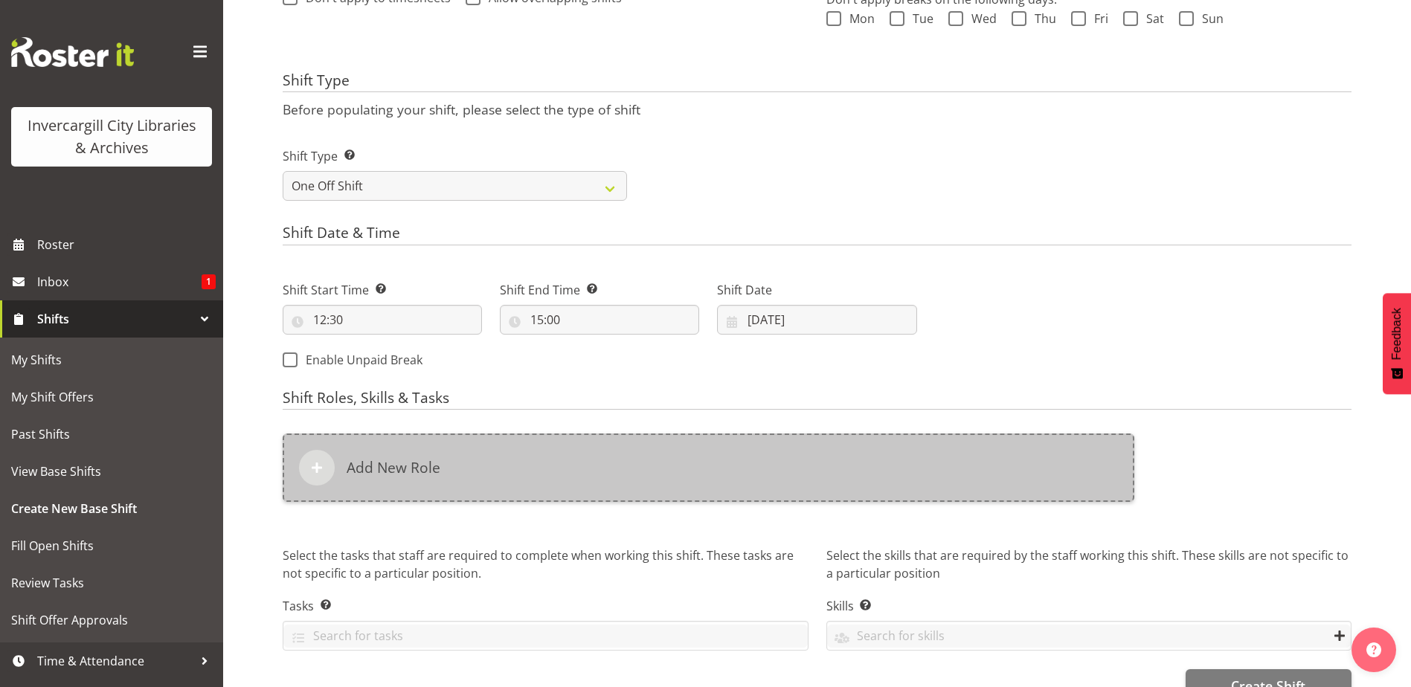
scroll to position [525, 0]
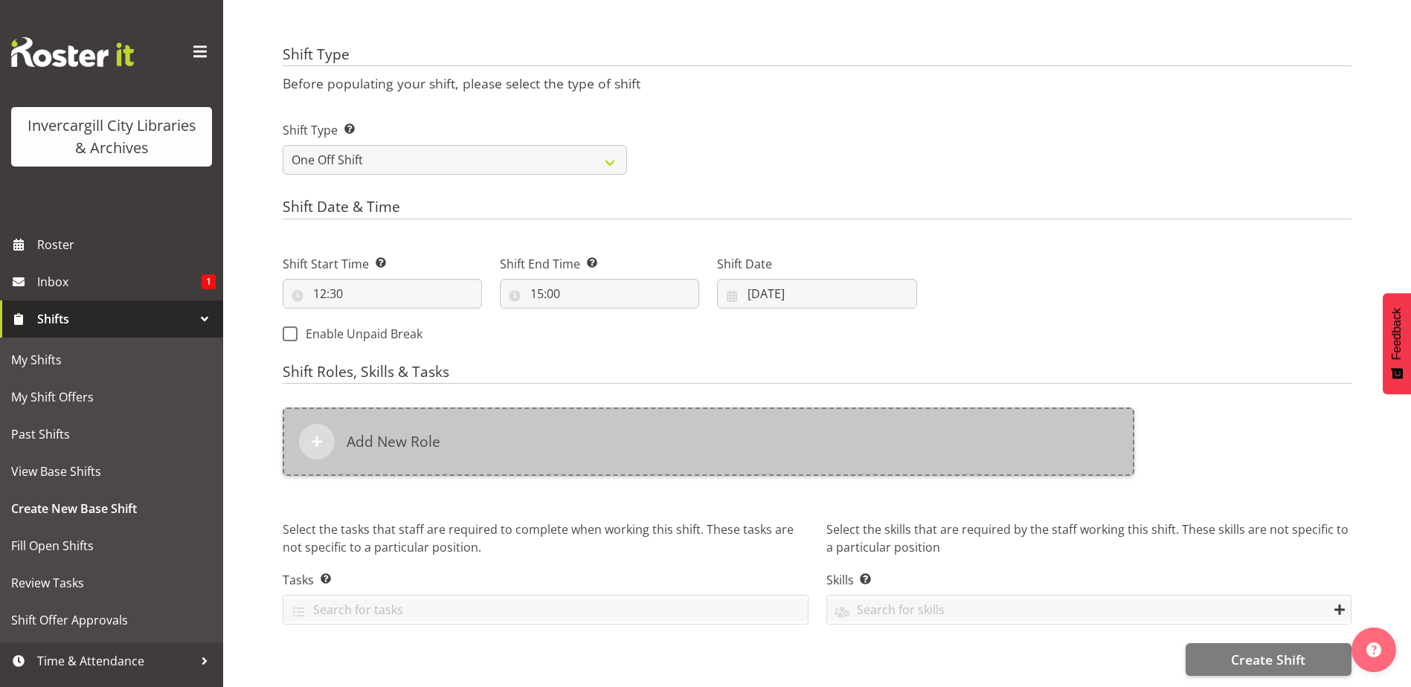
click at [451, 441] on div "Add New Role" at bounding box center [709, 442] width 852 height 68
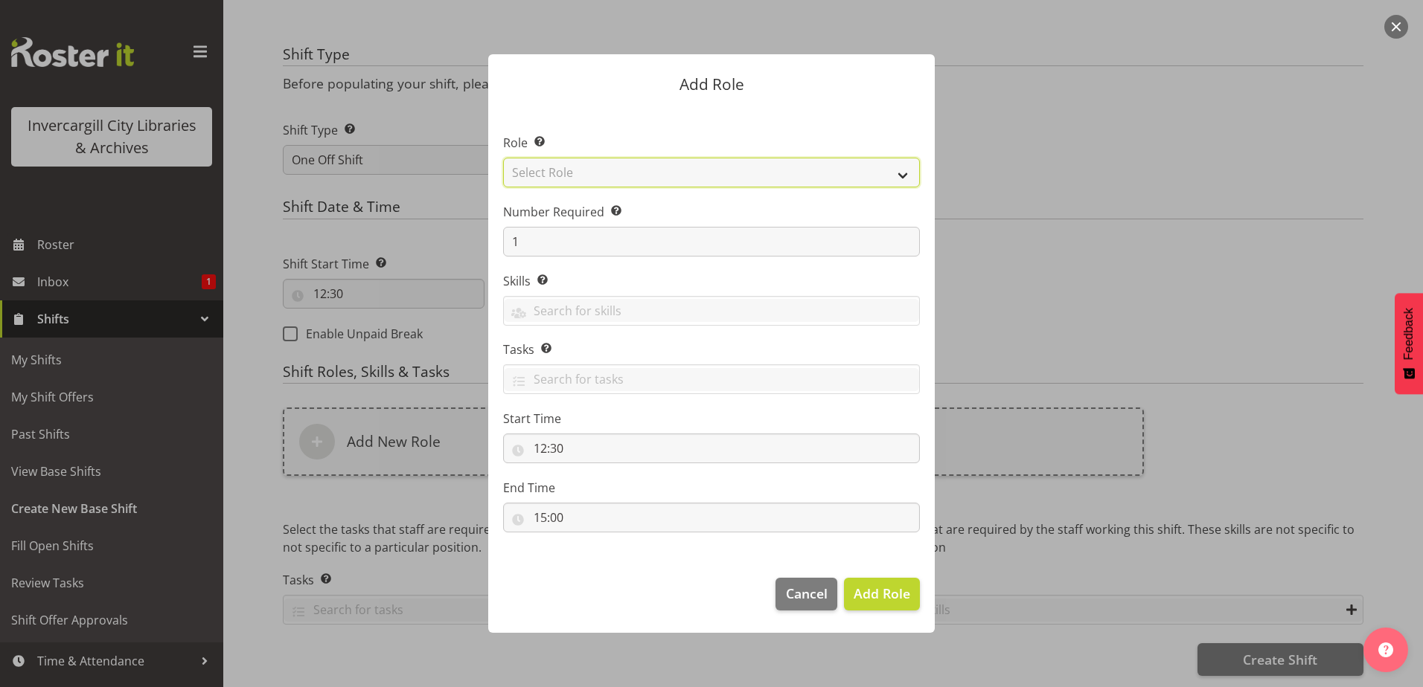
click at [705, 168] on select "Select Role 1st floor desk AQ operator Business Support Team member Casual Cust…" at bounding box center [711, 173] width 417 height 30
select select "1508"
click at [503, 158] on select "Select Role 1st floor desk AQ operator Business Support Team member Casual Cust…" at bounding box center [711, 173] width 417 height 30
click at [877, 595] on span "Add Role" at bounding box center [881, 594] width 57 height 18
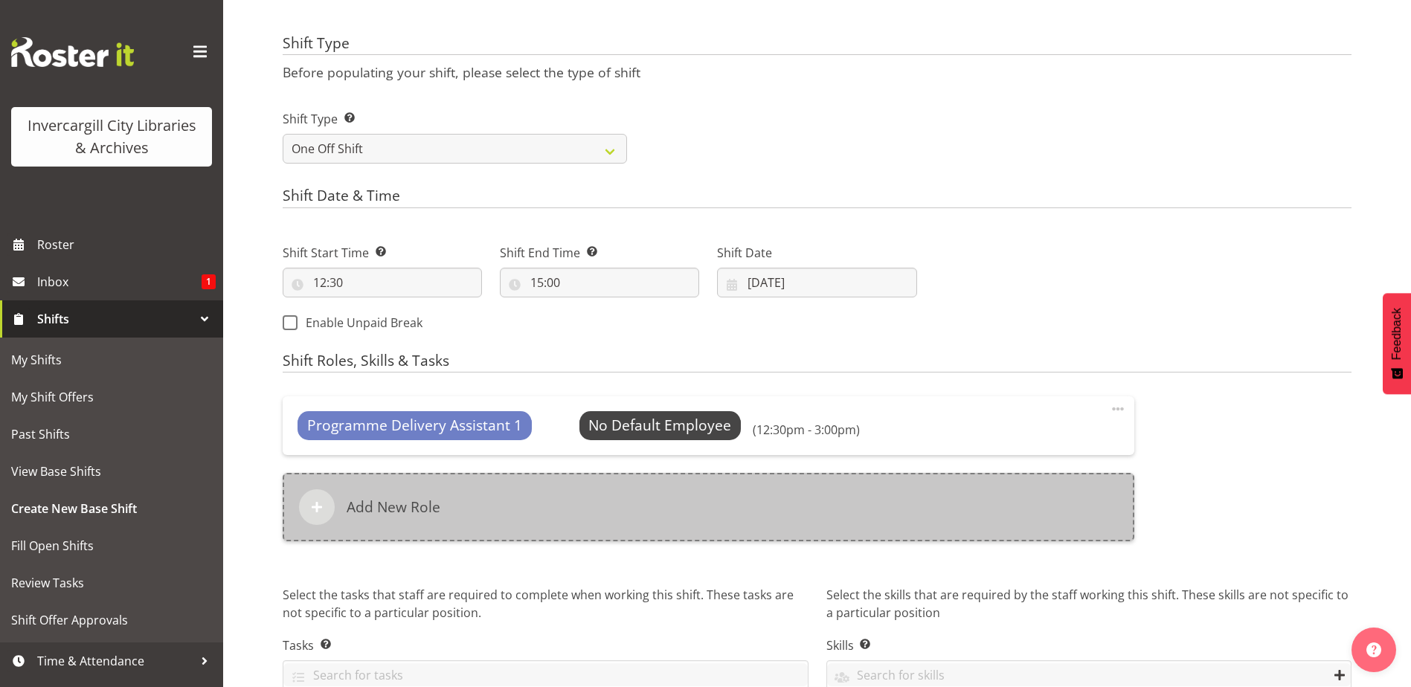
click at [419, 515] on h6 "Add New Role" at bounding box center [394, 508] width 94 height 18
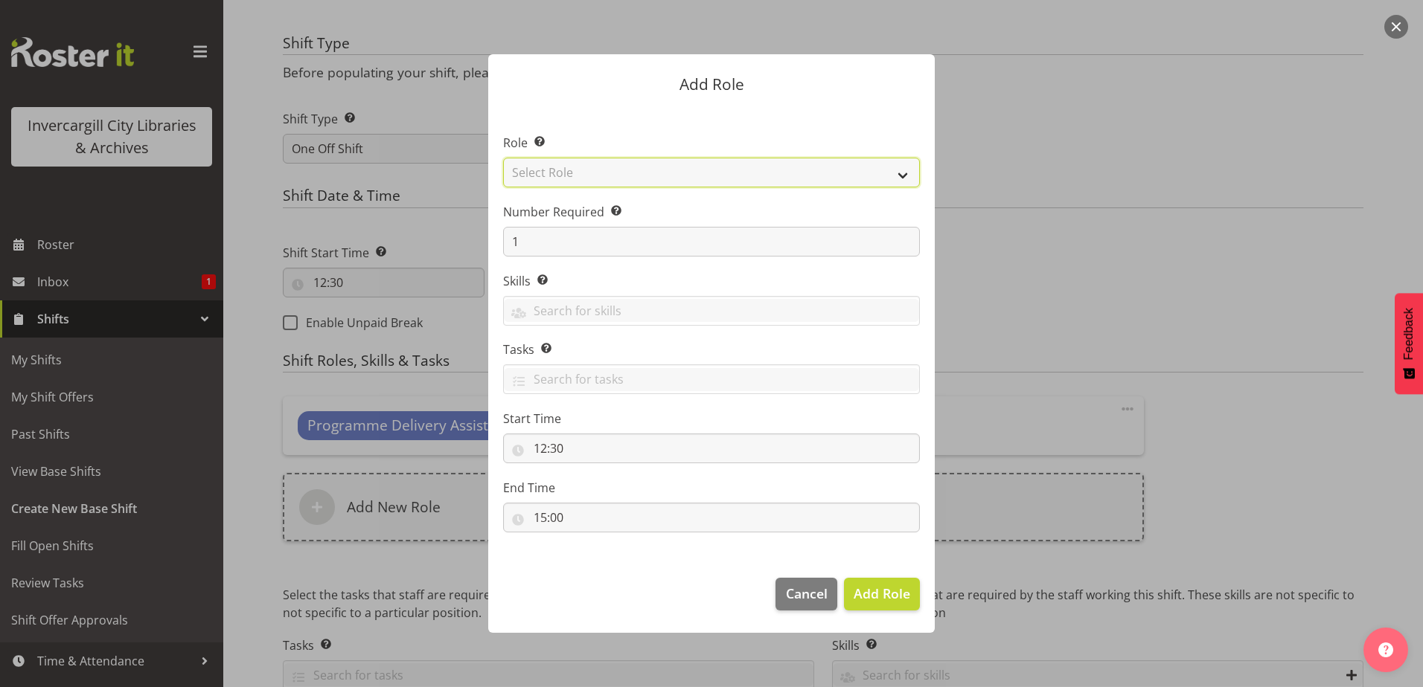
click at [782, 176] on select "Select Role 1st floor desk AQ operator Business Support Team member Casual Cust…" at bounding box center [711, 173] width 417 height 30
select select "1518"
click at [503, 158] on select "Select Role 1st floor desk AQ operator Business Support Team member Casual Cust…" at bounding box center [711, 173] width 417 height 30
click at [886, 602] on span "Add Role" at bounding box center [881, 594] width 57 height 18
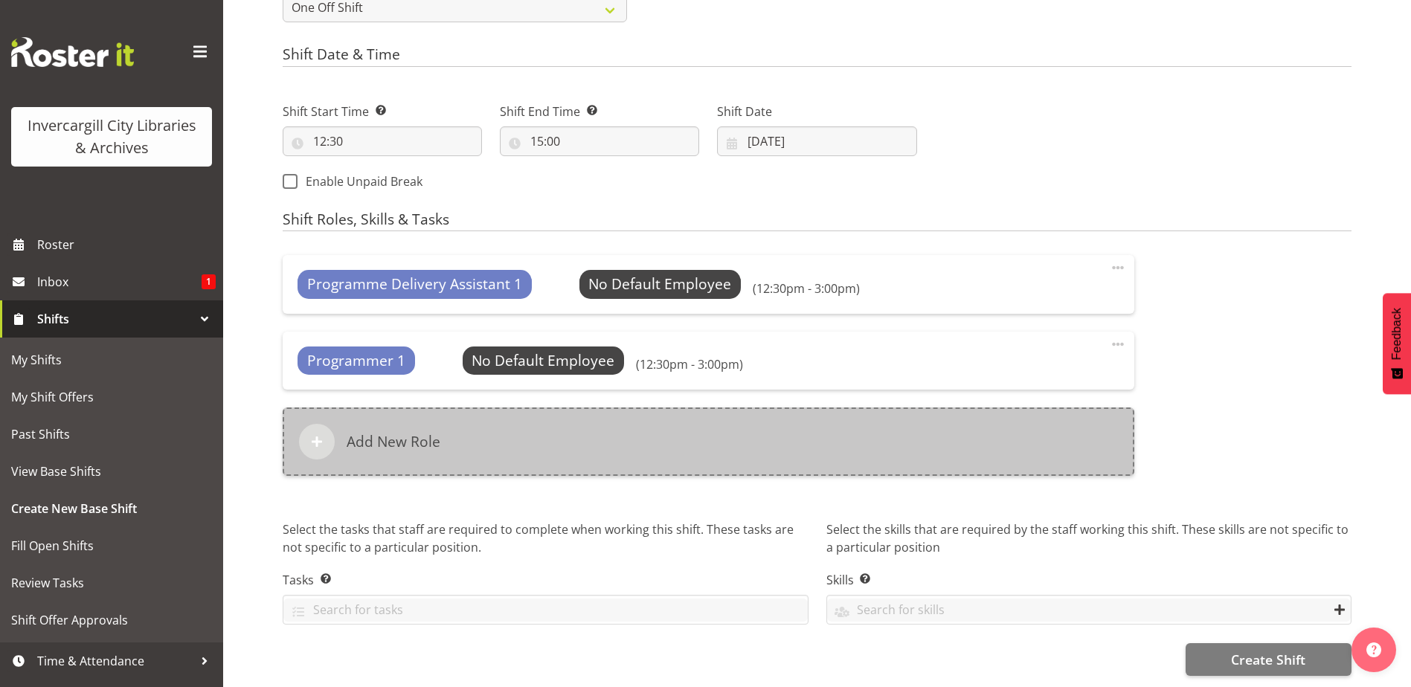
scroll to position [678, 0]
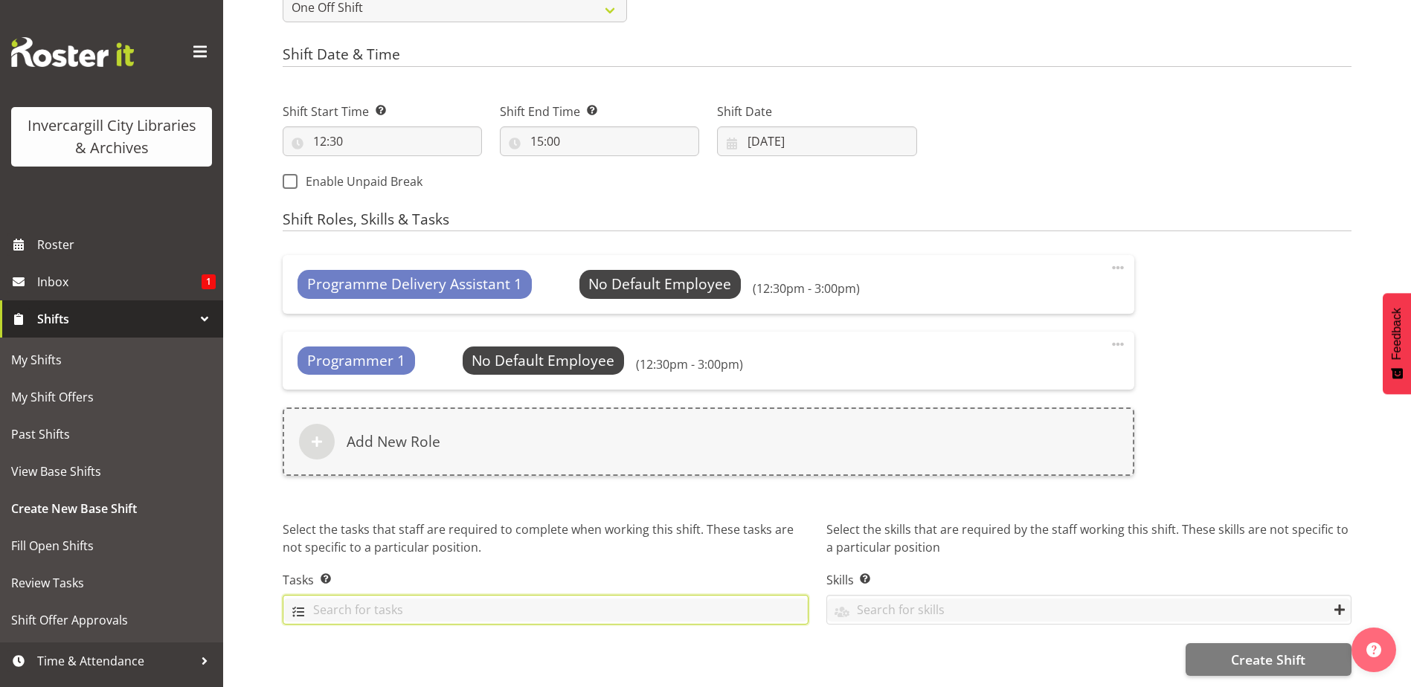
click at [293, 602] on input "text" at bounding box center [545, 610] width 525 height 23
click at [348, 602] on input "text" at bounding box center [545, 610] width 525 height 23
click at [920, 604] on input "text" at bounding box center [1089, 610] width 525 height 23
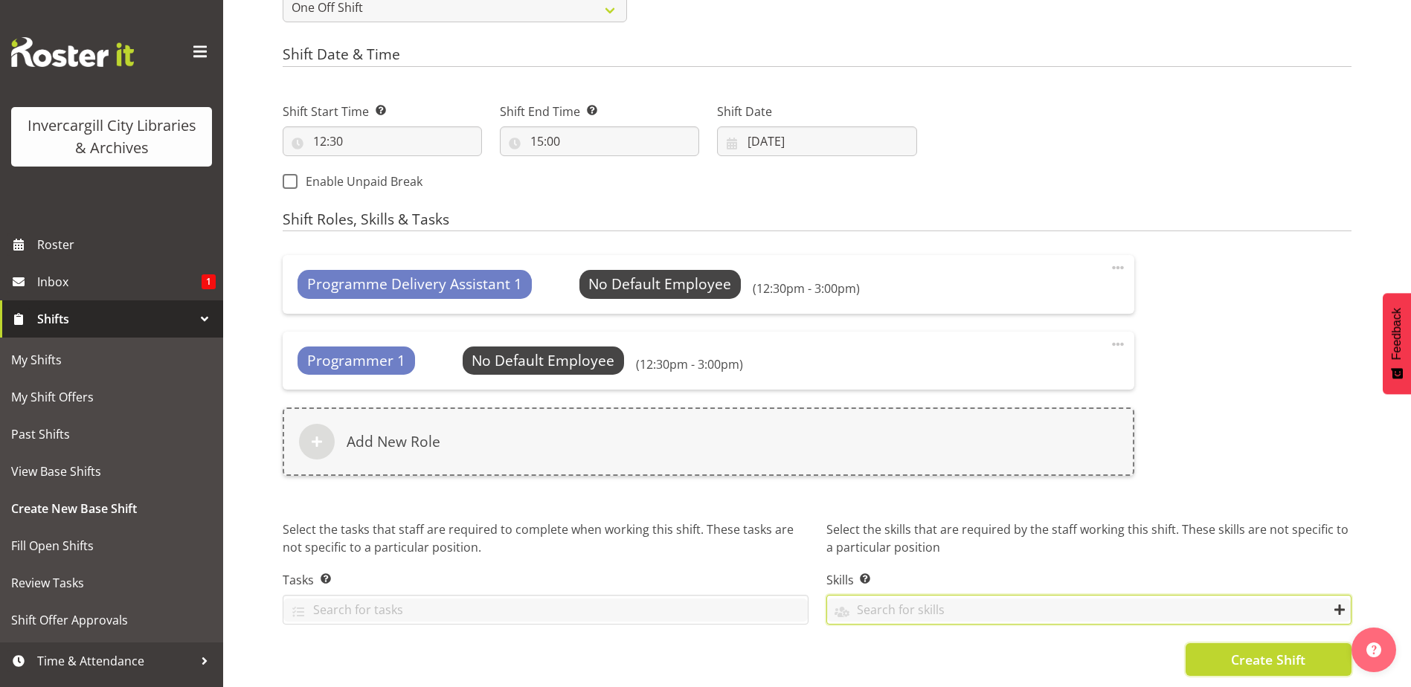
click at [1244, 650] on span "Create Shift" at bounding box center [1268, 659] width 74 height 19
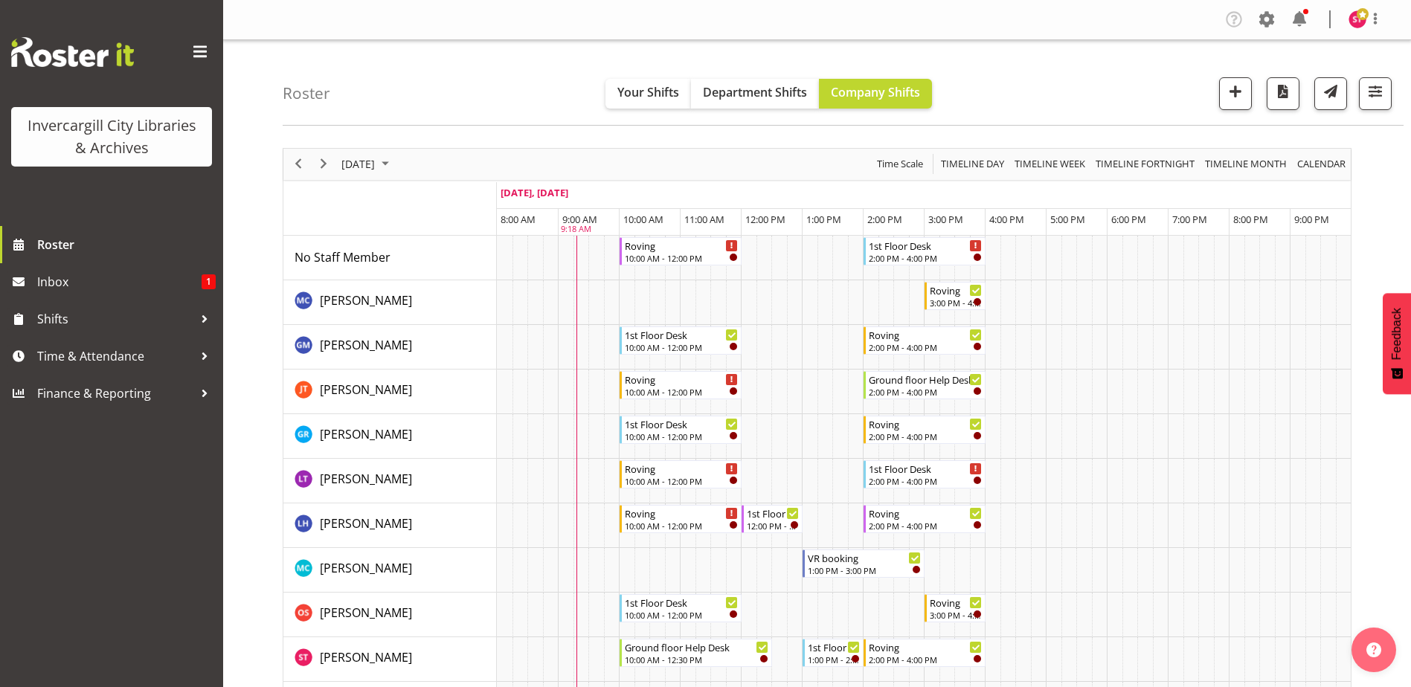
scroll to position [74, 0]
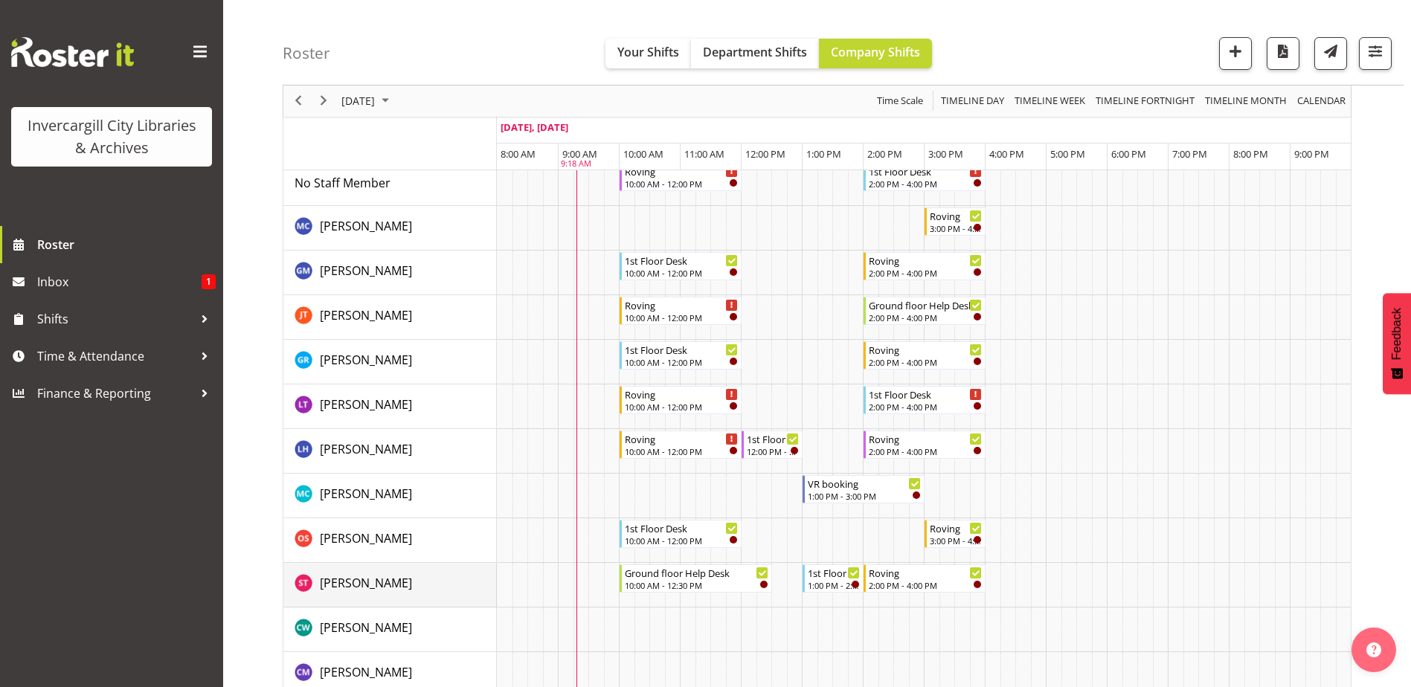
click at [439, 593] on div "[PERSON_NAME]" at bounding box center [396, 585] width 202 height 22
drag, startPoint x: 435, startPoint y: 588, endPoint x: 379, endPoint y: 490, distance: 111.9
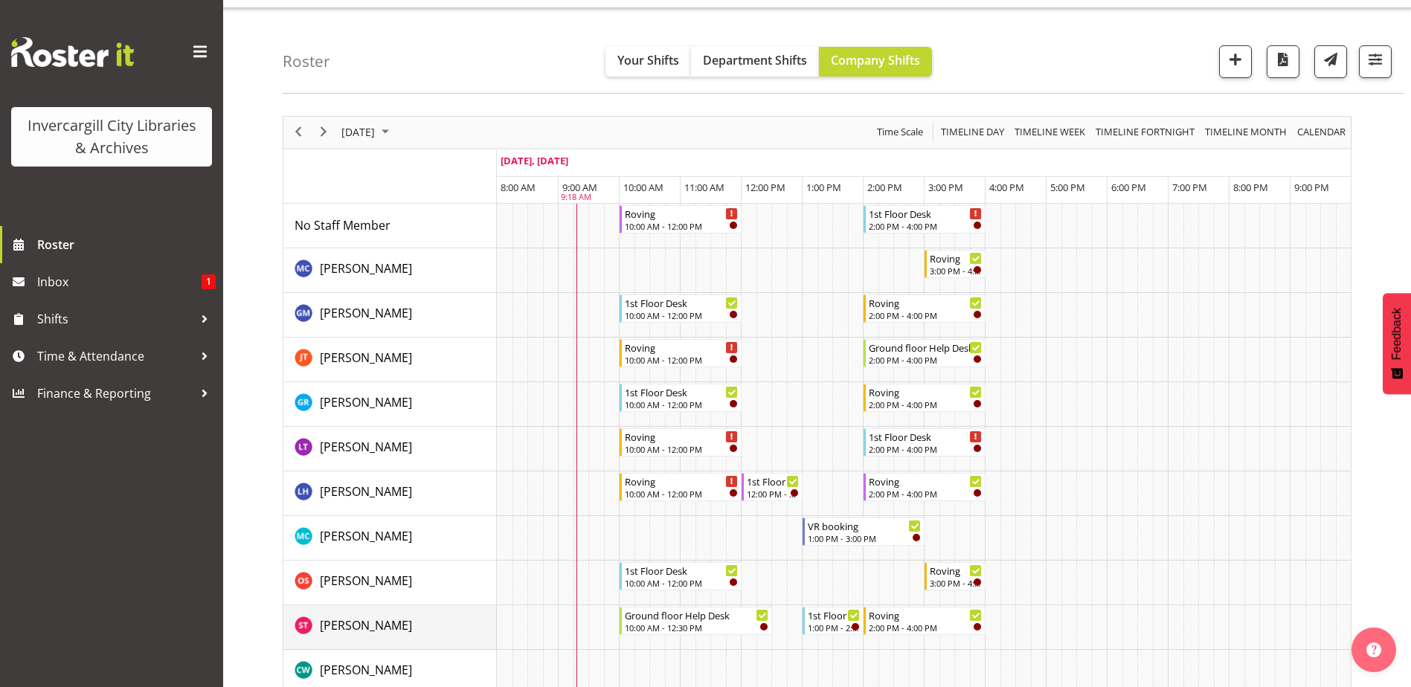
scroll to position [0, 0]
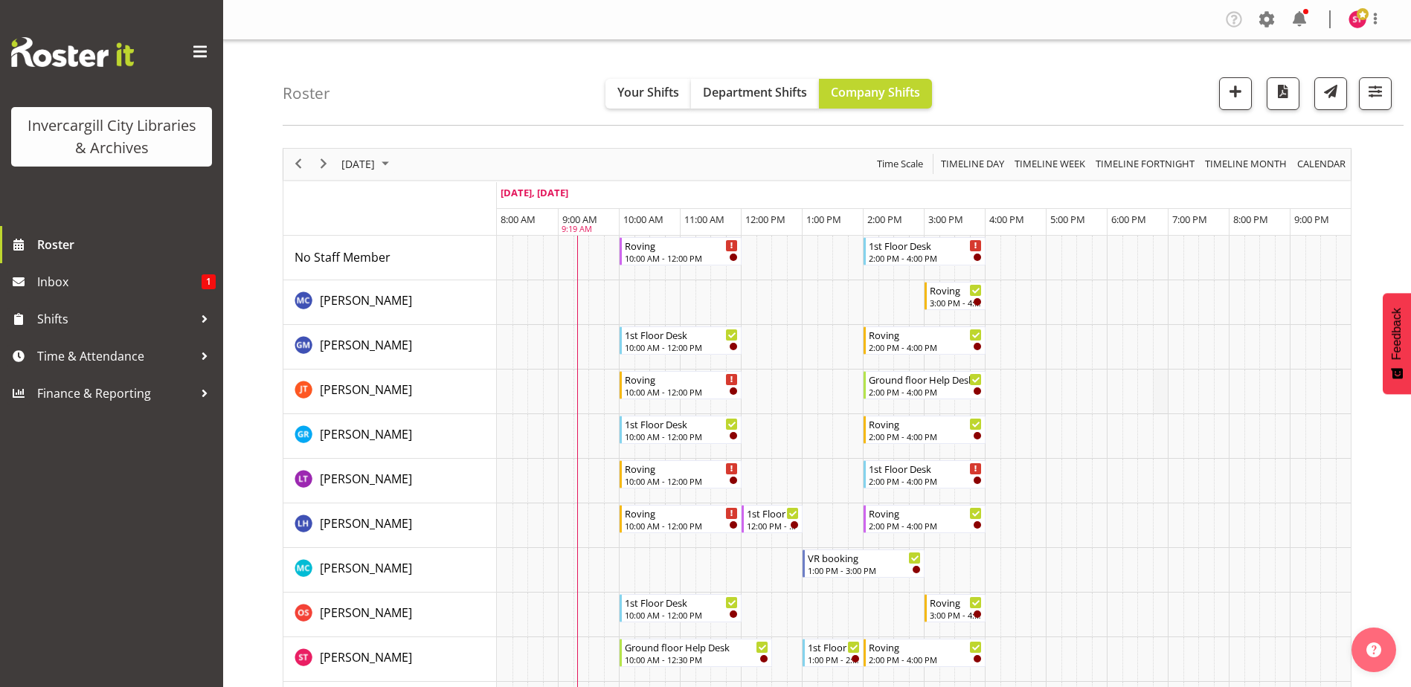
click at [1164, 403] on td "Timeline Day of September 27, 2025" at bounding box center [1161, 392] width 16 height 45
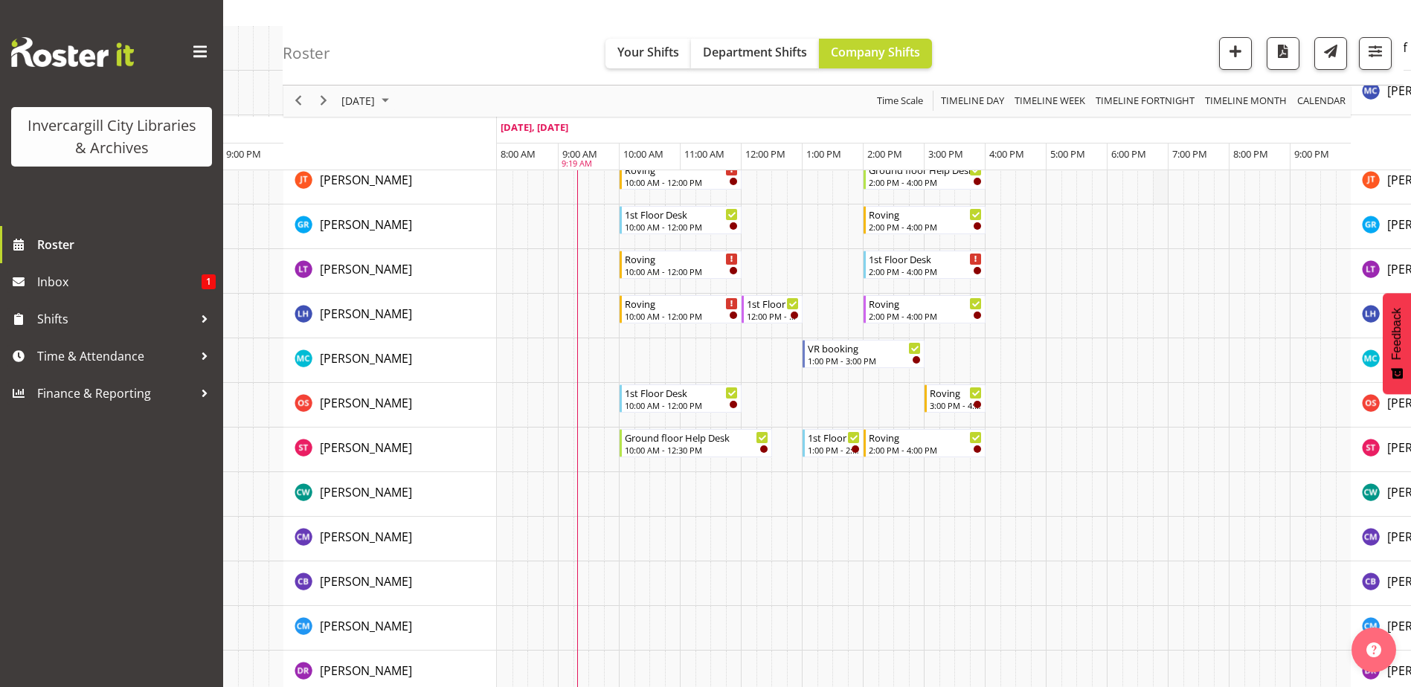
scroll to position [223, 0]
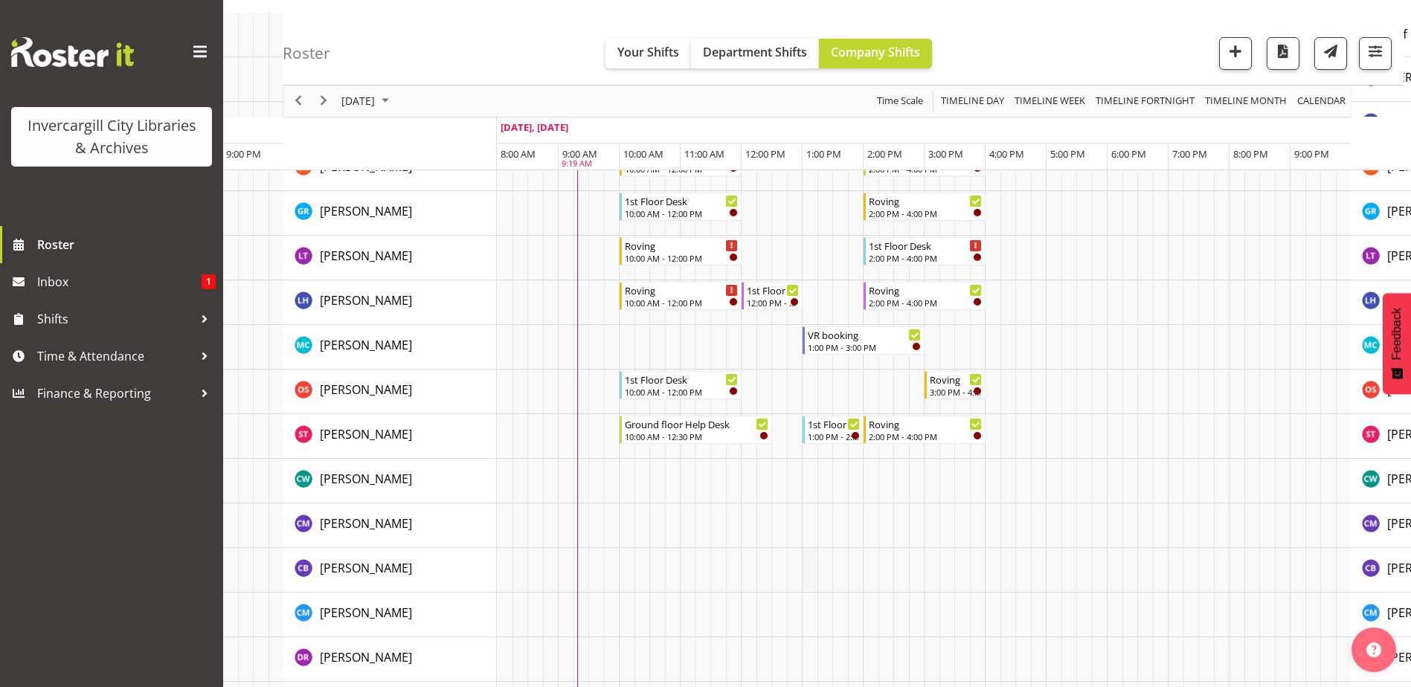
click at [816, 564] on td "Timeline Day of September 27, 2025" at bounding box center [810, 570] width 16 height 45
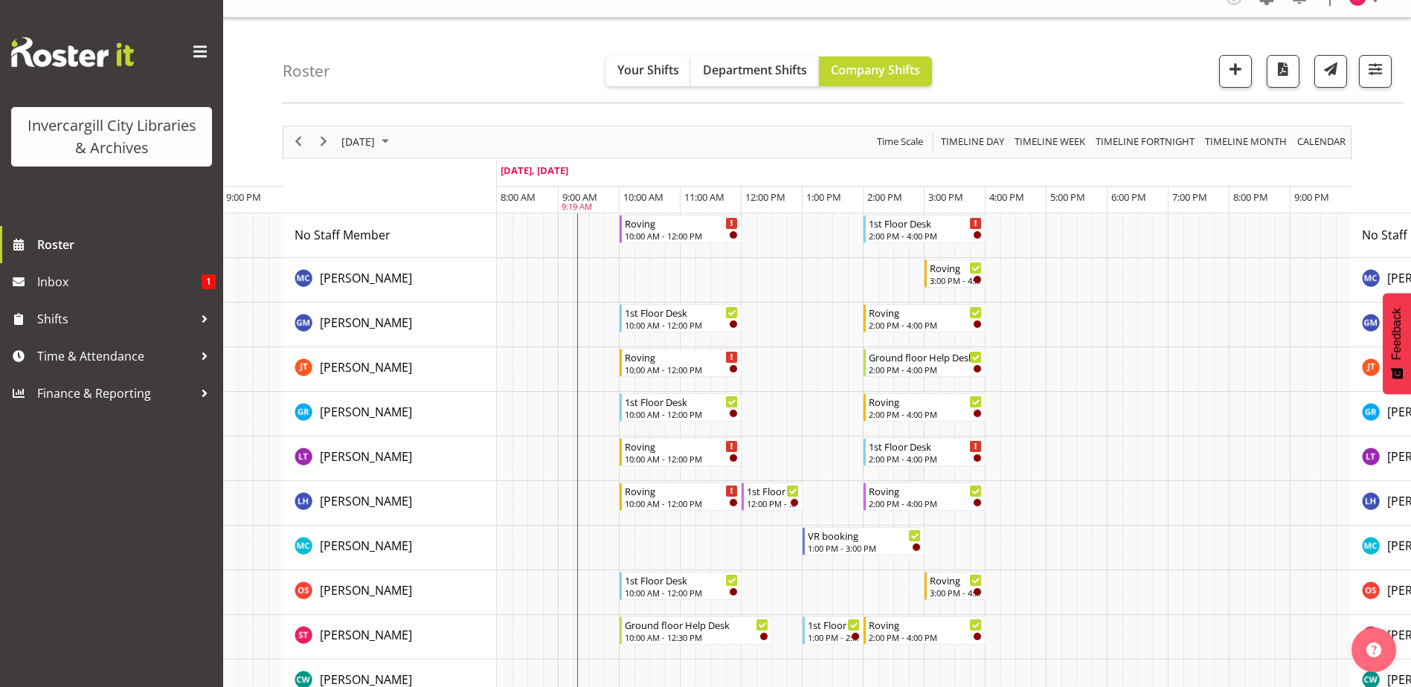
scroll to position [0, 0]
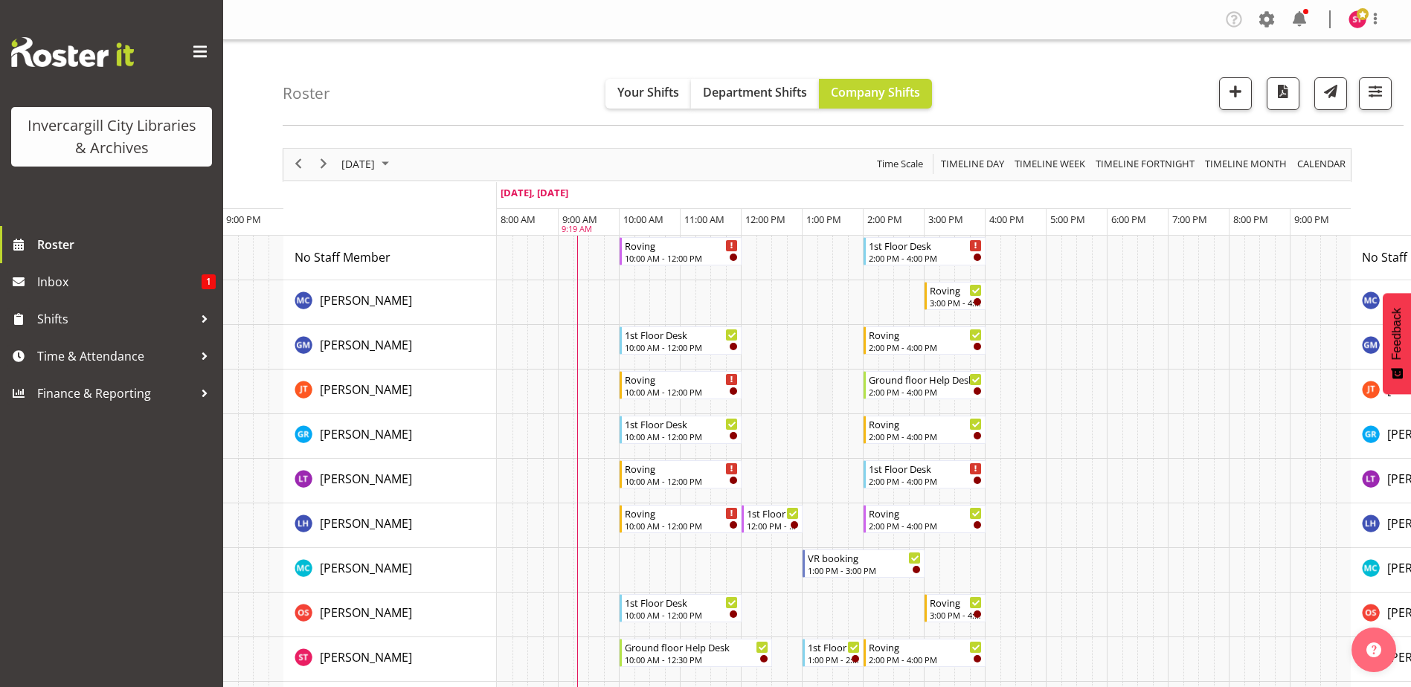
click at [821, 378] on td "Timeline Day of September 27, 2025" at bounding box center [826, 392] width 16 height 45
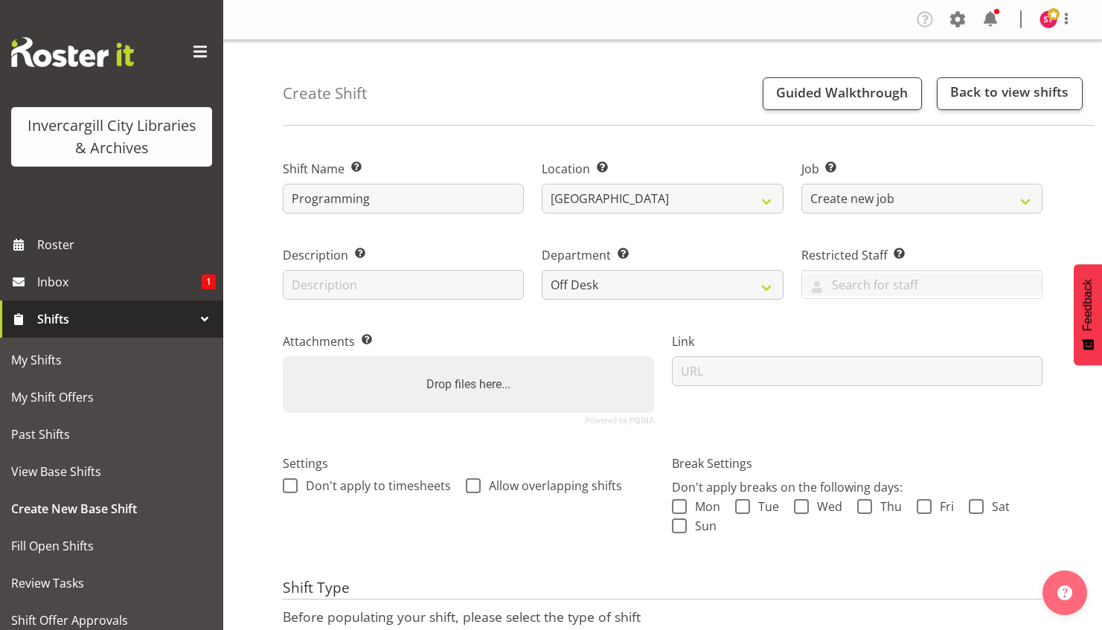
select select "920"
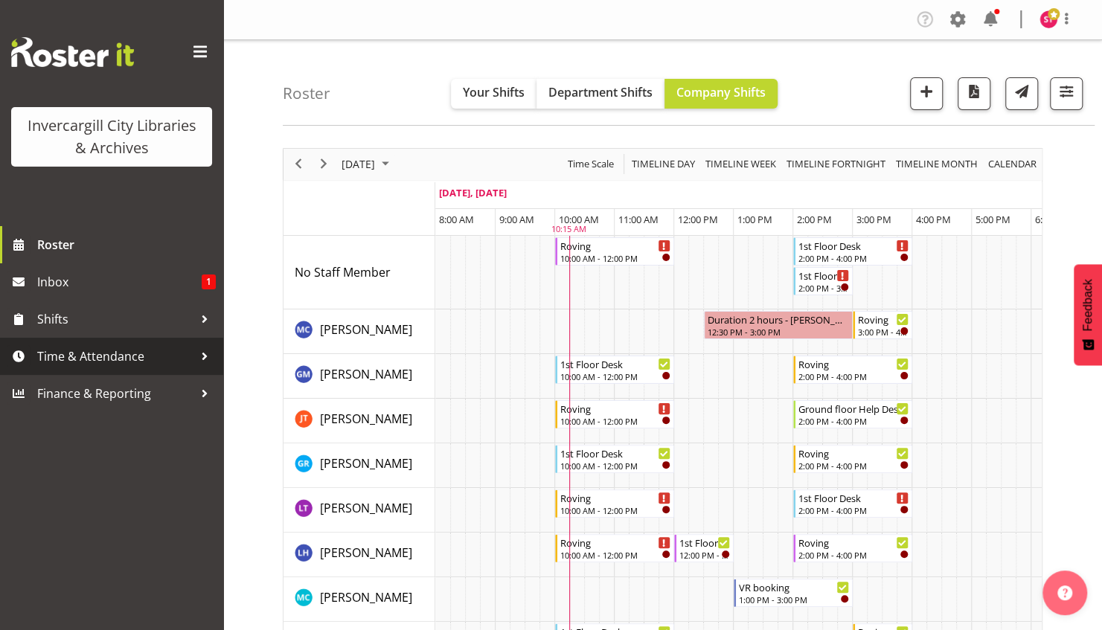
click at [109, 359] on span "Time & Attendance" at bounding box center [115, 356] width 156 height 22
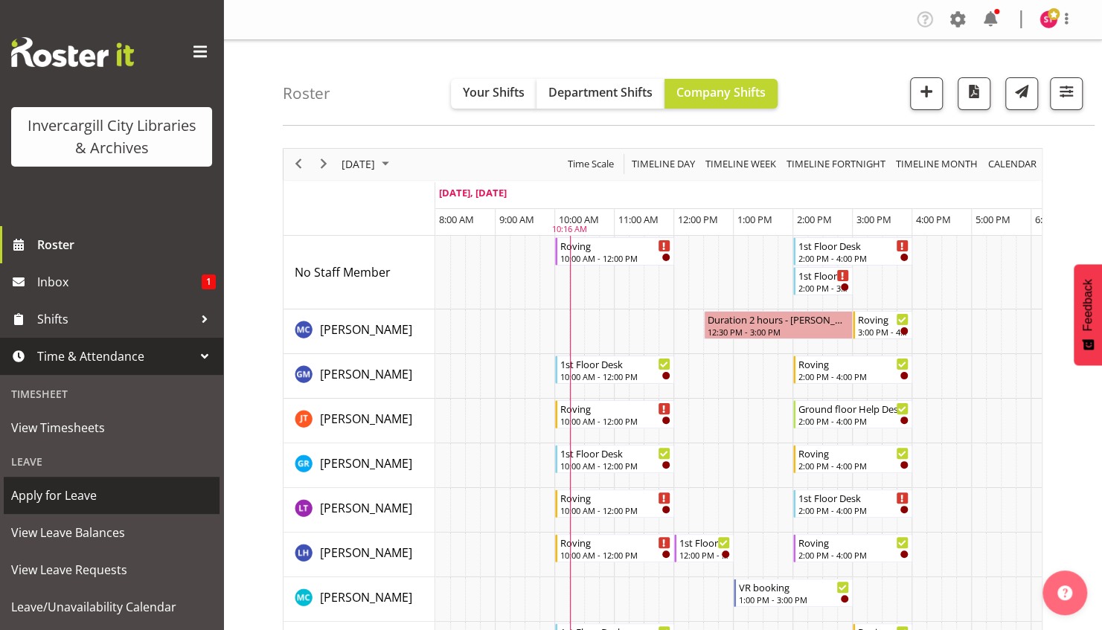
scroll to position [141, 0]
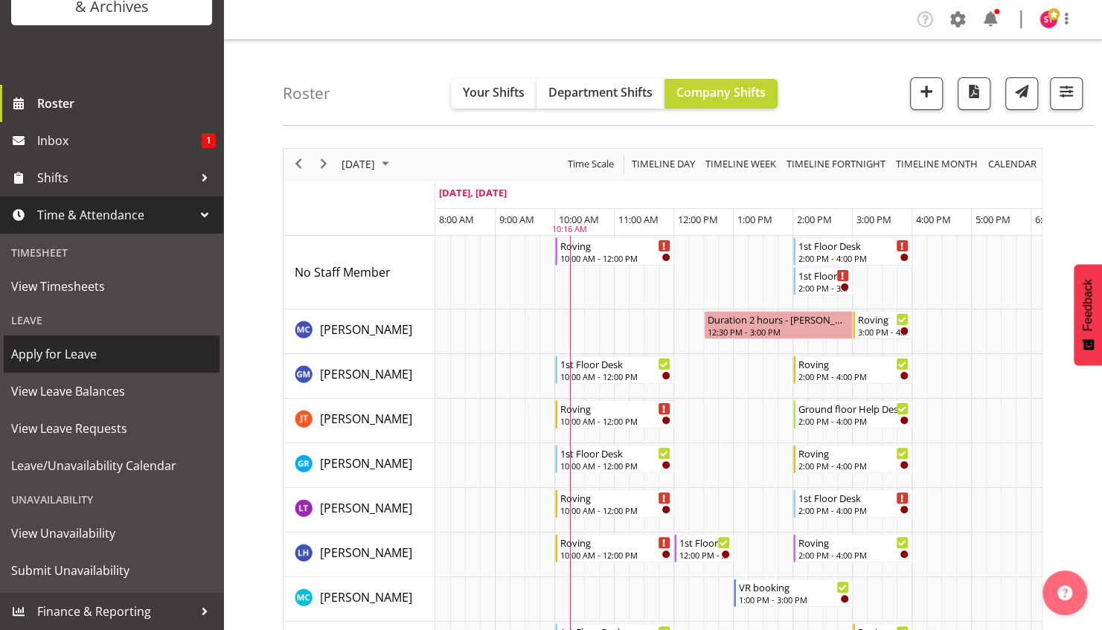
click at [88, 359] on span "Apply for Leave" at bounding box center [111, 354] width 201 height 22
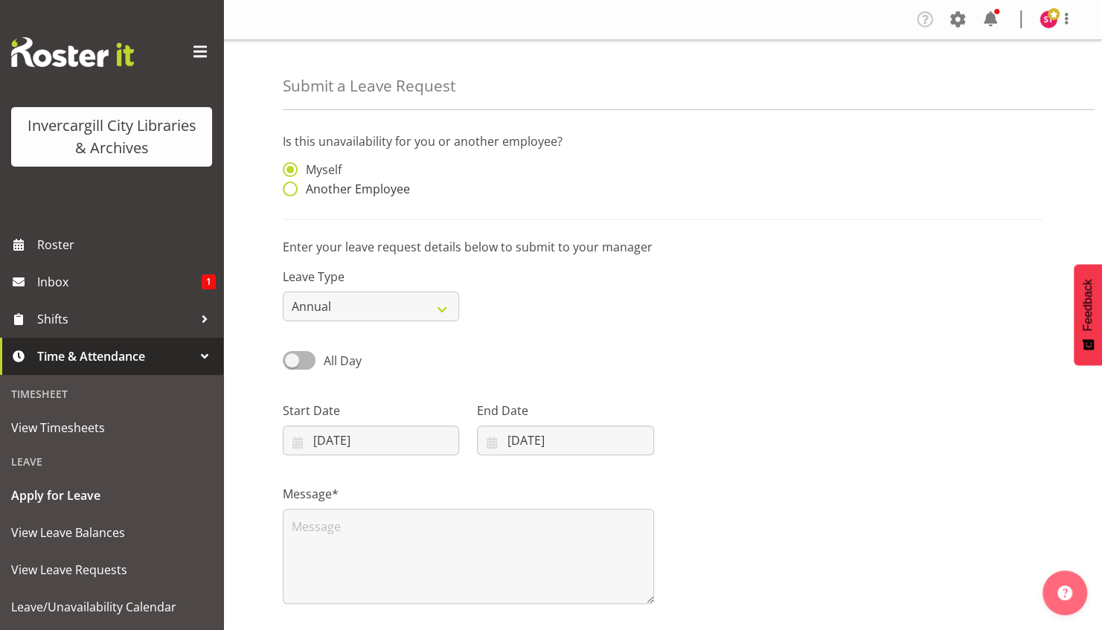
click at [296, 190] on span at bounding box center [290, 189] width 15 height 15
click at [292, 190] on input "Another Employee" at bounding box center [288, 190] width 10 height 10
radio input "true"
click at [545, 182] on input "text" at bounding box center [565, 177] width 176 height 30
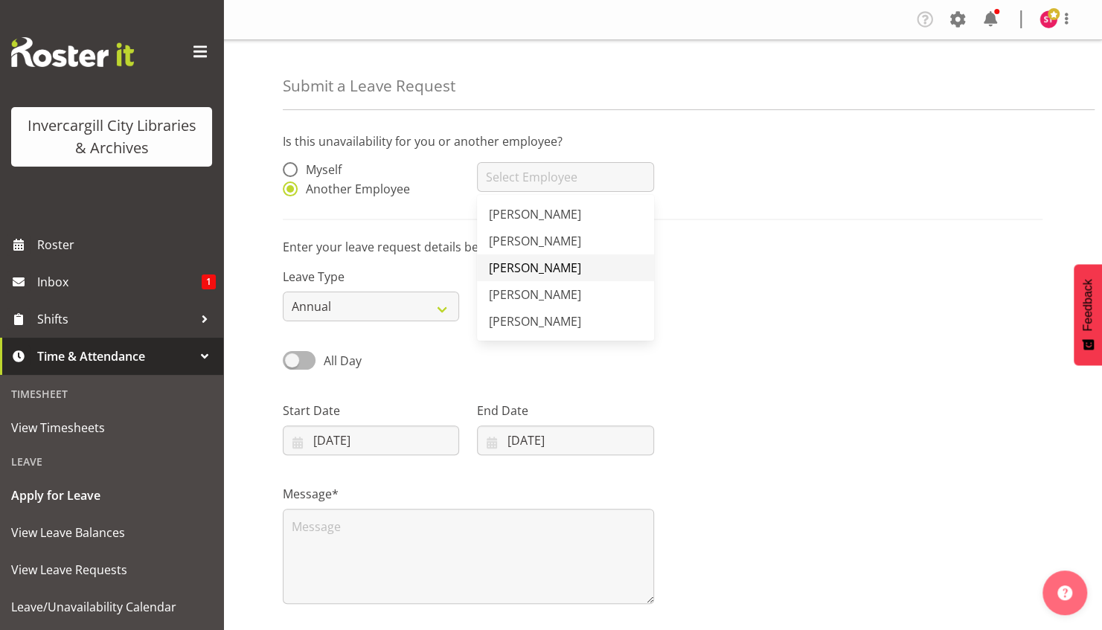
click at [542, 263] on span "[PERSON_NAME]" at bounding box center [535, 268] width 92 height 16
type input "[PERSON_NAME]"
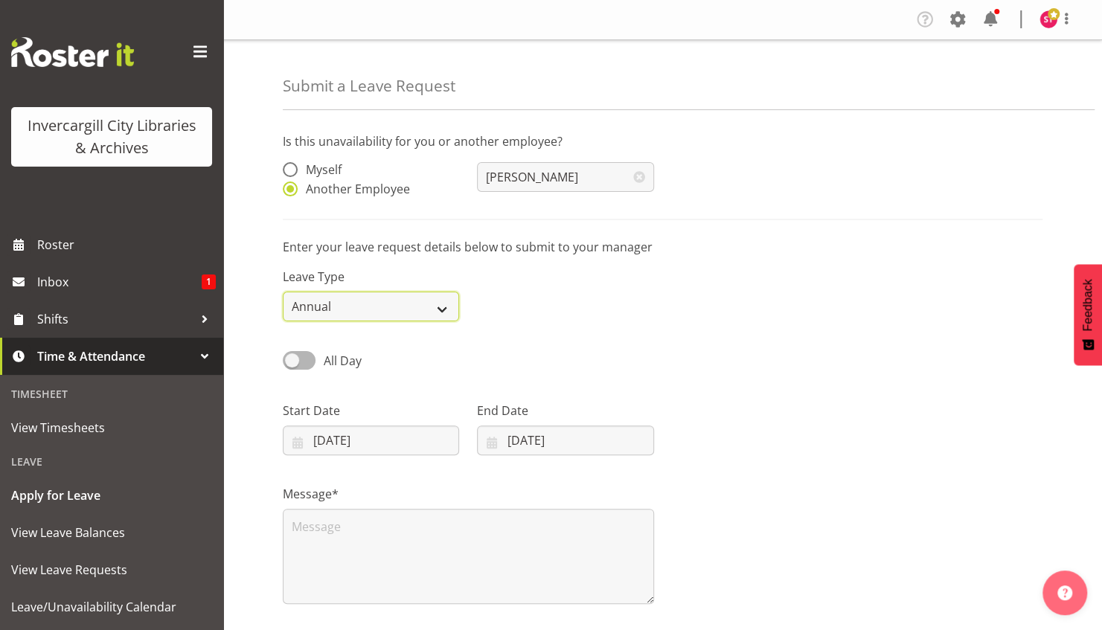
click at [448, 310] on select "Annual Sick Leave Without Pay Bereavement Domestic Violence Parental Jury Servi…" at bounding box center [371, 307] width 176 height 30
click at [283, 292] on select "Annual Sick Leave Without Pay Bereavement Domestic Violence Parental Jury Servi…" at bounding box center [371, 307] width 176 height 30
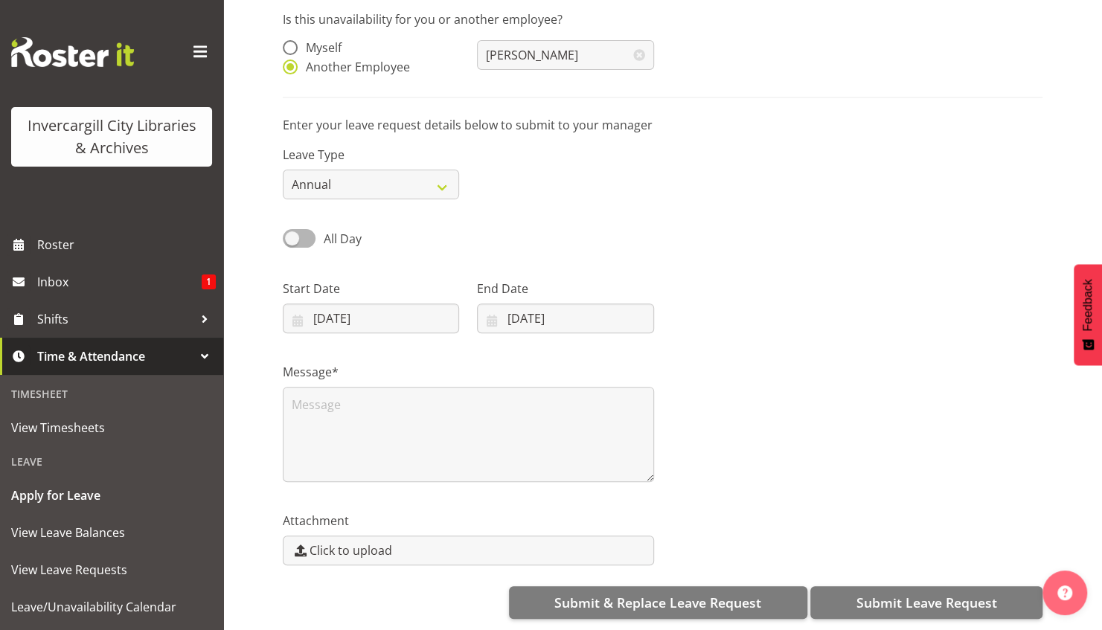
click at [353, 287] on div "Start Date [DATE] January February March April May June July August September O…" at bounding box center [371, 307] width 176 height 54
click at [353, 290] on div "Start Date [DATE] January February March April May June July August September O…" at bounding box center [371, 307] width 176 height 54
click at [356, 304] on input "[DATE]" at bounding box center [371, 319] width 176 height 30
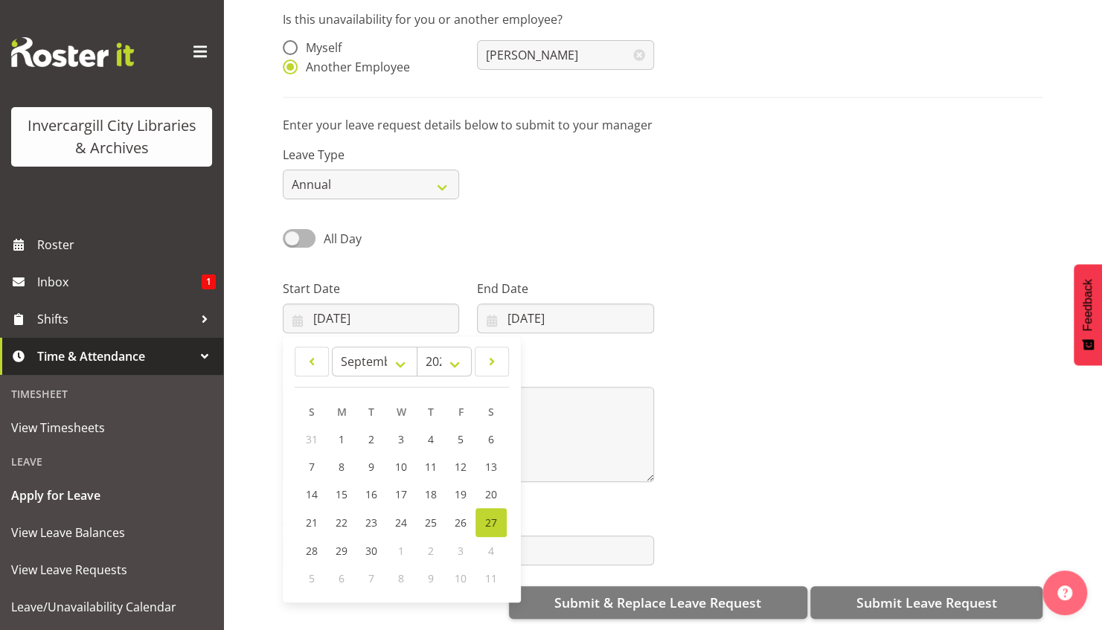
click at [342, 571] on span "6" at bounding box center [342, 578] width 6 height 14
click at [491, 353] on span at bounding box center [491, 362] width 15 height 18
select select "9"
click at [344, 461] on span "6" at bounding box center [342, 467] width 6 height 14
type input "[DATE]"
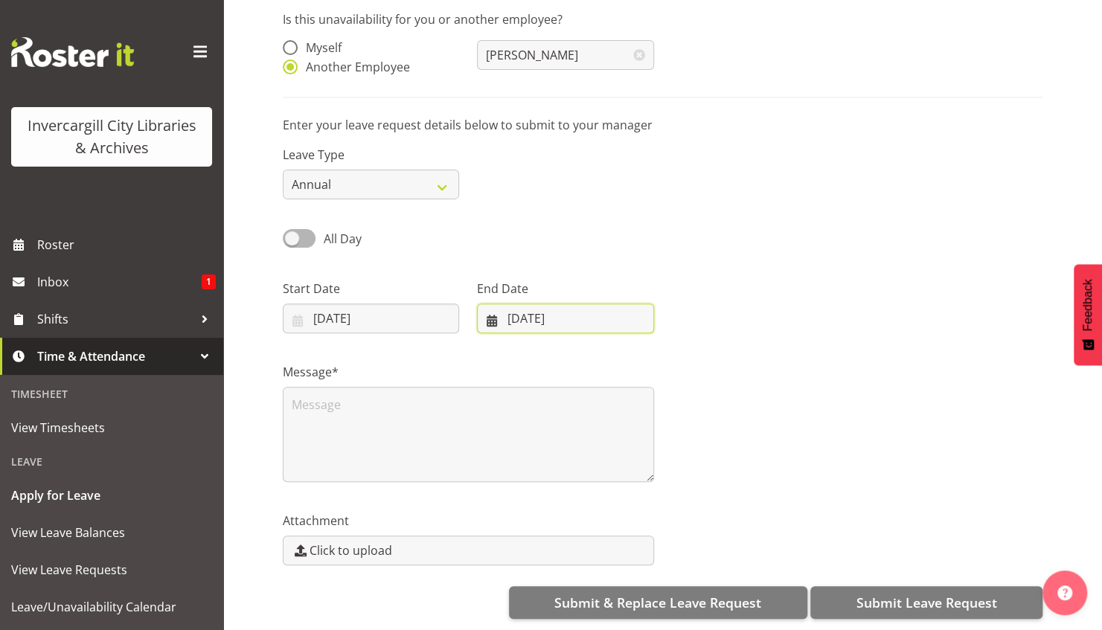
click at [516, 305] on input "[DATE]" at bounding box center [565, 319] width 176 height 30
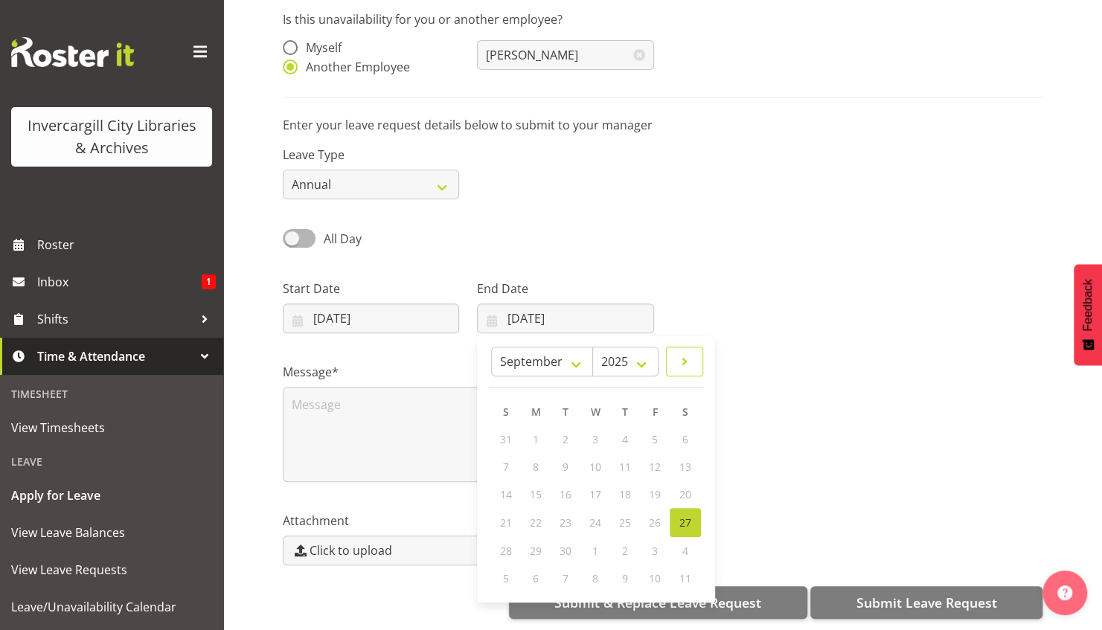
click at [692, 356] on span at bounding box center [685, 362] width 18 height 18
select select "9"
click at [528, 454] on link "6" at bounding box center [537, 467] width 30 height 28
type input "[DATE]"
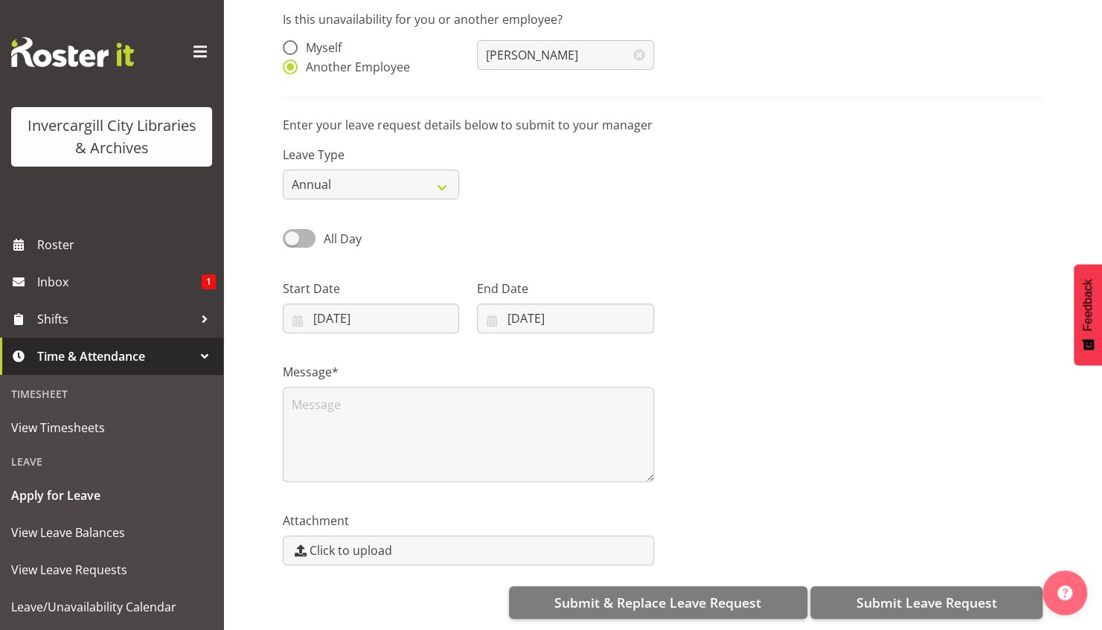
click at [878, 609] on div "Is this unavailability for you or another employee? Myself Another Employee [PE…" at bounding box center [692, 314] width 819 height 631
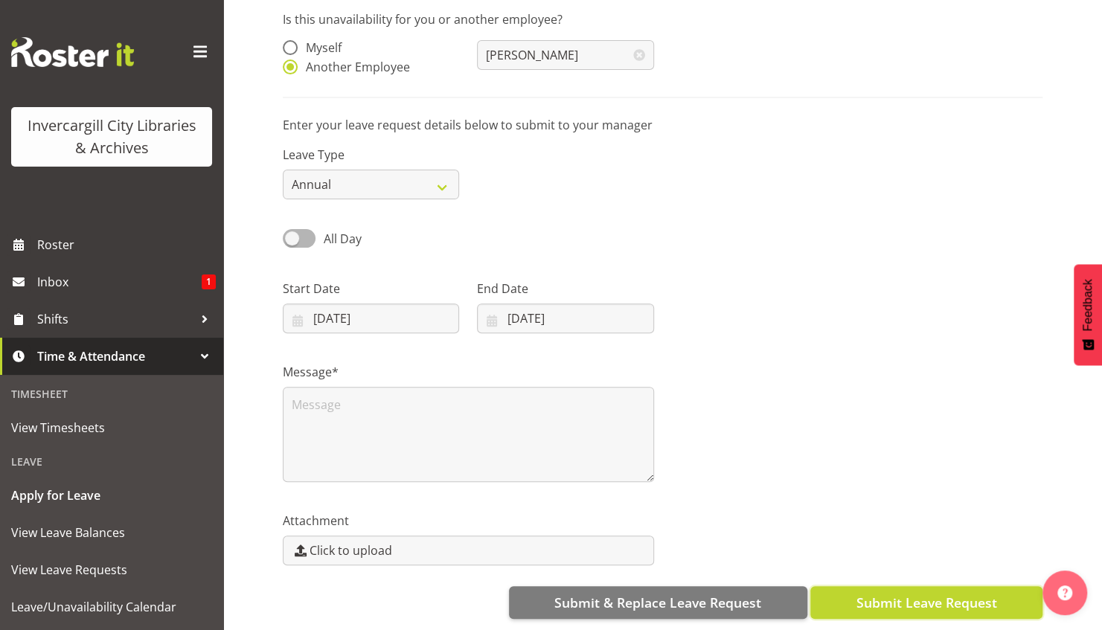
click at [890, 593] on span "Submit Leave Request" at bounding box center [926, 602] width 141 height 19
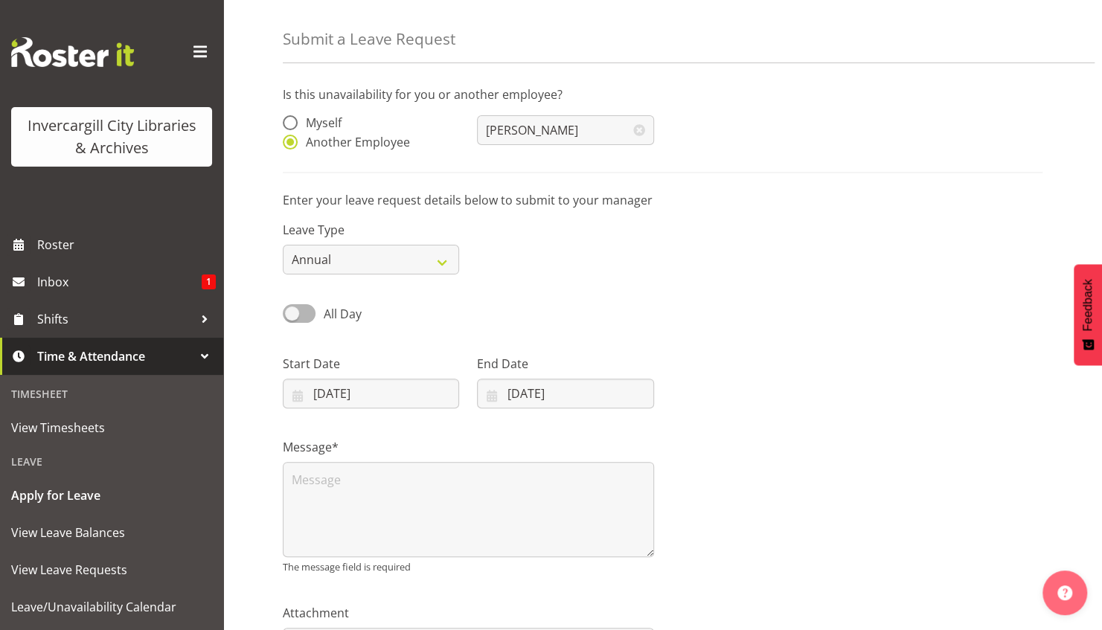
scroll to position [150, 0]
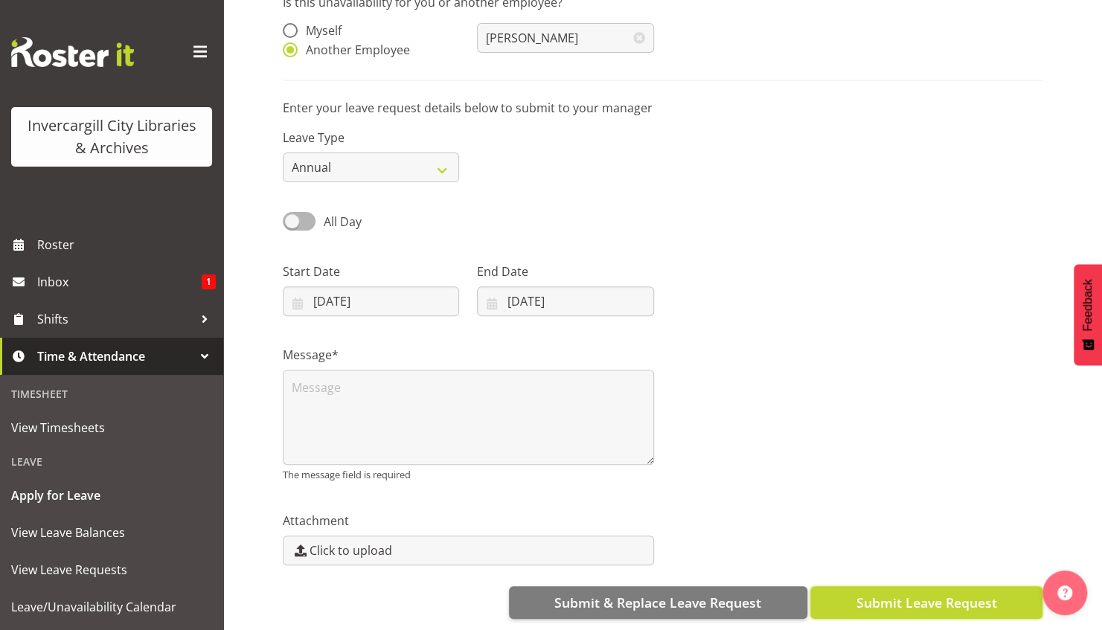
click at [889, 593] on span "Submit Leave Request" at bounding box center [926, 602] width 141 height 19
click at [943, 595] on span "Submit Leave Request" at bounding box center [926, 602] width 141 height 19
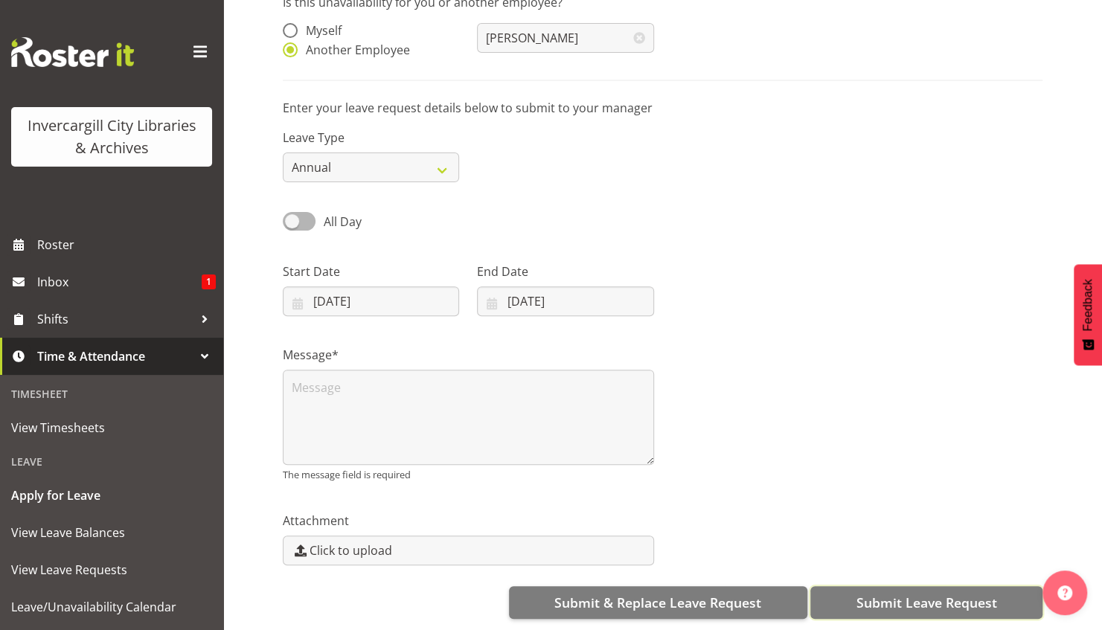
scroll to position [134, 0]
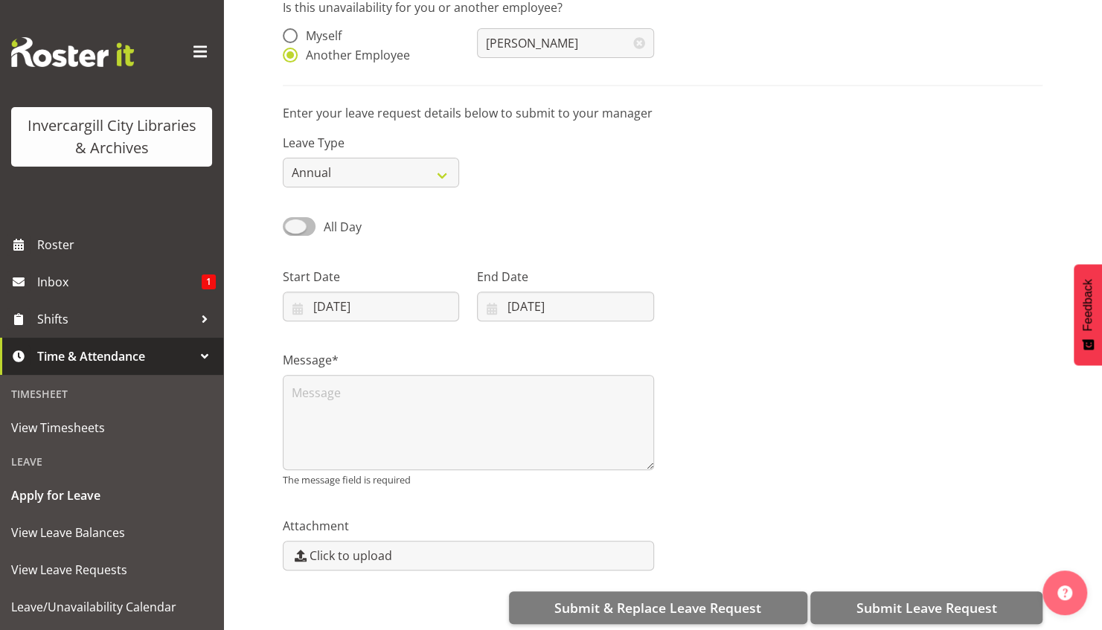
click at [306, 222] on span at bounding box center [299, 226] width 33 height 19
click at [292, 222] on input "All Day" at bounding box center [288, 227] width 10 height 10
checkbox input "true"
type input "[DATE]"
click at [283, 226] on span at bounding box center [299, 226] width 33 height 19
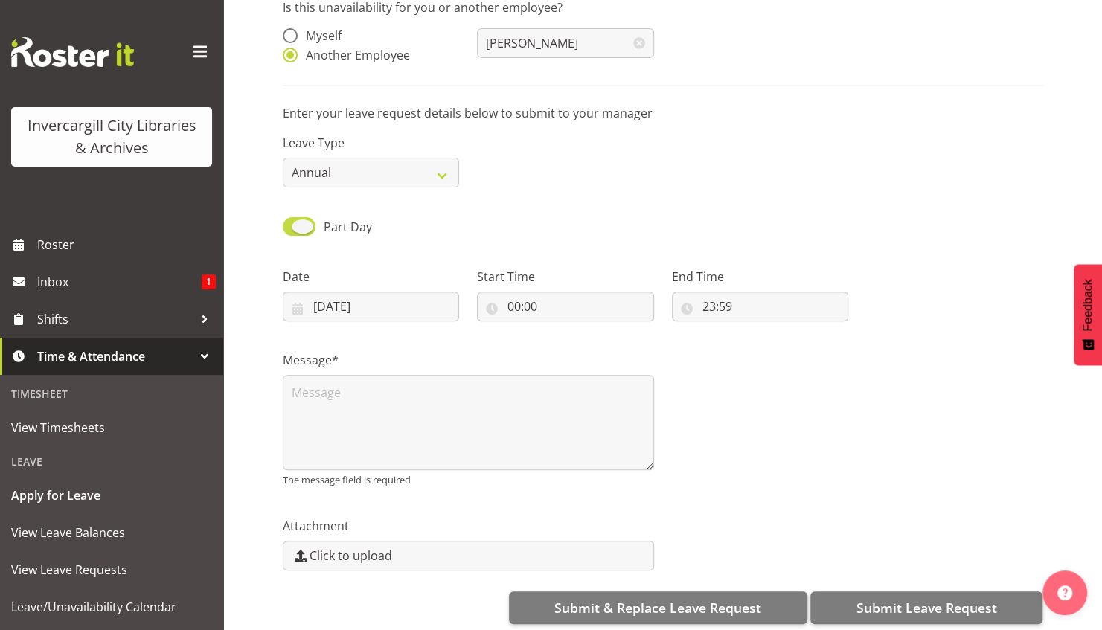
click at [283, 226] on input "Part Day" at bounding box center [288, 227] width 10 height 10
checkbox input "false"
type input "[DATE]"
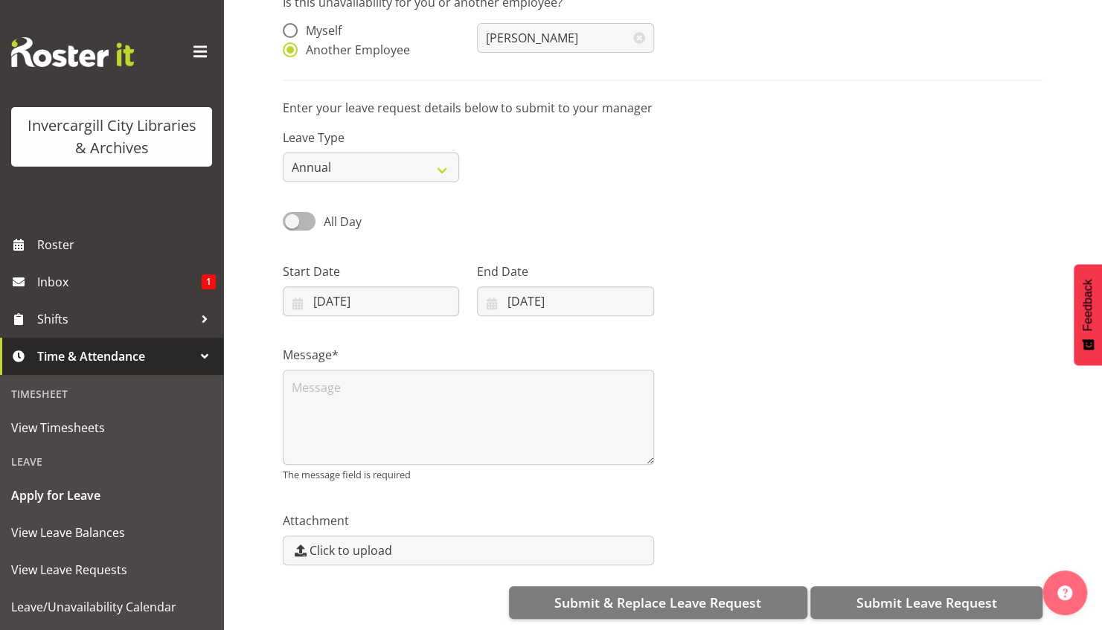
click at [439, 357] on div "Message* The message field is required" at bounding box center [468, 414] width 371 height 136
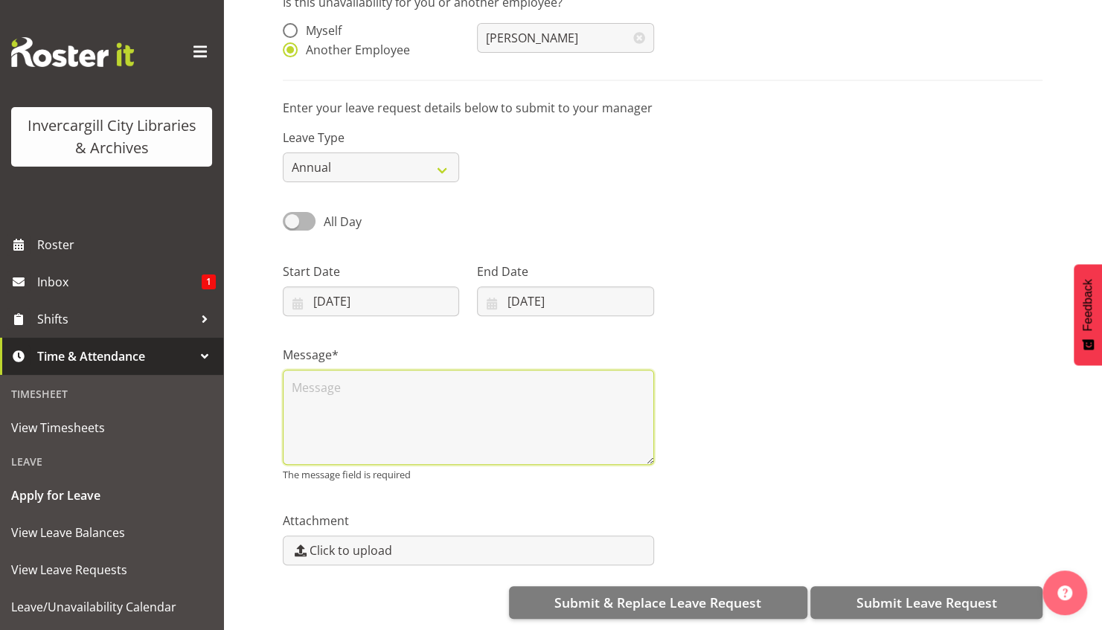
click at [417, 382] on textarea at bounding box center [468, 417] width 371 height 95
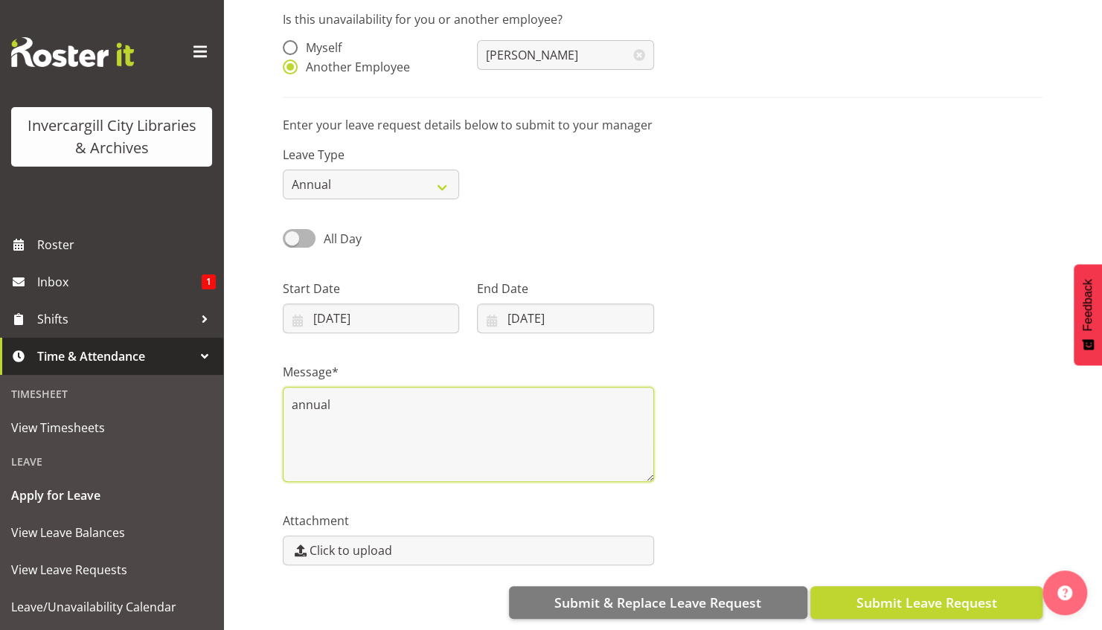
type textarea "annual"
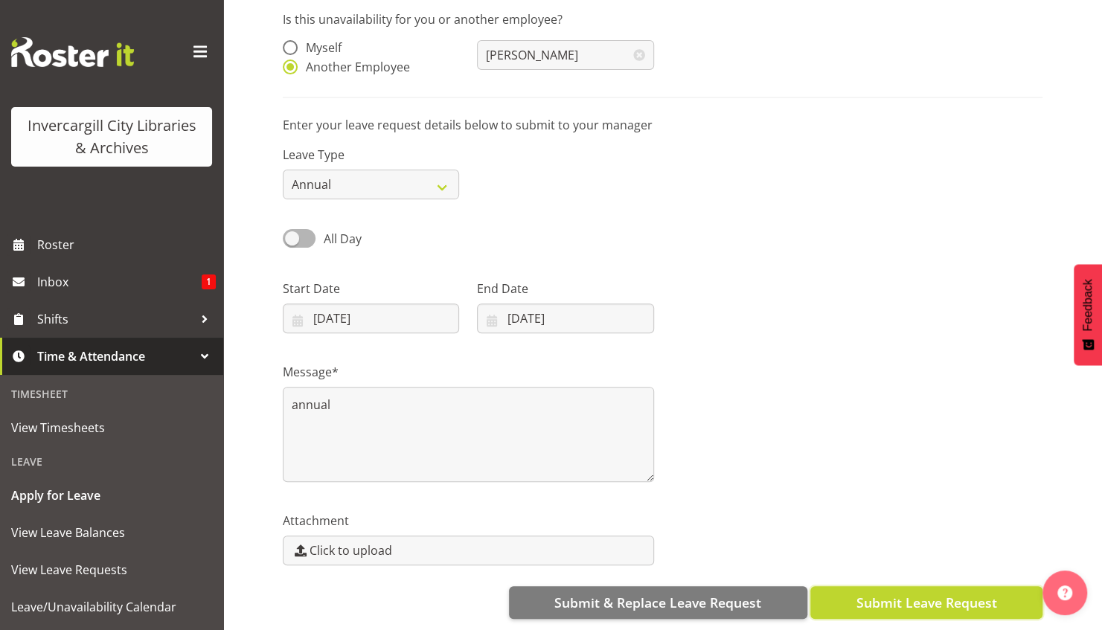
click at [857, 593] on span "Submit Leave Request" at bounding box center [926, 602] width 141 height 19
